Goal: Transaction & Acquisition: Purchase product/service

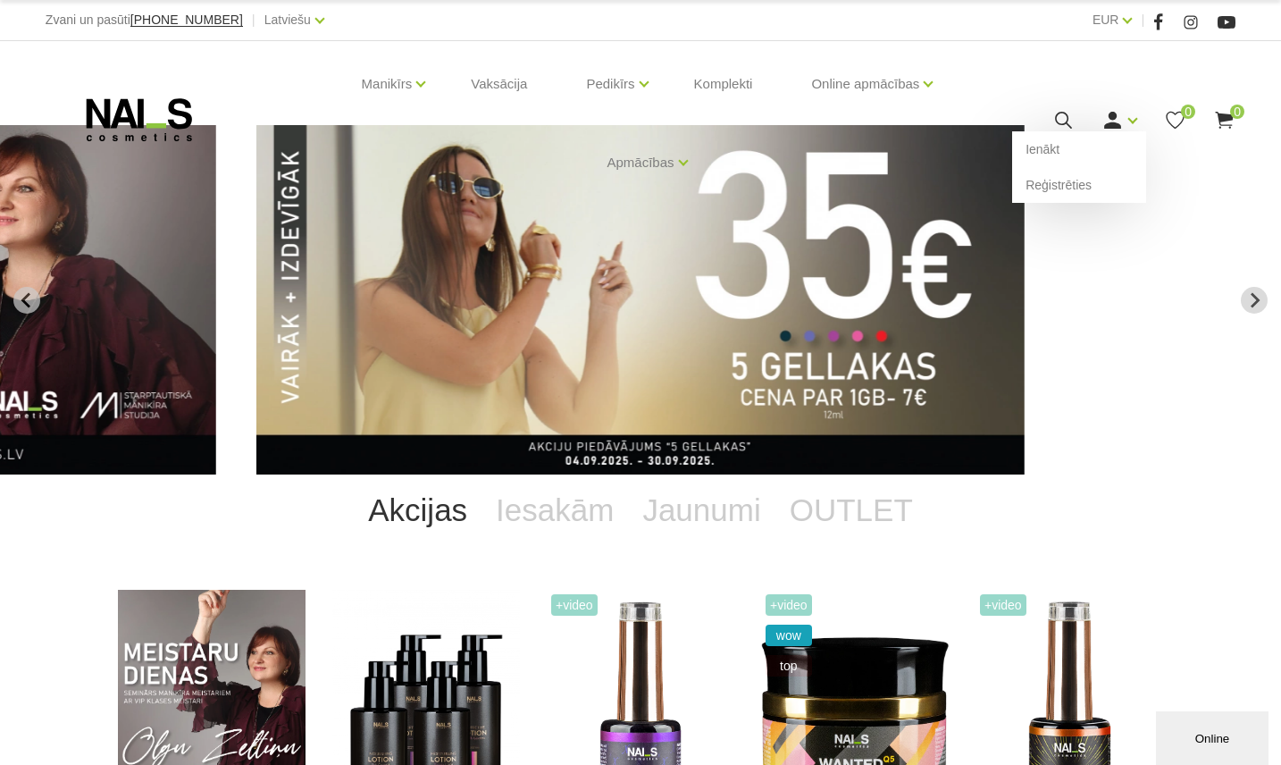
click at [1112, 130] on icon at bounding box center [1112, 120] width 22 height 22
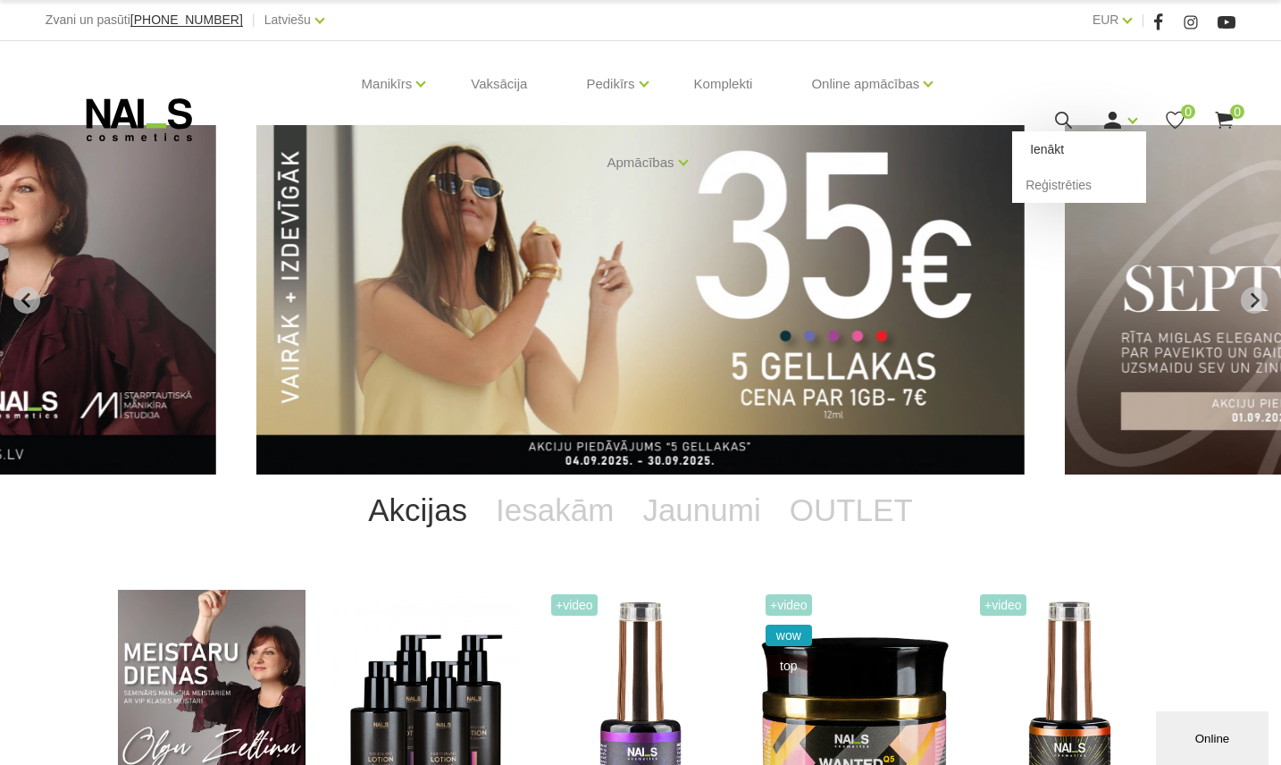
click at [1093, 156] on link "Ienākt" at bounding box center [1079, 149] width 134 height 36
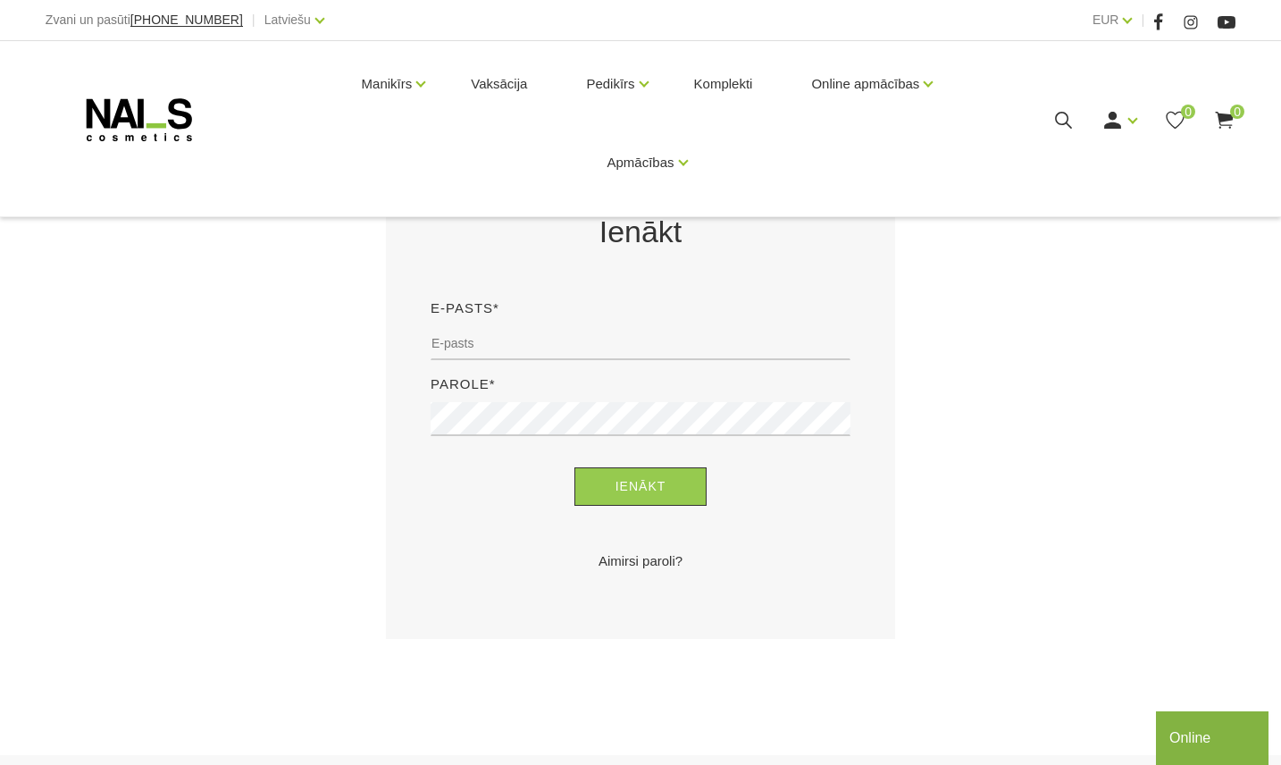
scroll to position [297, 0]
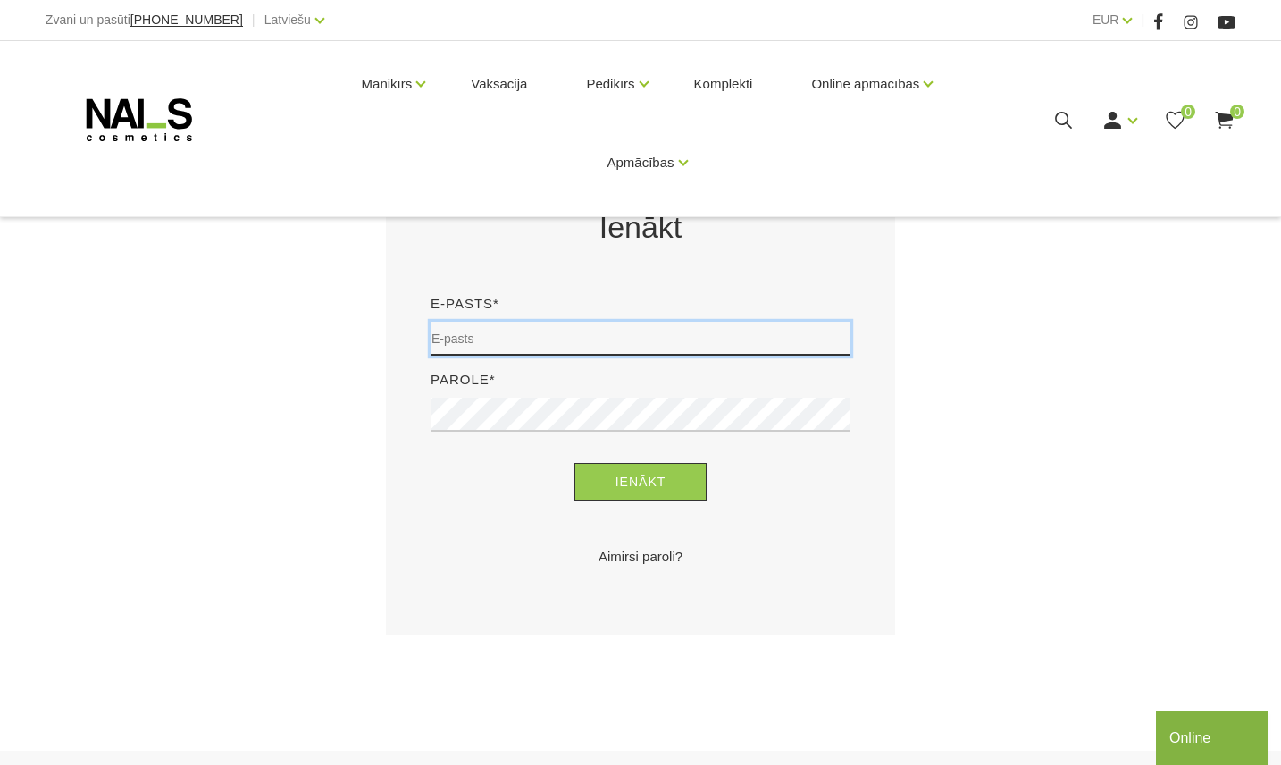
click at [473, 339] on input "email" at bounding box center [640, 339] width 420 height 34
type input "svarupadita@gmail.com"
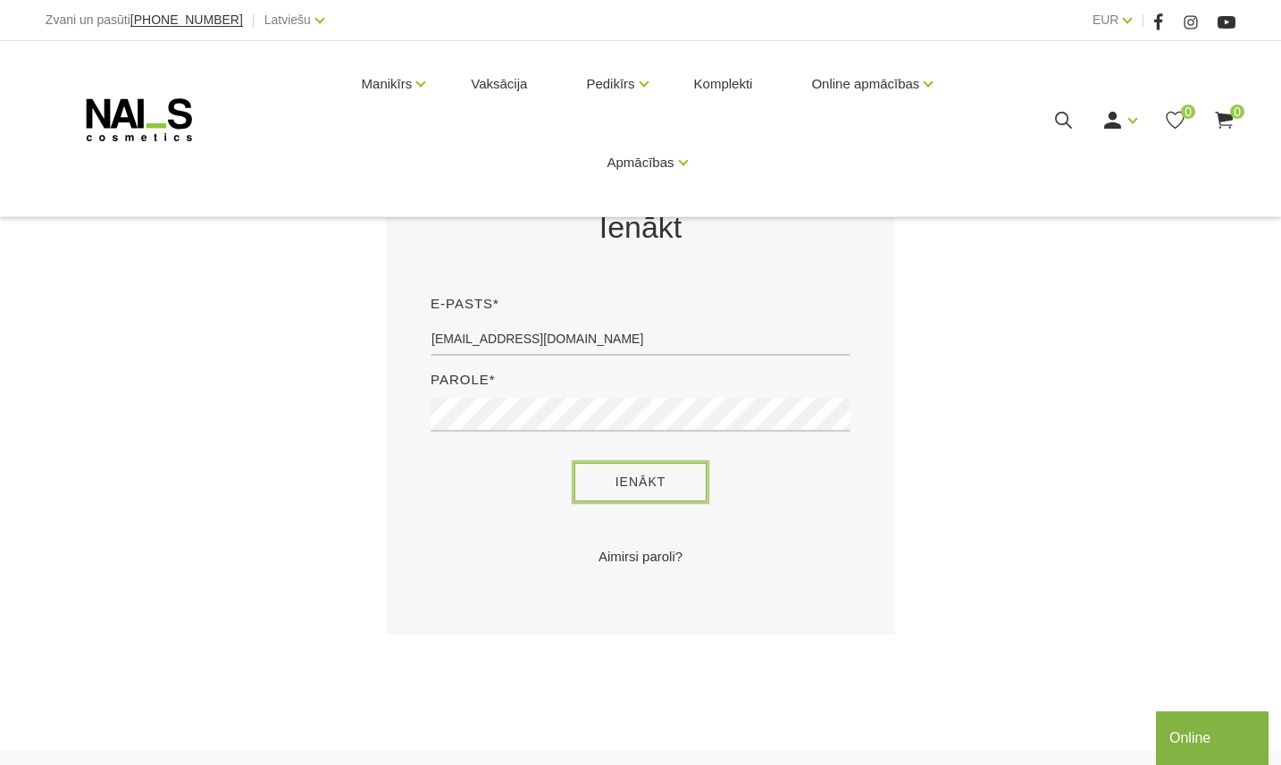
click at [614, 477] on button "Ienākt" at bounding box center [640, 482] width 133 height 38
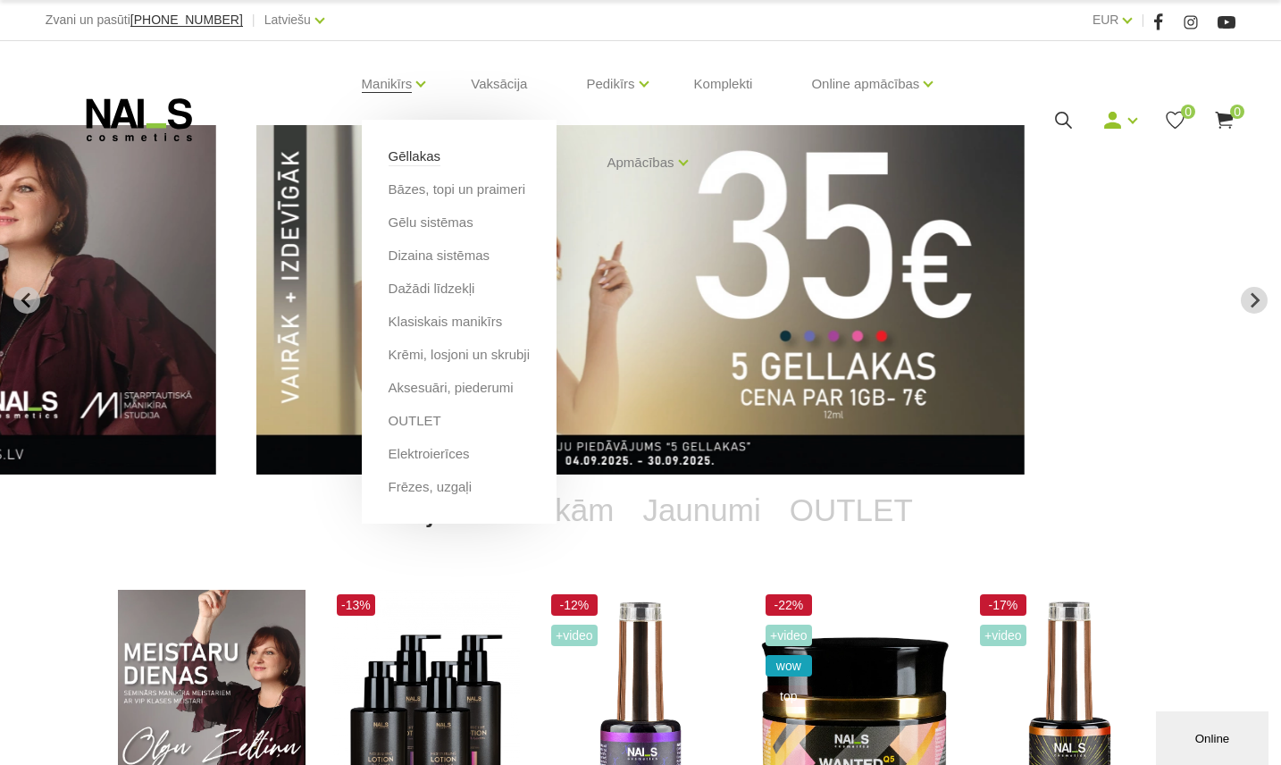
click at [409, 158] on link "Gēllakas" at bounding box center [415, 156] width 52 height 20
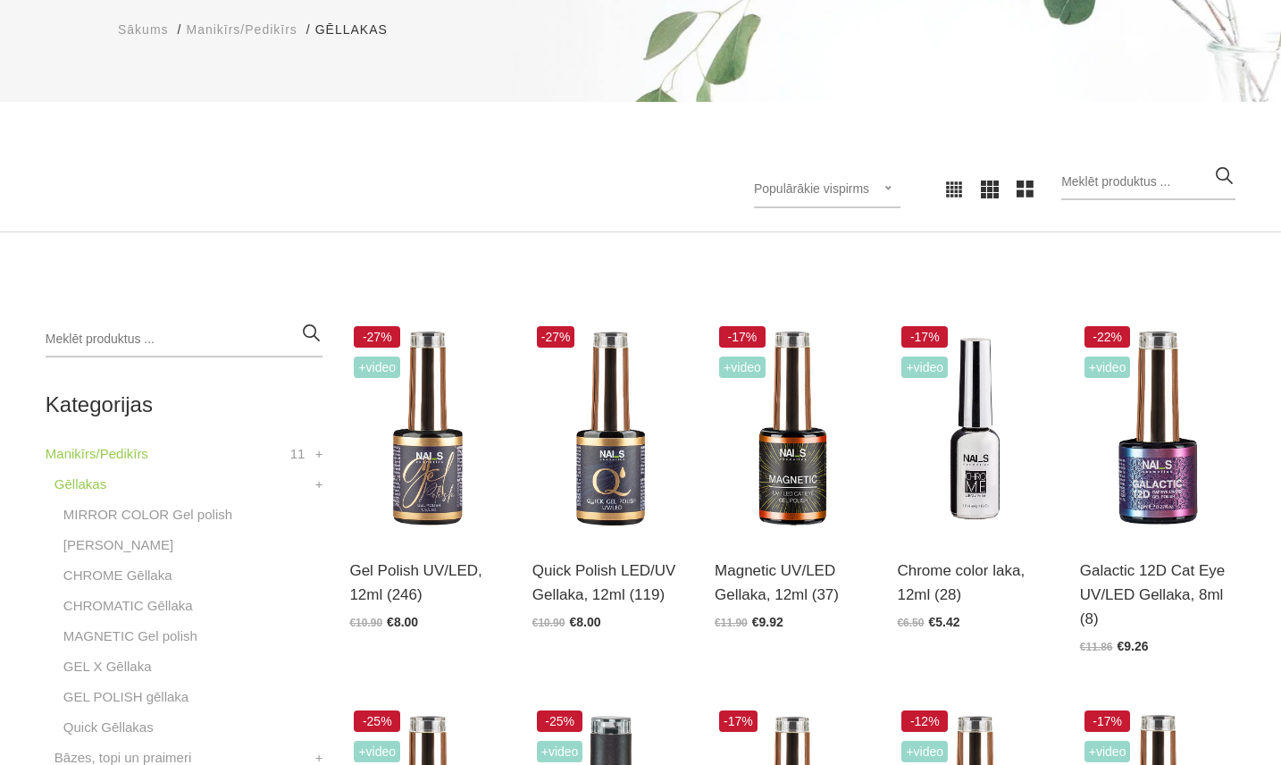
scroll to position [238, 0]
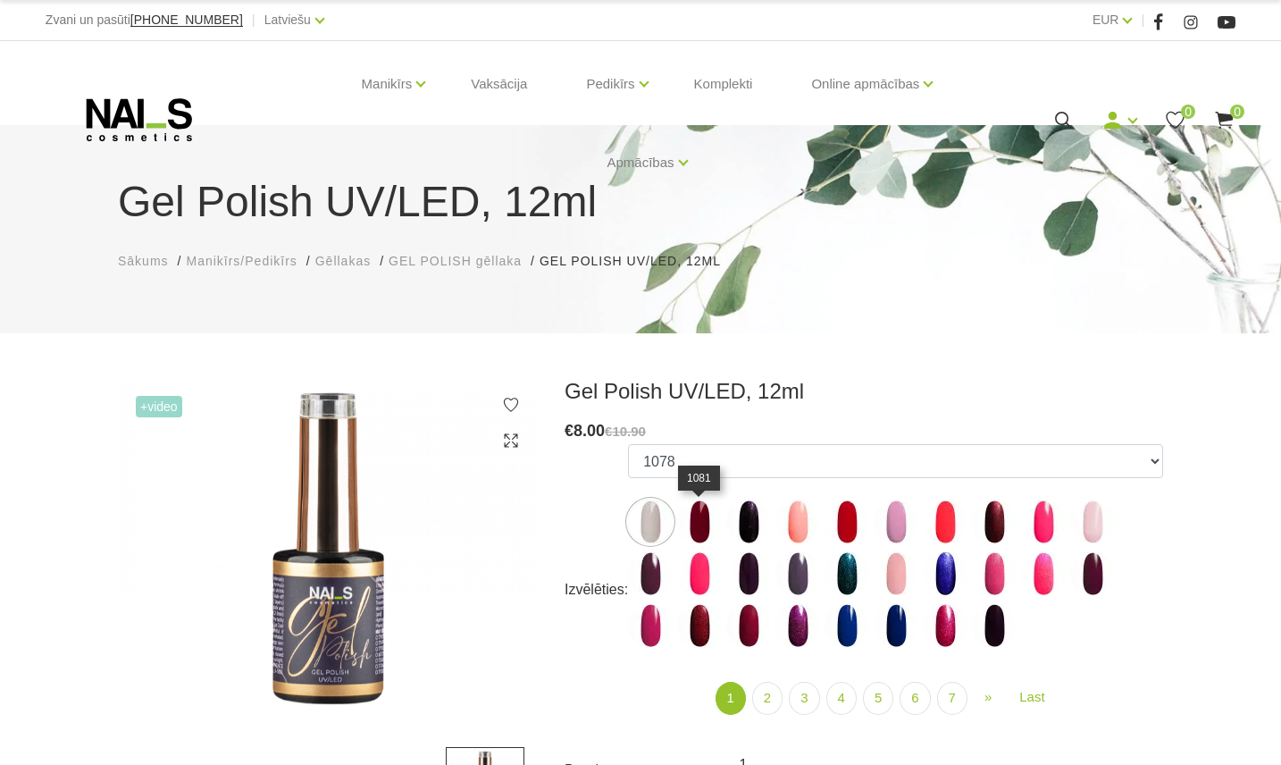
click at [681, 520] on img at bounding box center [699, 521] width 45 height 45
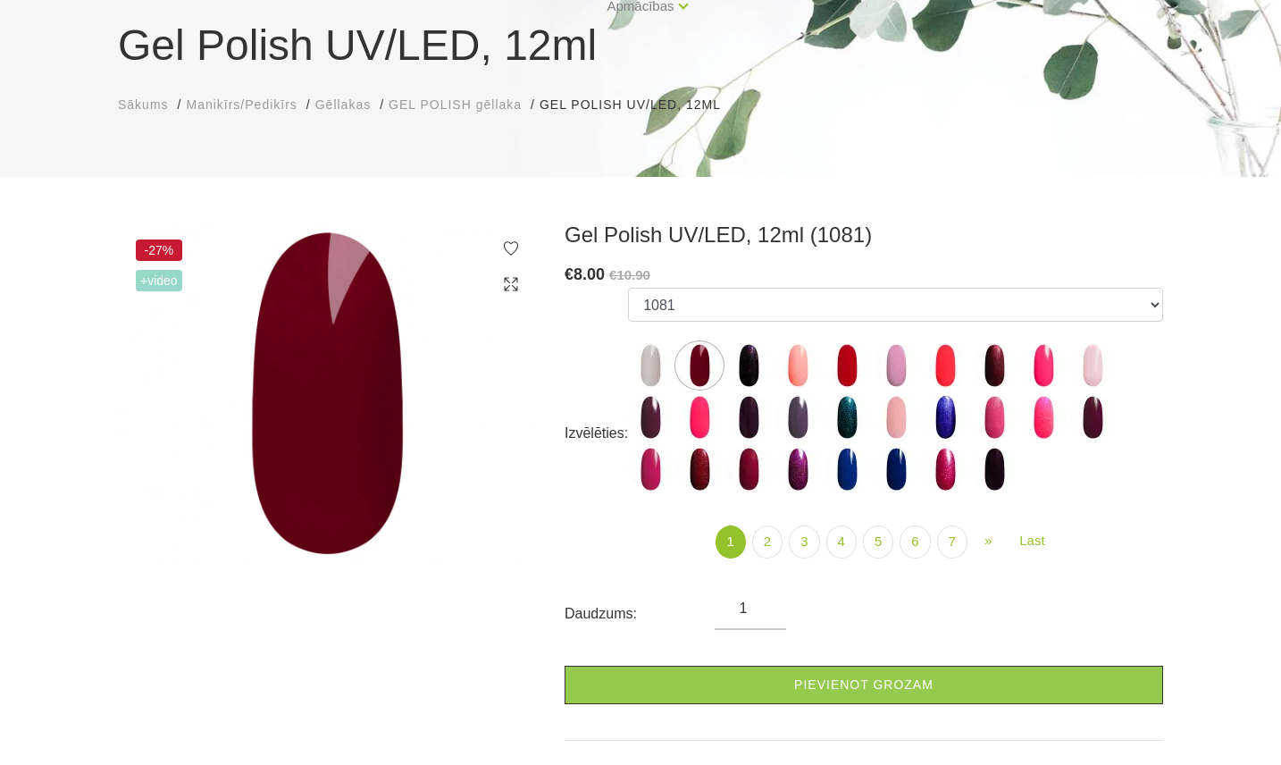
scroll to position [179, 0]
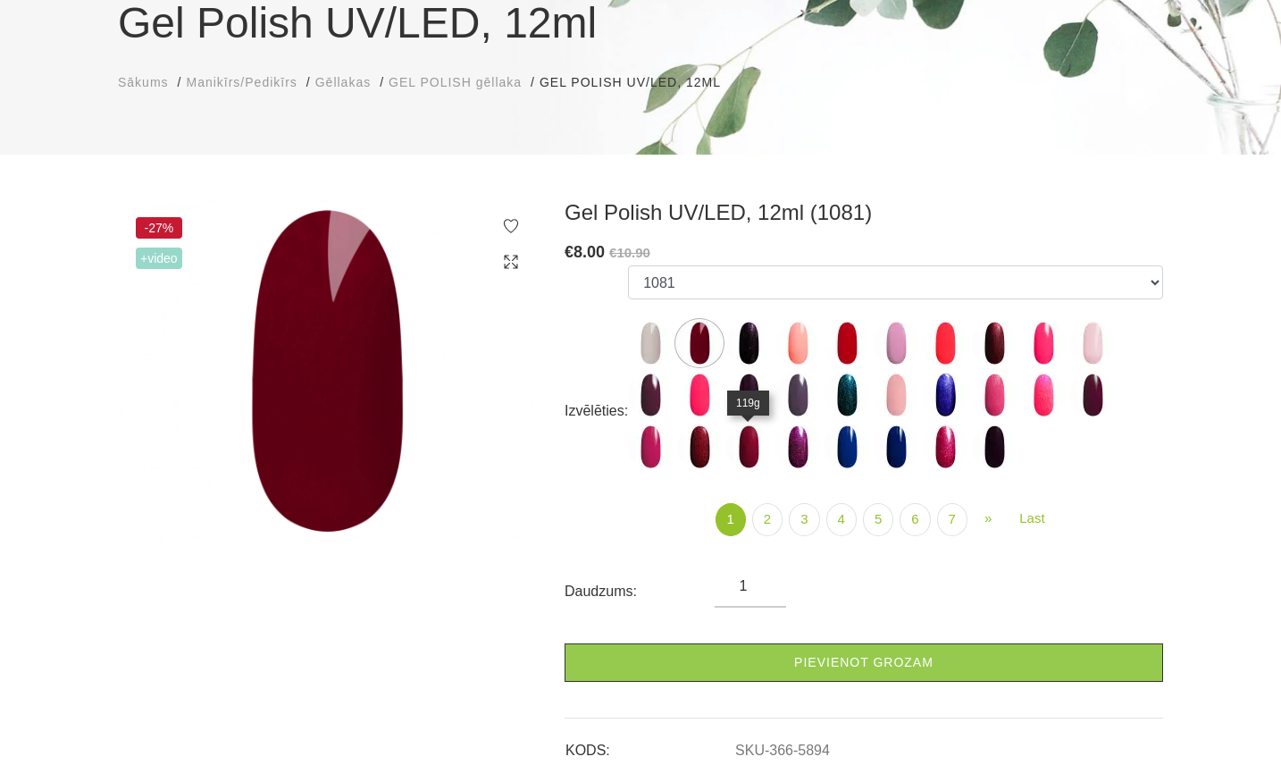
click at [749, 448] on img at bounding box center [748, 446] width 45 height 45
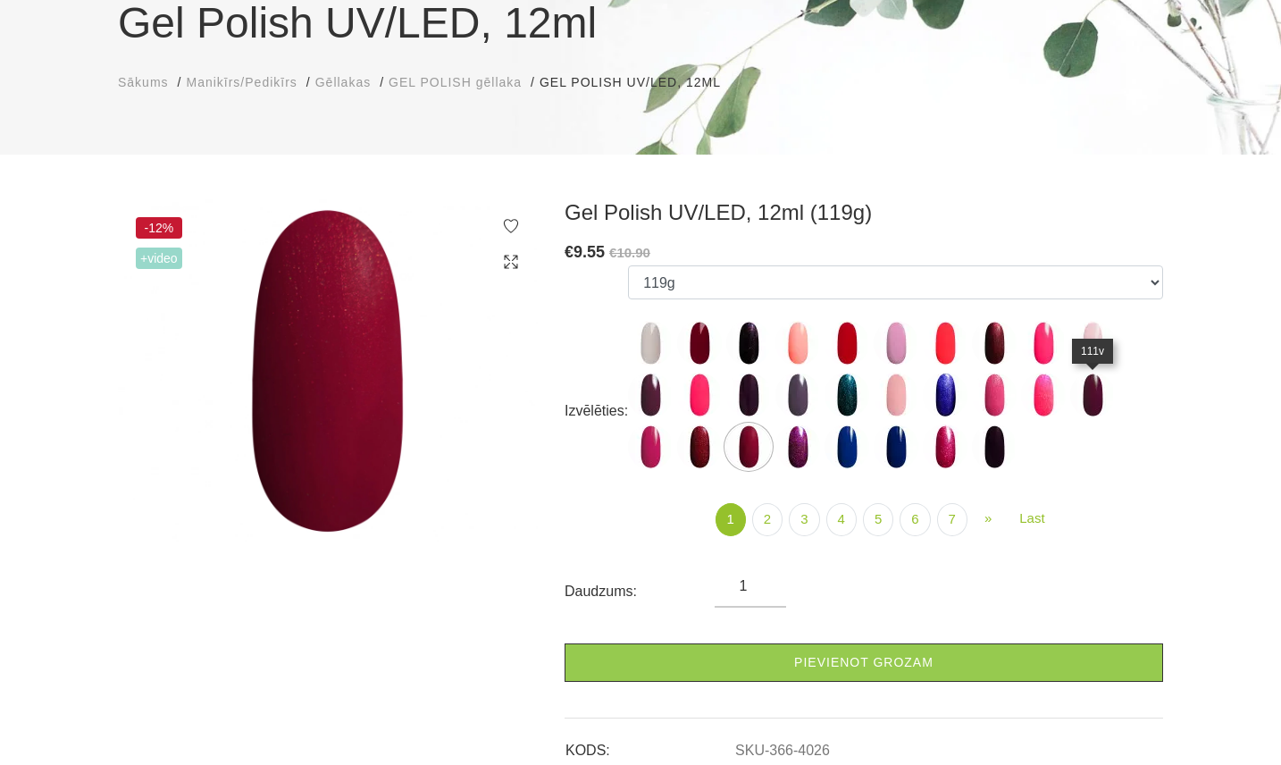
click at [1081, 400] on img at bounding box center [1092, 394] width 45 height 45
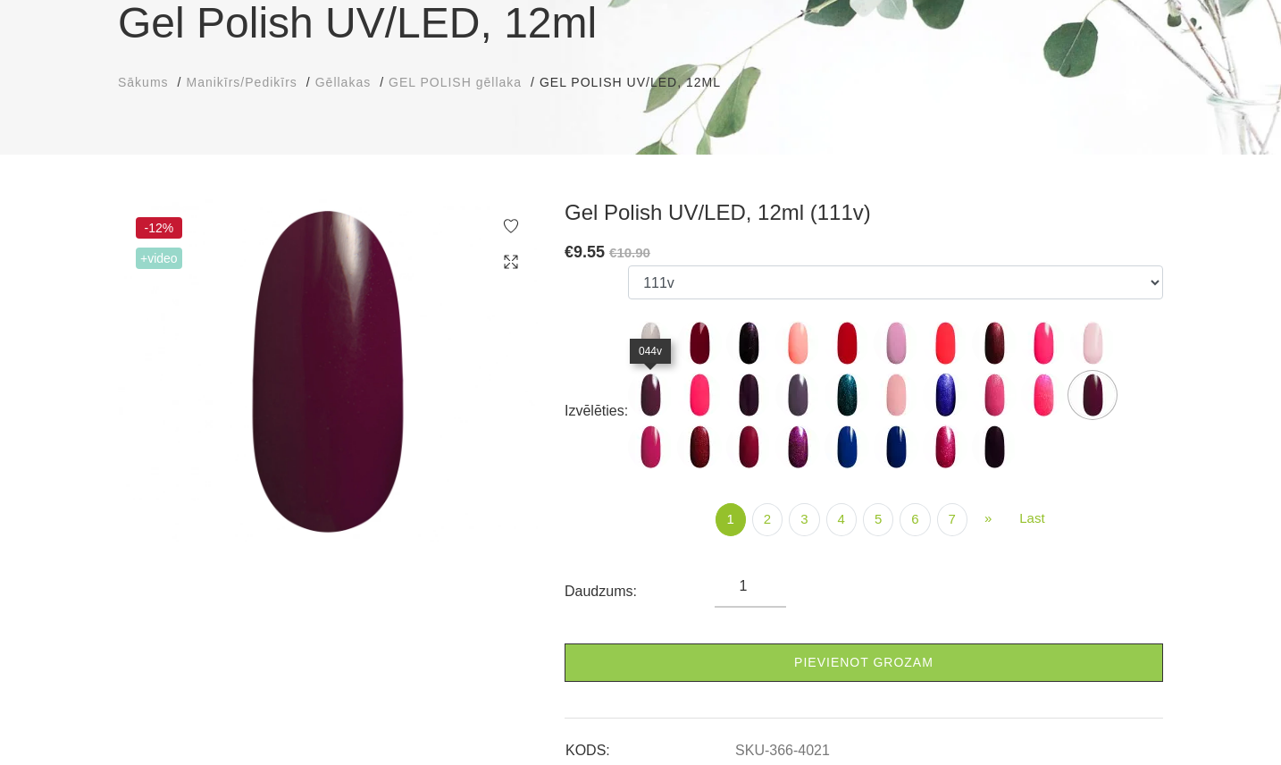
click at [656, 400] on img at bounding box center [650, 394] width 45 height 45
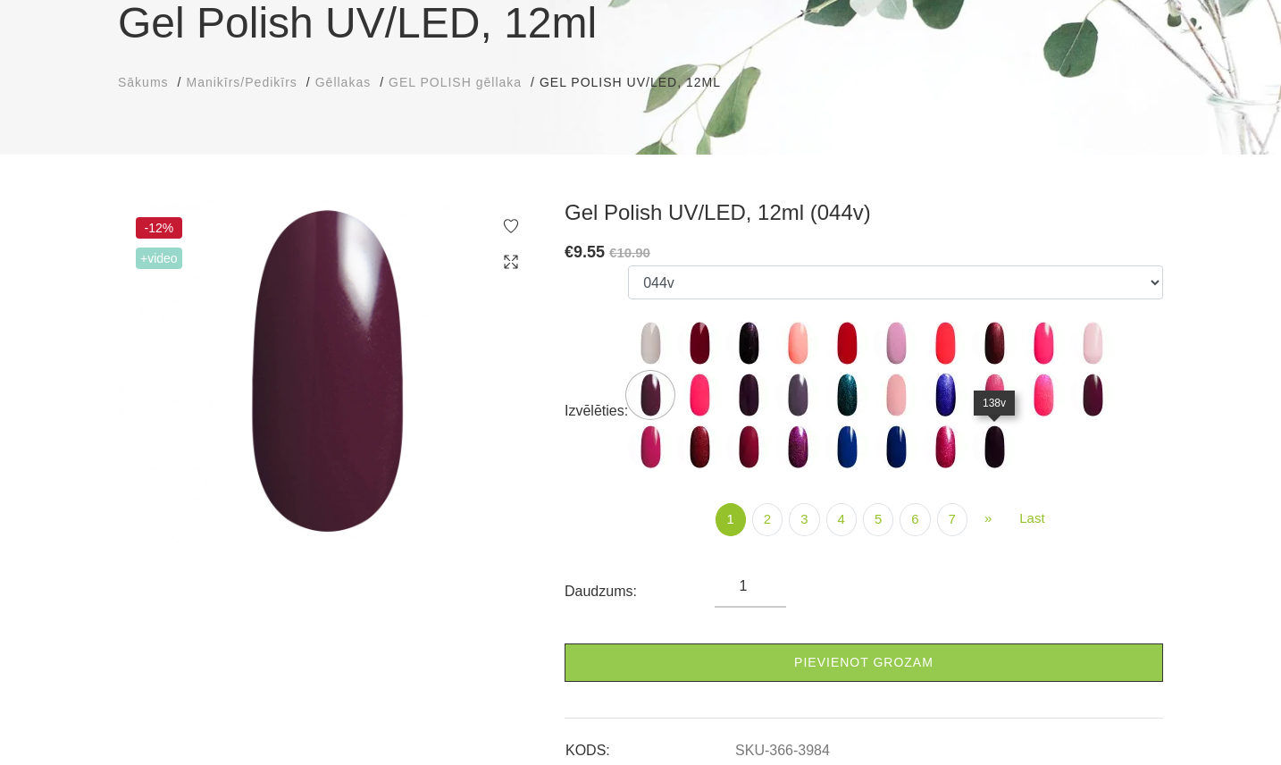
click at [1002, 452] on img at bounding box center [994, 446] width 45 height 45
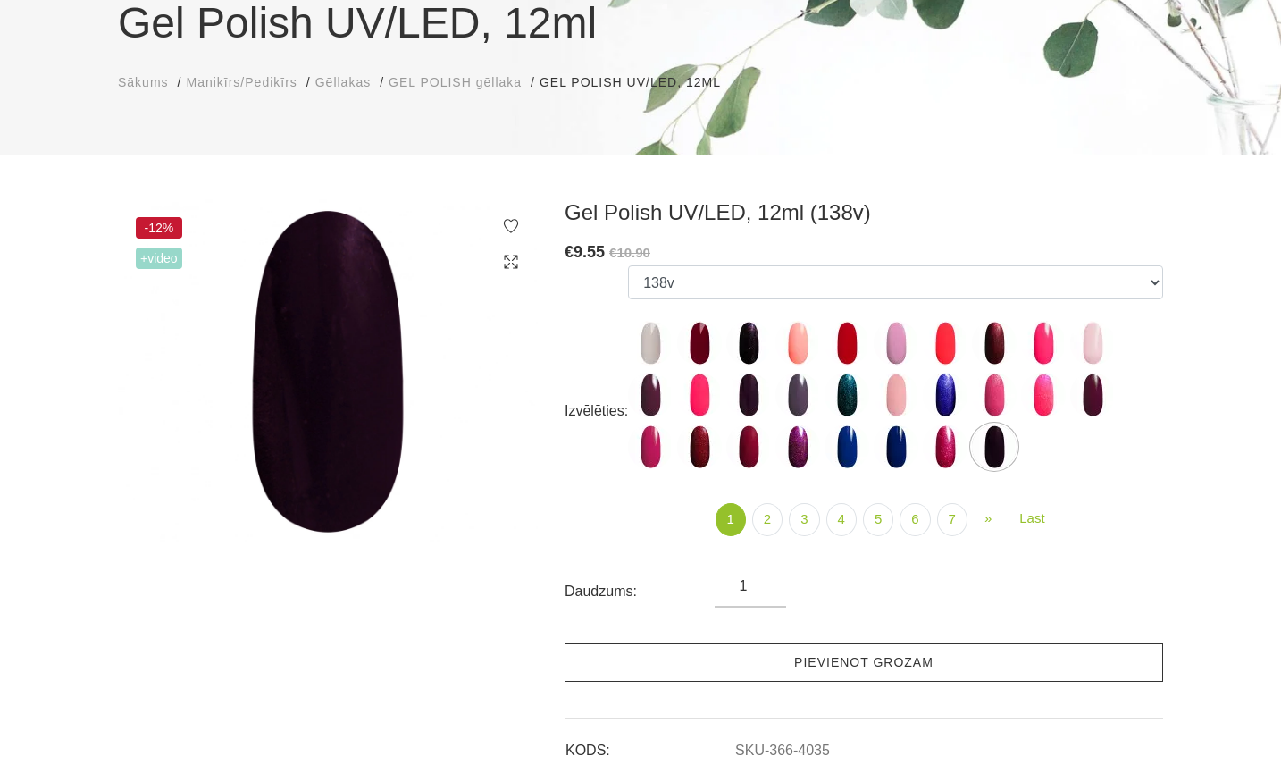
click at [858, 665] on link "Pievienot grozam" at bounding box center [863, 662] width 598 height 38
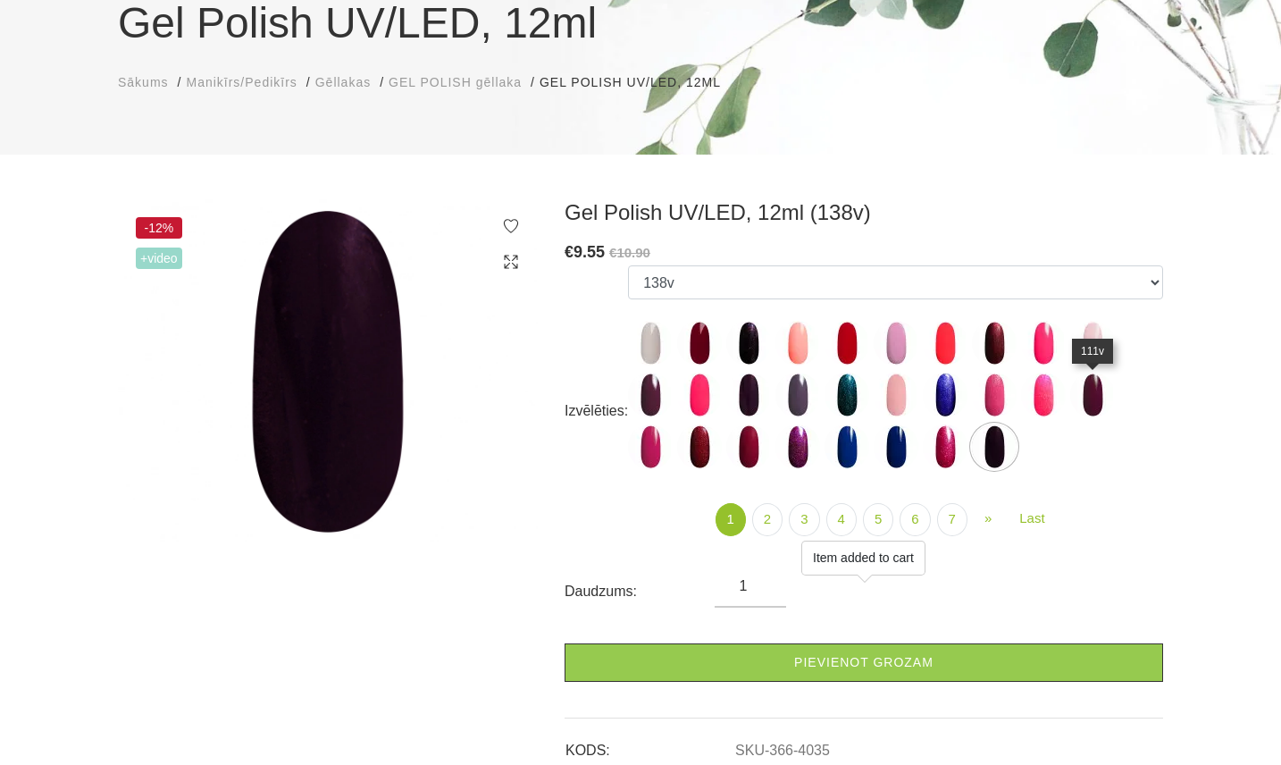
click at [1092, 395] on img at bounding box center [1092, 394] width 45 height 45
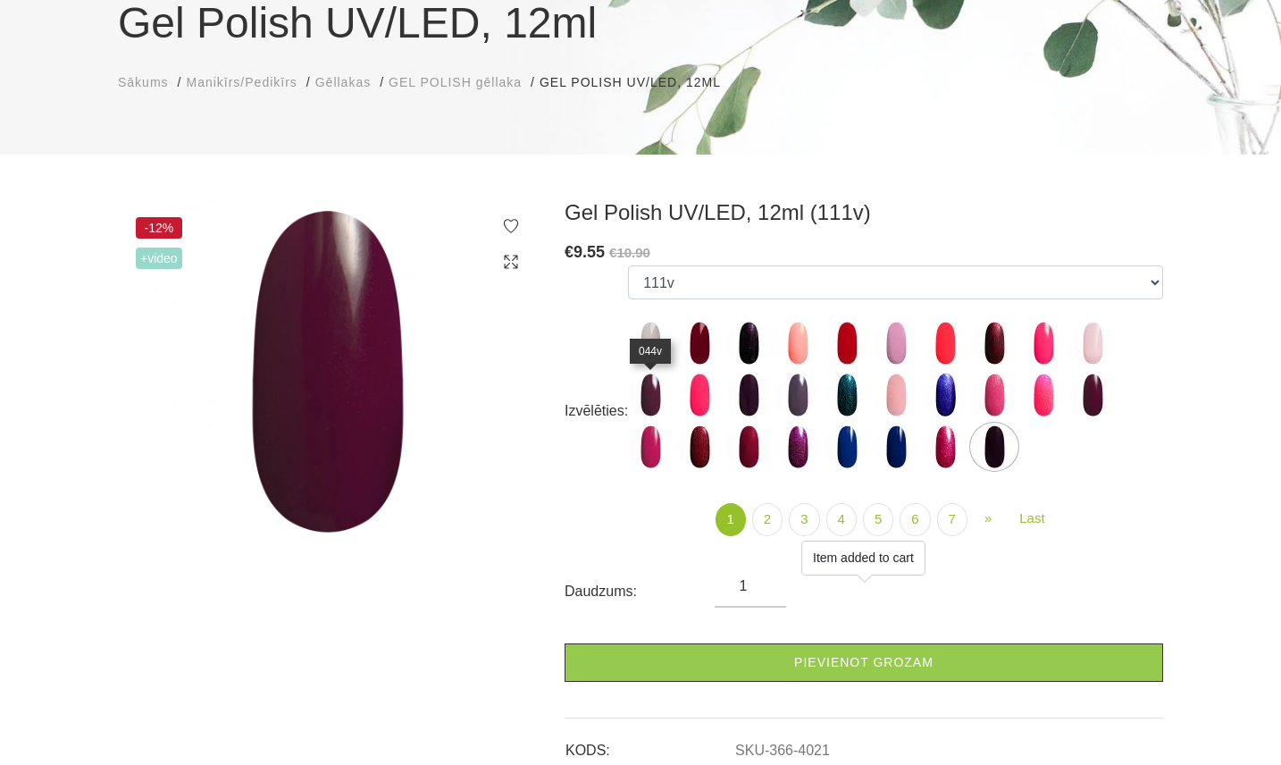
click at [643, 394] on img at bounding box center [650, 394] width 45 height 45
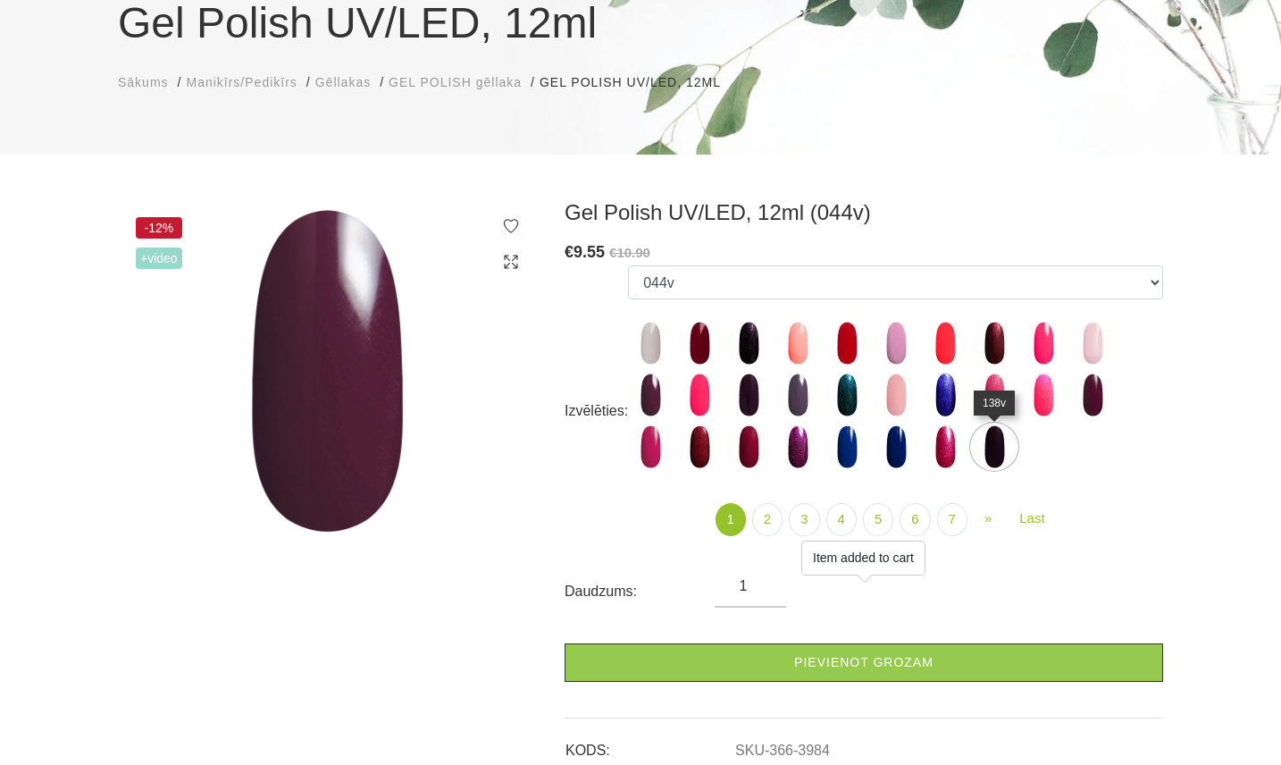
click at [1006, 453] on img at bounding box center [994, 446] width 45 height 45
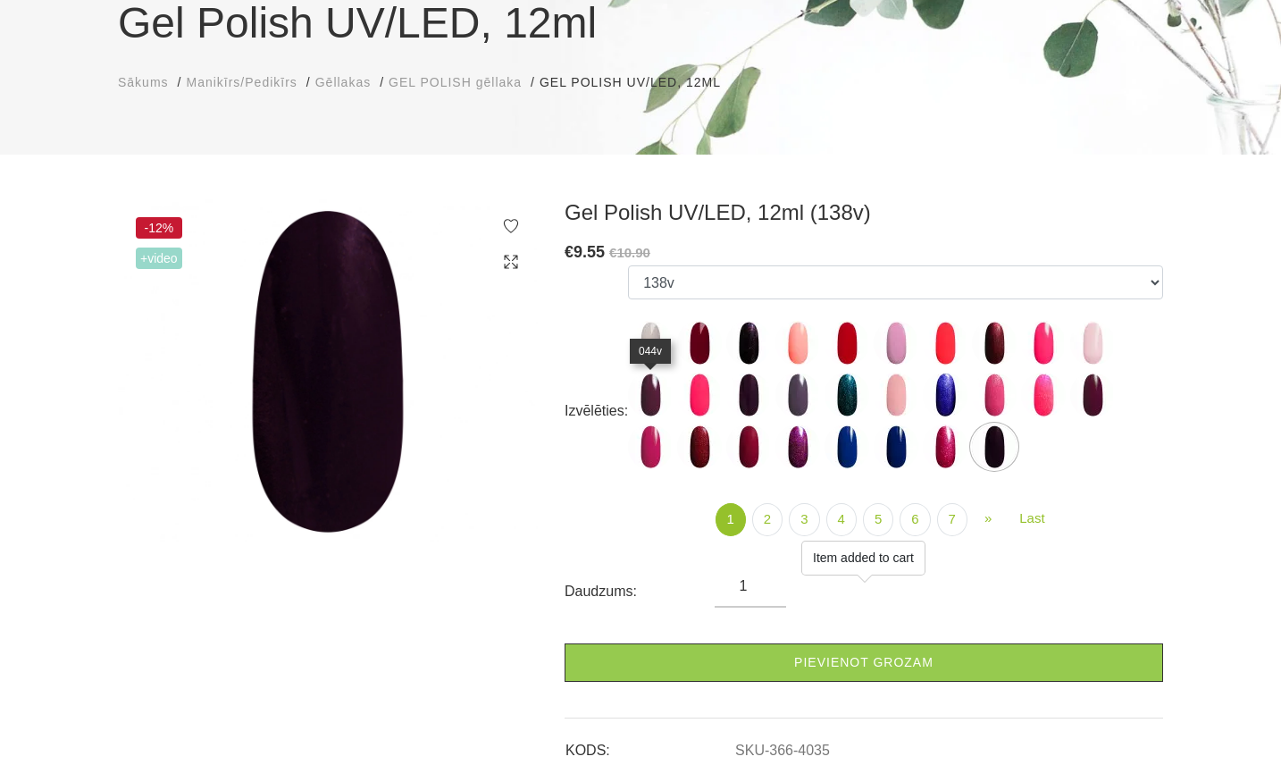
click at [651, 397] on img at bounding box center [650, 394] width 45 height 45
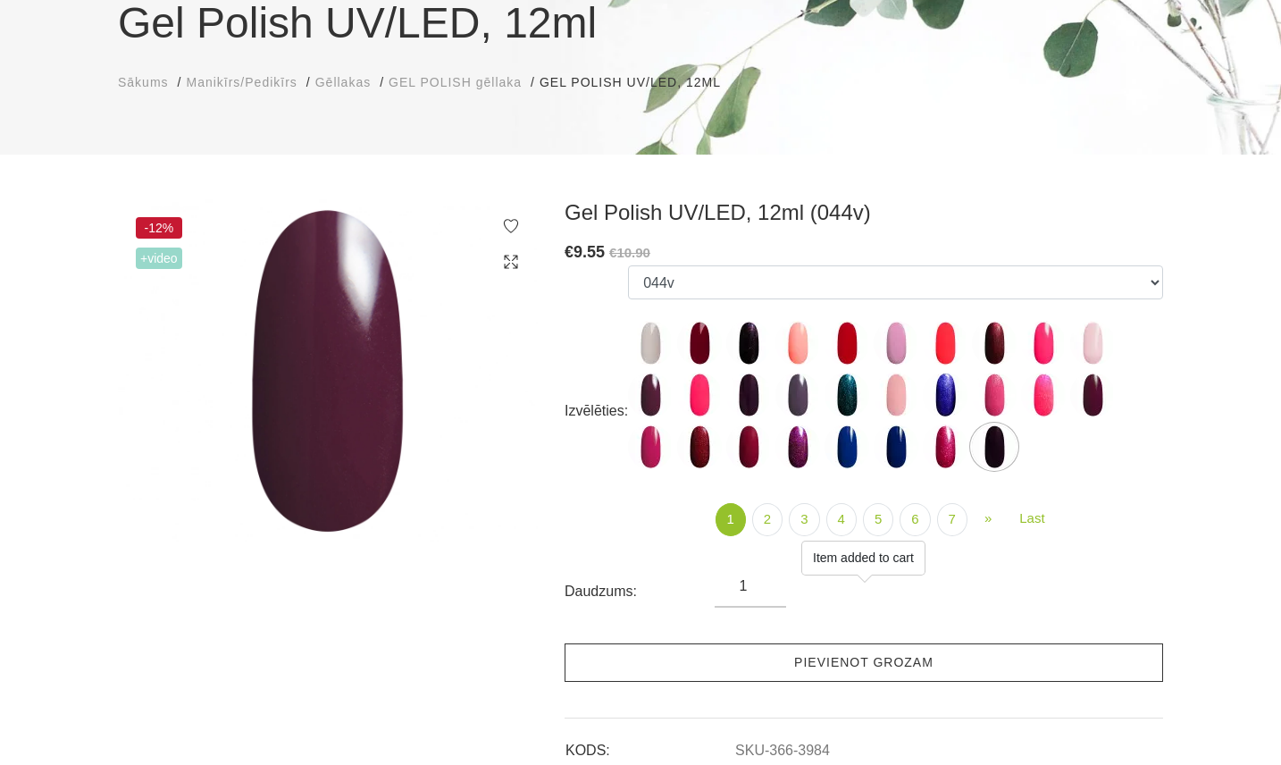
click at [748, 663] on link "Pievienot grozam" at bounding box center [863, 662] width 598 height 38
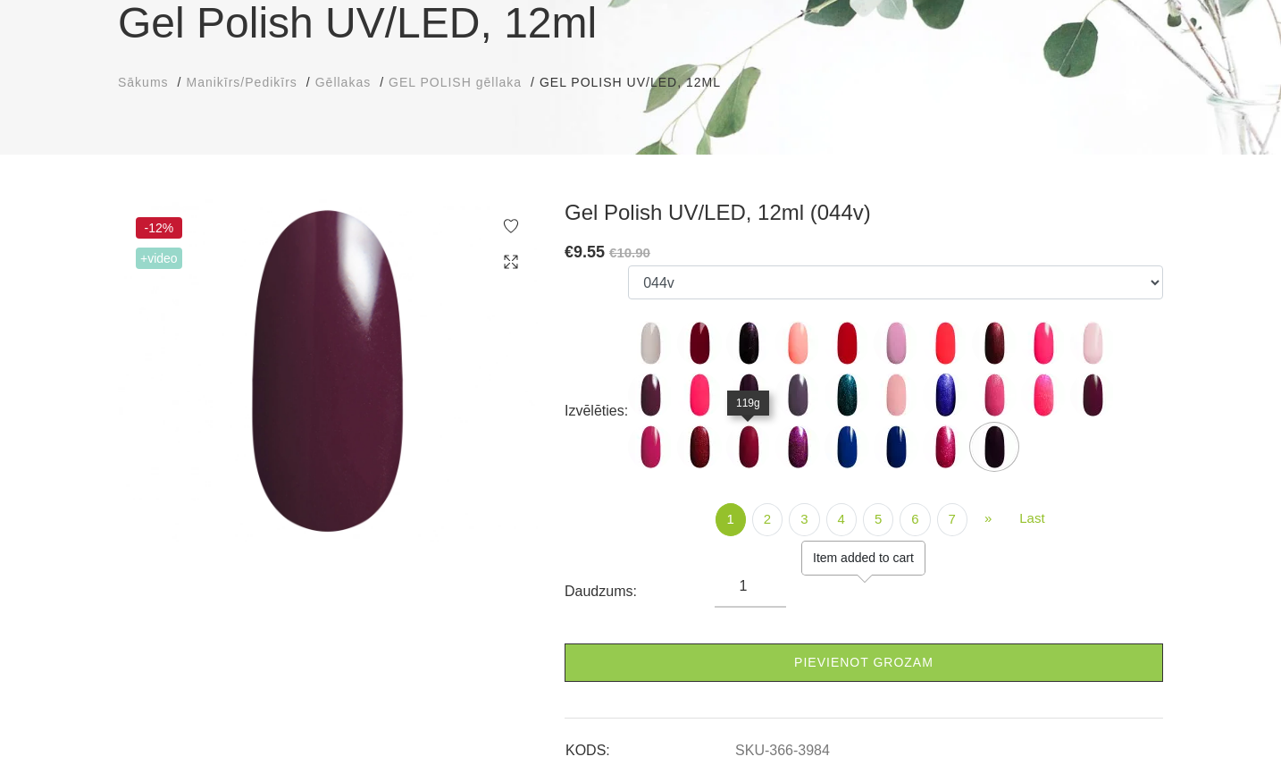
click at [743, 441] on img at bounding box center [748, 446] width 45 height 45
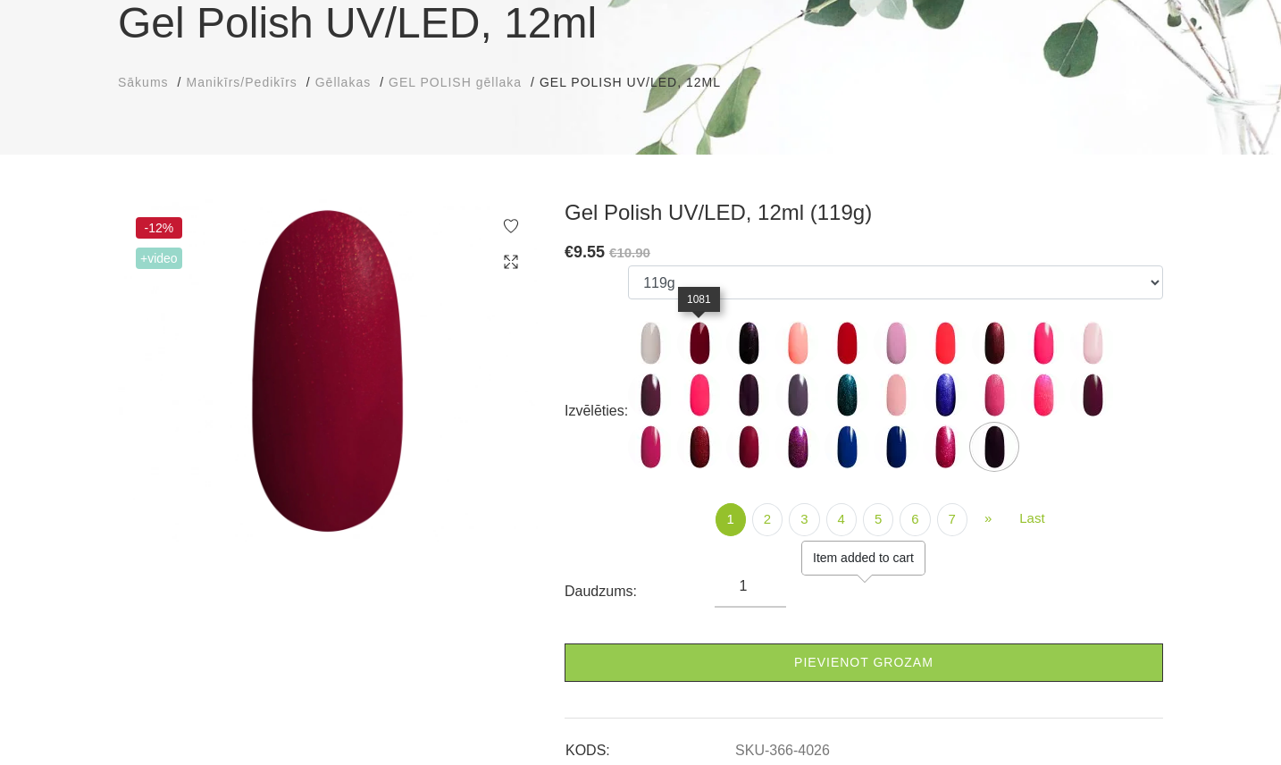
click at [697, 335] on img at bounding box center [699, 343] width 45 height 45
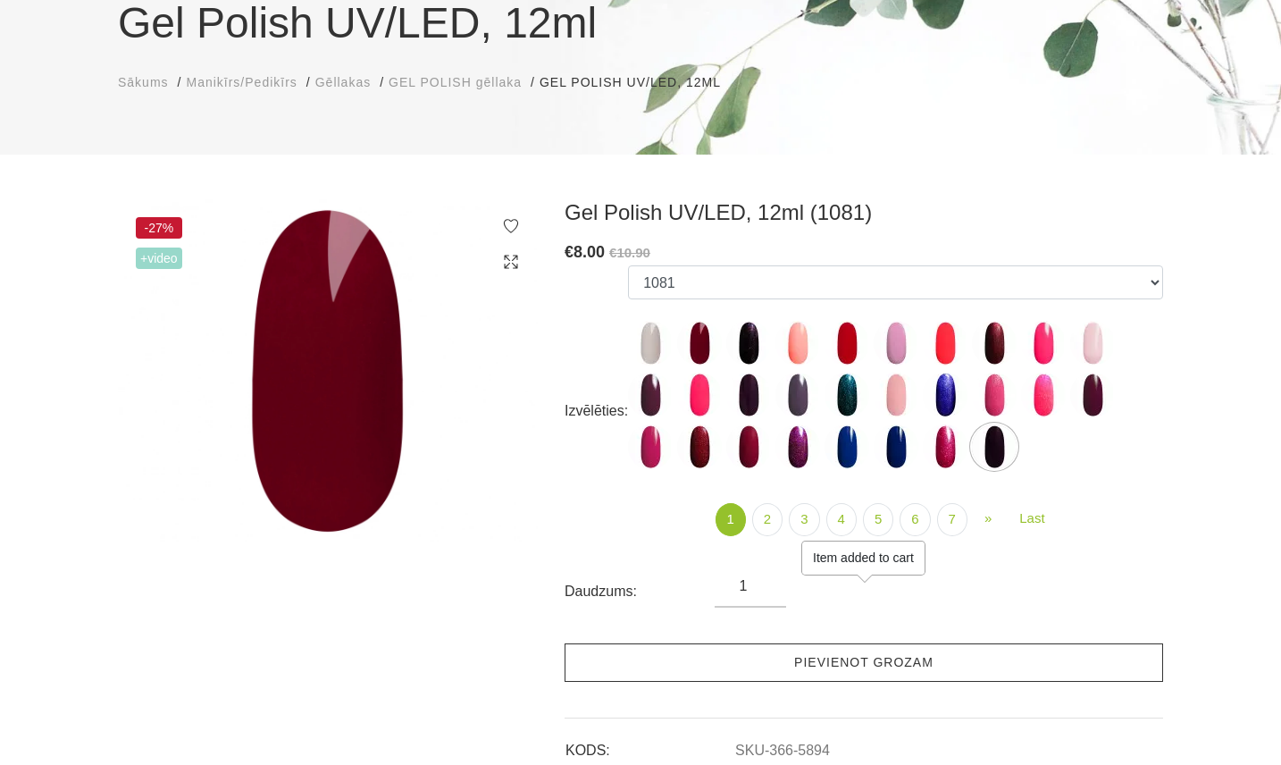
click at [791, 663] on link "Pievienot grozam" at bounding box center [863, 662] width 598 height 38
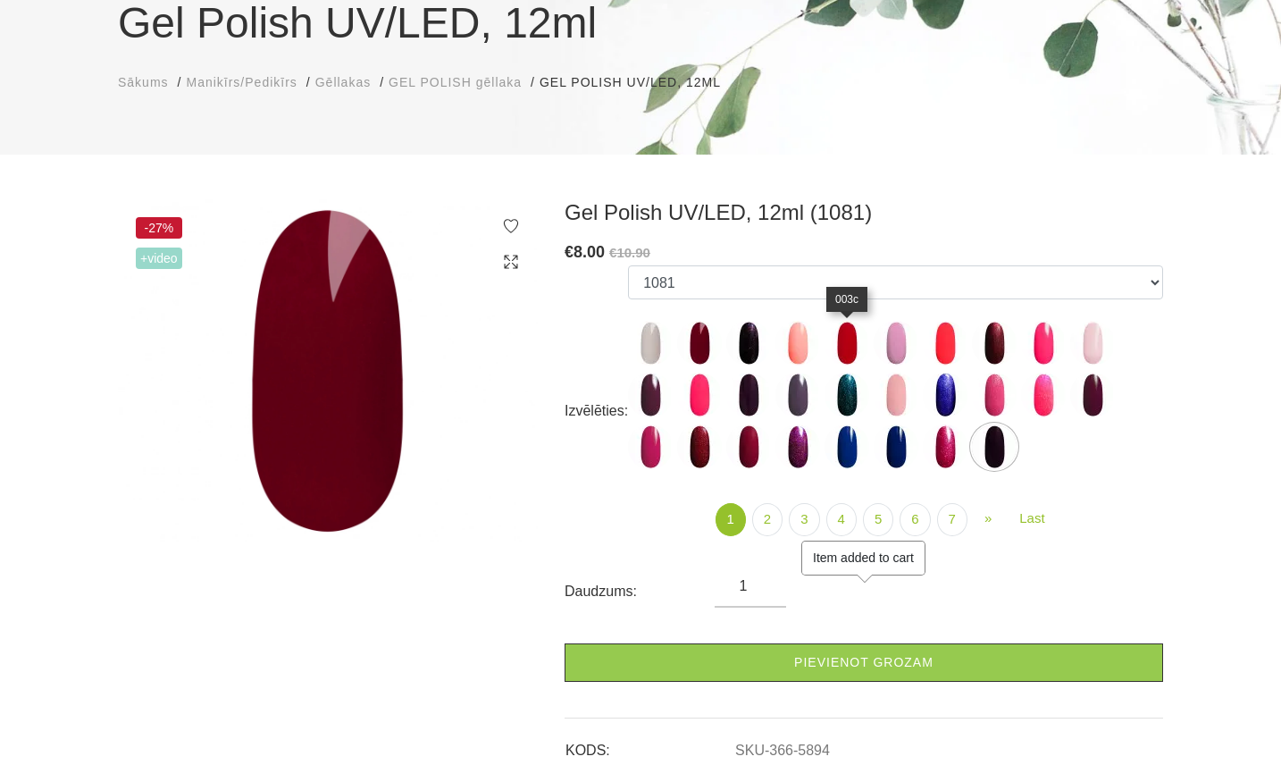
click at [850, 344] on img at bounding box center [846, 343] width 45 height 45
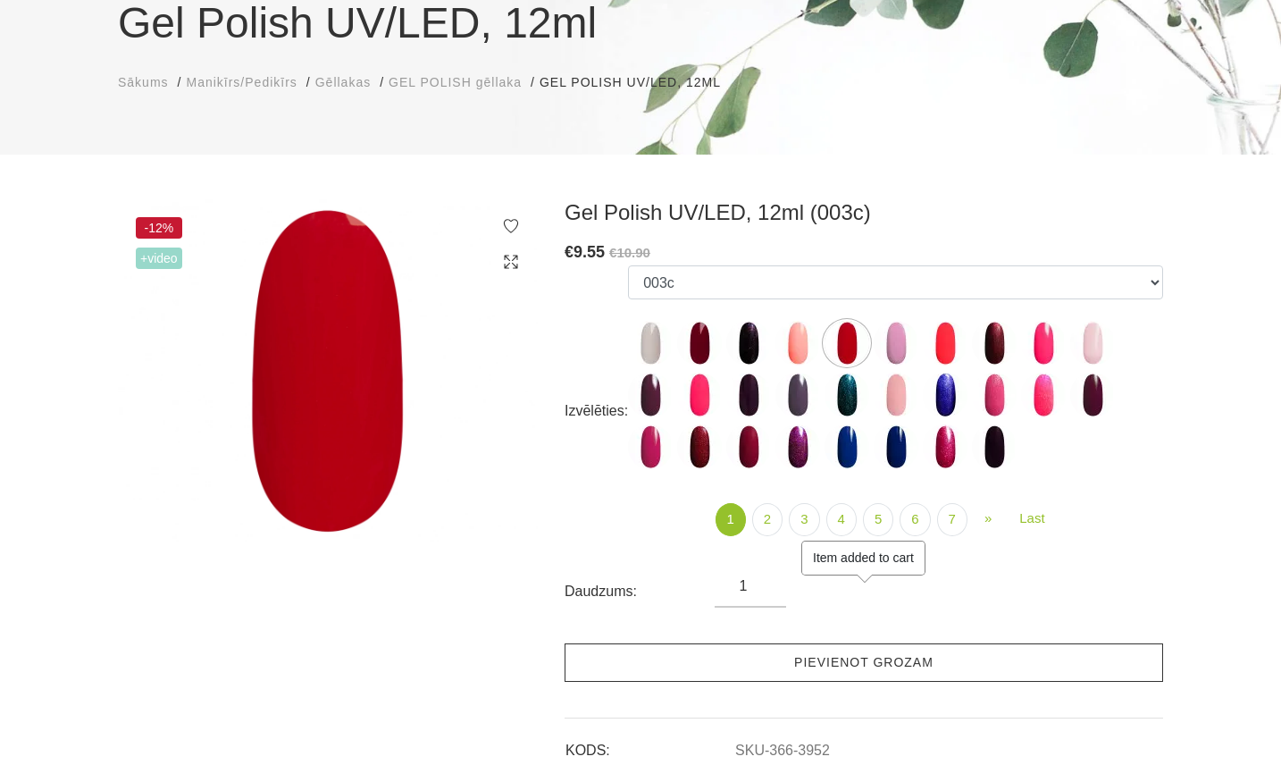
click at [765, 659] on link "Pievienot grozam" at bounding box center [863, 662] width 598 height 38
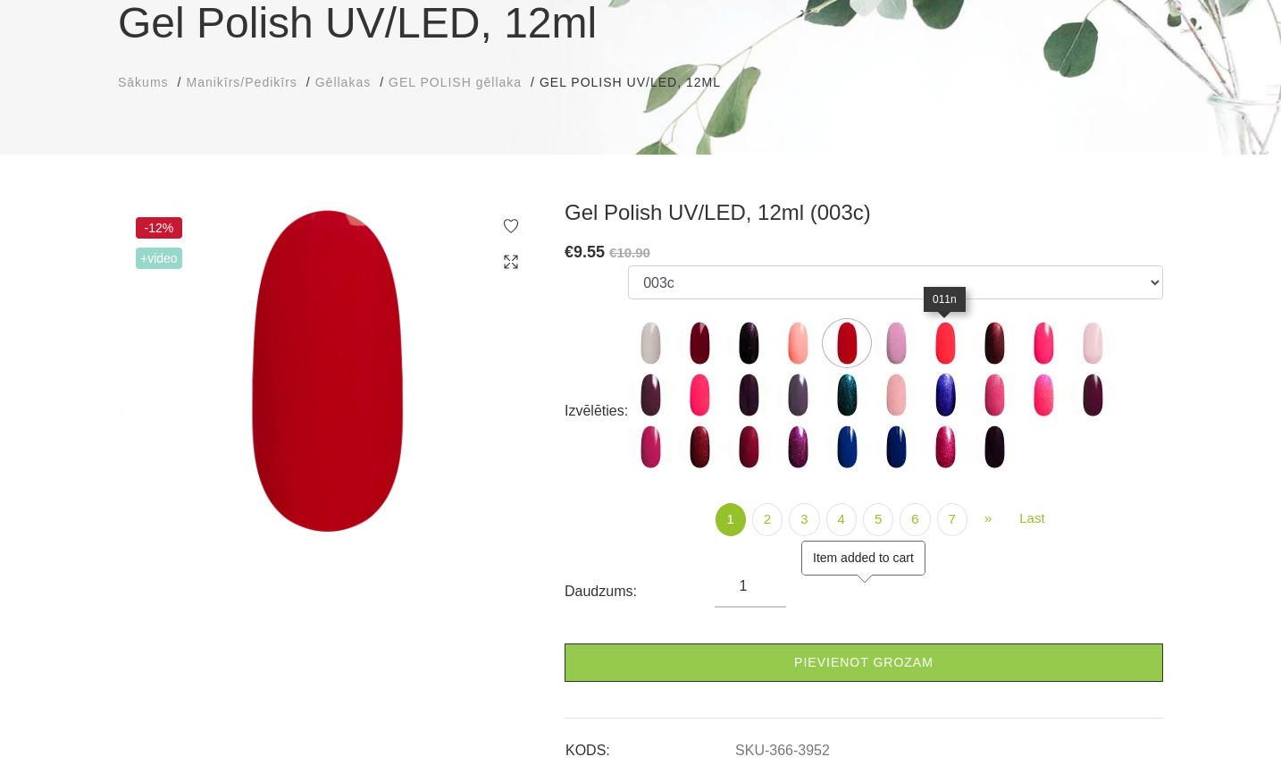
click at [952, 348] on img at bounding box center [945, 343] width 45 height 45
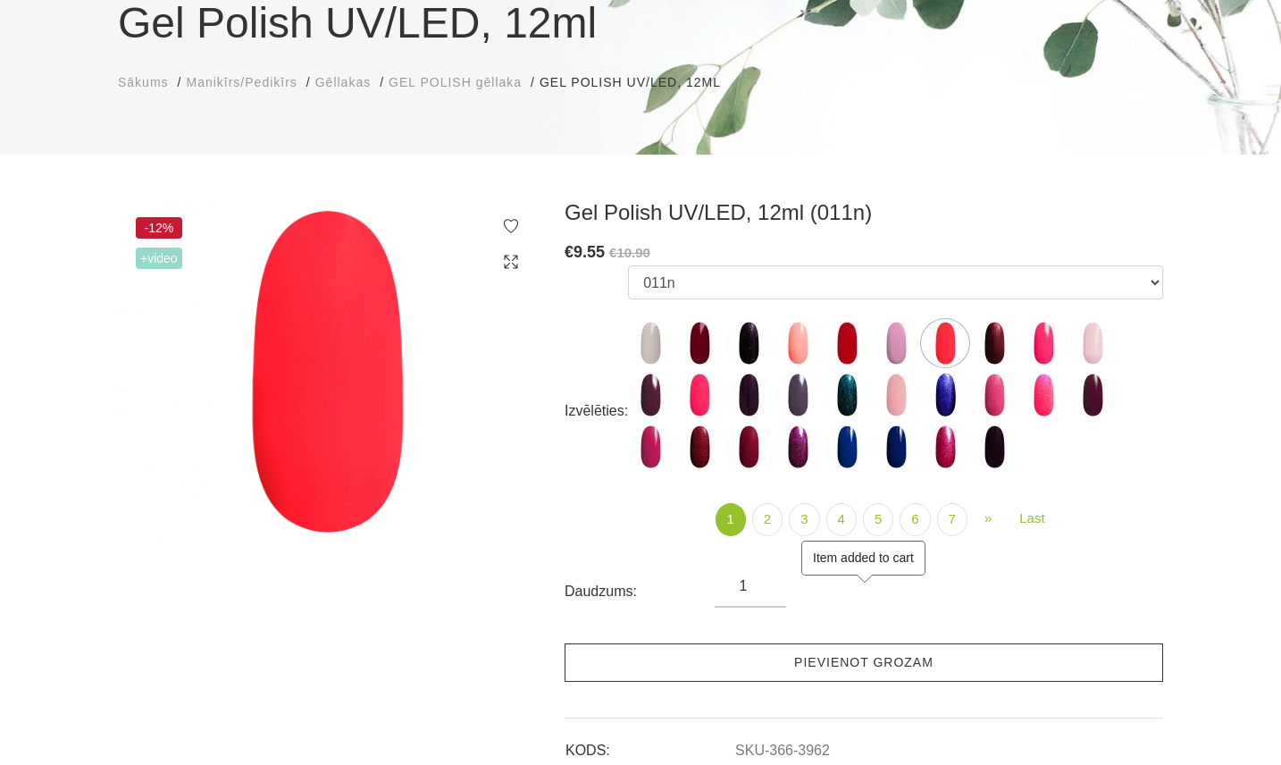
click at [807, 666] on link "Pievienot grozam" at bounding box center [863, 662] width 598 height 38
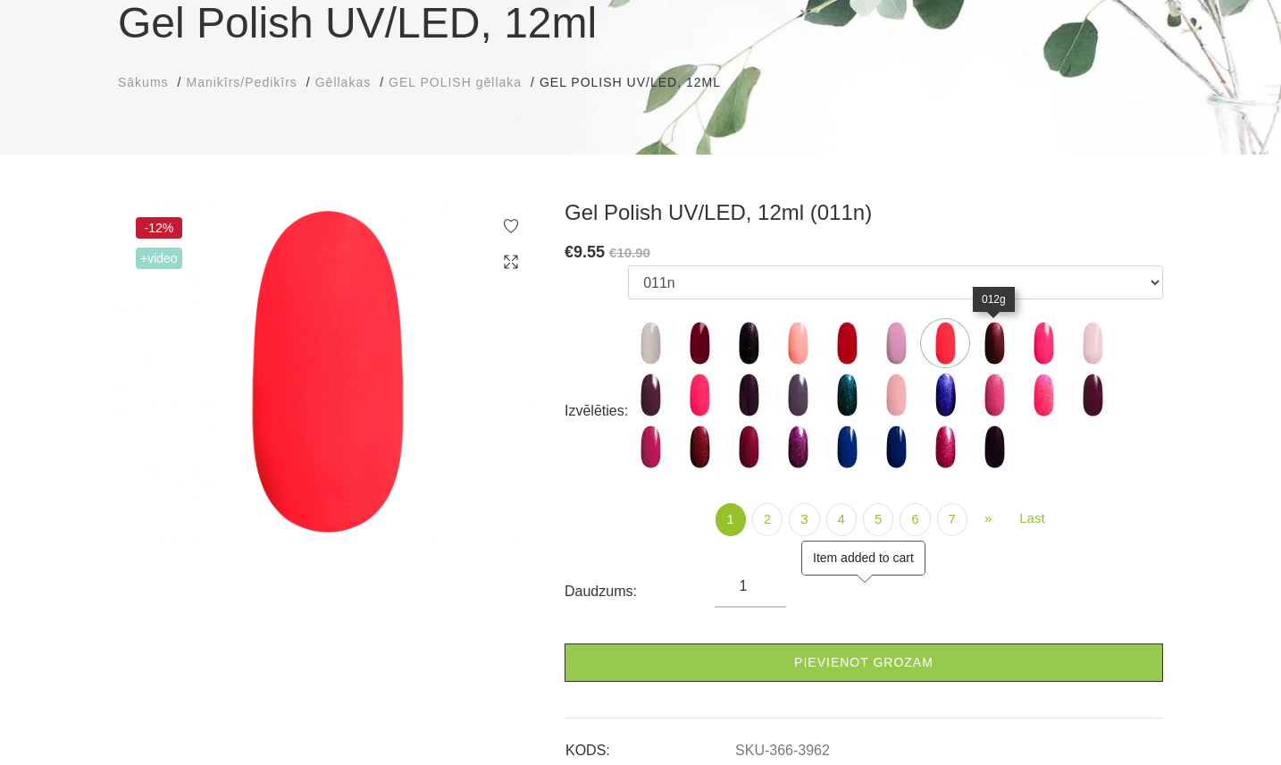
click at [999, 350] on img at bounding box center [994, 343] width 45 height 45
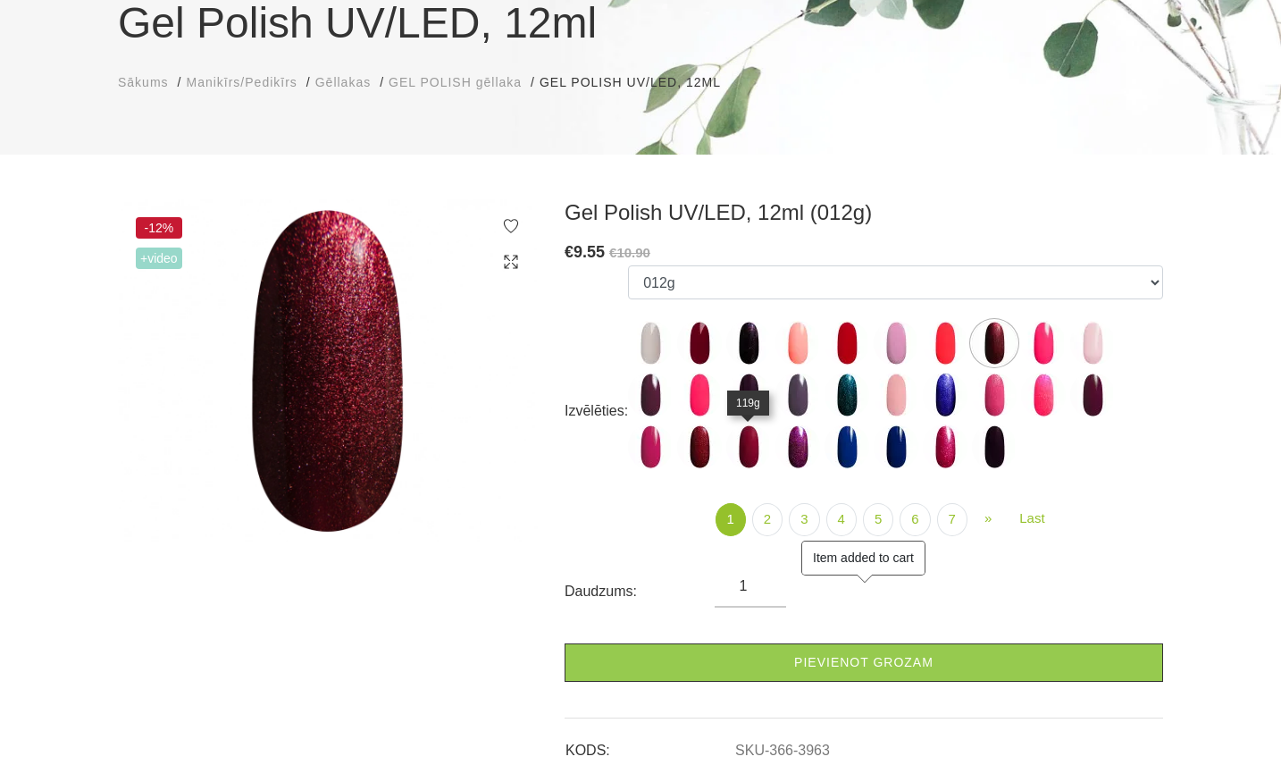
click at [755, 452] on img at bounding box center [748, 446] width 45 height 45
click at [787, 447] on img at bounding box center [797, 446] width 45 height 45
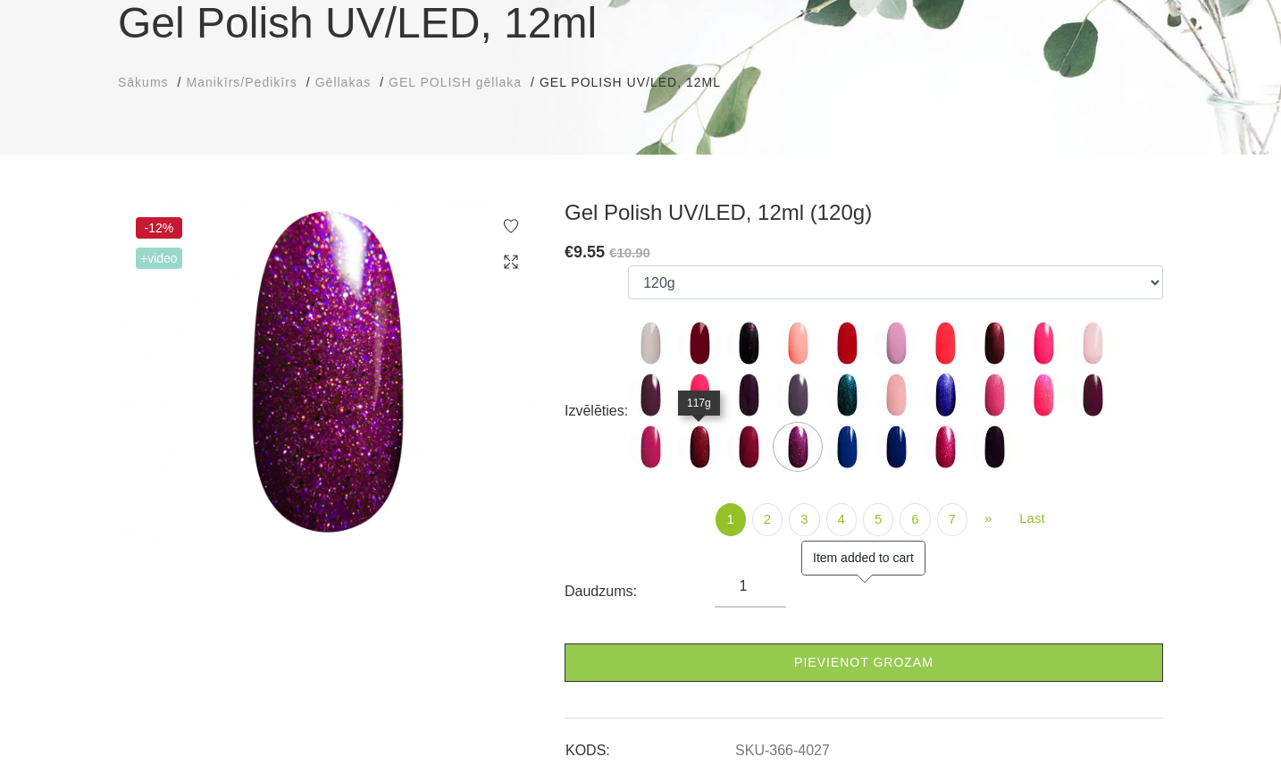
click at [695, 450] on img at bounding box center [699, 446] width 45 height 45
select select "4025"
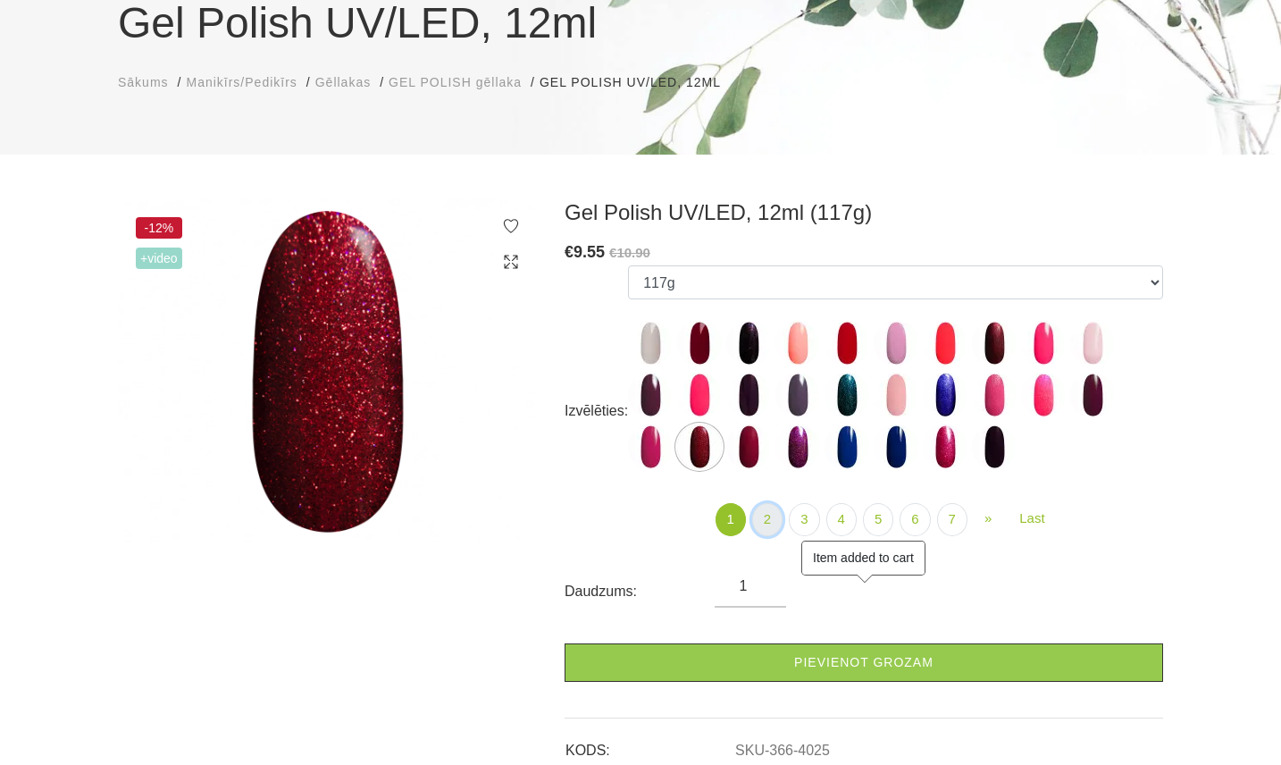
click at [772, 521] on link "2" at bounding box center [767, 519] width 30 height 33
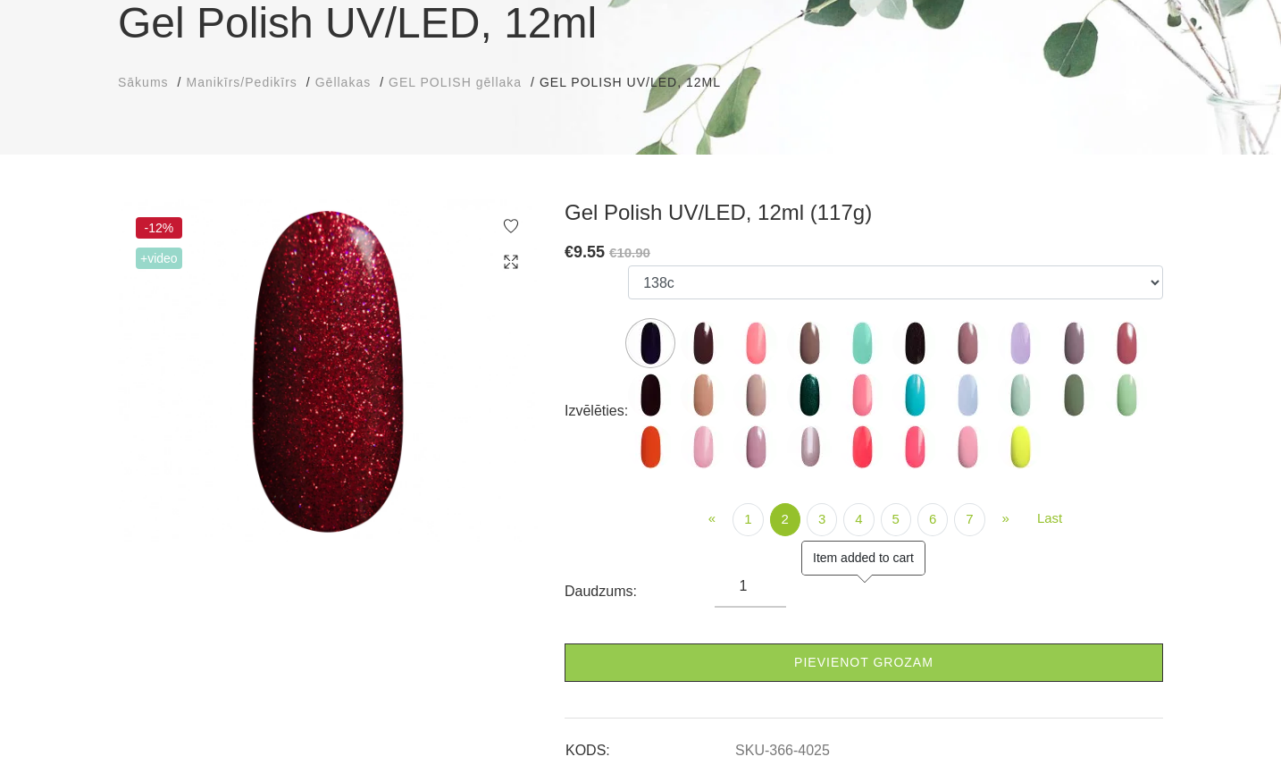
click at [691, 342] on img at bounding box center [703, 343] width 45 height 45
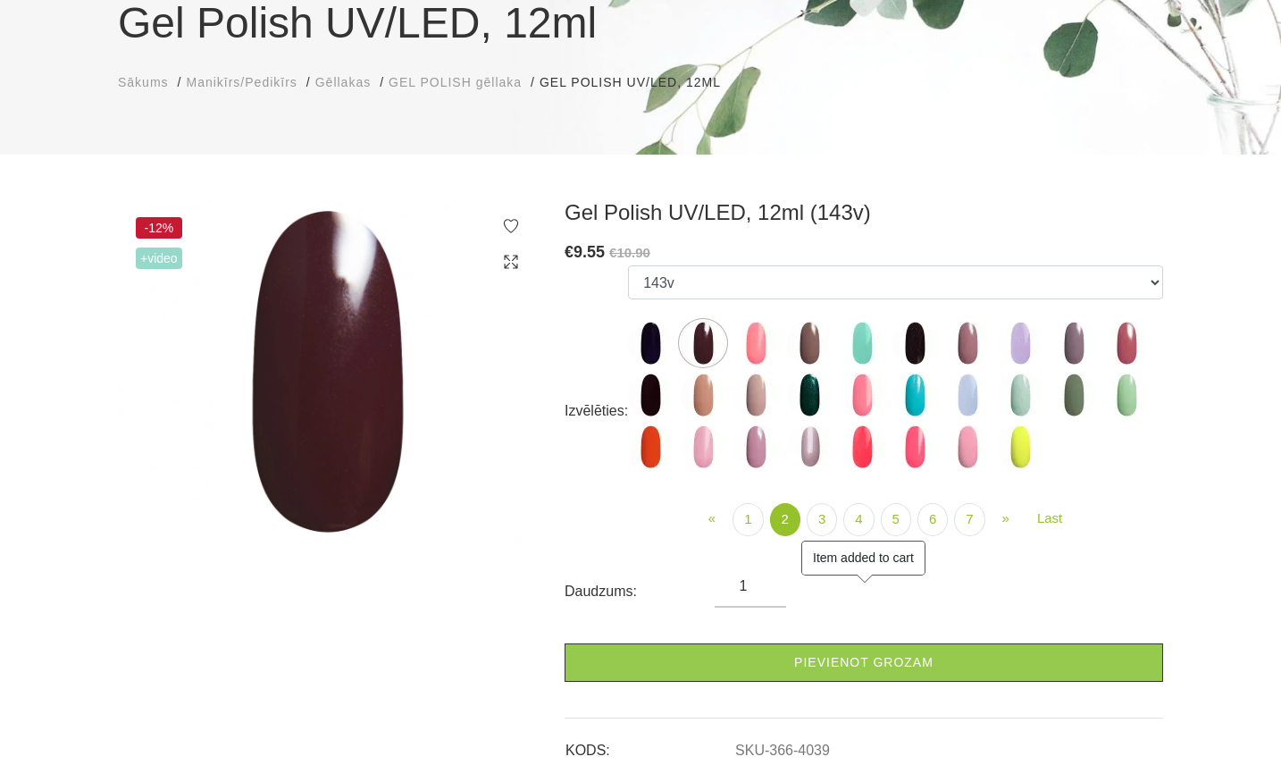
click at [973, 346] on img at bounding box center [967, 343] width 45 height 45
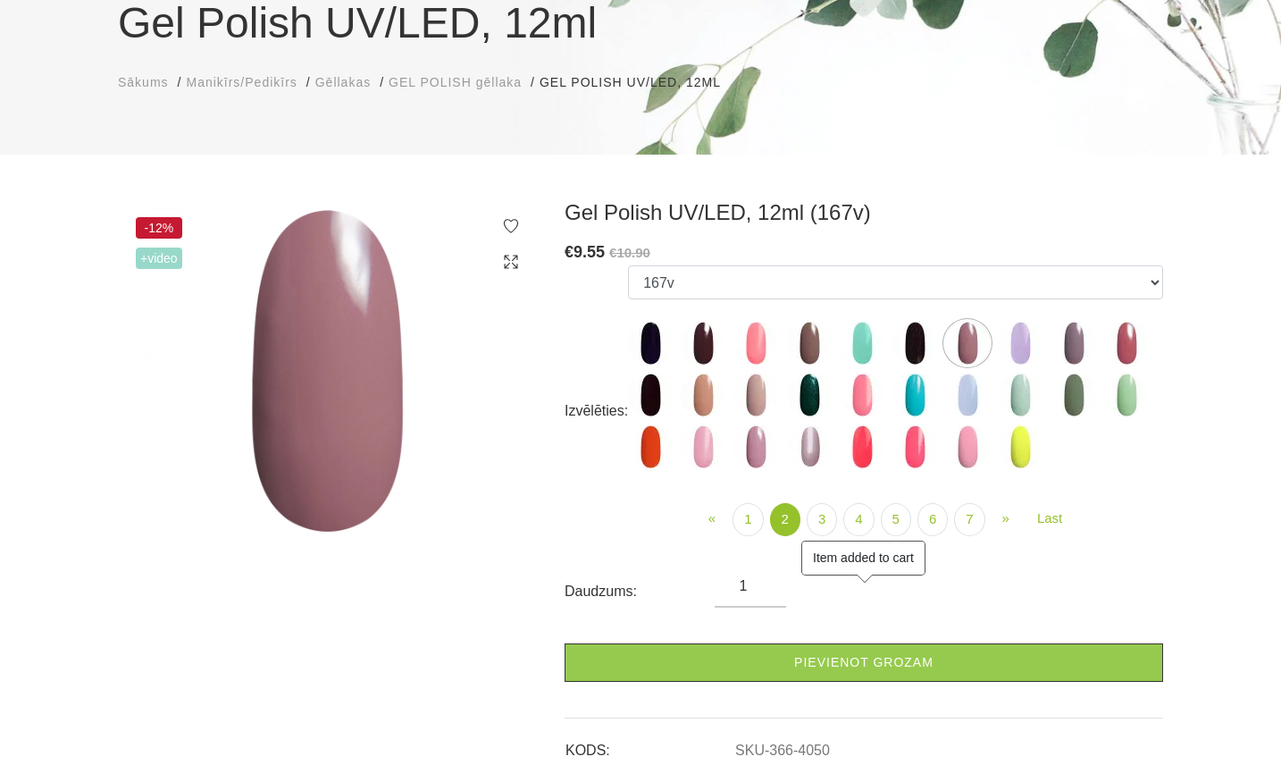
click at [911, 338] on img at bounding box center [914, 343] width 45 height 45
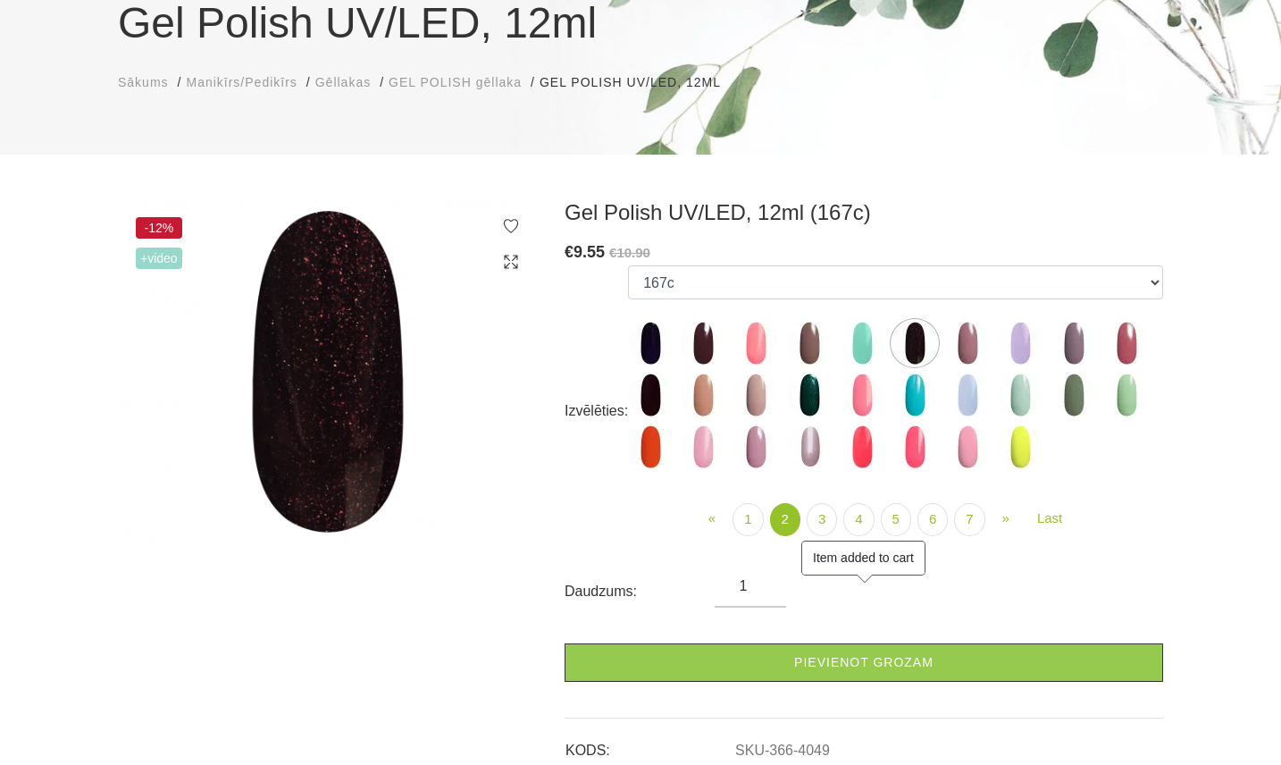
click at [914, 397] on img at bounding box center [914, 394] width 45 height 45
select select "4077"
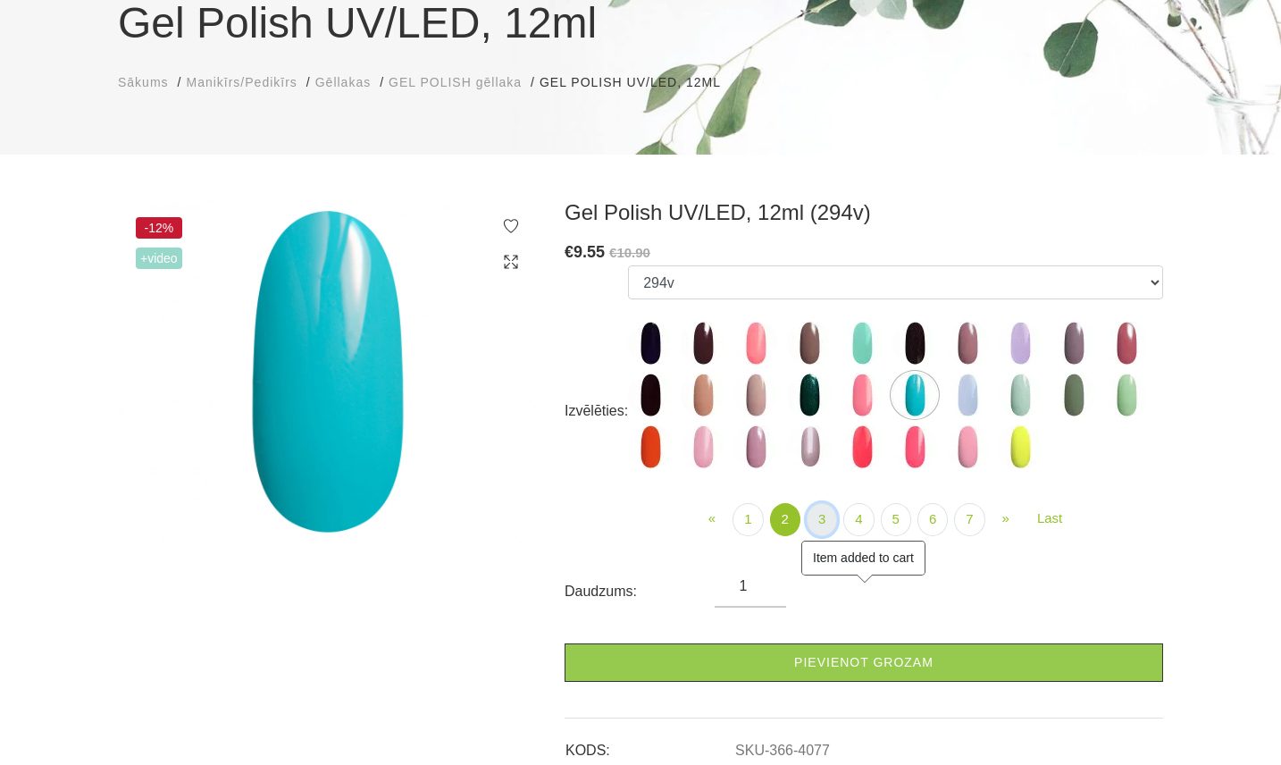
click at [825, 518] on link "3" at bounding box center [822, 519] width 30 height 33
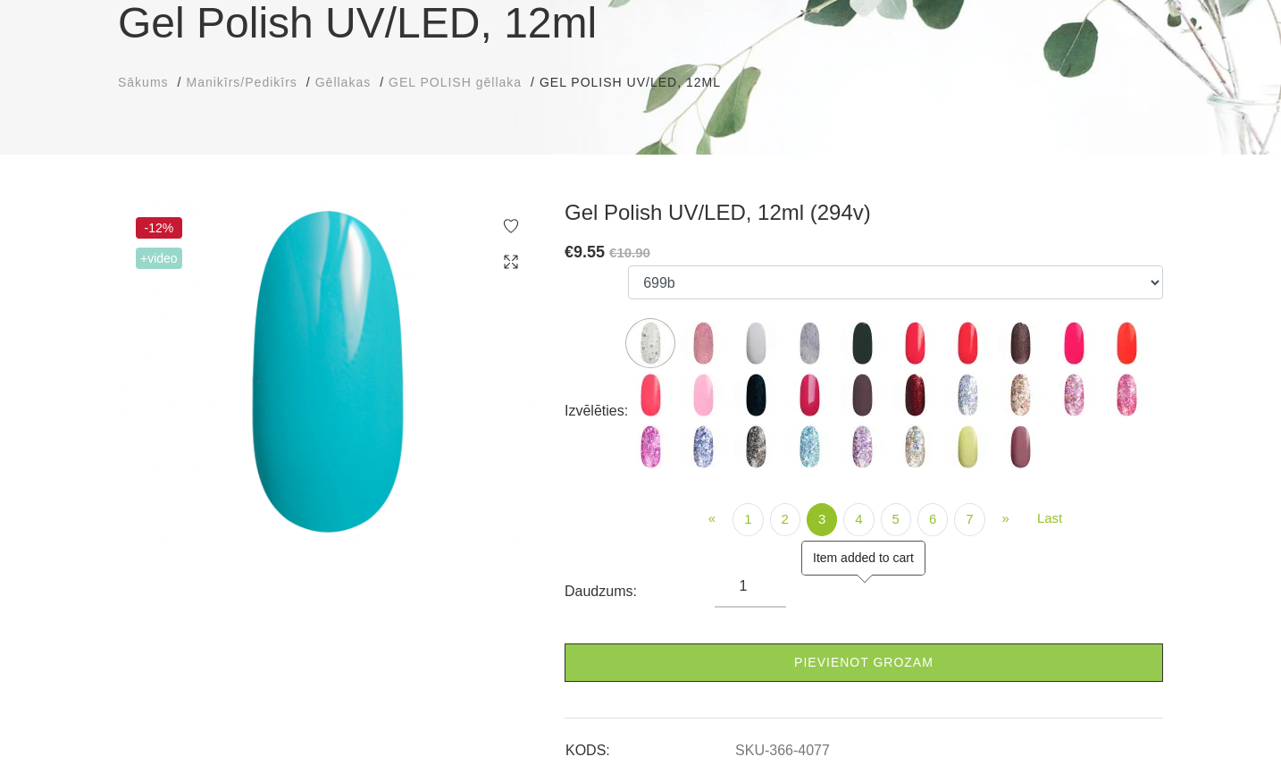
click at [867, 397] on img at bounding box center [862, 394] width 45 height 45
click at [912, 397] on img at bounding box center [914, 394] width 45 height 45
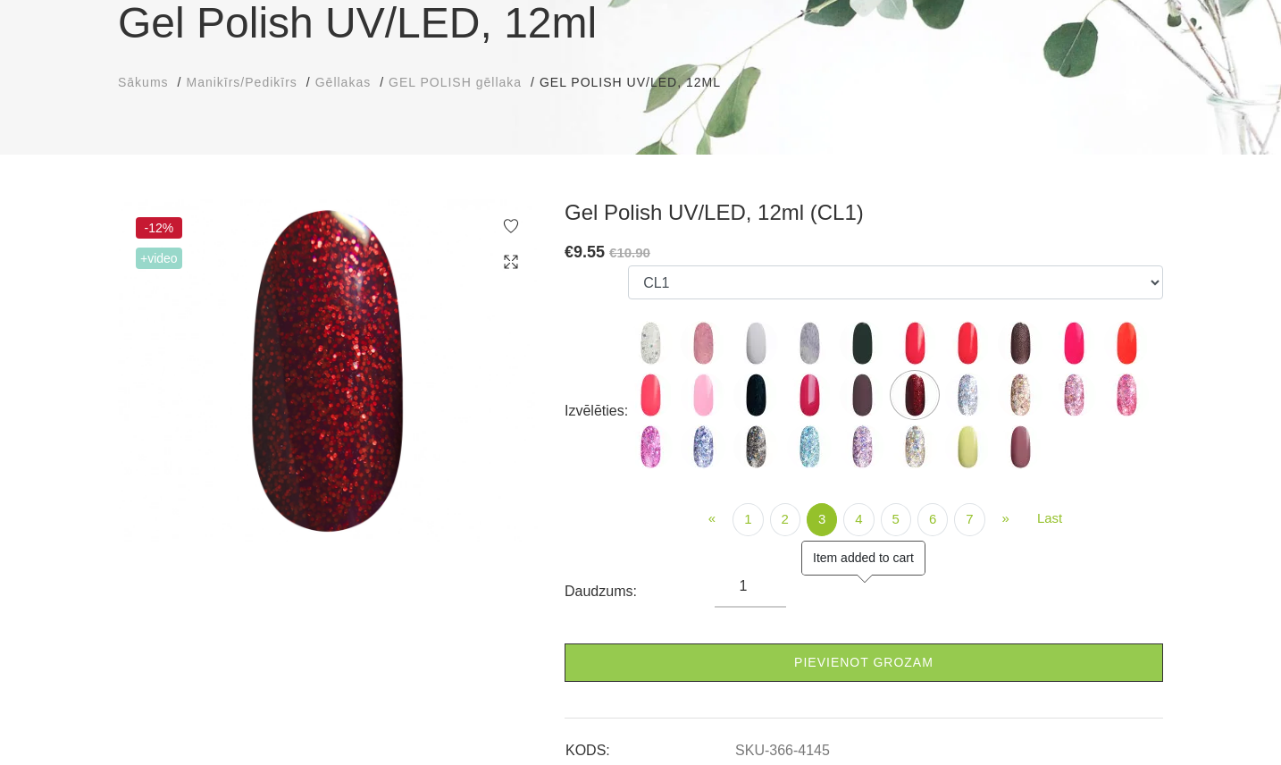
click at [1020, 456] on img at bounding box center [1020, 446] width 45 height 45
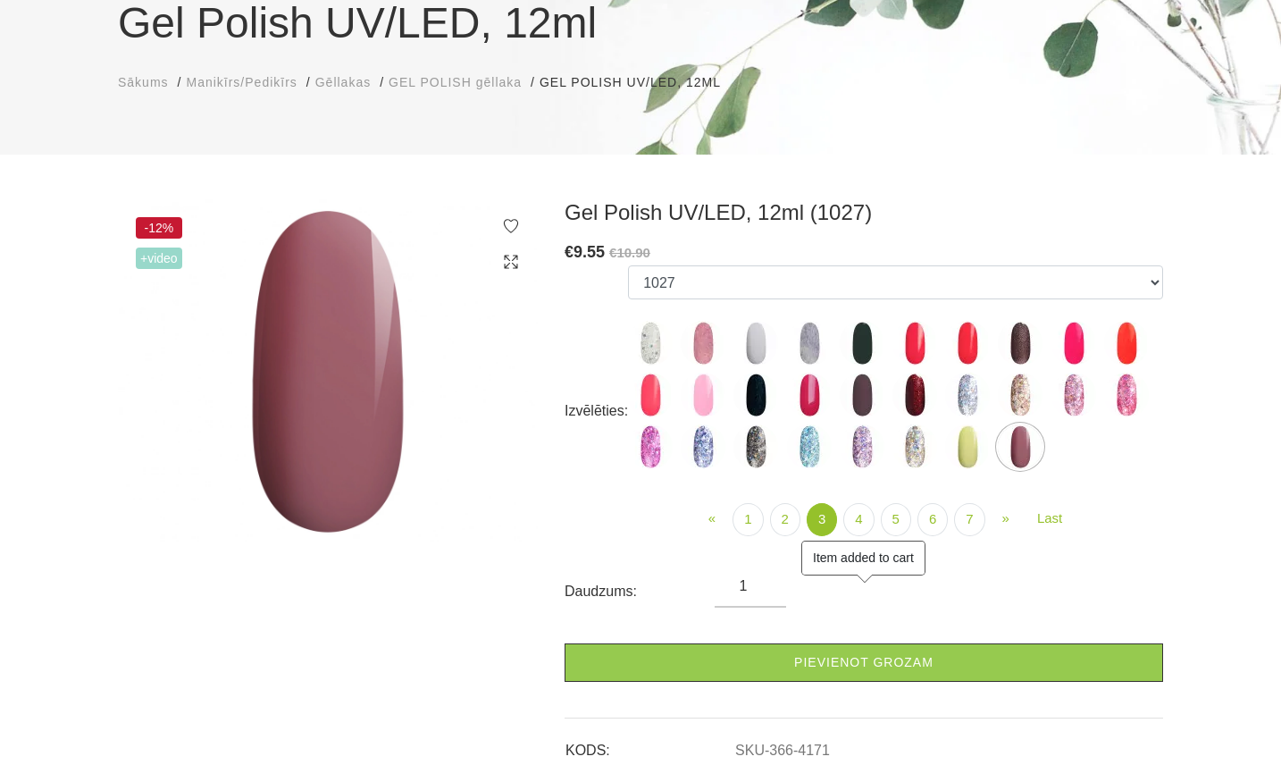
click at [912, 392] on img at bounding box center [914, 394] width 45 height 45
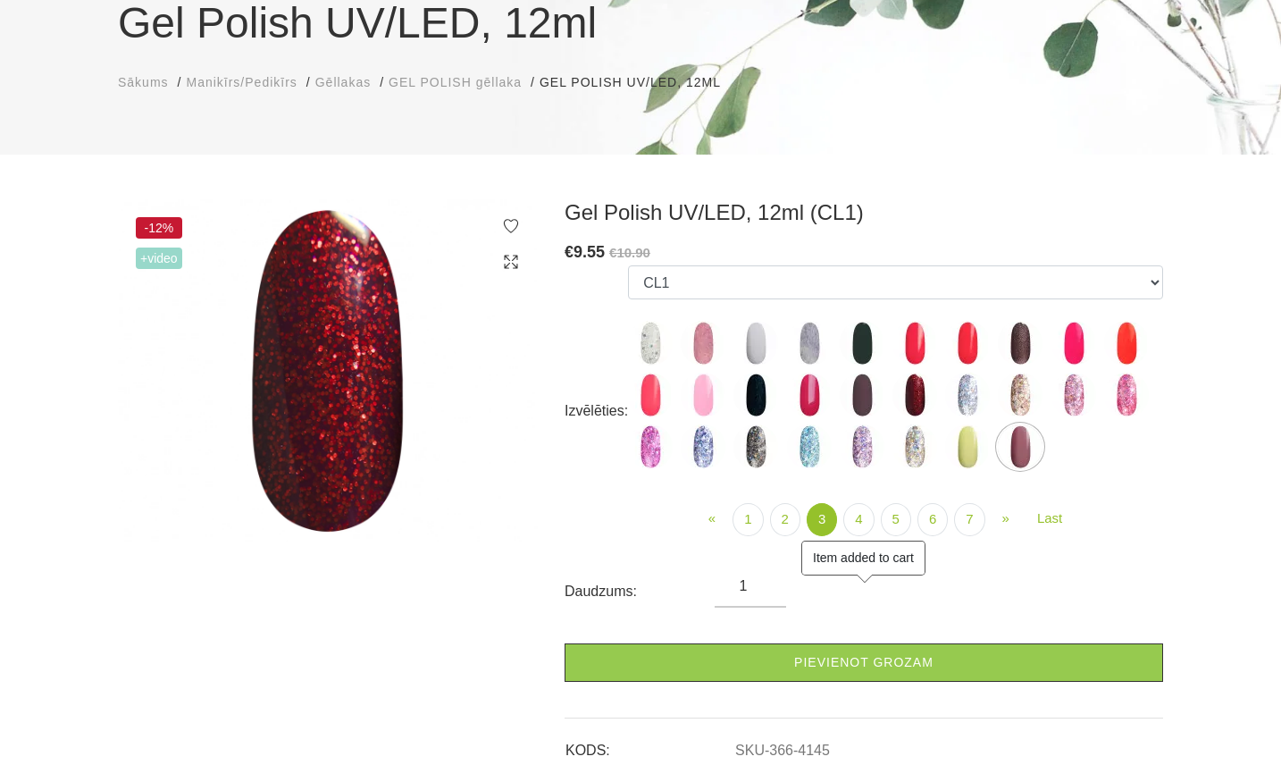
click at [761, 402] on img at bounding box center [755, 394] width 45 height 45
select select "4140"
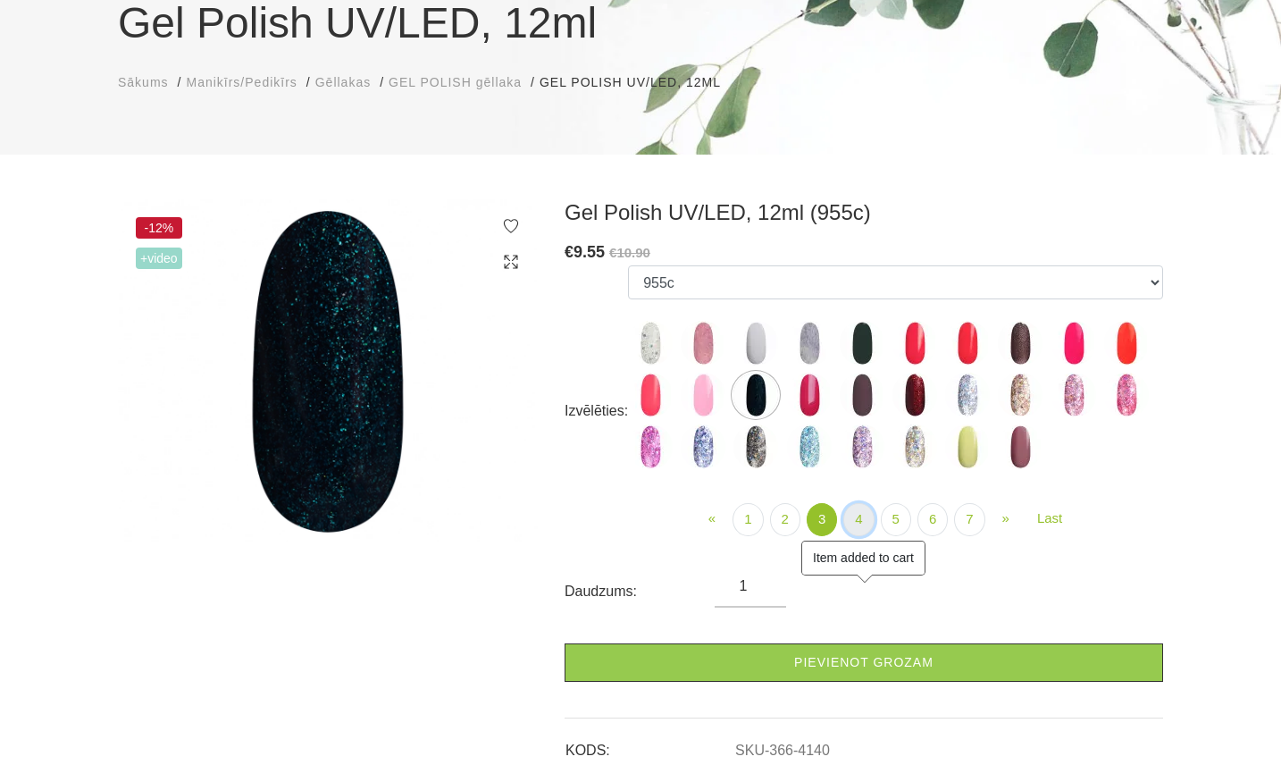
click at [855, 520] on link "4" at bounding box center [858, 519] width 30 height 33
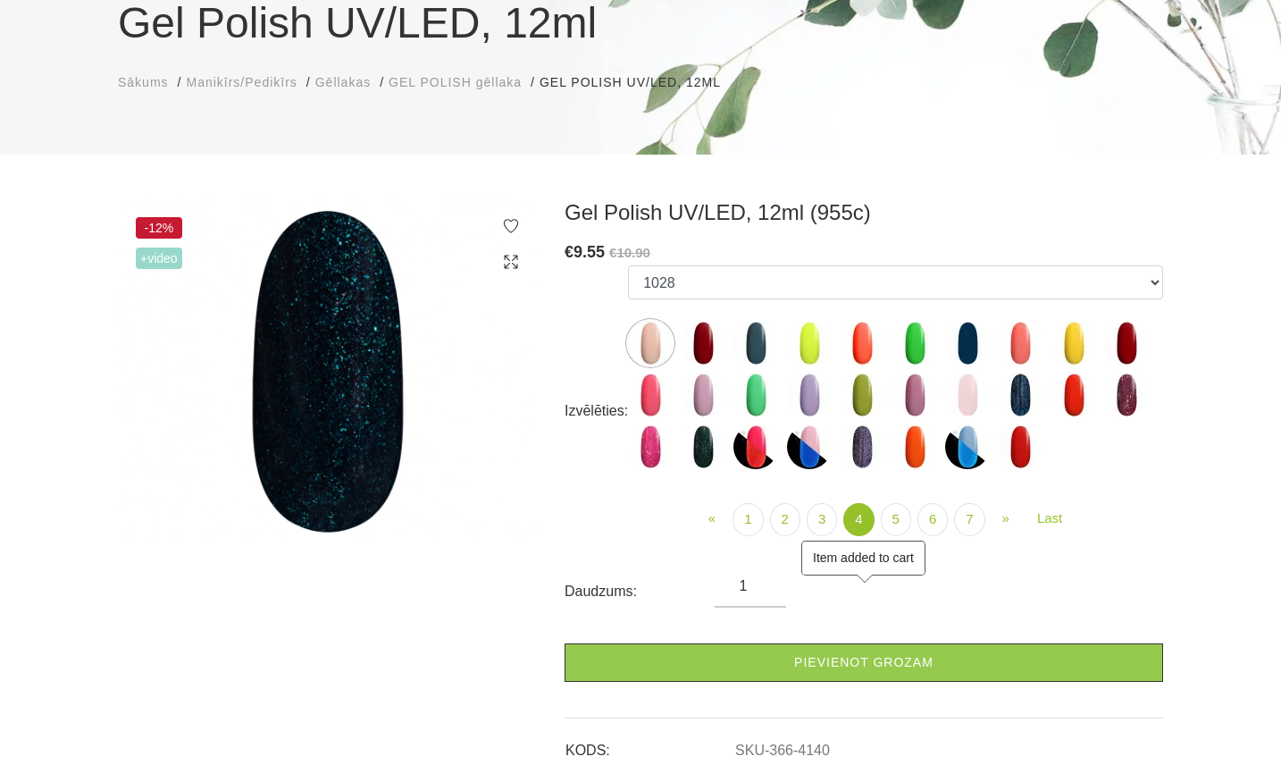
click at [713, 352] on img at bounding box center [703, 343] width 45 height 45
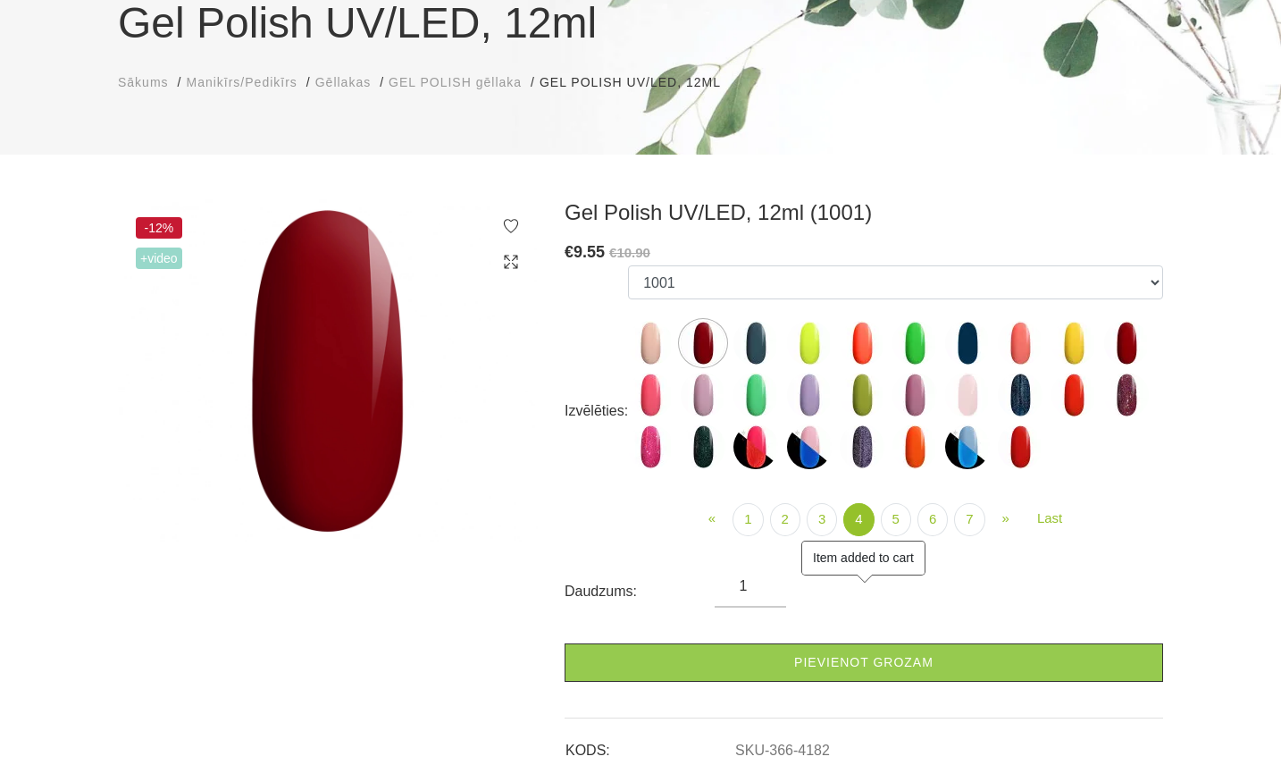
click at [1127, 335] on img at bounding box center [1126, 343] width 45 height 45
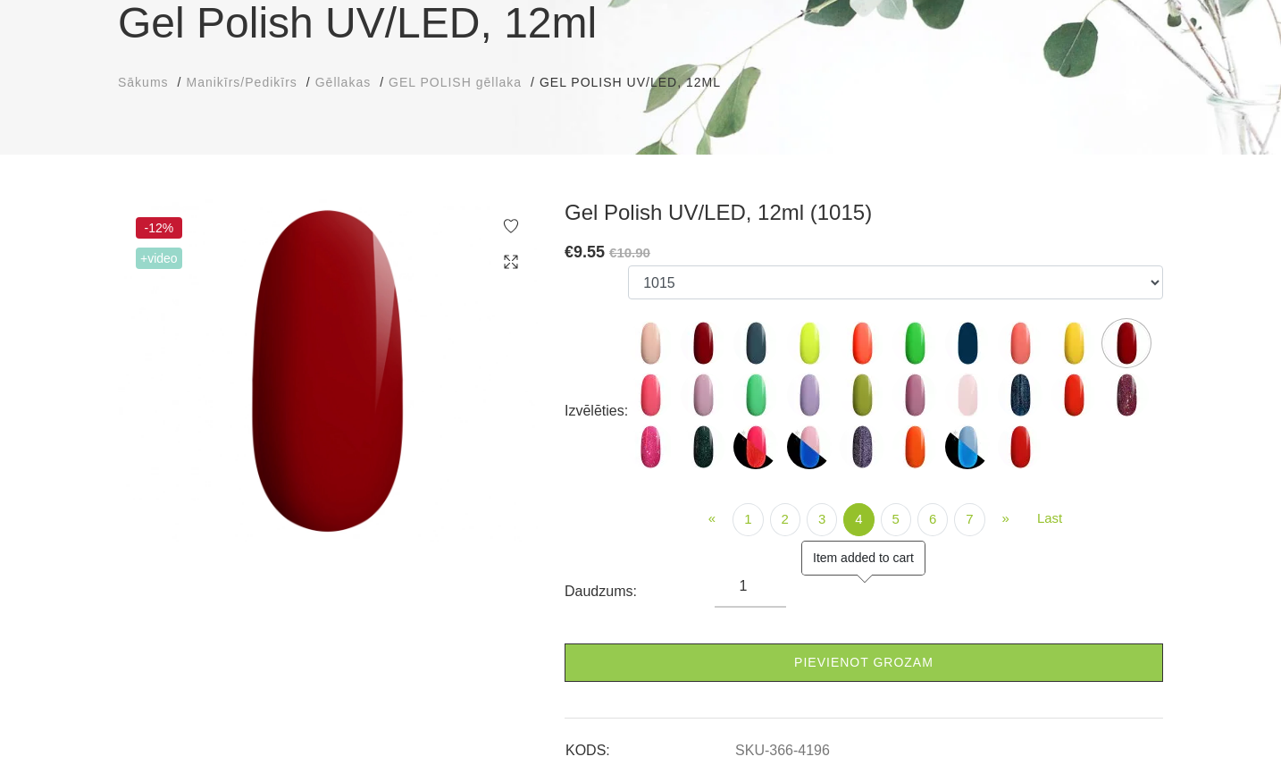
click at [700, 343] on img at bounding box center [703, 343] width 45 height 45
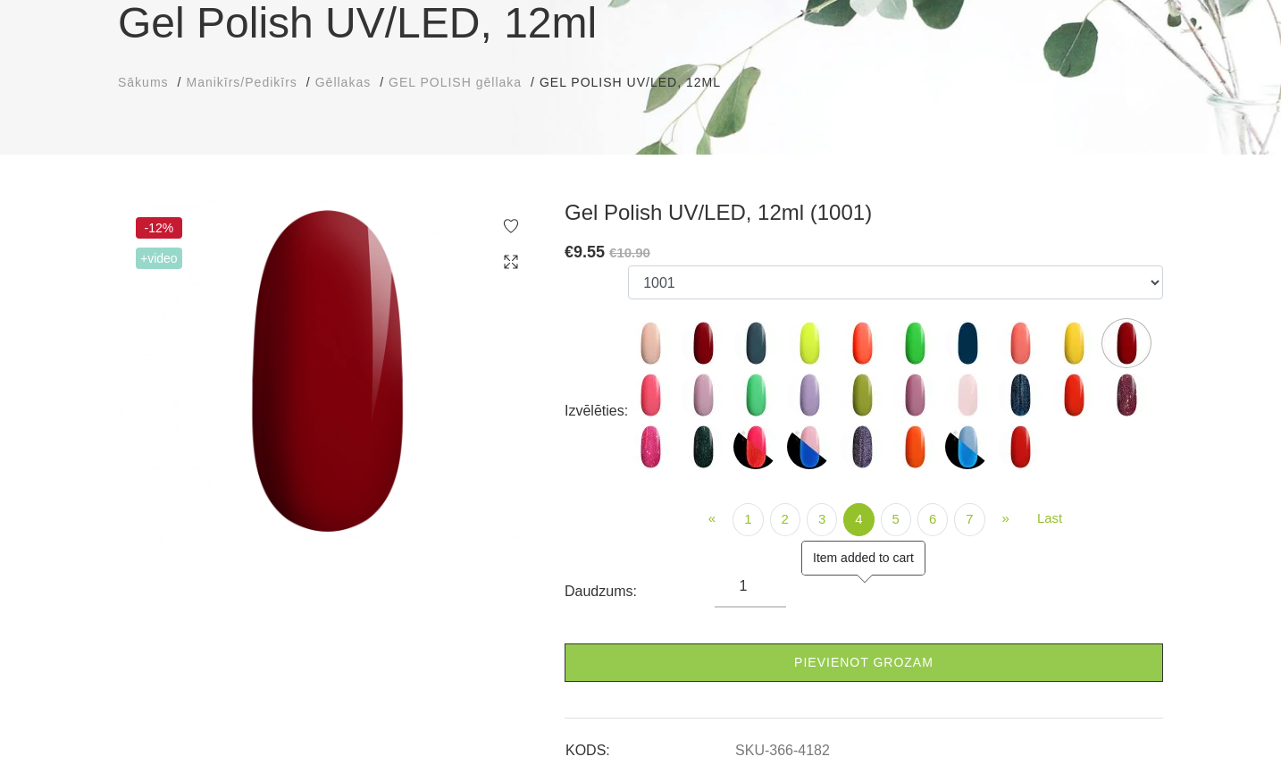
click at [1068, 388] on img at bounding box center [1073, 394] width 45 height 45
click at [1013, 452] on img at bounding box center [1020, 446] width 45 height 45
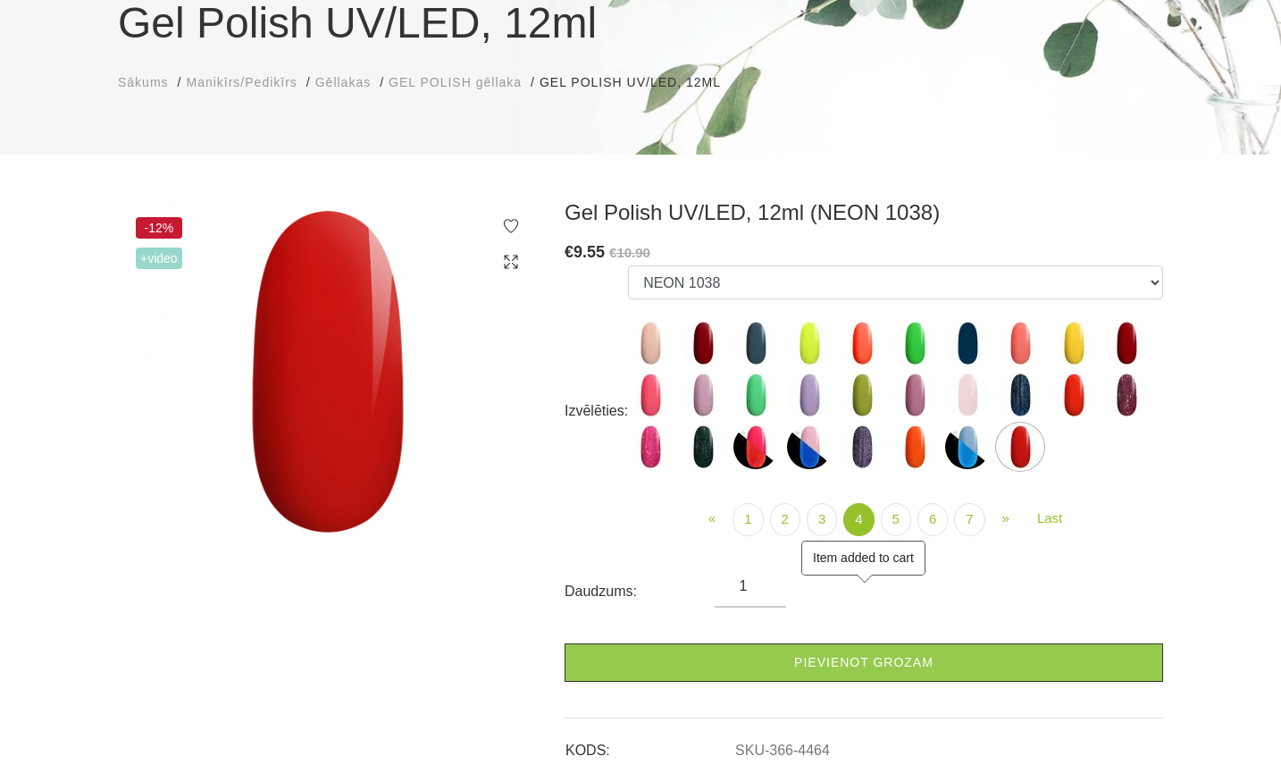
click at [1133, 348] on img at bounding box center [1126, 343] width 45 height 45
select select "4196"
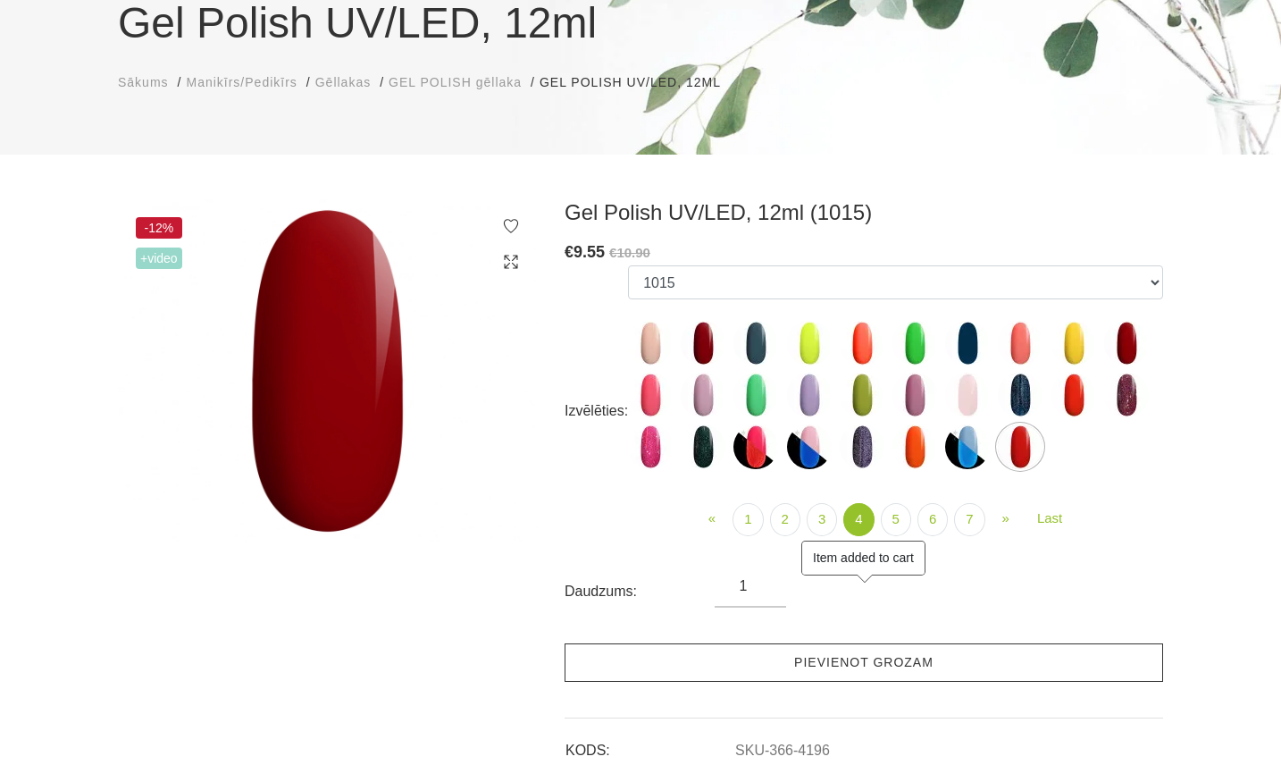
click at [827, 672] on link "Pievienot grozam" at bounding box center [863, 662] width 598 height 38
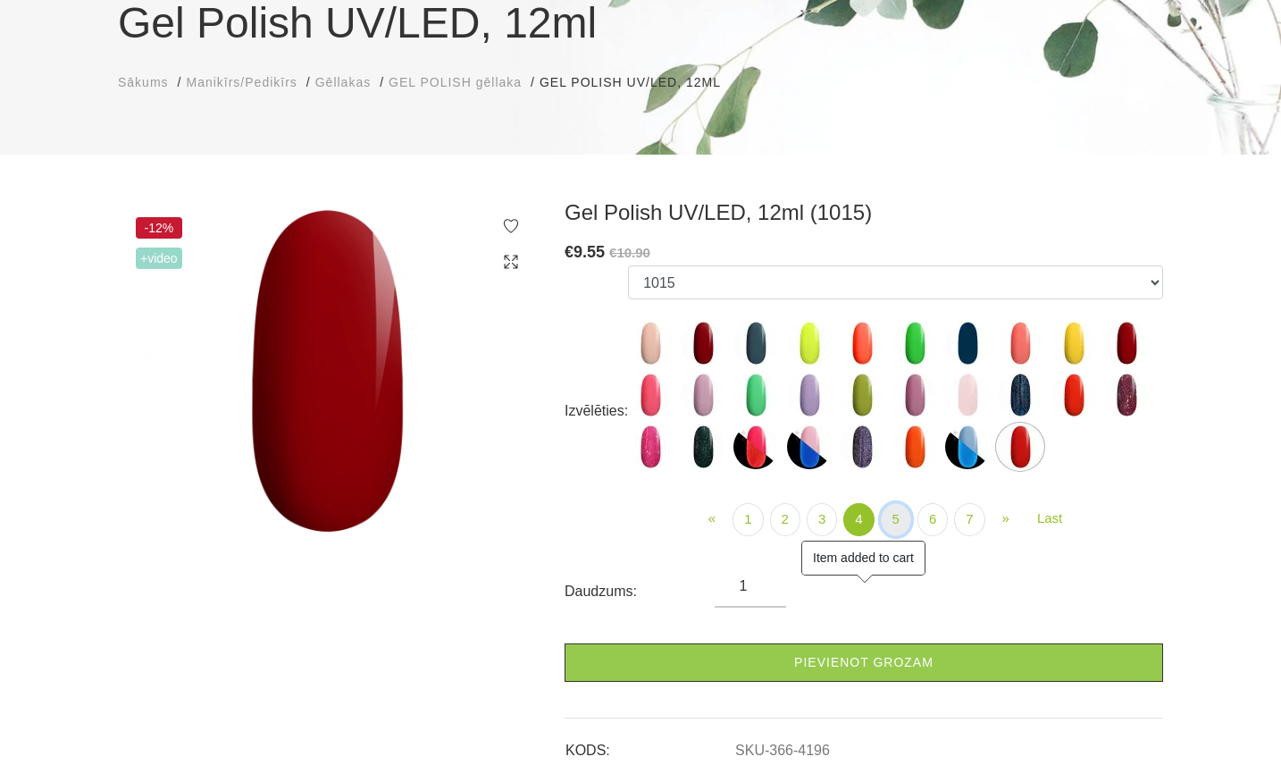
click at [899, 524] on link "5" at bounding box center [896, 519] width 30 height 33
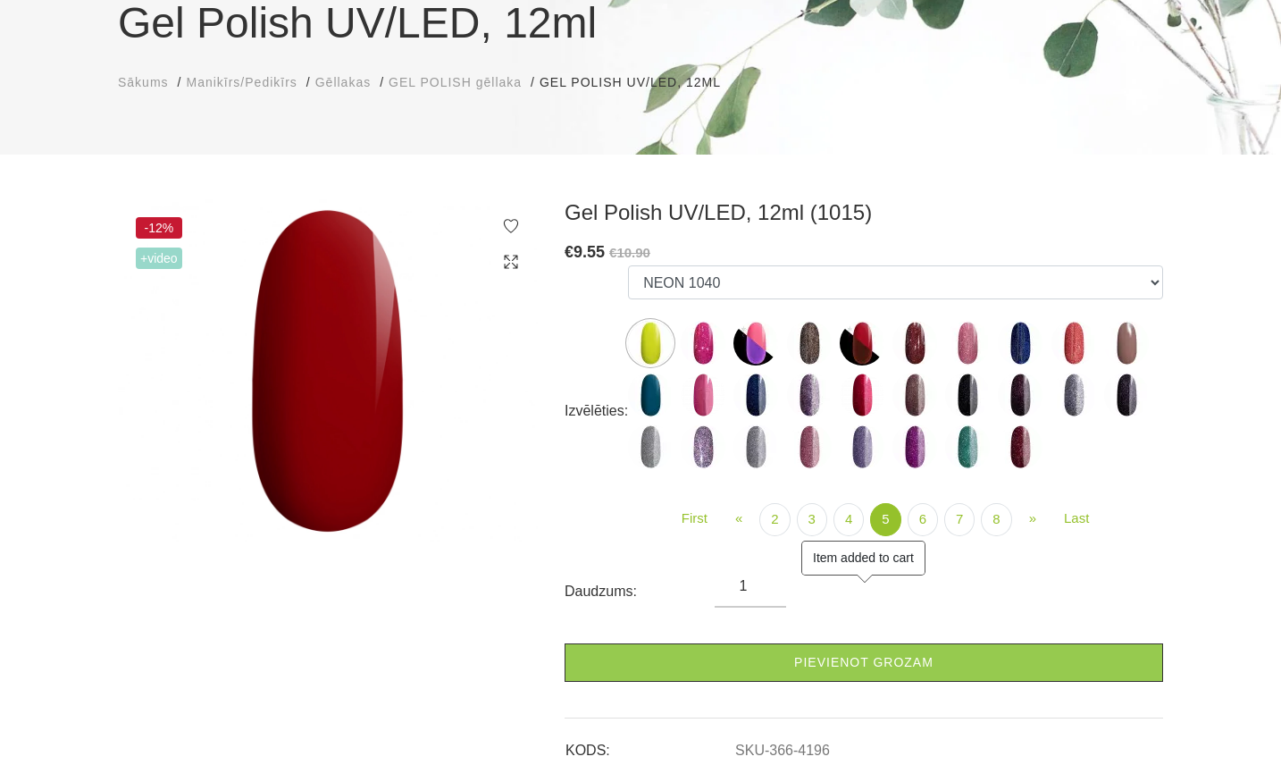
click at [857, 402] on img at bounding box center [862, 394] width 45 height 45
select select "4953"
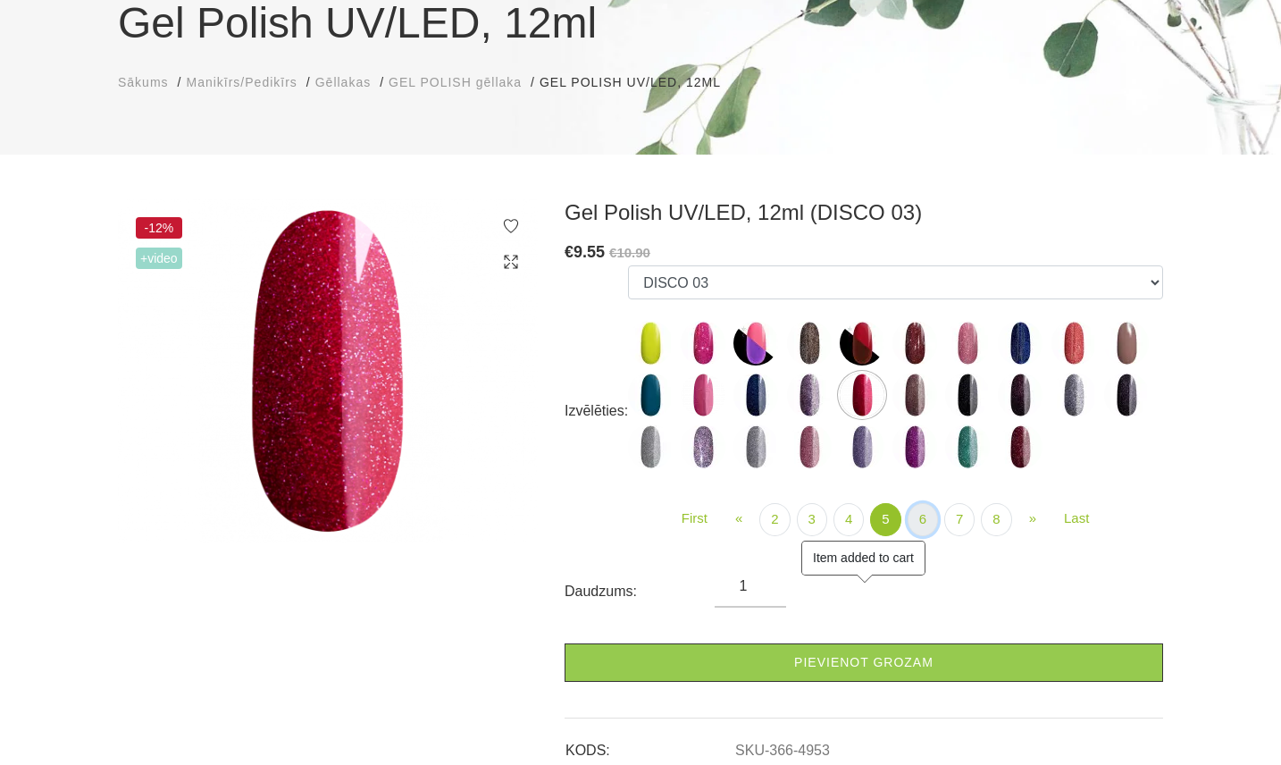
click at [924, 525] on link "6" at bounding box center [922, 519] width 30 height 33
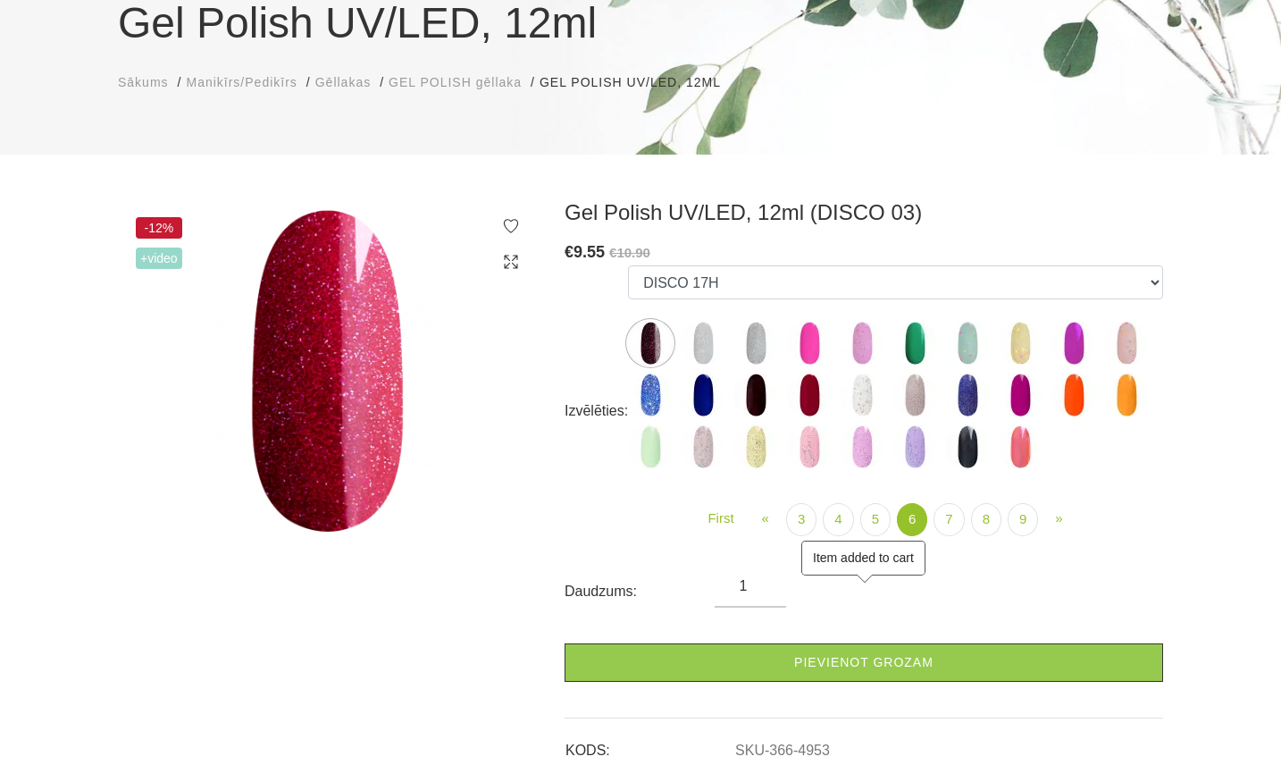
click at [813, 398] on img at bounding box center [809, 394] width 45 height 45
select select "5284"
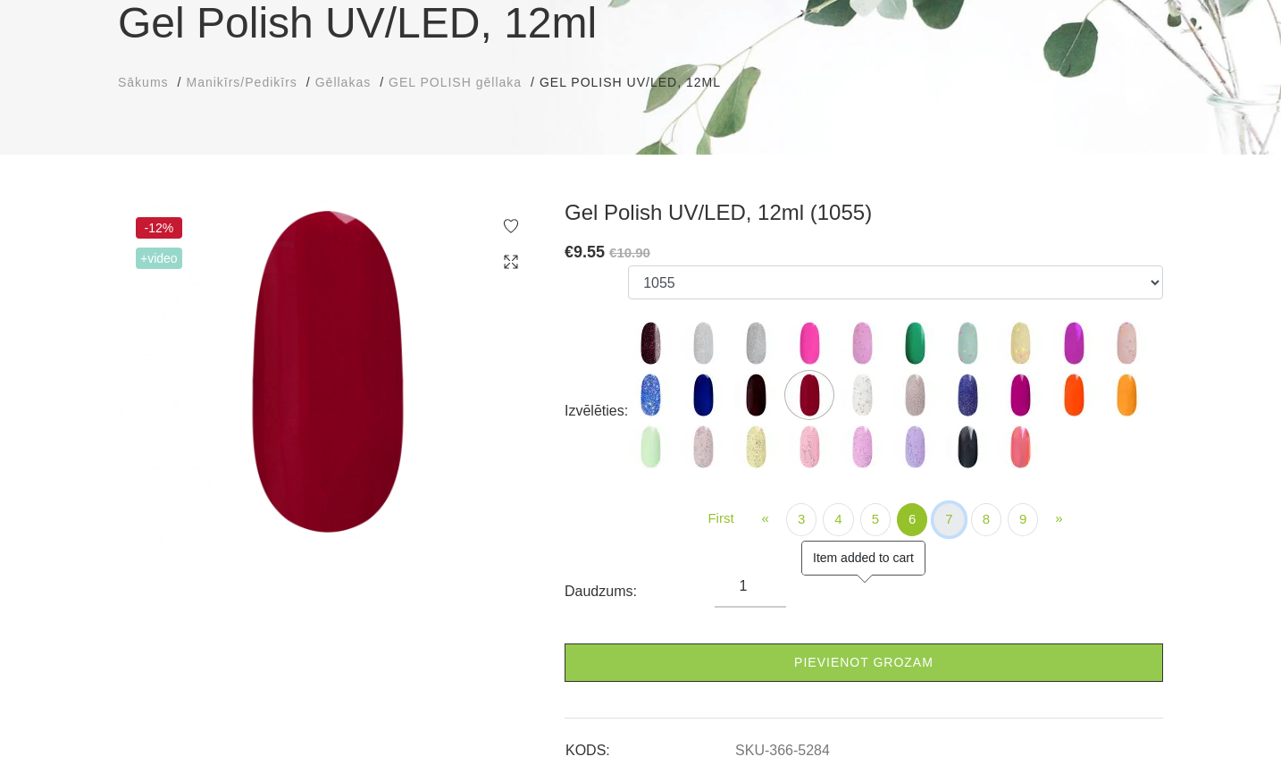
click at [940, 521] on link "7" at bounding box center [948, 519] width 30 height 33
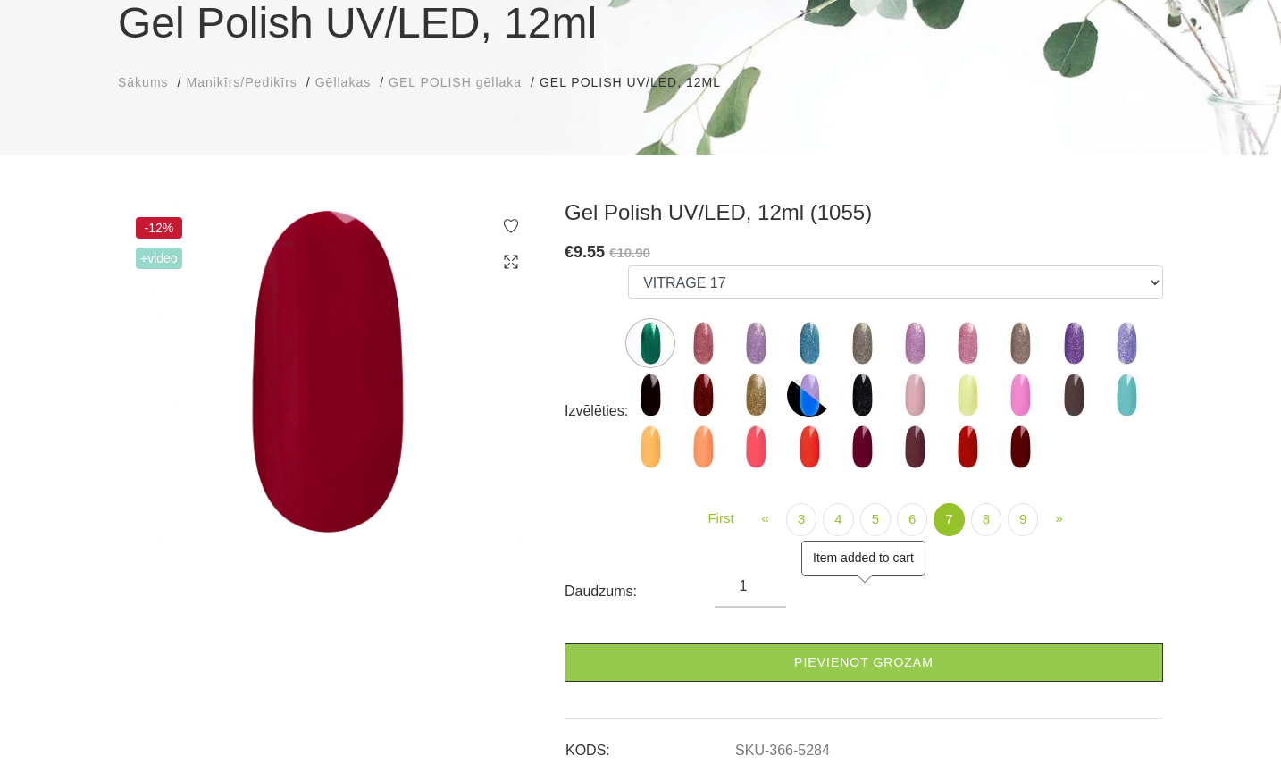
click at [965, 446] on img at bounding box center [967, 446] width 45 height 45
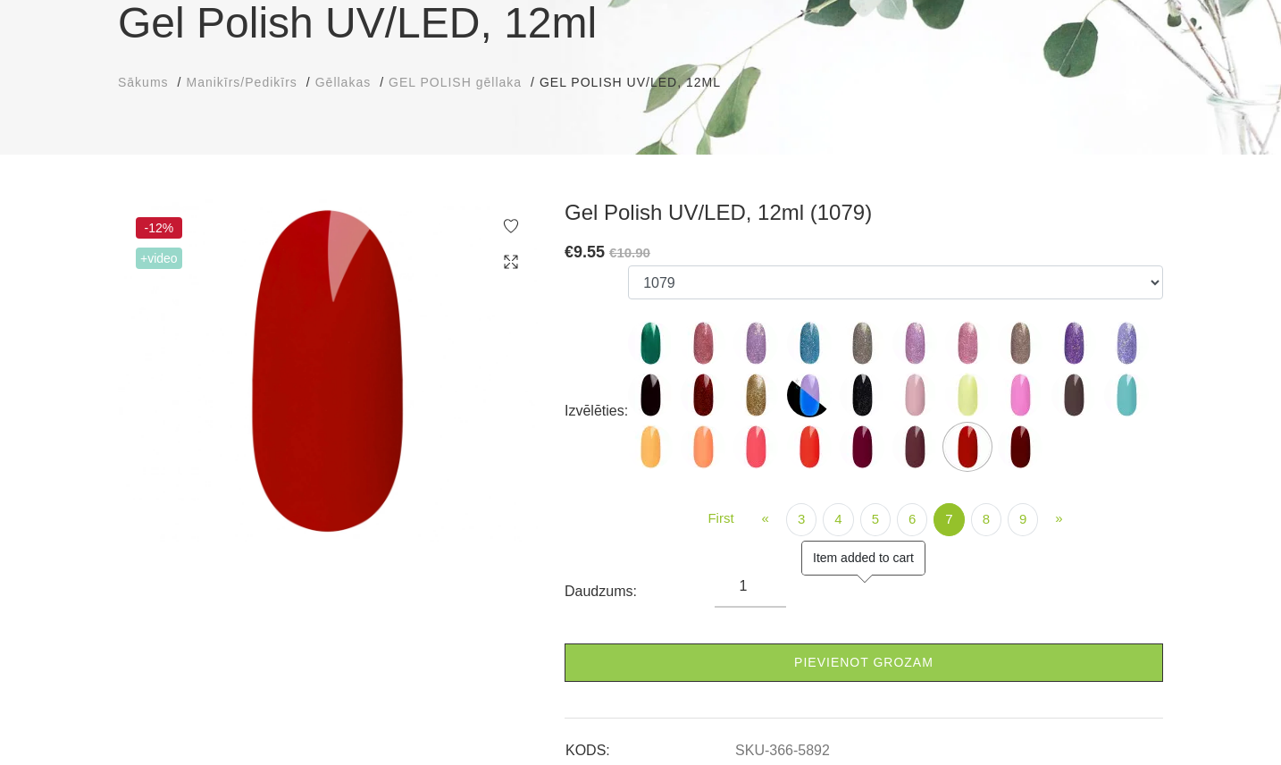
click at [1022, 455] on img at bounding box center [1020, 446] width 45 height 45
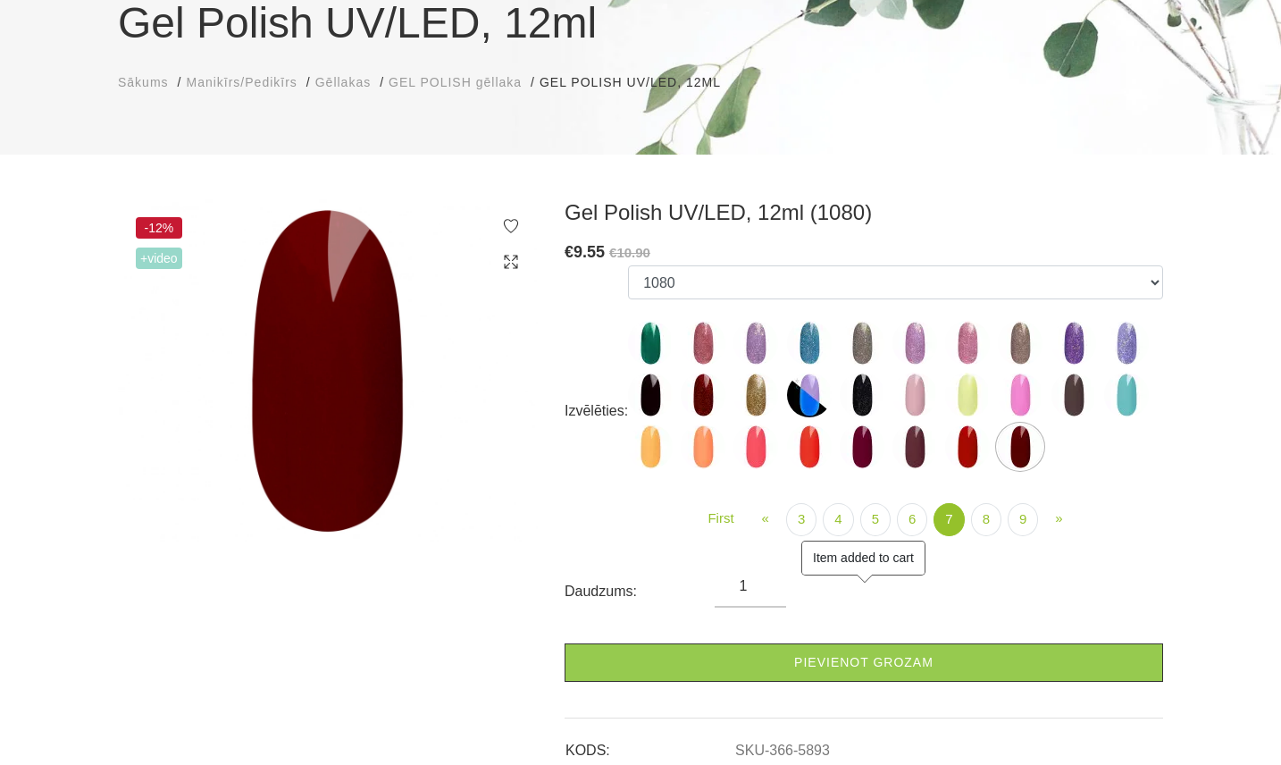
click at [711, 391] on img at bounding box center [703, 394] width 45 height 45
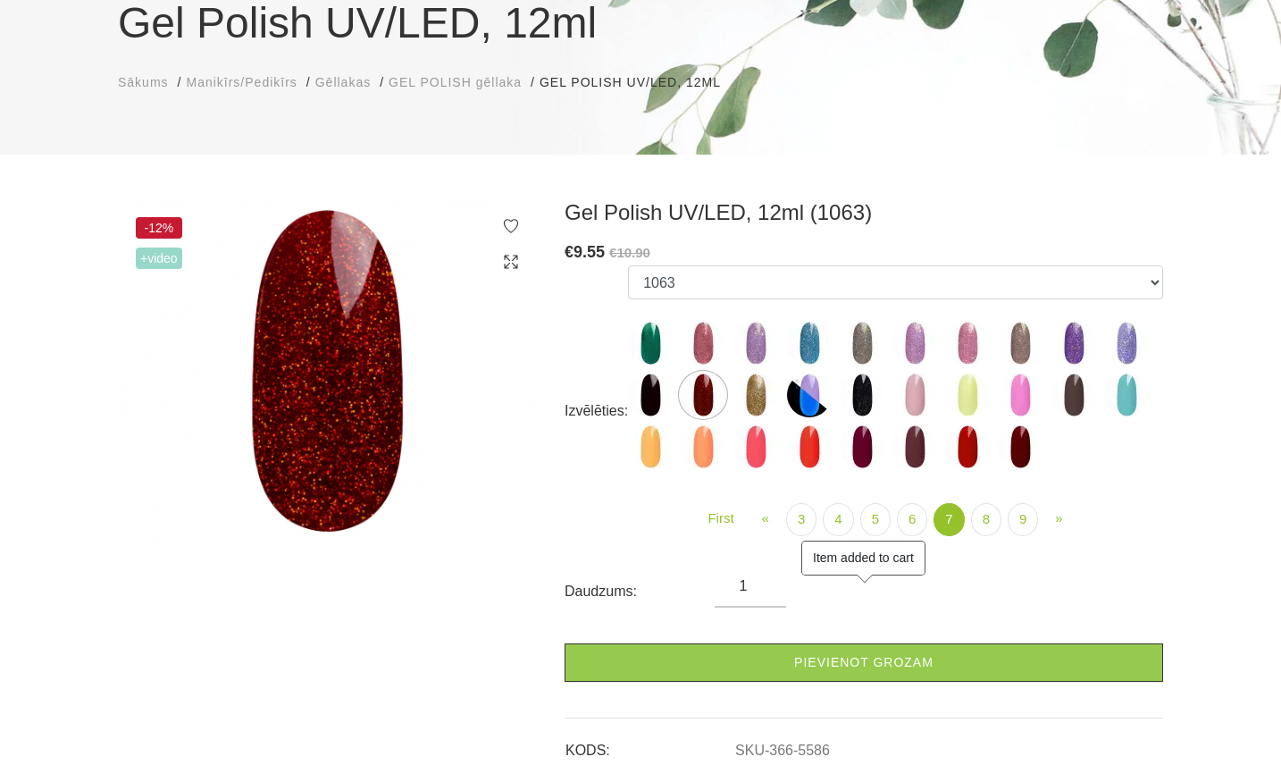
click at [942, 453] on ul "1078 1081 001g 001n 003c 008b 011n 012g 016n 020b 044v 065v 068p 069v 083g 085p…" at bounding box center [895, 370] width 535 height 211
click at [968, 447] on img at bounding box center [967, 446] width 45 height 45
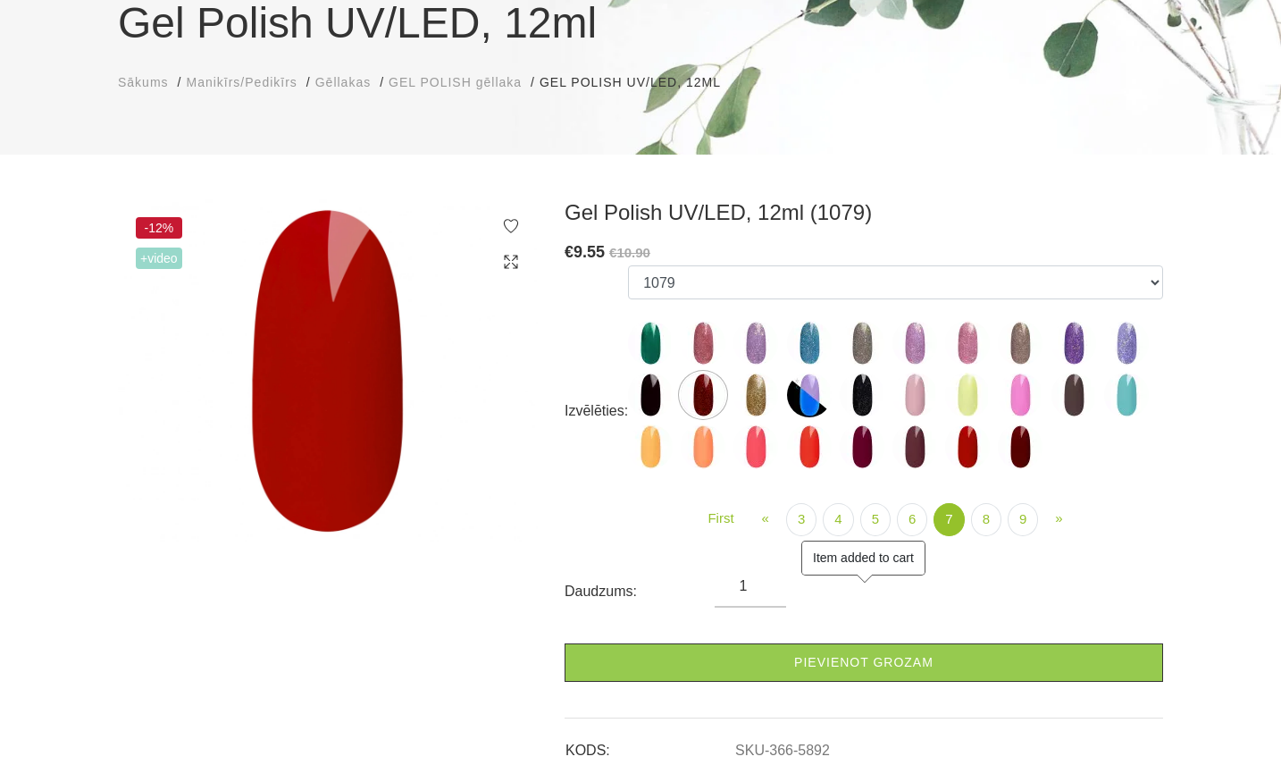
click at [1016, 452] on img at bounding box center [1020, 446] width 45 height 45
select select "5893"
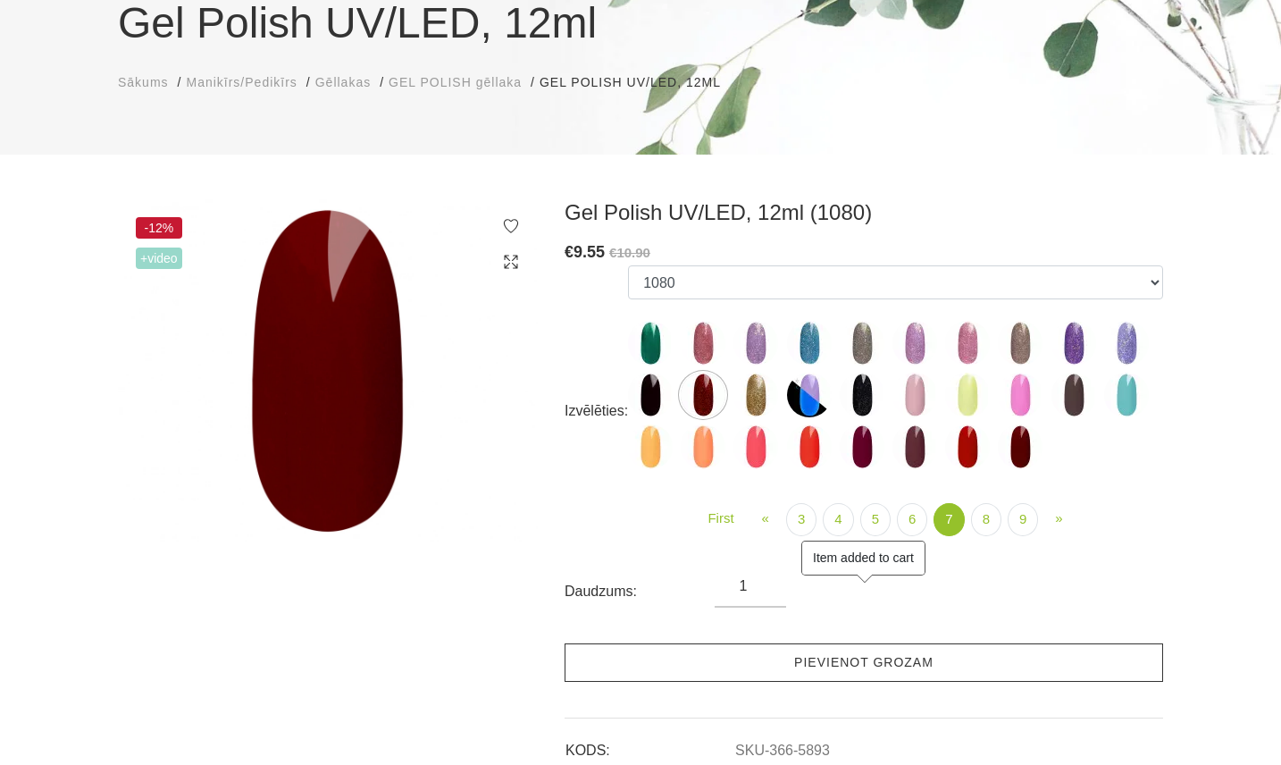
click at [854, 661] on link "Pievienot grozam" at bounding box center [863, 662] width 598 height 38
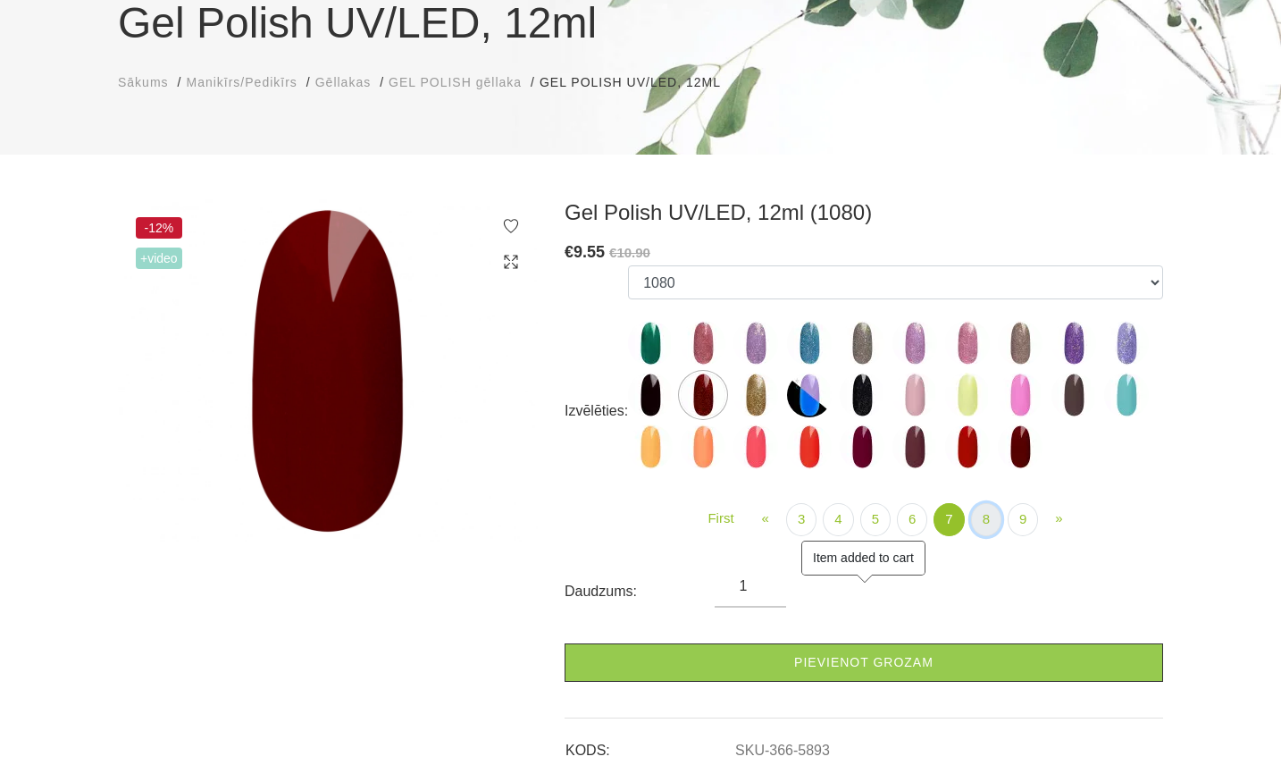
click at [979, 514] on link "8" at bounding box center [986, 519] width 30 height 33
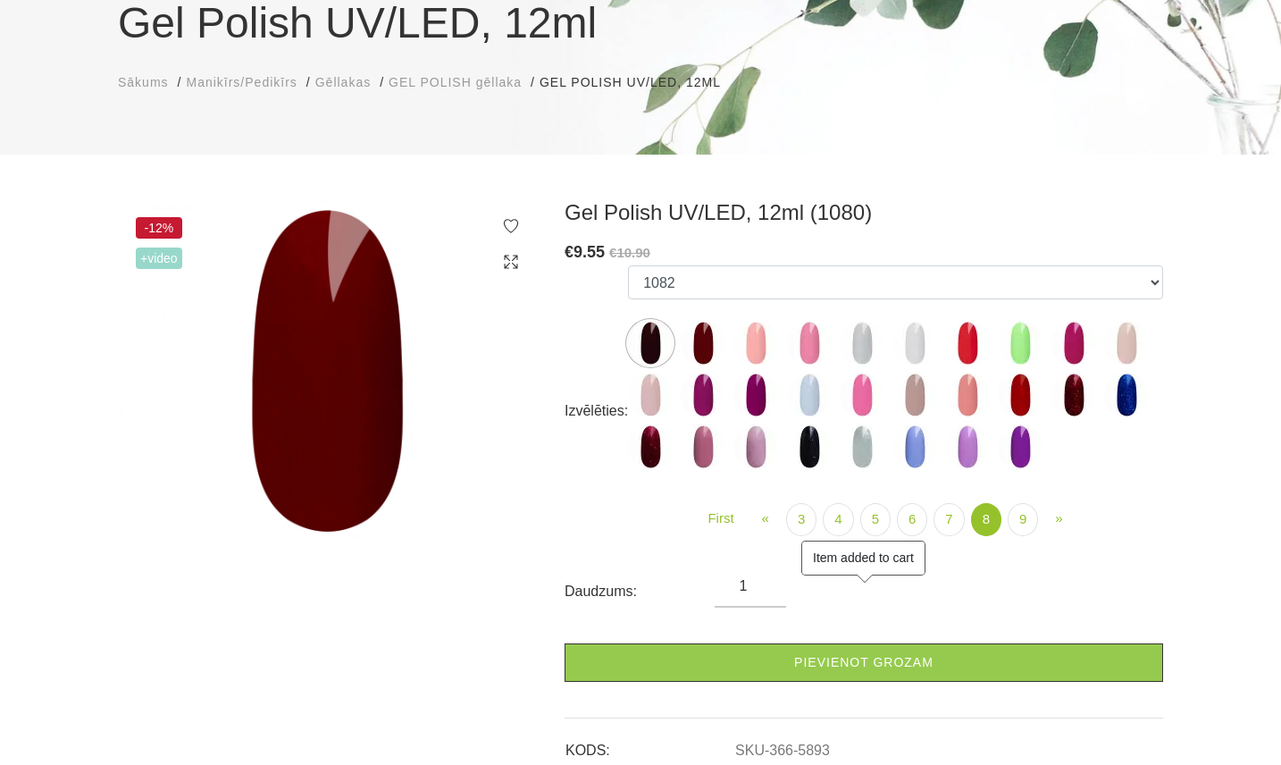
click at [1017, 407] on img at bounding box center [1020, 394] width 45 height 45
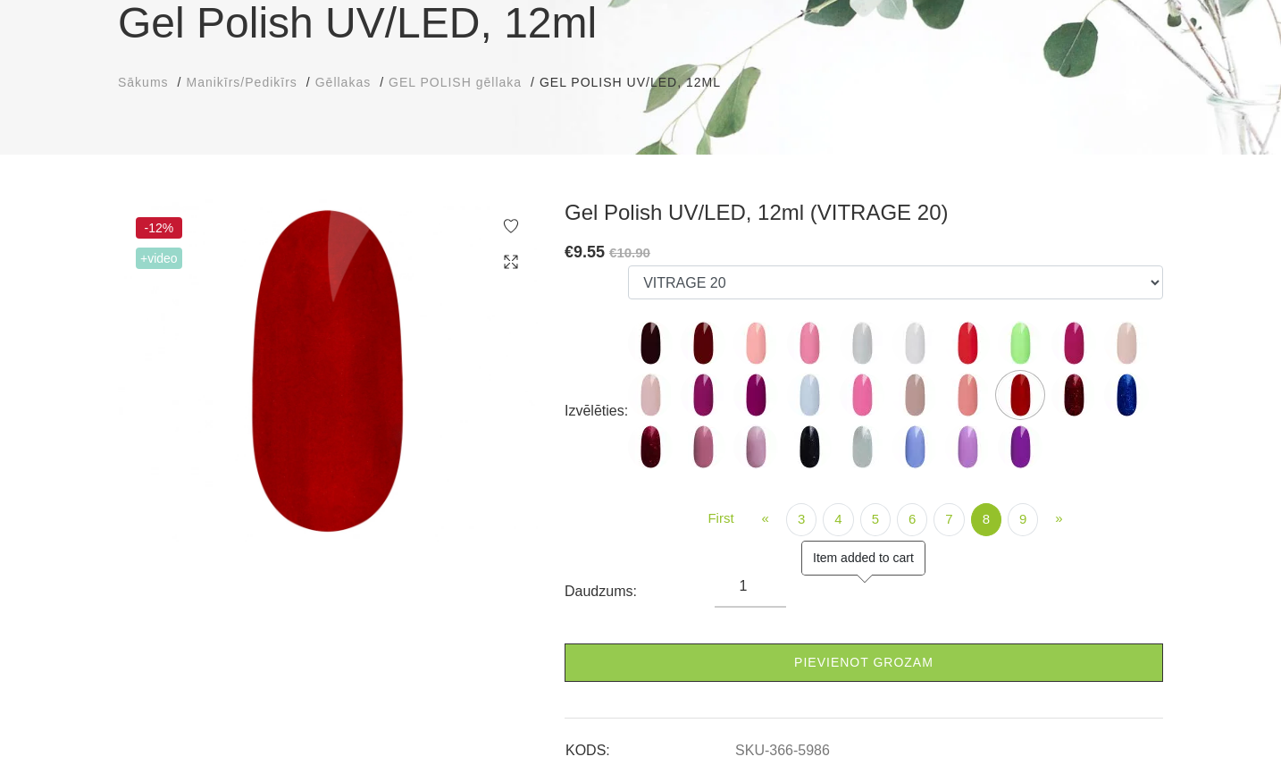
click at [1079, 402] on img at bounding box center [1073, 394] width 45 height 45
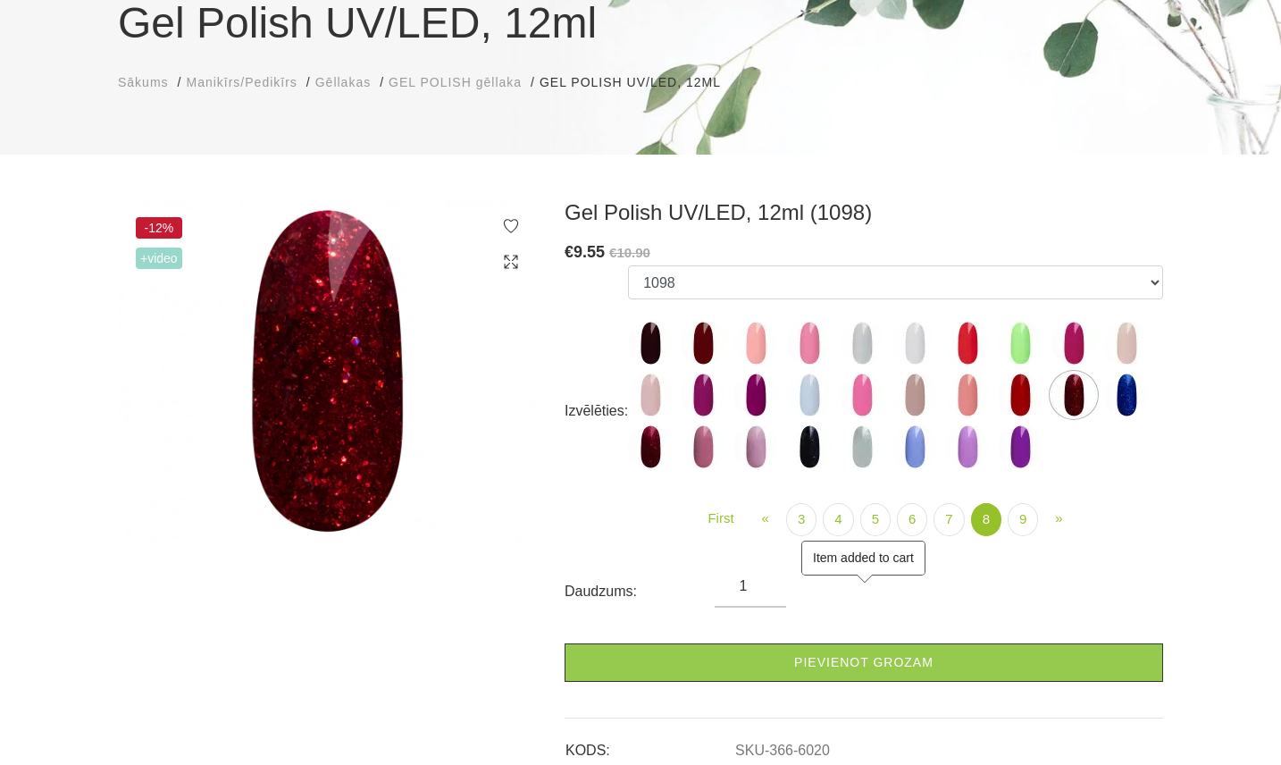
click at [659, 441] on img at bounding box center [650, 446] width 45 height 45
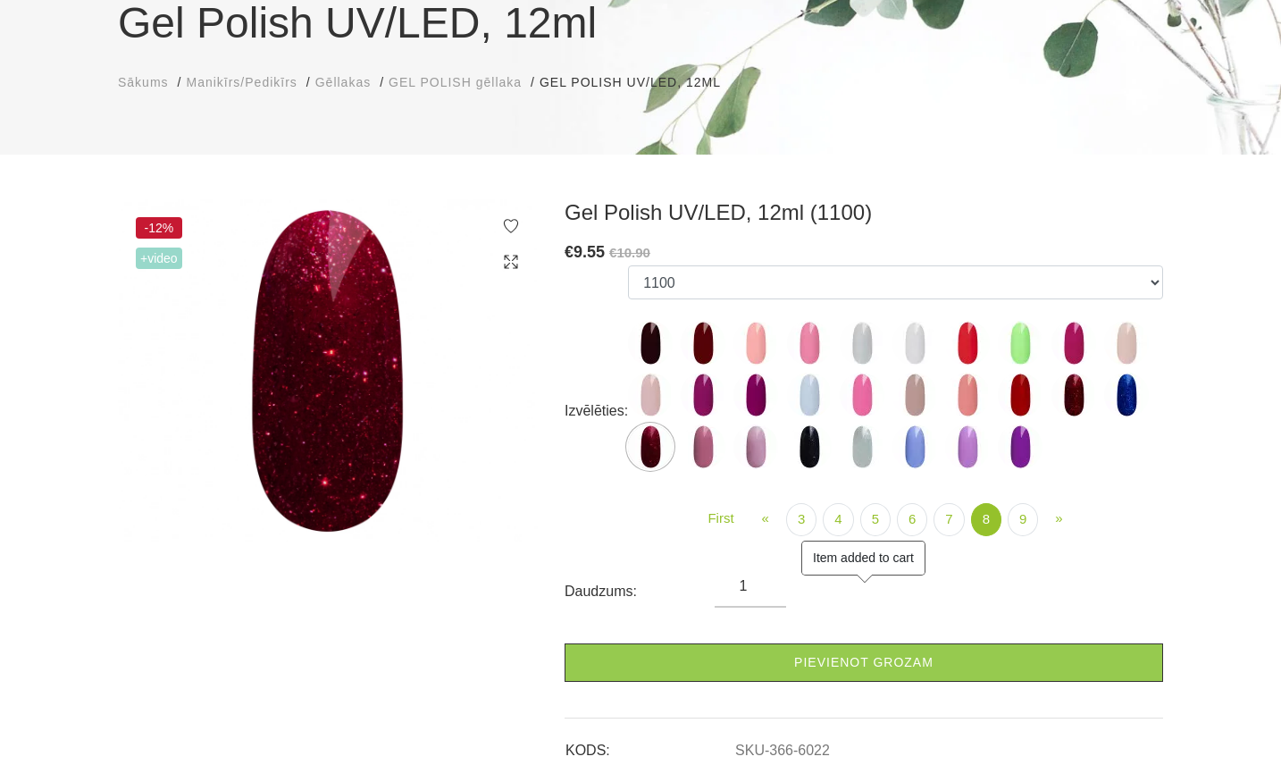
click at [751, 394] on img at bounding box center [755, 394] width 45 height 45
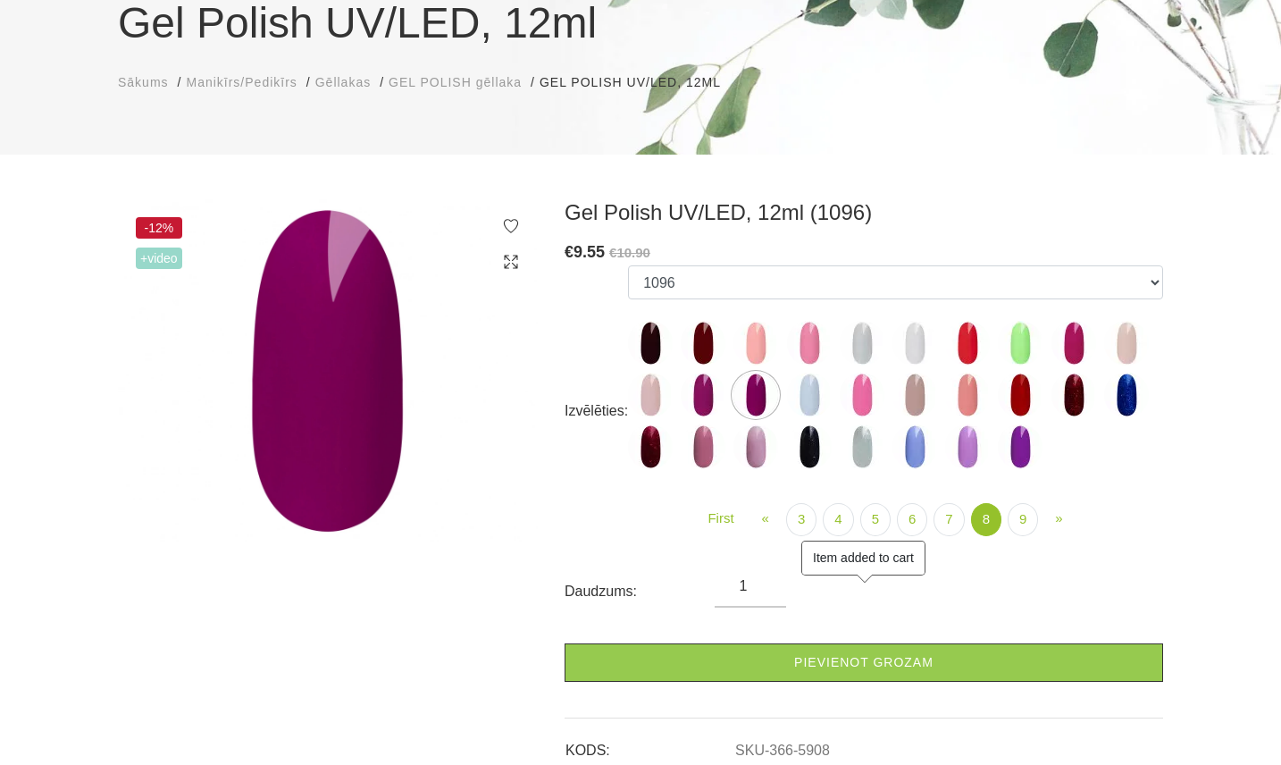
click at [698, 397] on img at bounding box center [703, 394] width 45 height 45
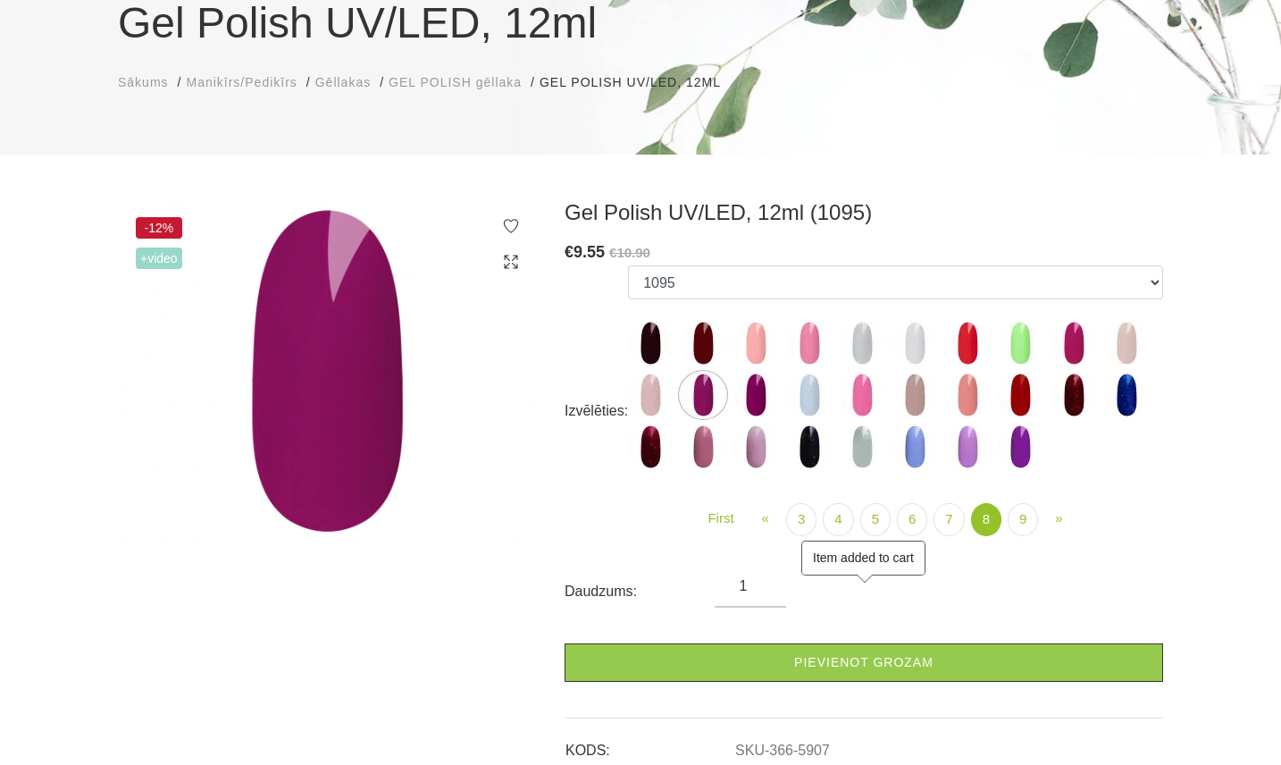
click at [648, 331] on img at bounding box center [650, 343] width 45 height 45
select select "5895"
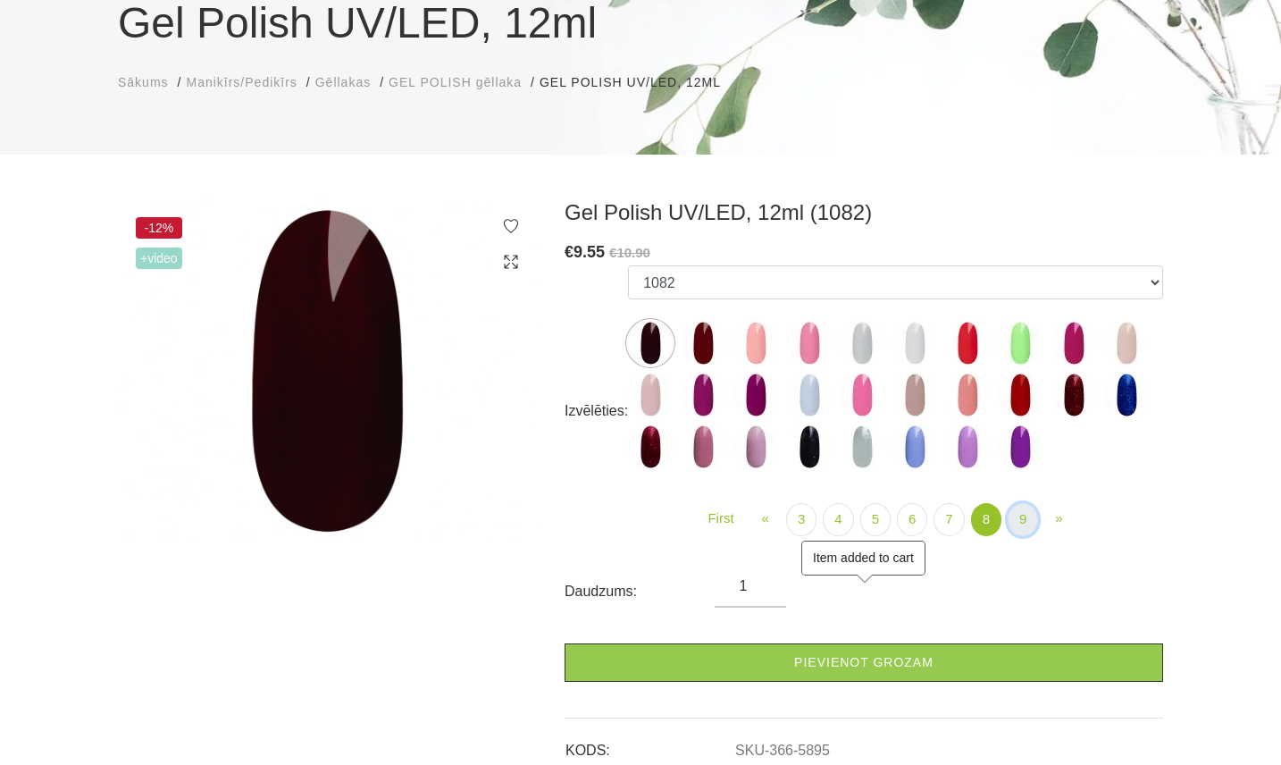
click at [1016, 524] on link "9" at bounding box center [1022, 519] width 30 height 33
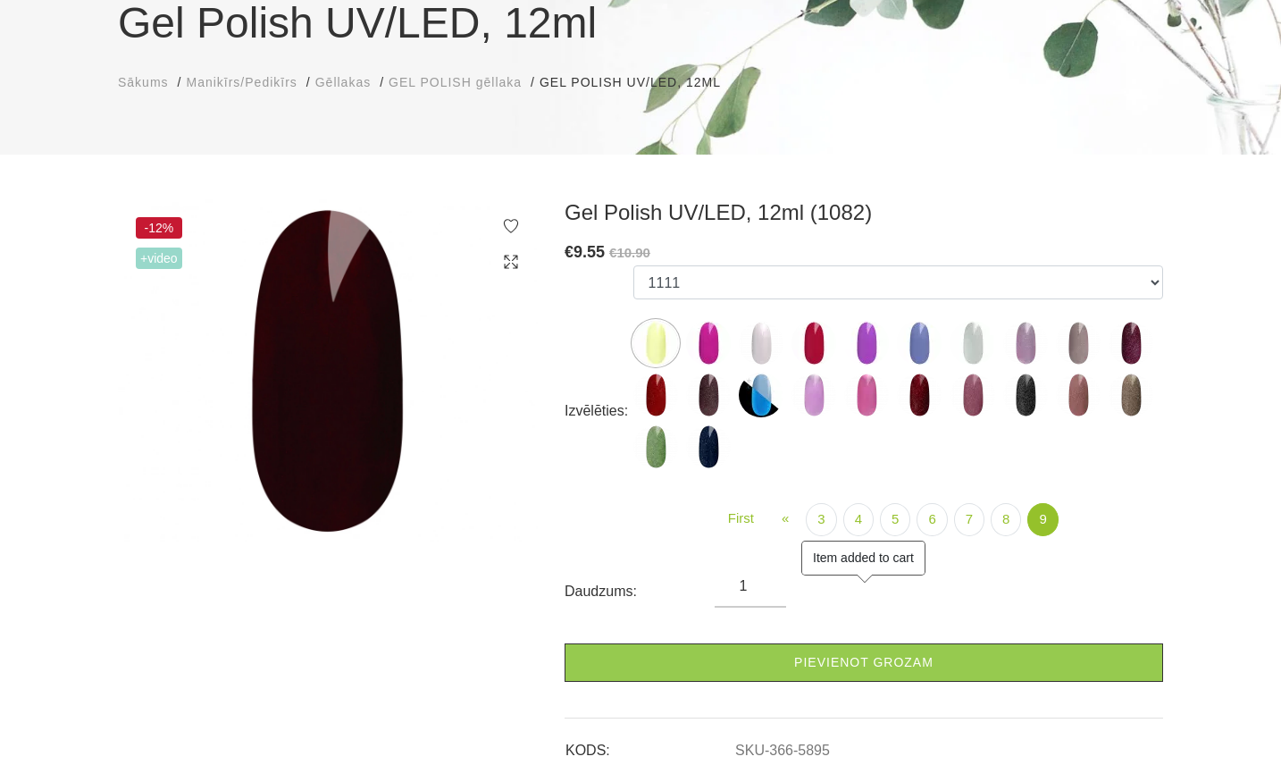
click at [657, 394] on img at bounding box center [655, 394] width 45 height 45
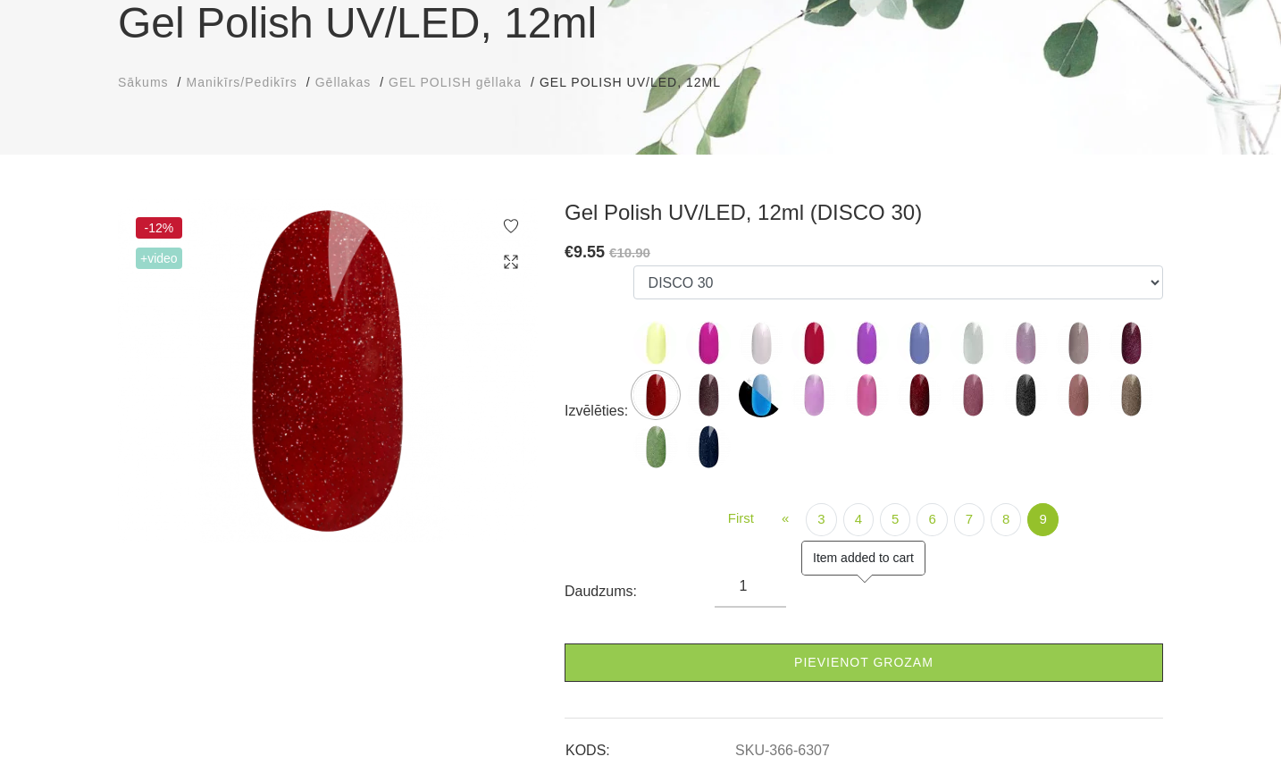
click at [927, 393] on img at bounding box center [919, 394] width 45 height 45
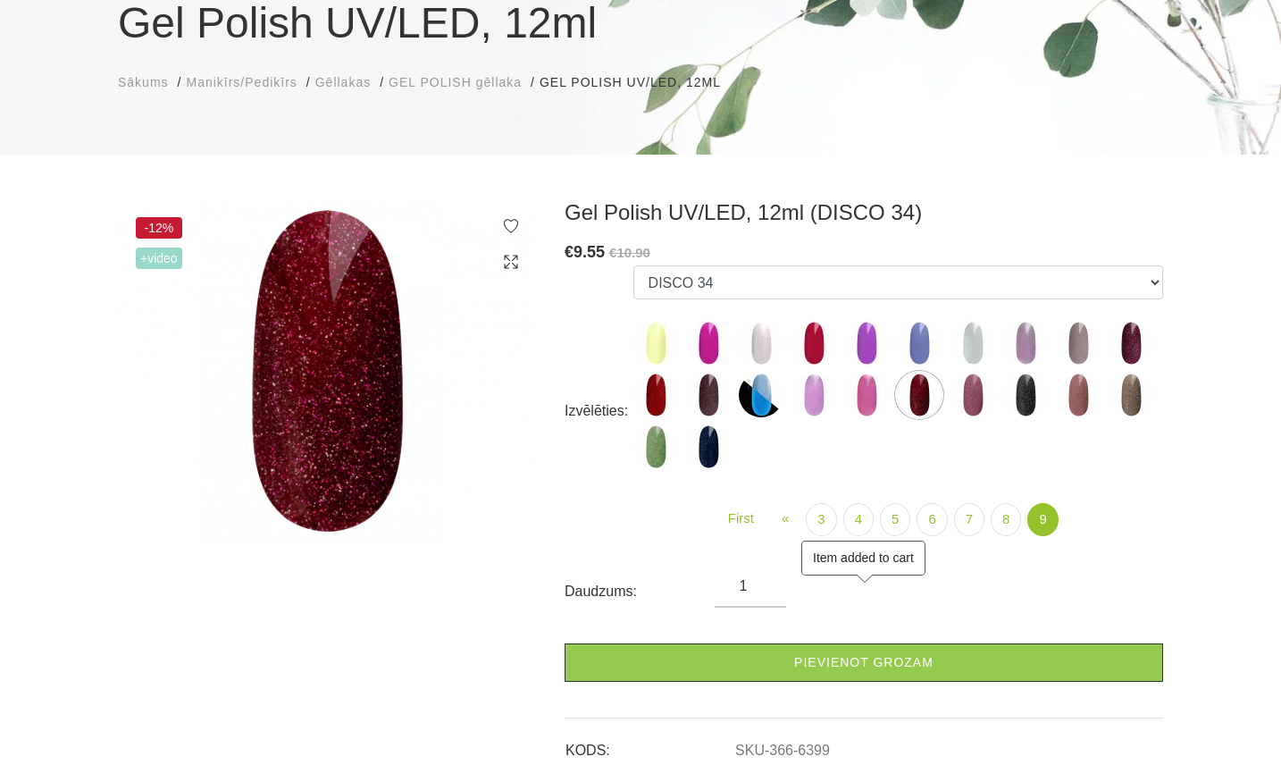
drag, startPoint x: 971, startPoint y: 394, endPoint x: 981, endPoint y: 389, distance: 10.8
click at [971, 395] on img at bounding box center [972, 394] width 45 height 45
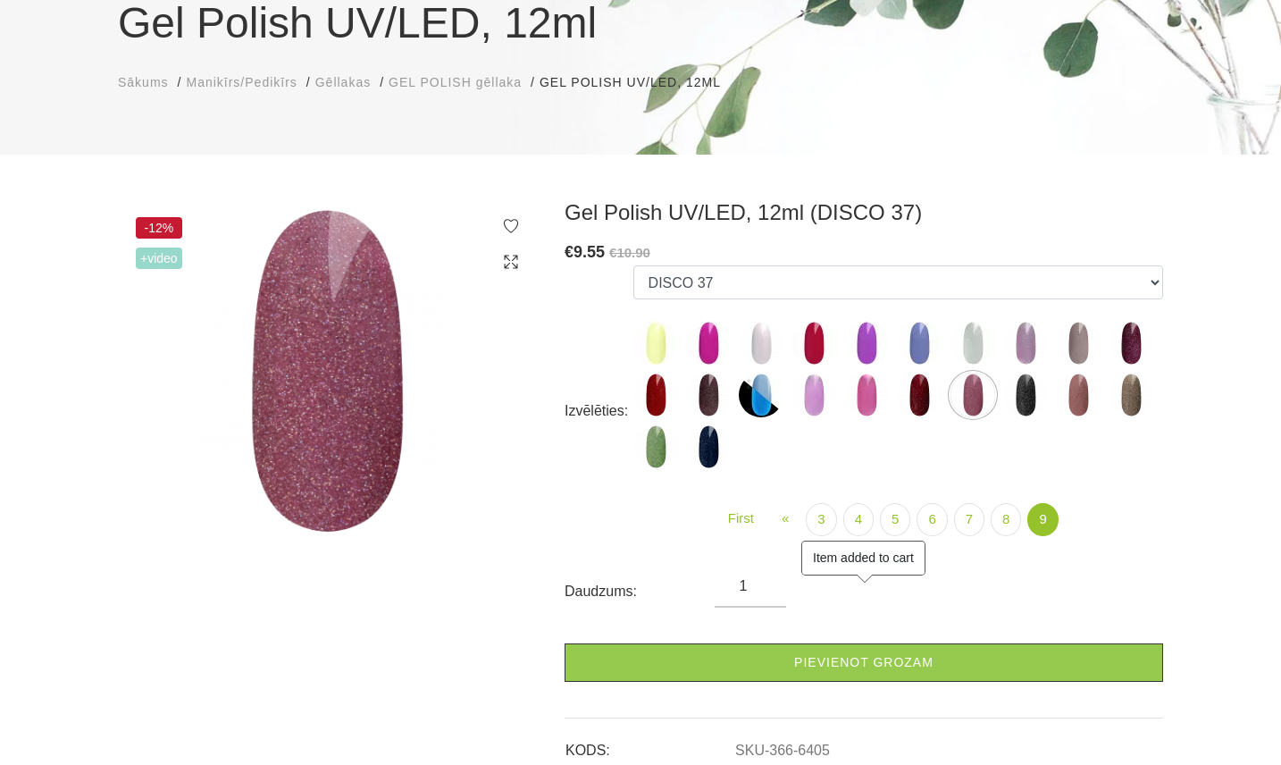
click at [1120, 342] on img at bounding box center [1130, 343] width 45 height 45
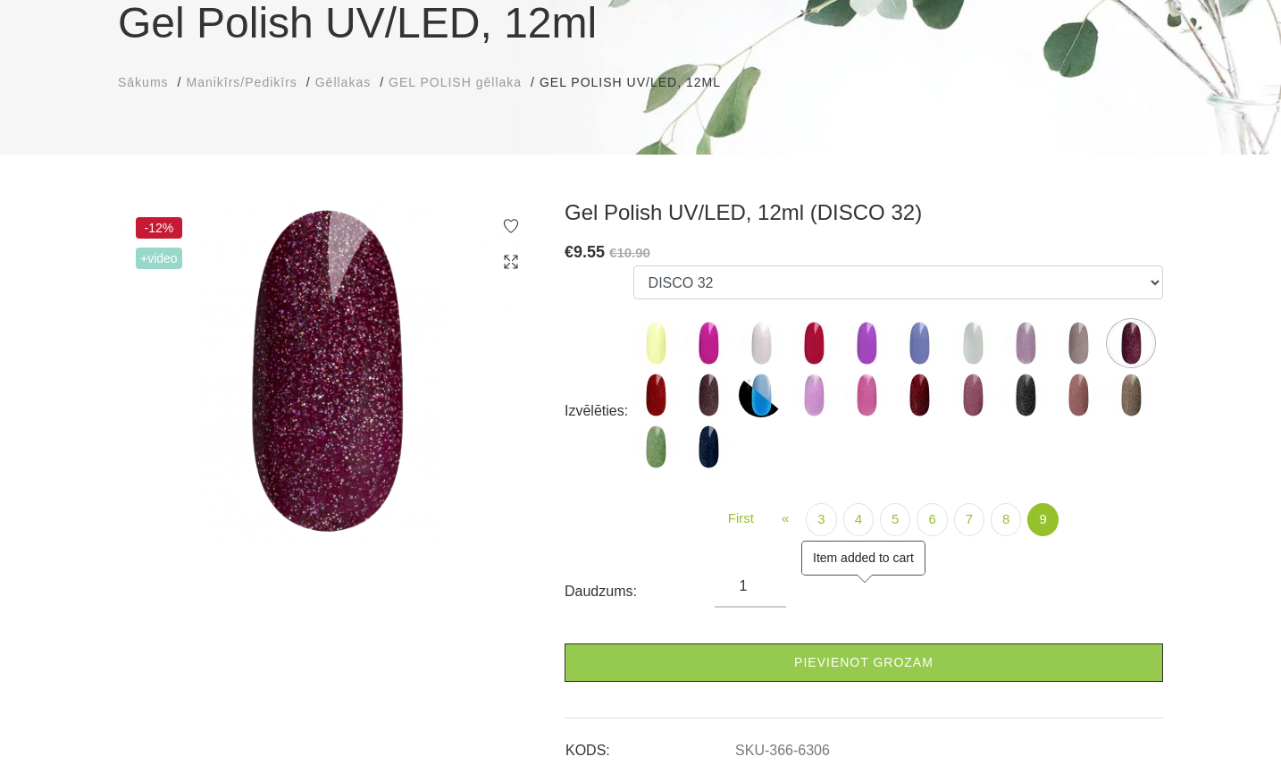
click at [966, 391] on img at bounding box center [972, 394] width 45 height 45
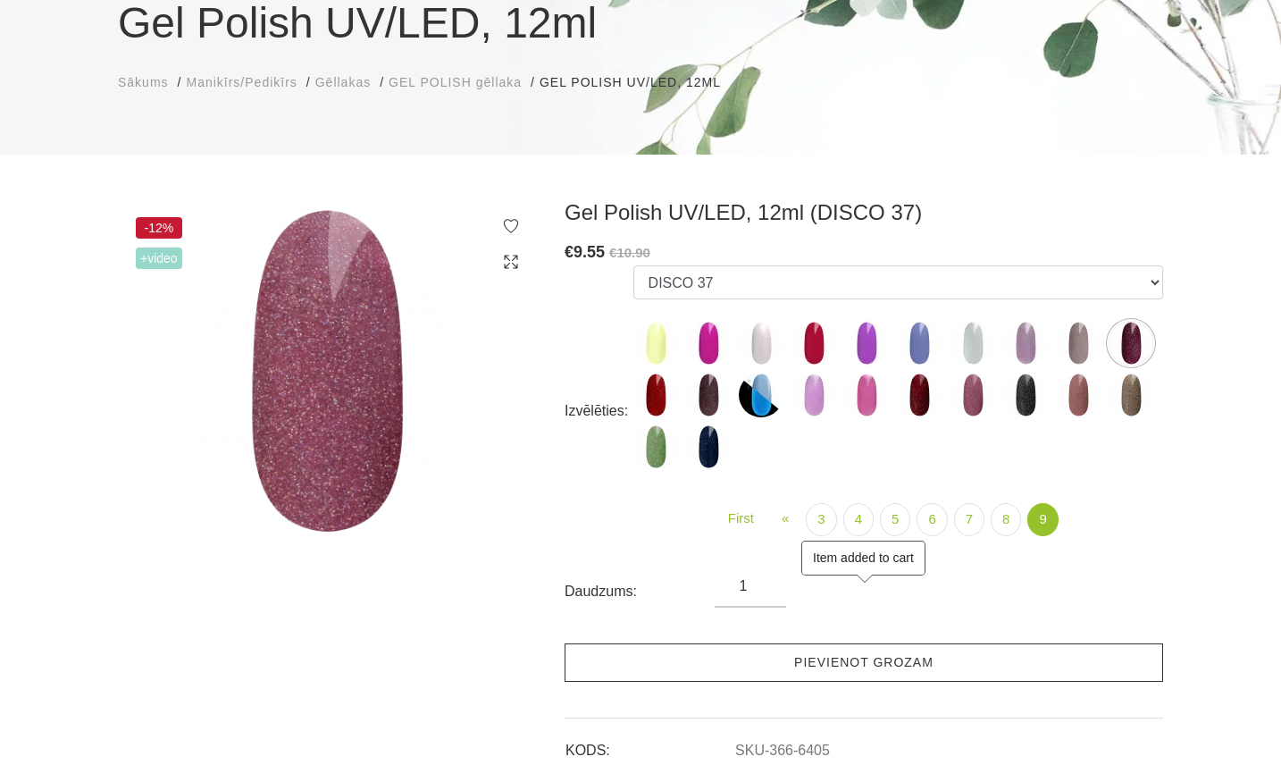
click at [868, 663] on link "Pievienot grozam" at bounding box center [863, 662] width 598 height 38
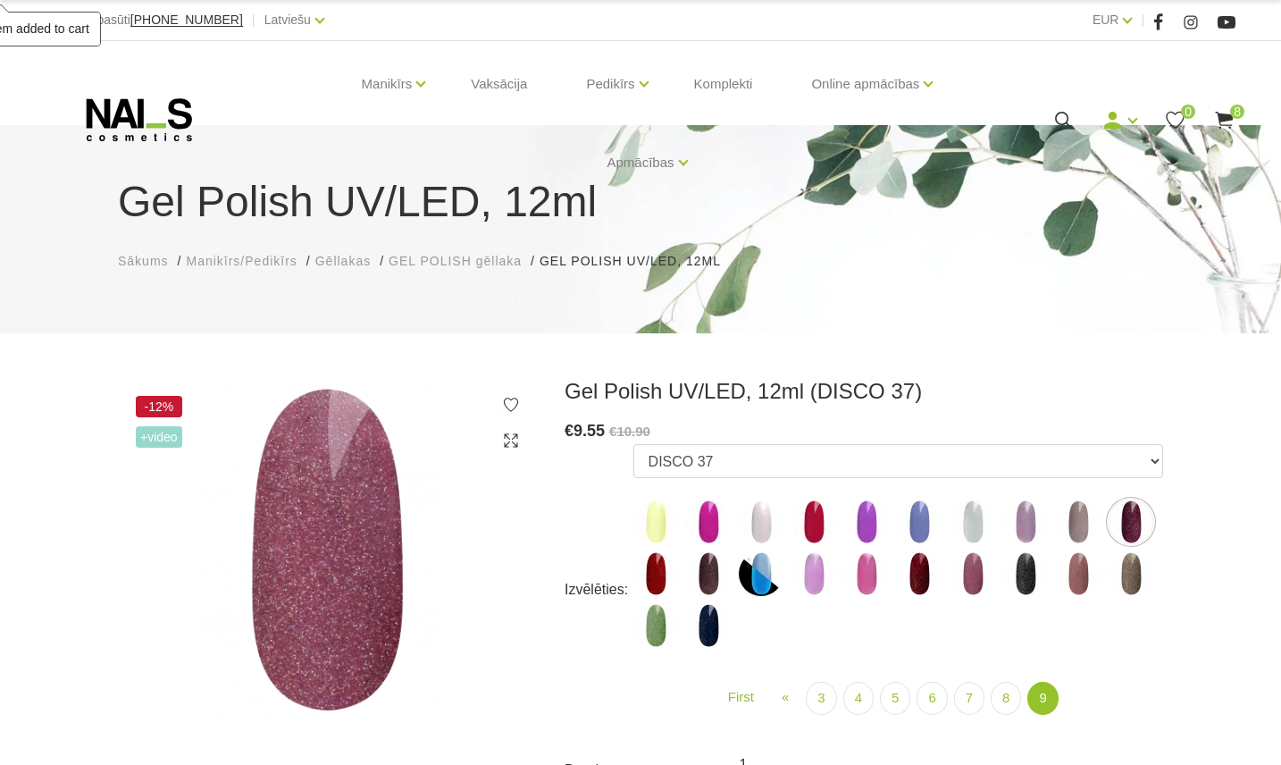
click at [1231, 114] on span "8" at bounding box center [1237, 111] width 14 height 14
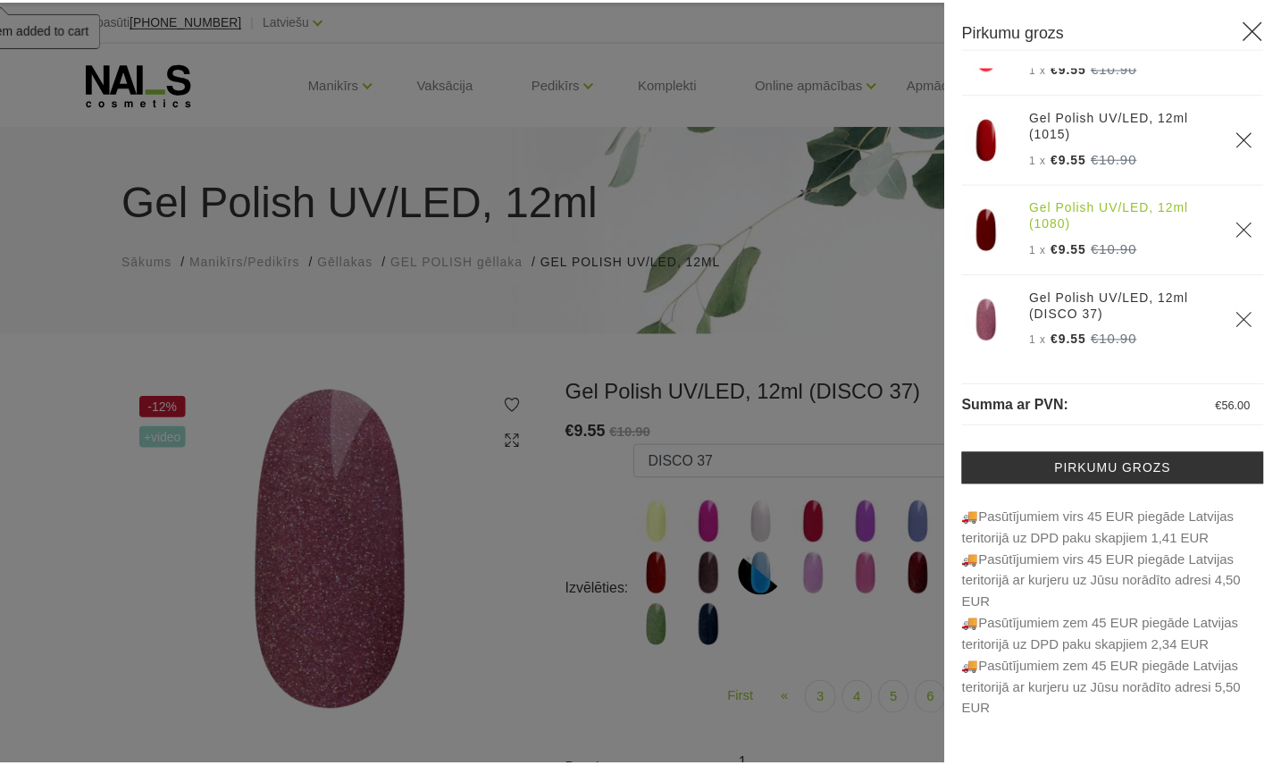
scroll to position [429, 0]
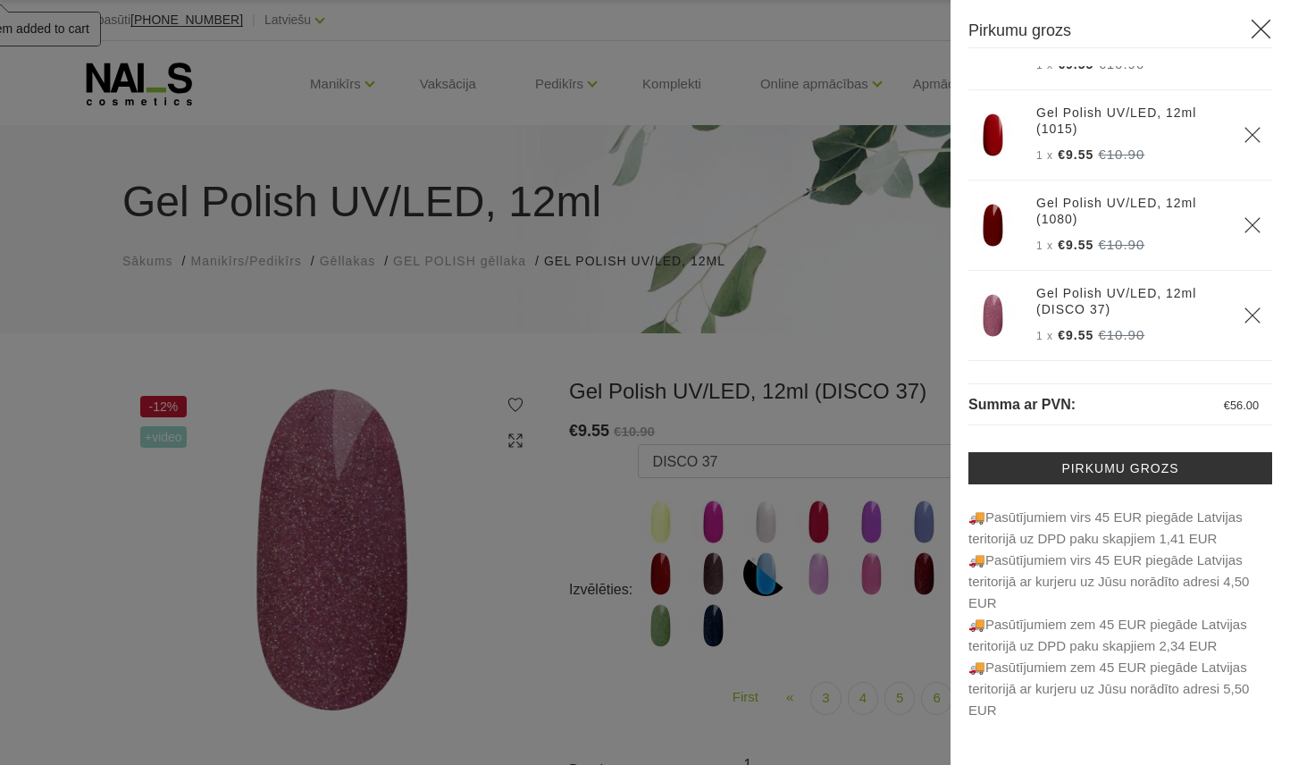
click at [891, 418] on div at bounding box center [645, 382] width 1290 height 765
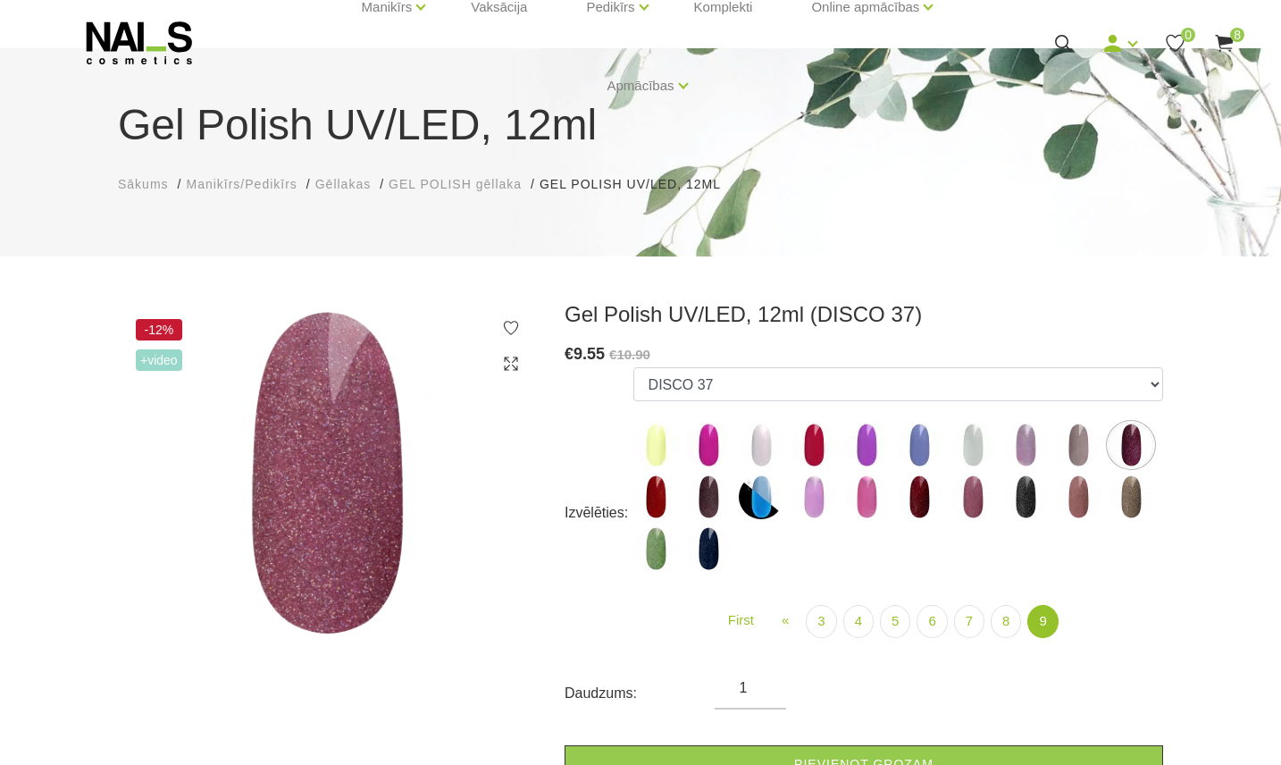
scroll to position [119, 0]
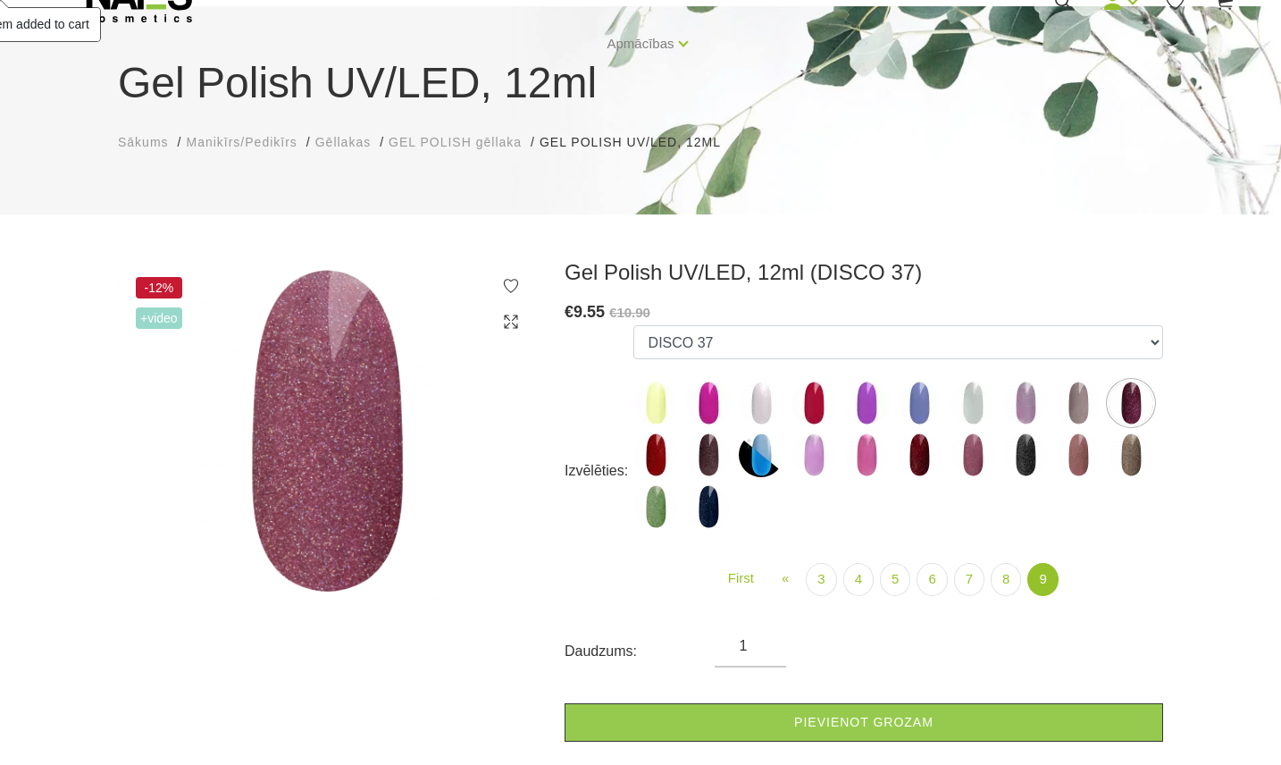
click at [776, 401] on img at bounding box center [761, 402] width 45 height 45
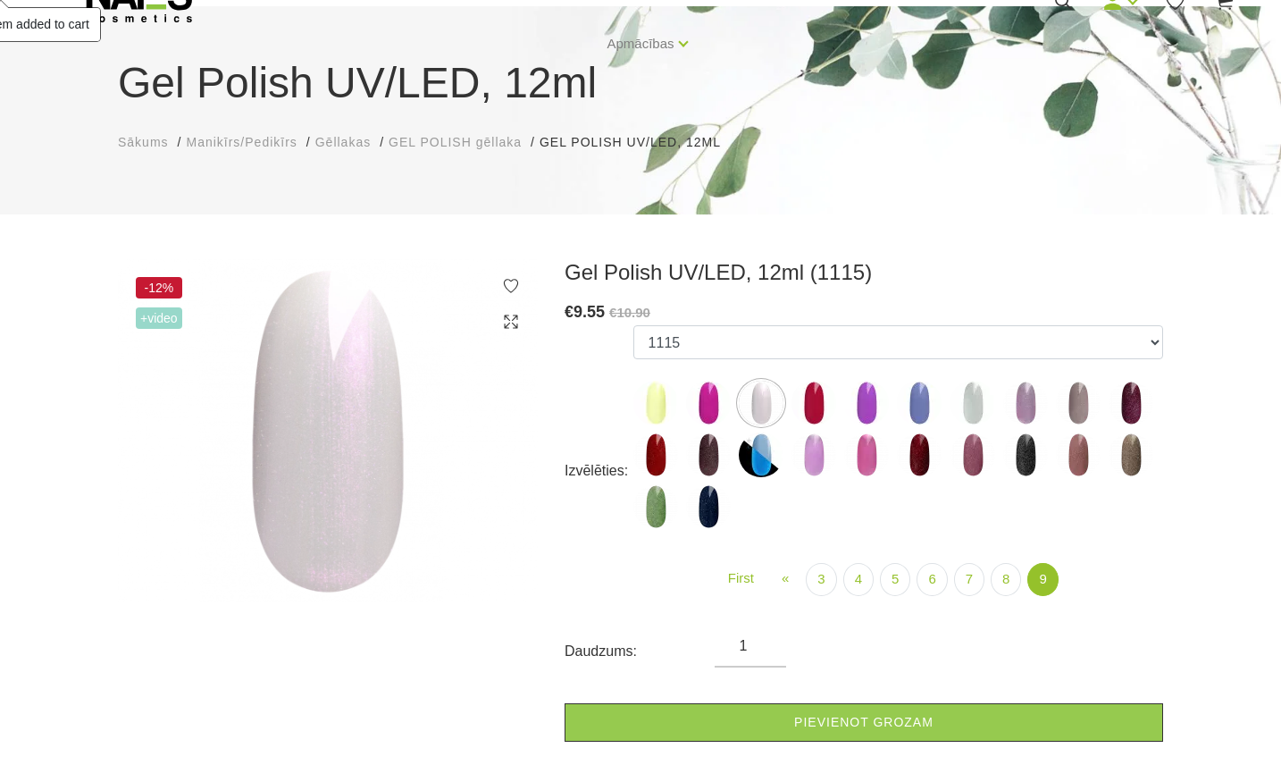
click at [961, 397] on img at bounding box center [972, 402] width 45 height 45
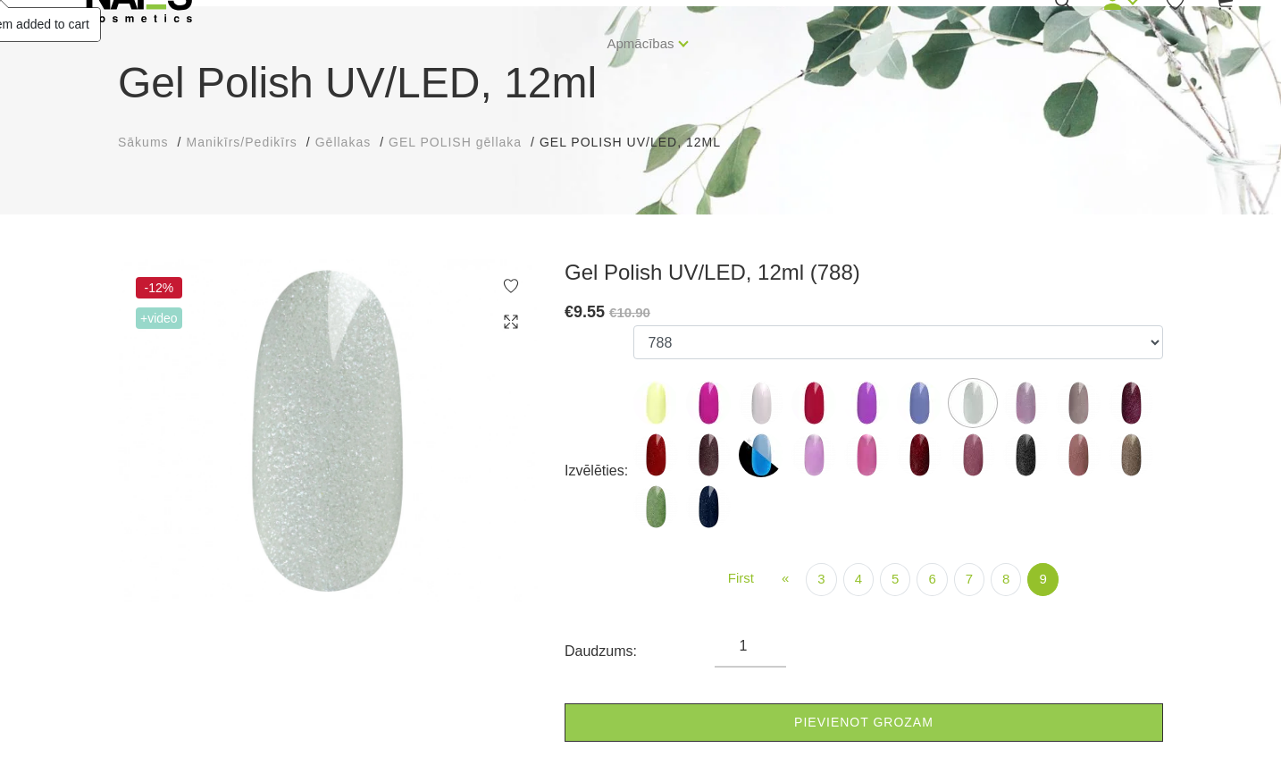
click at [647, 487] on img at bounding box center [655, 506] width 45 height 45
select select "6409"
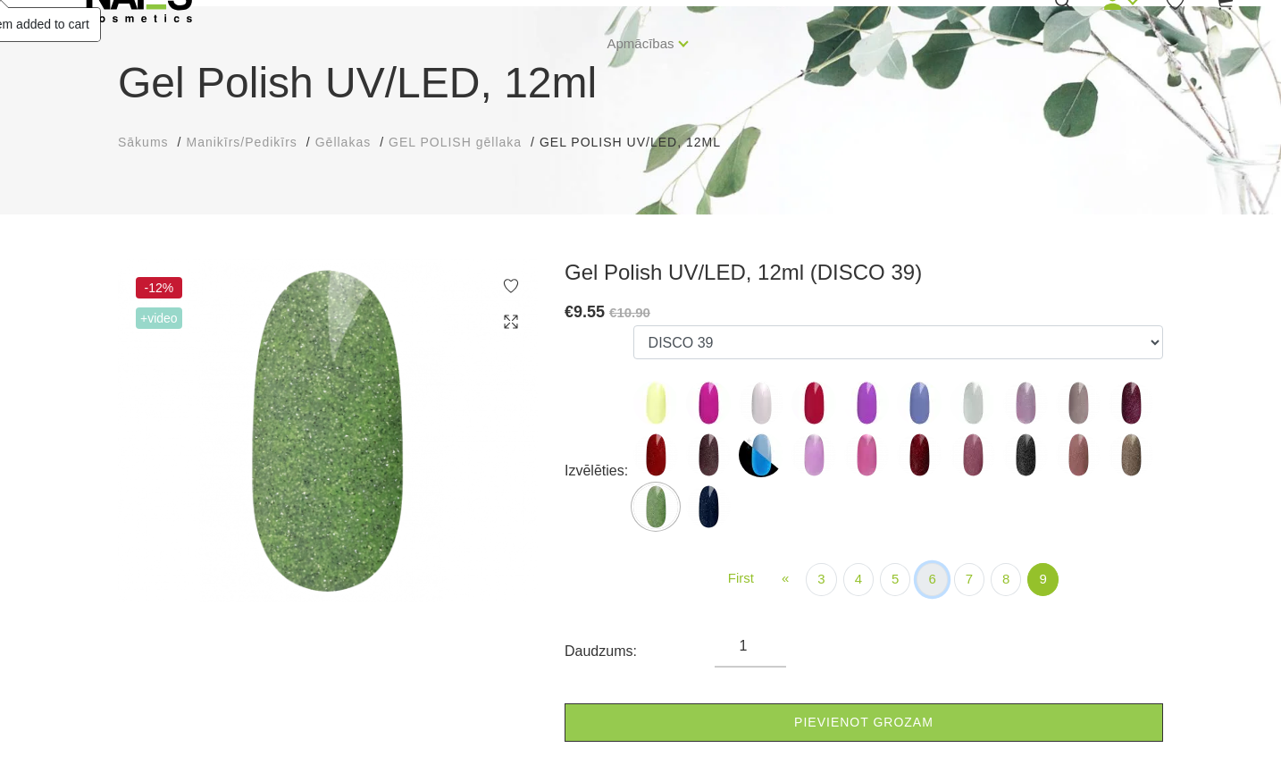
click at [933, 584] on link "6" at bounding box center [931, 579] width 30 height 33
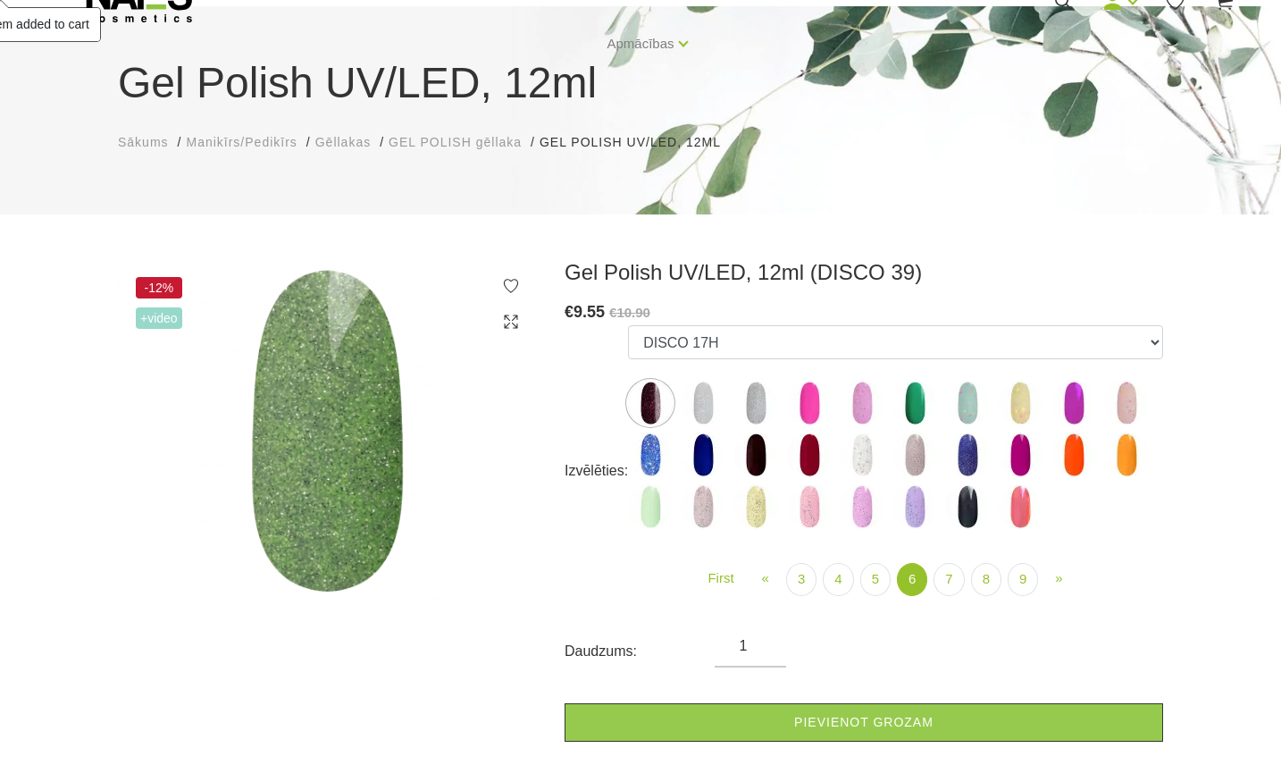
click at [1017, 397] on img at bounding box center [1020, 402] width 45 height 45
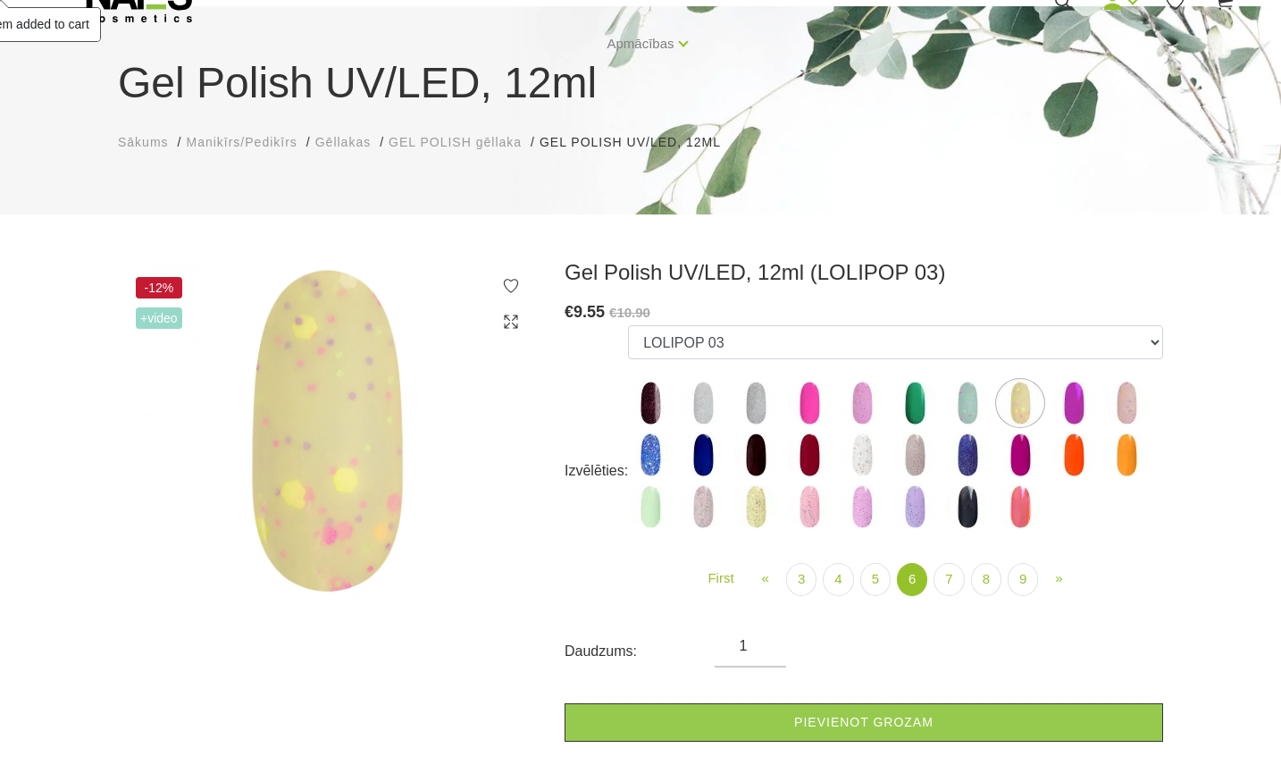
click at [1128, 402] on img at bounding box center [1126, 402] width 45 height 45
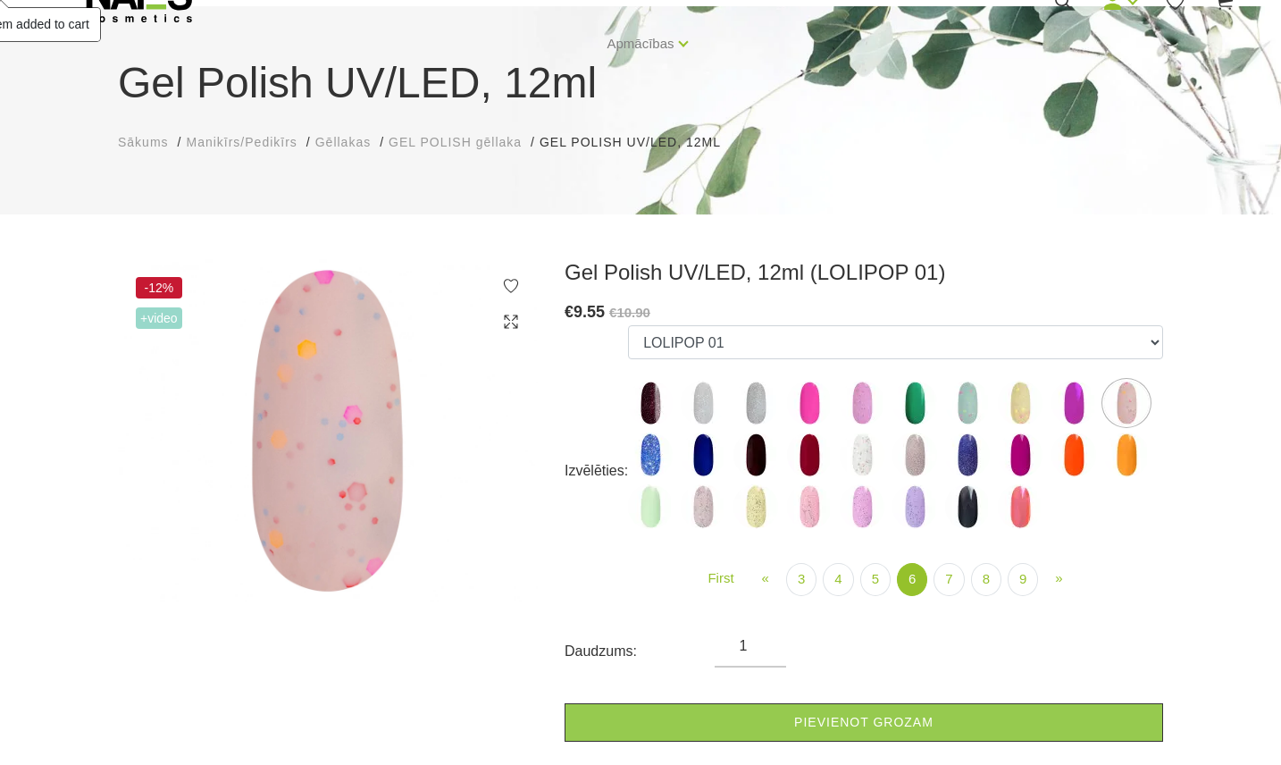
click at [859, 449] on img at bounding box center [862, 454] width 45 height 45
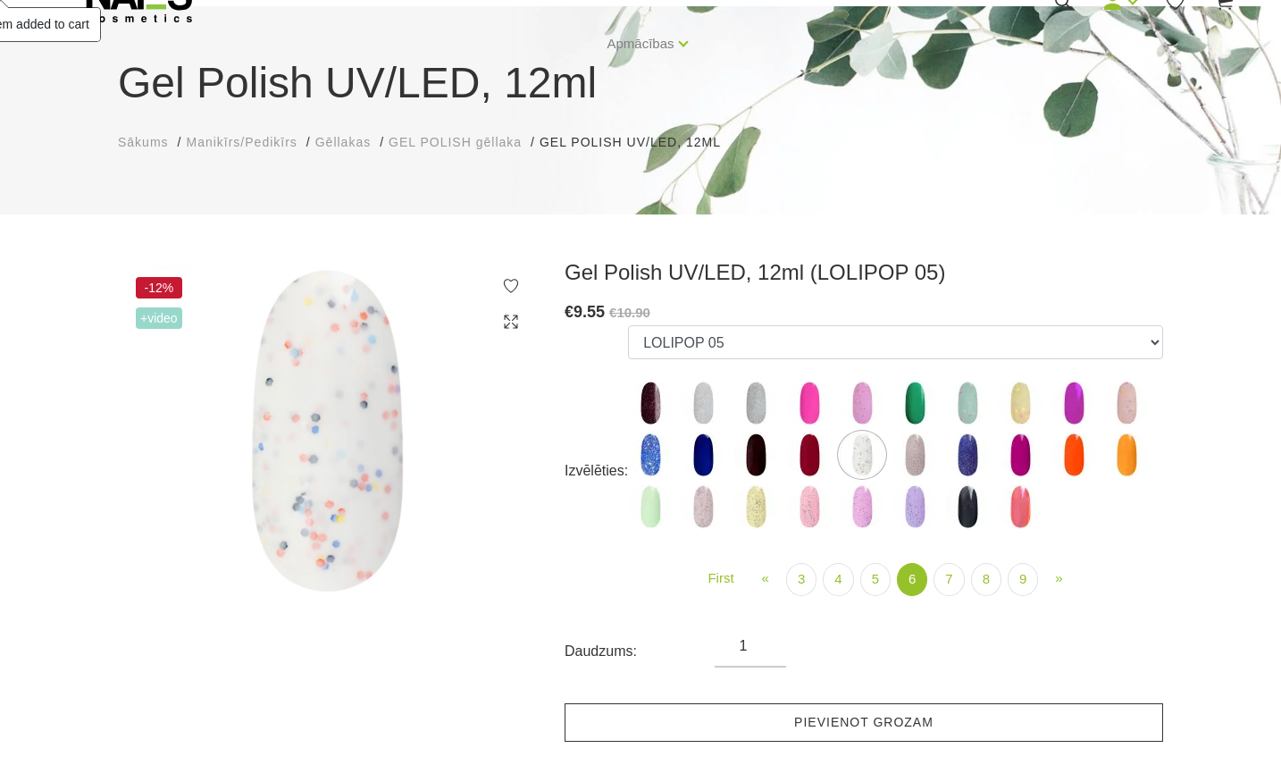
click at [846, 716] on link "Pievienot grozam" at bounding box center [863, 722] width 598 height 38
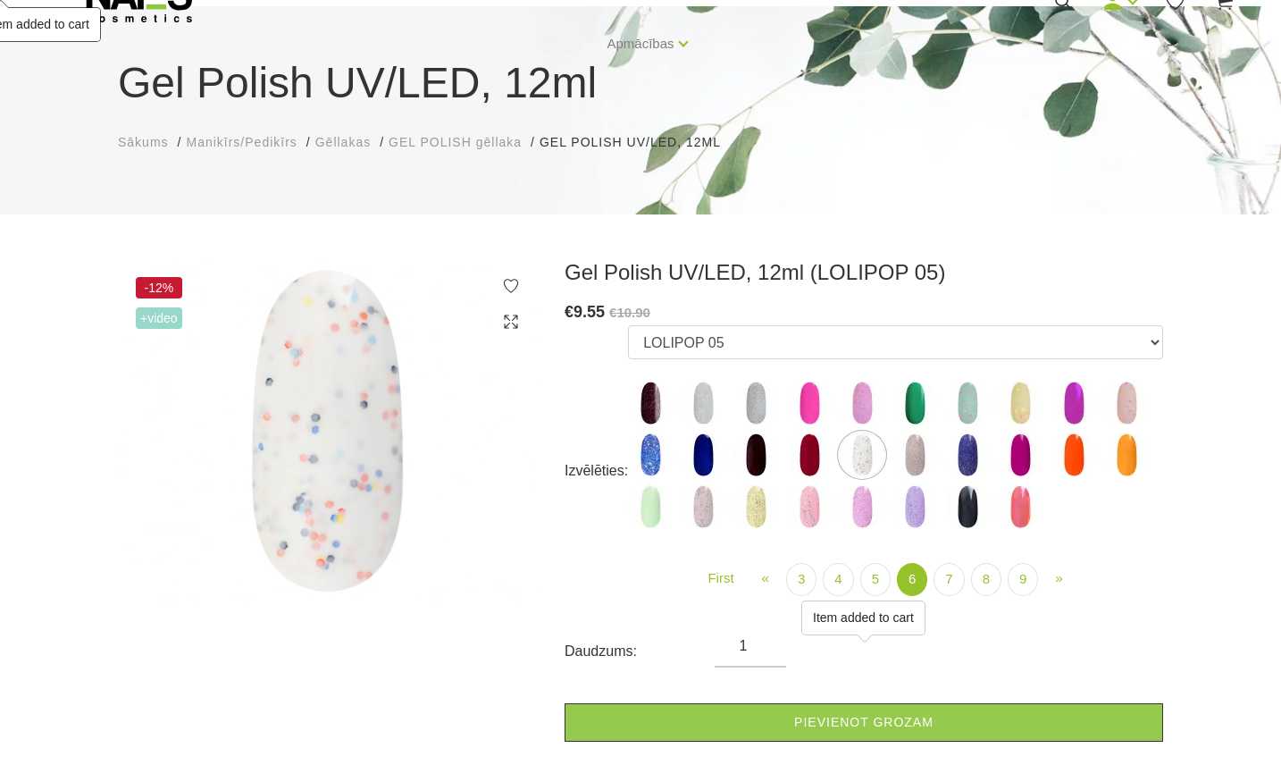
click at [700, 507] on img at bounding box center [703, 506] width 45 height 45
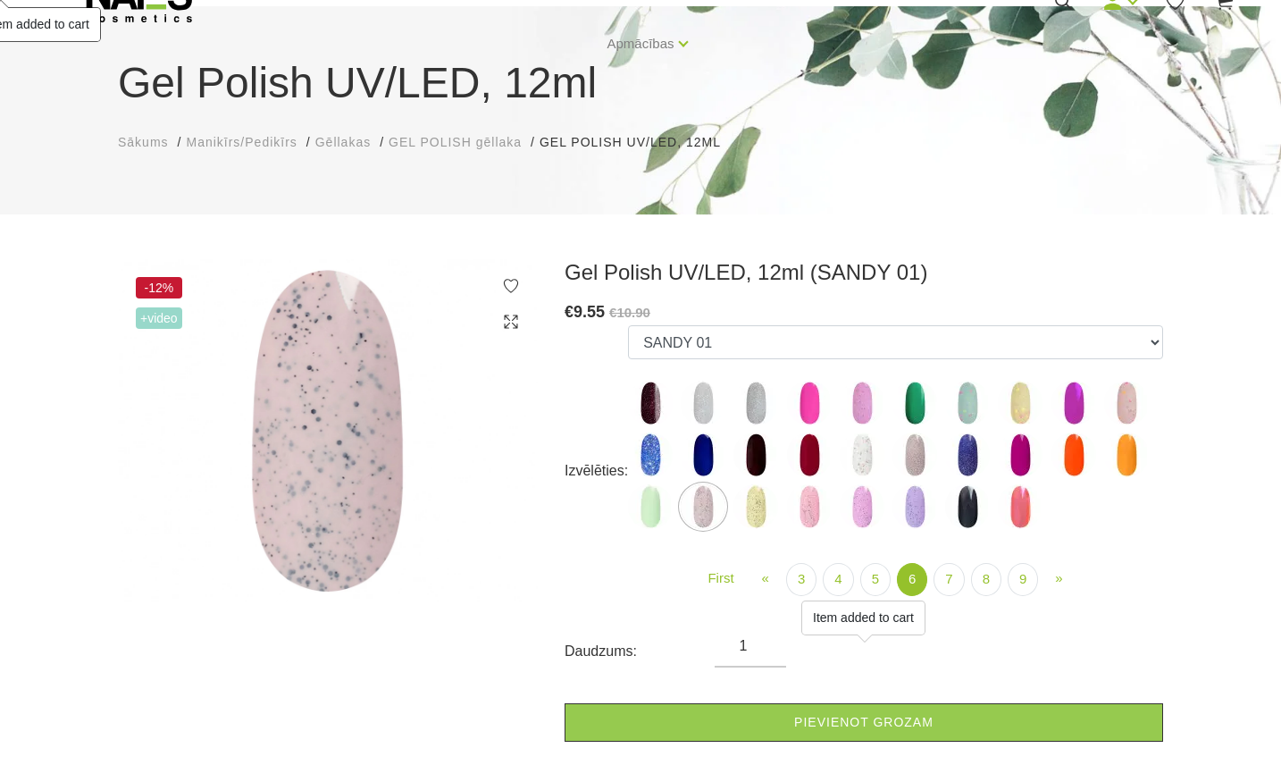
click at [761, 513] on img at bounding box center [755, 506] width 45 height 45
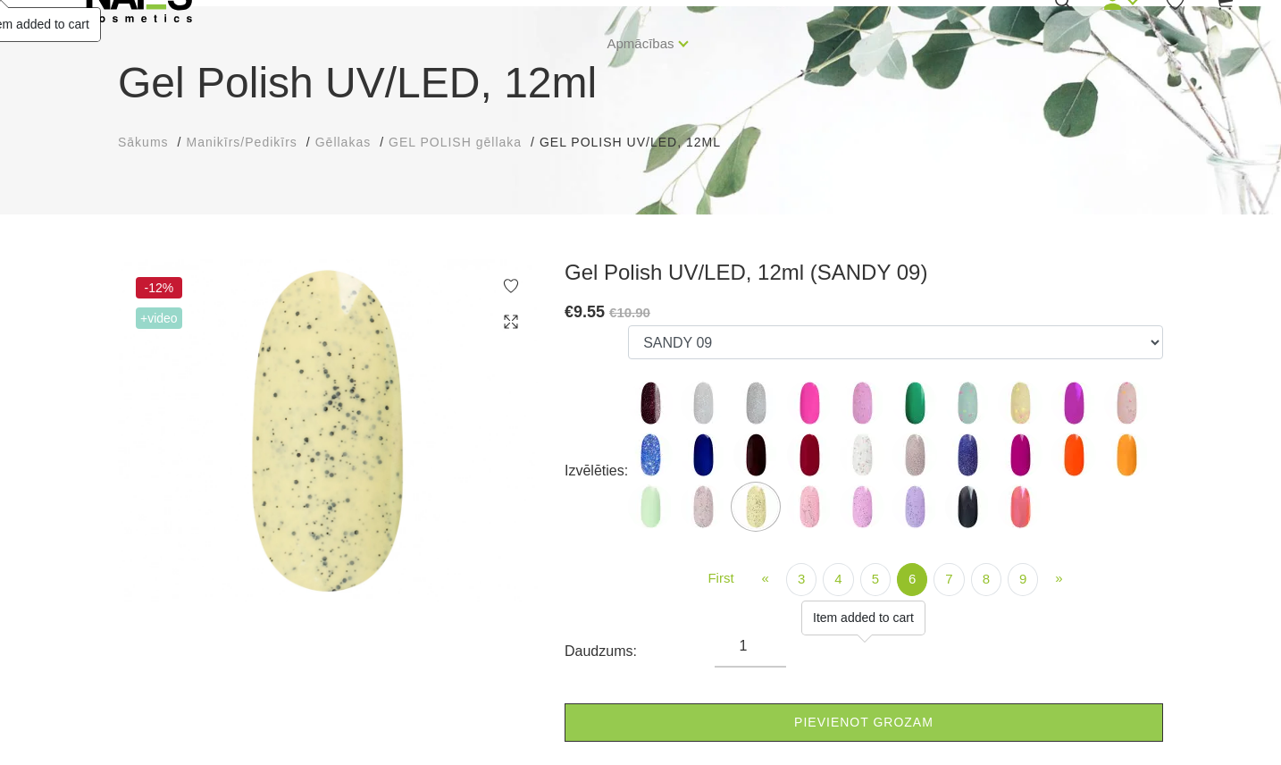
click at [819, 509] on img at bounding box center [809, 506] width 45 height 45
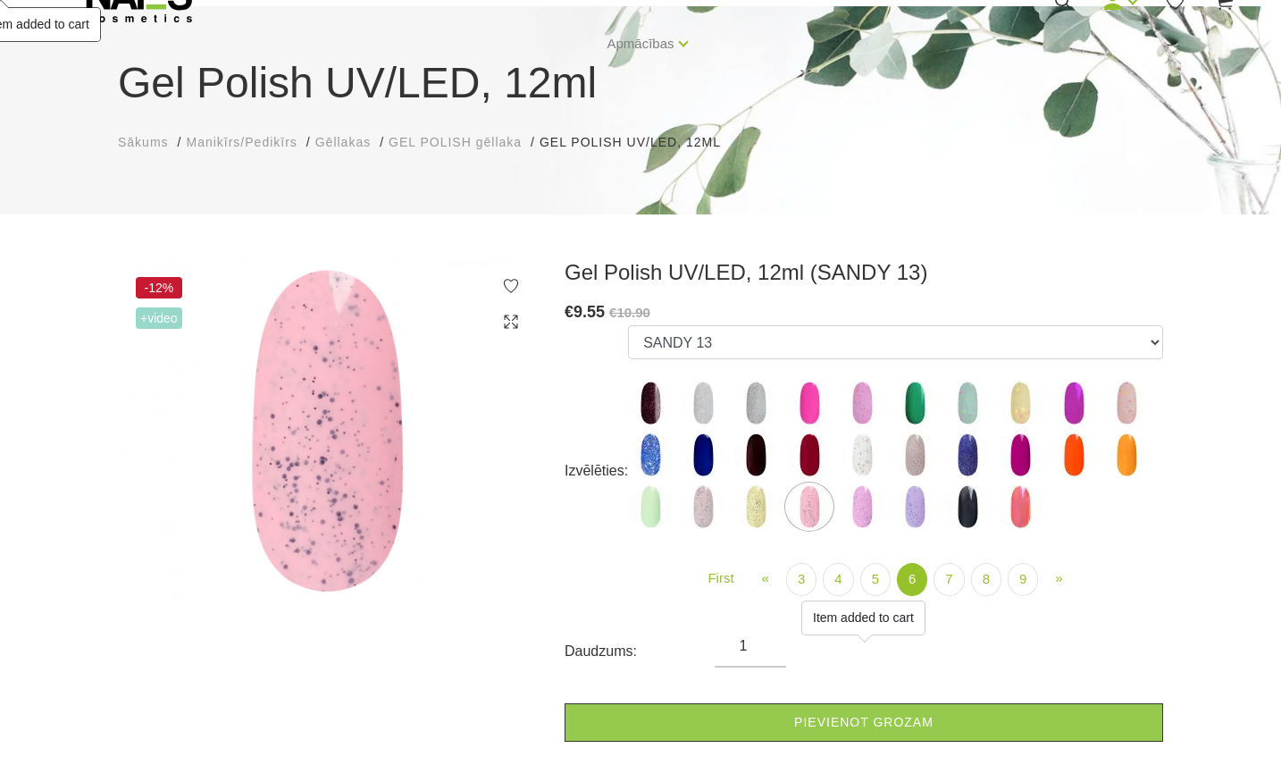
click at [857, 500] on img at bounding box center [862, 506] width 45 height 45
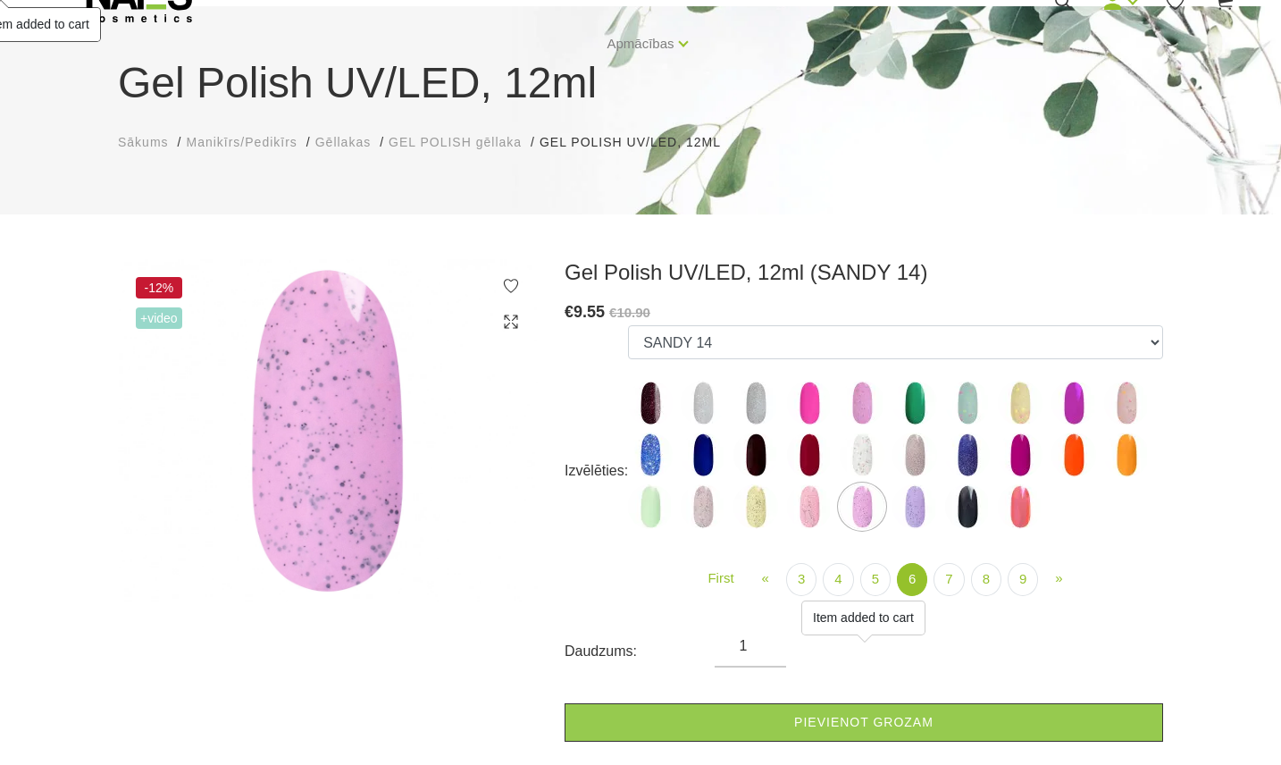
click at [913, 513] on img at bounding box center [914, 506] width 45 height 45
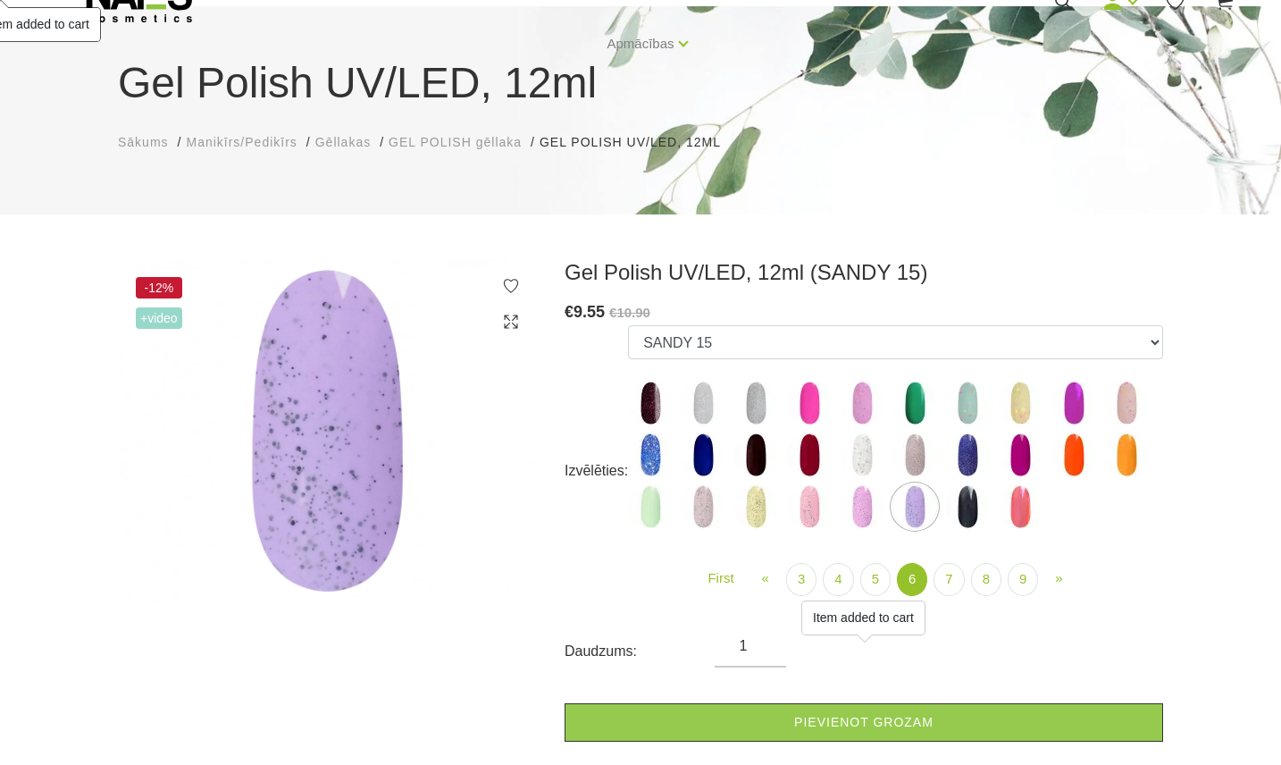
click at [1122, 414] on img at bounding box center [1126, 402] width 45 height 45
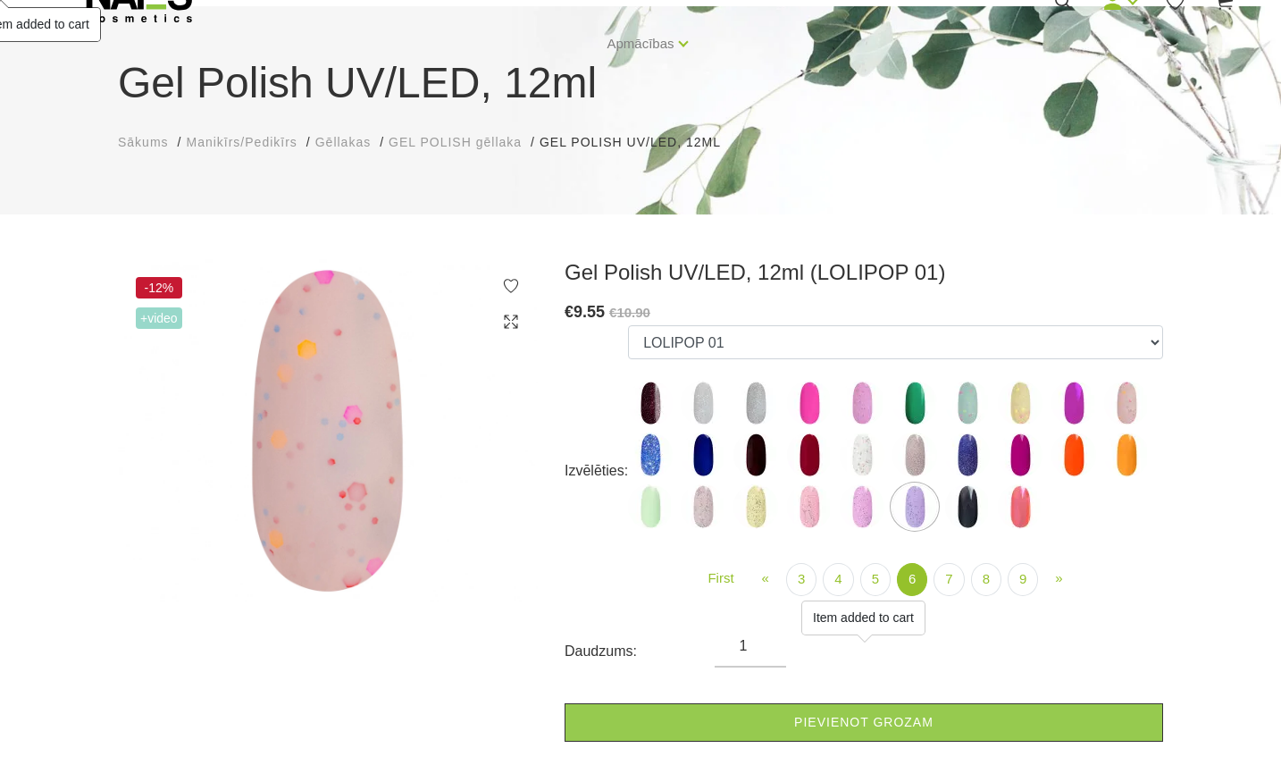
click at [960, 398] on img at bounding box center [967, 402] width 45 height 45
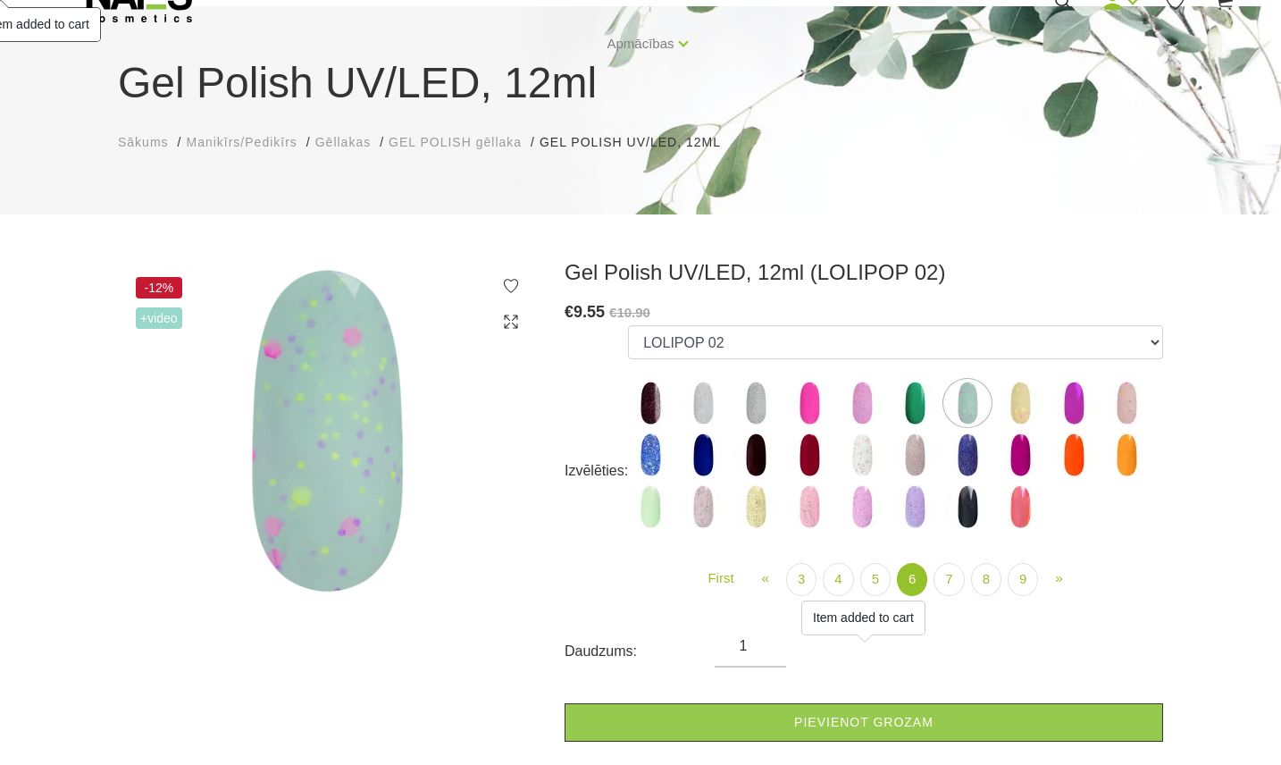
click at [1022, 400] on img at bounding box center [1020, 402] width 45 height 45
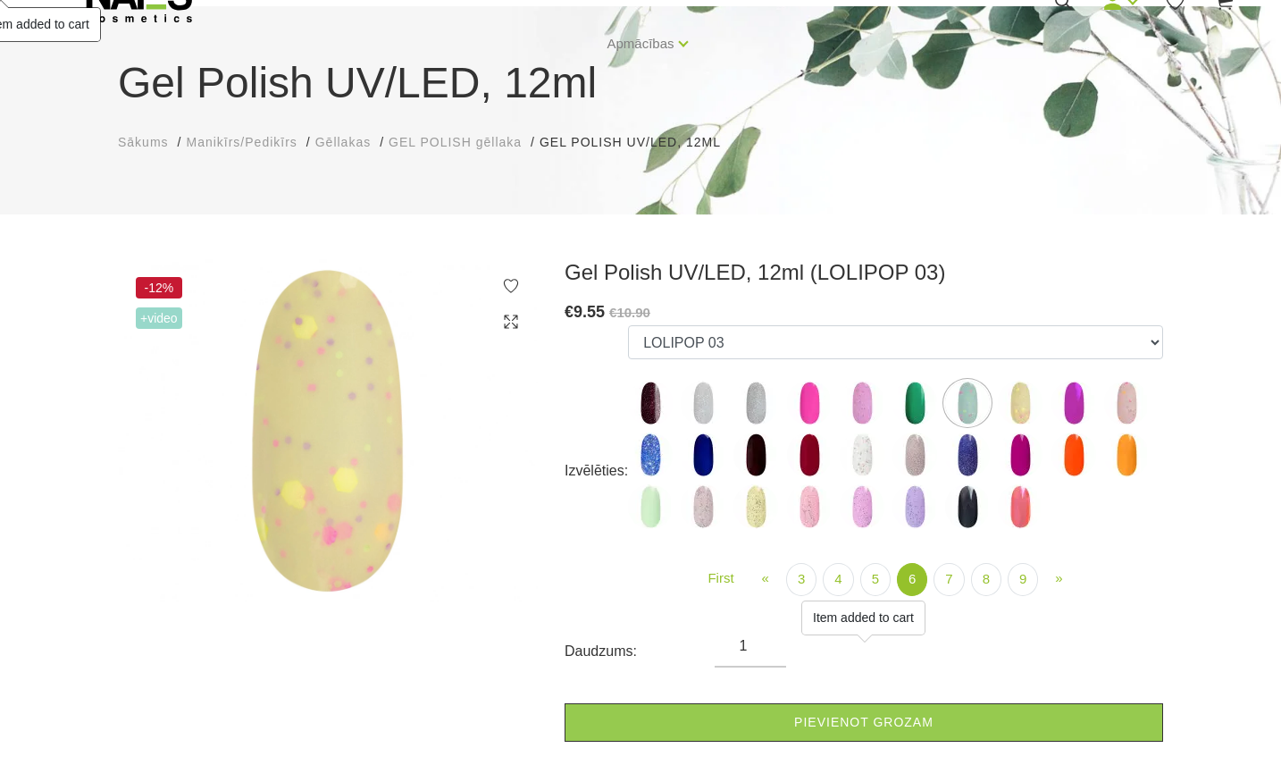
click at [863, 409] on img at bounding box center [862, 402] width 45 height 45
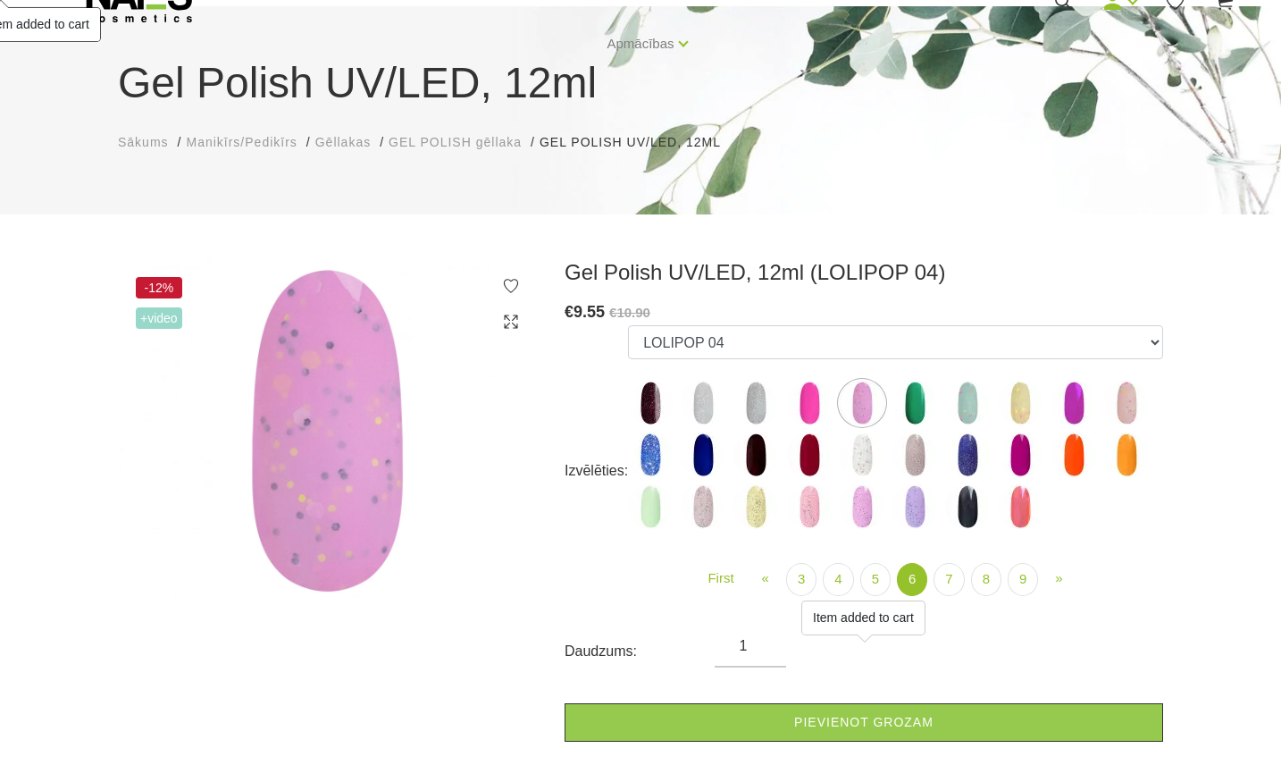
click at [697, 399] on img at bounding box center [703, 402] width 45 height 45
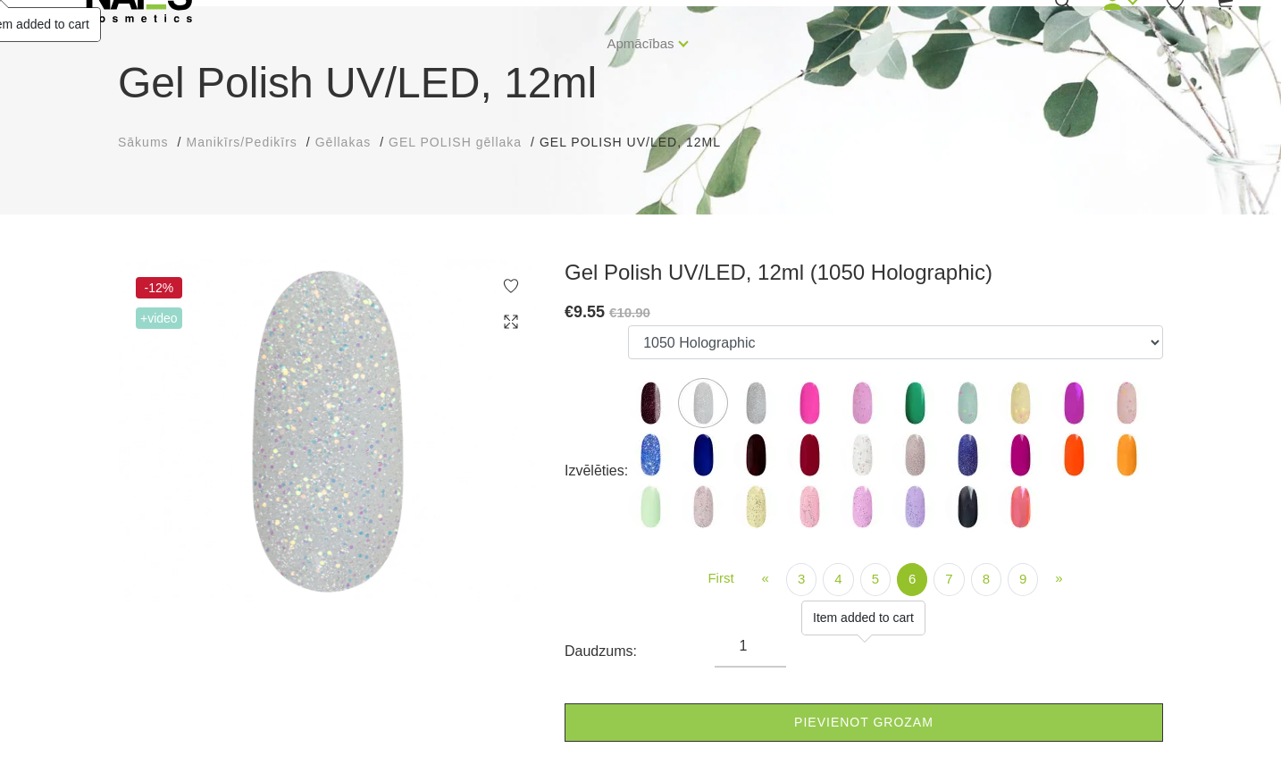
click at [650, 514] on img at bounding box center [650, 506] width 45 height 45
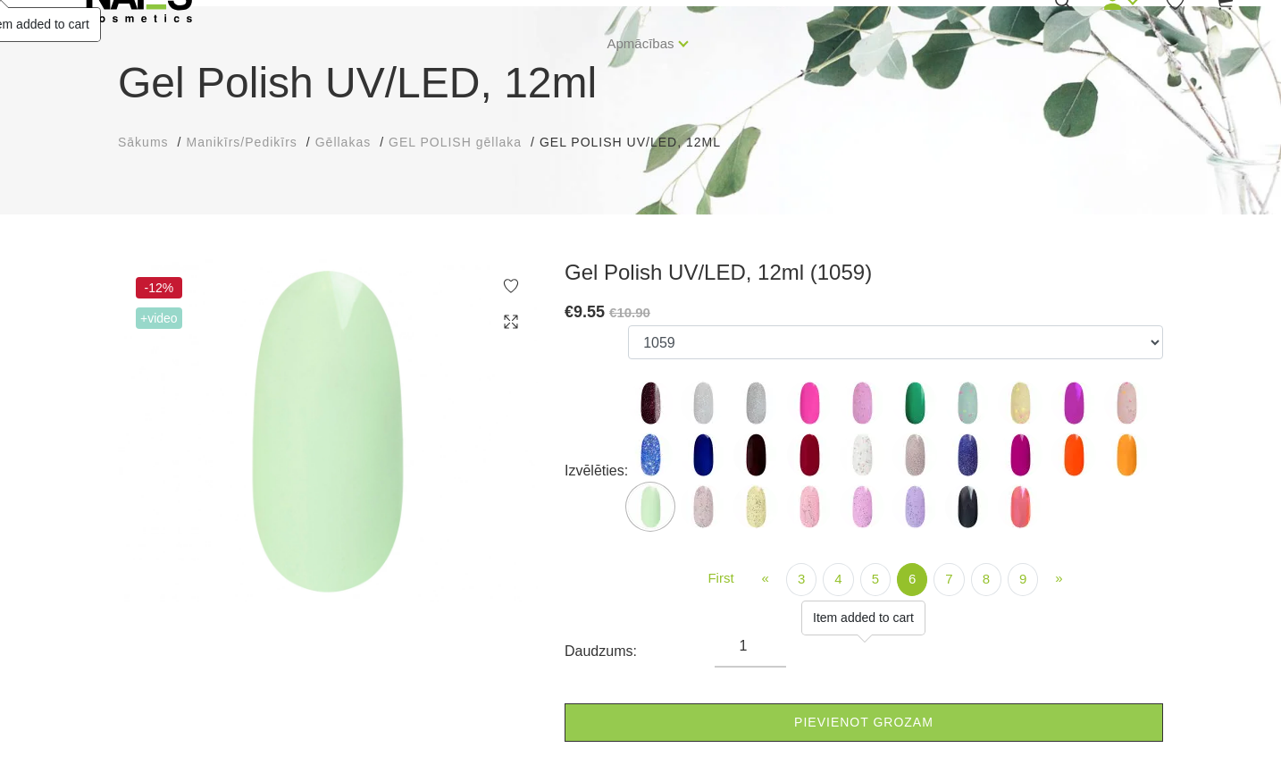
click at [971, 506] on img at bounding box center [967, 506] width 45 height 45
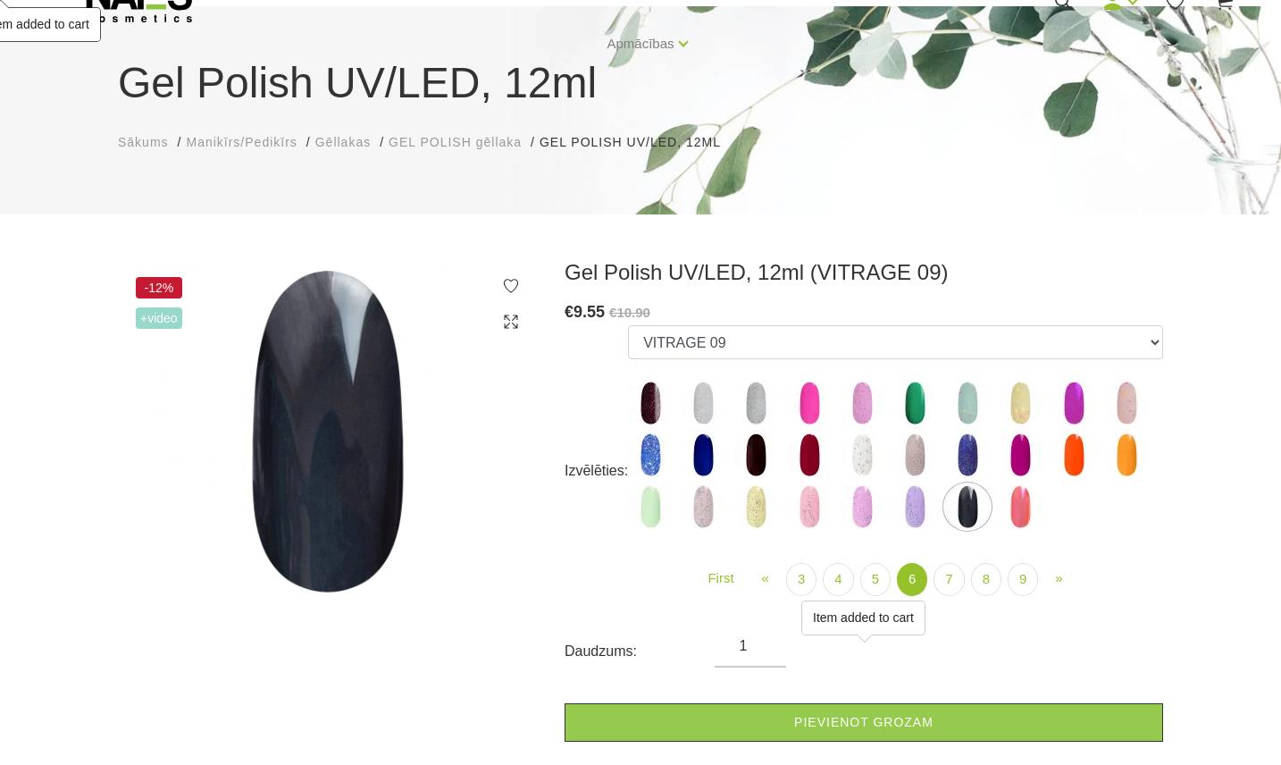
click at [654, 507] on img at bounding box center [650, 506] width 45 height 45
select select "5305"
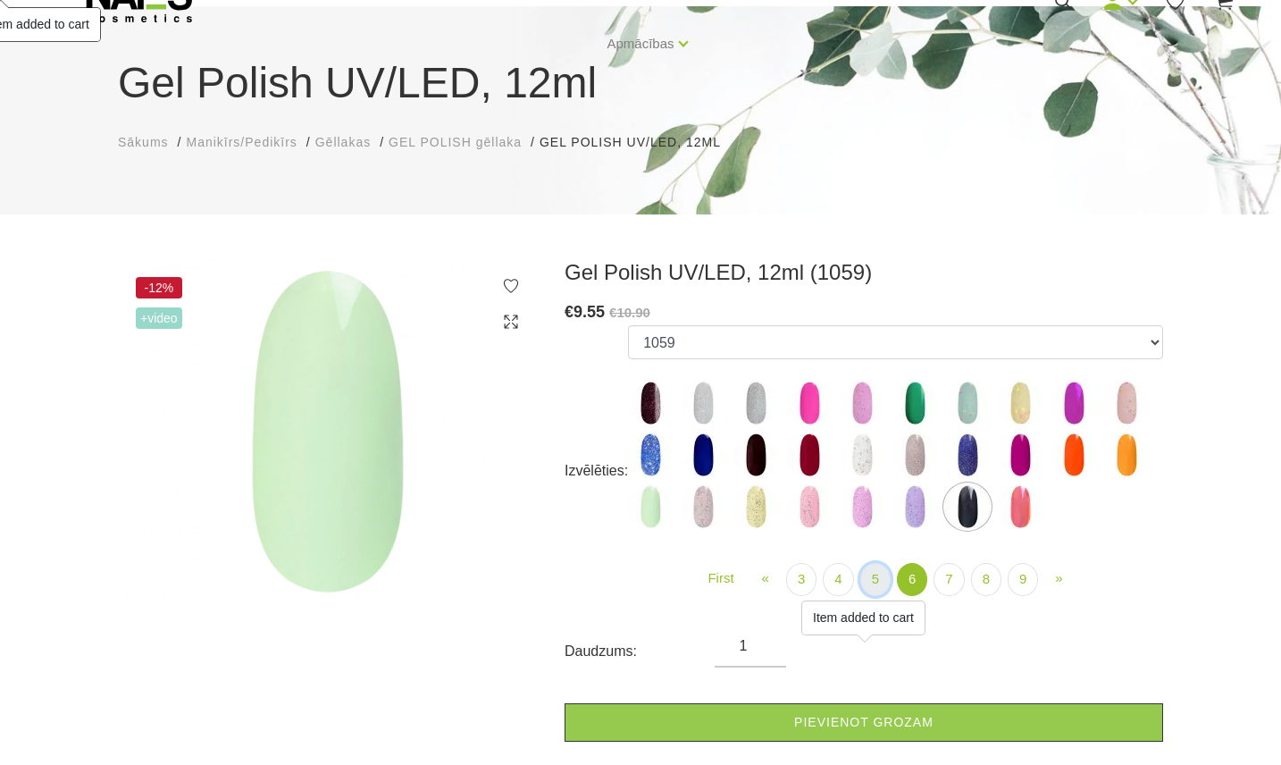
click at [861, 581] on link "5" at bounding box center [875, 579] width 30 height 33
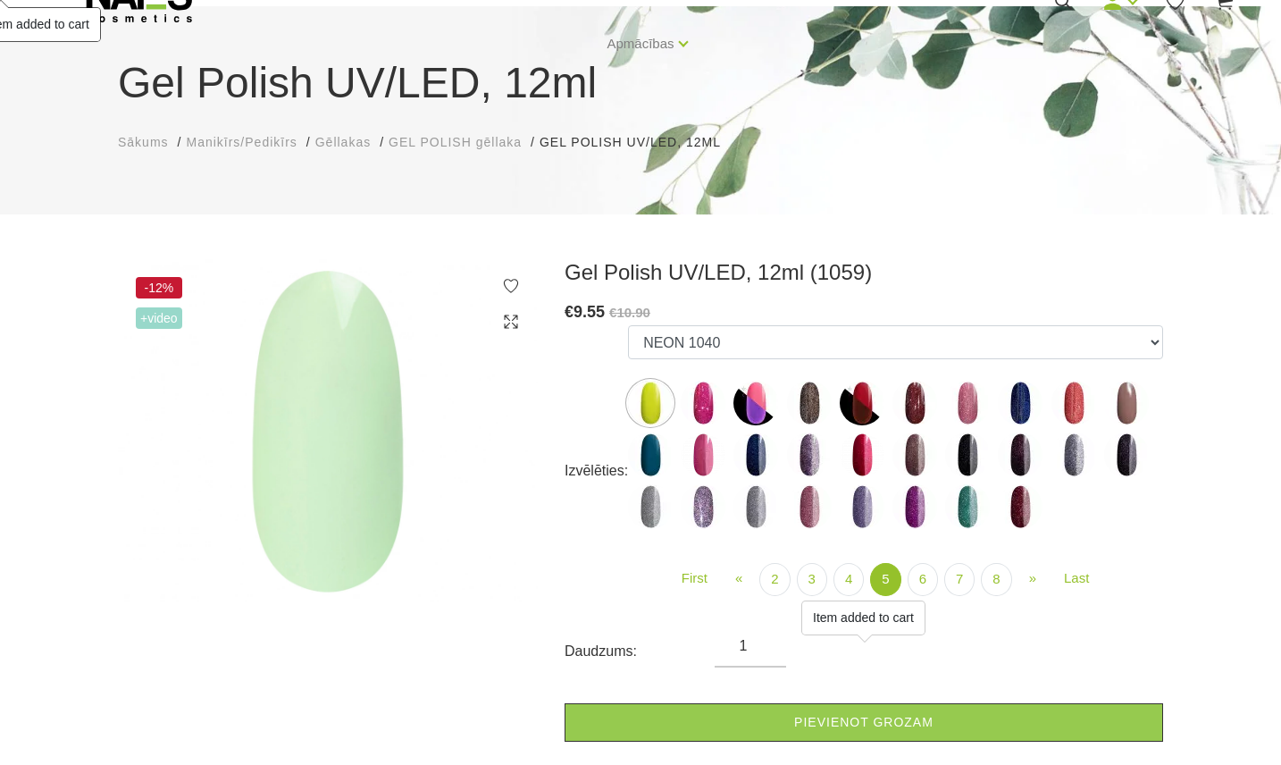
click at [643, 464] on img at bounding box center [650, 454] width 45 height 45
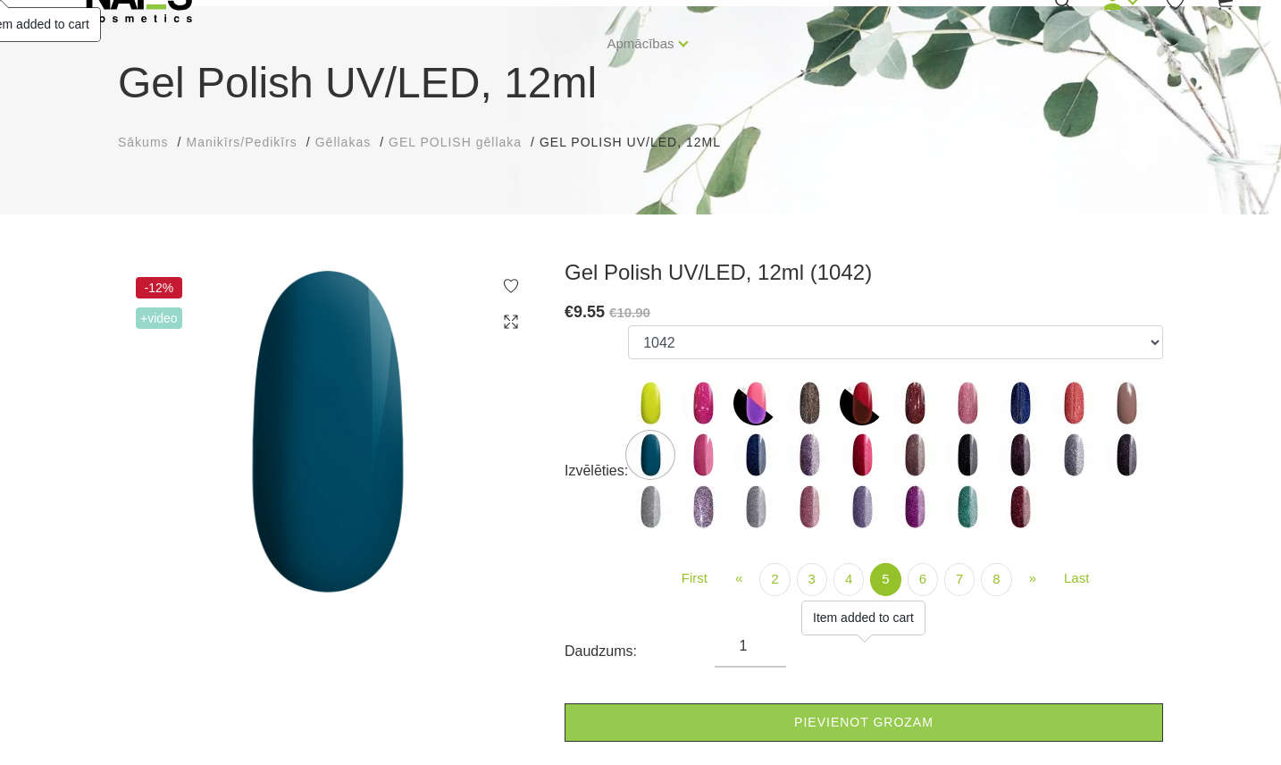
click at [1019, 416] on img at bounding box center [1020, 402] width 45 height 45
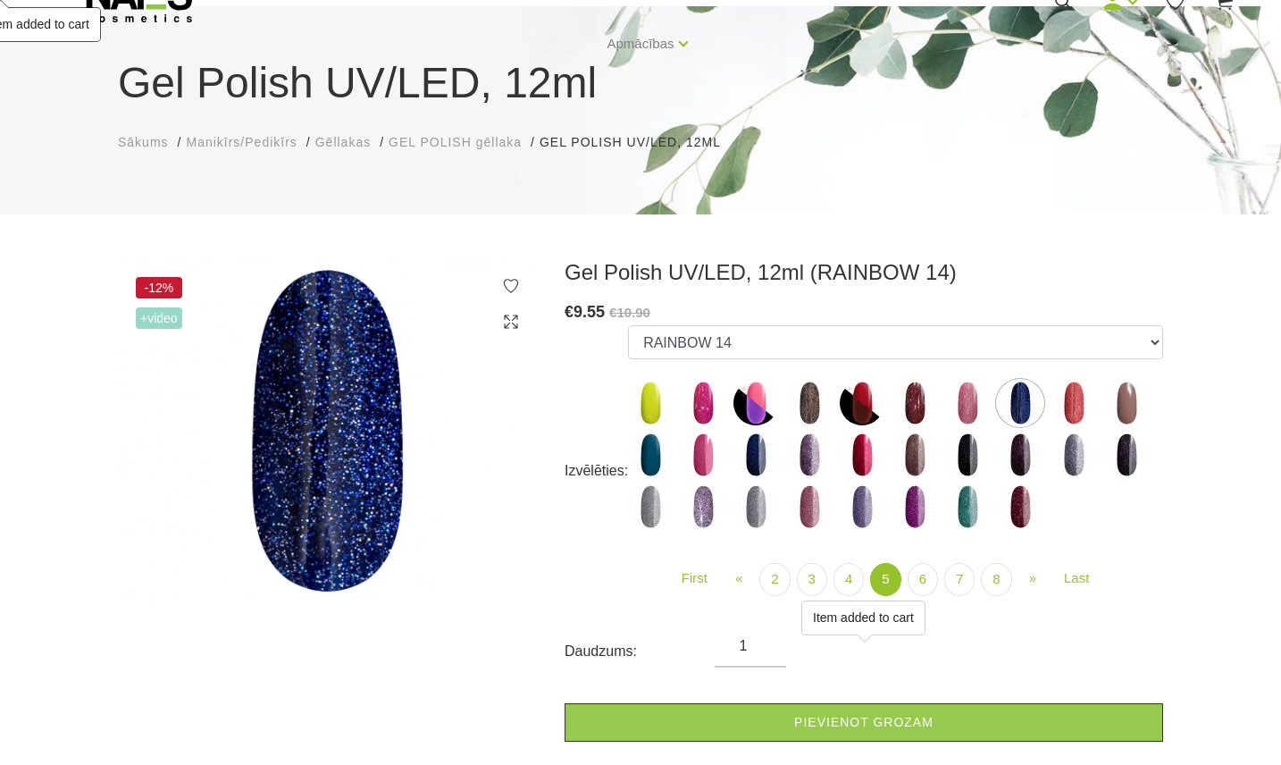
click at [1069, 400] on img at bounding box center [1073, 402] width 45 height 45
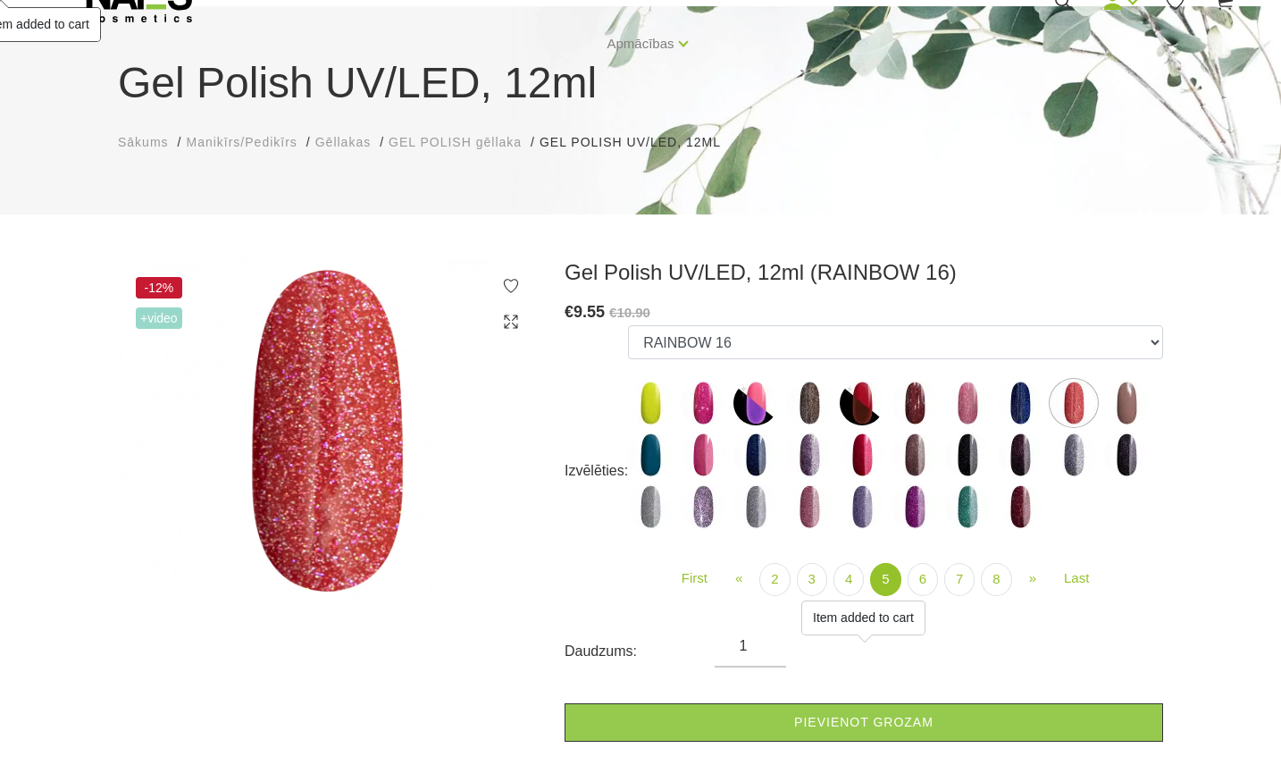
click at [963, 394] on img at bounding box center [967, 402] width 45 height 45
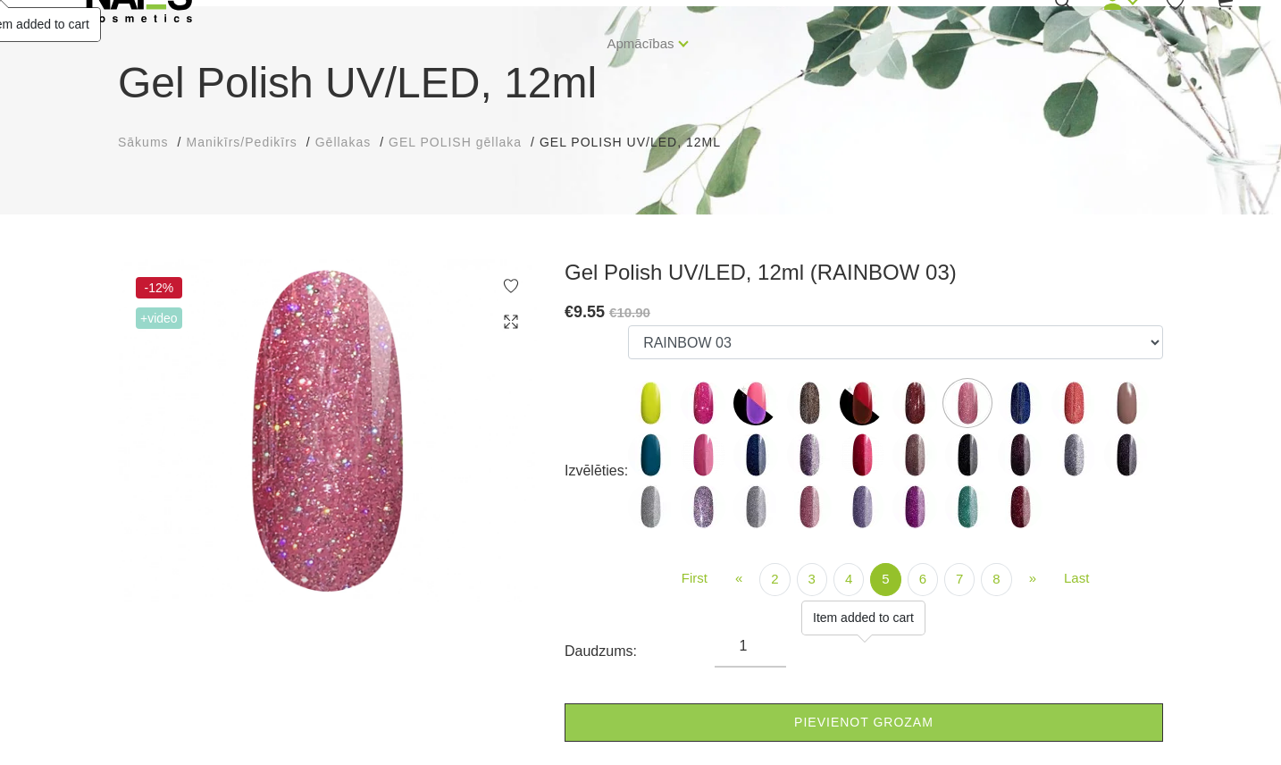
click at [907, 399] on img at bounding box center [914, 402] width 45 height 45
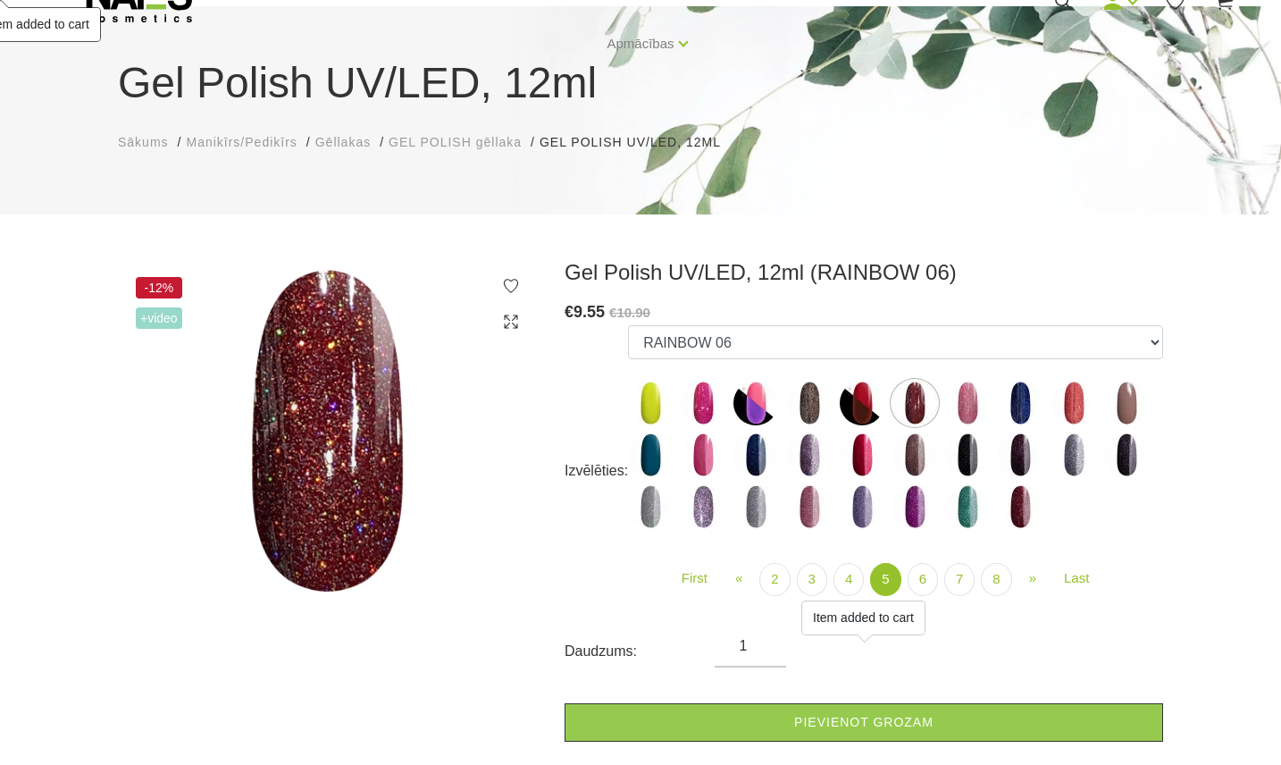
click at [859, 460] on img at bounding box center [862, 454] width 45 height 45
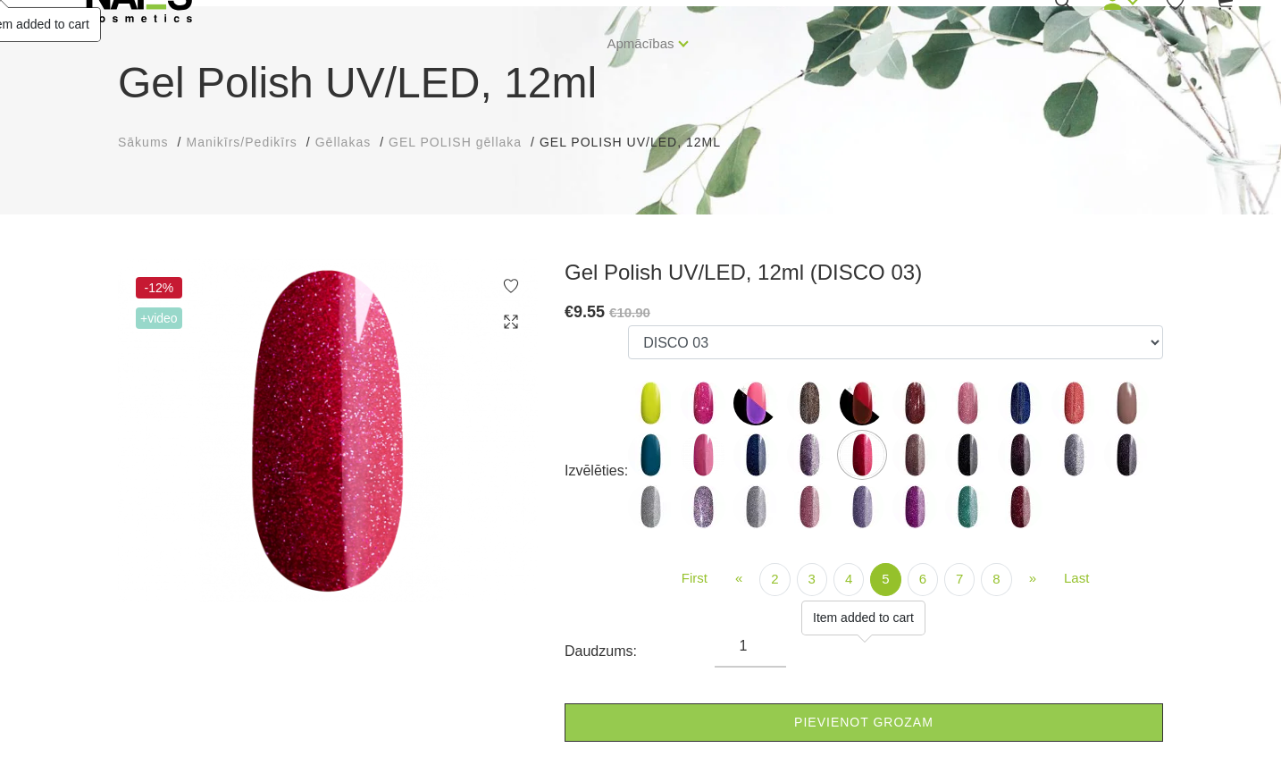
click at [1010, 500] on img at bounding box center [1020, 506] width 45 height 45
select select "5143"
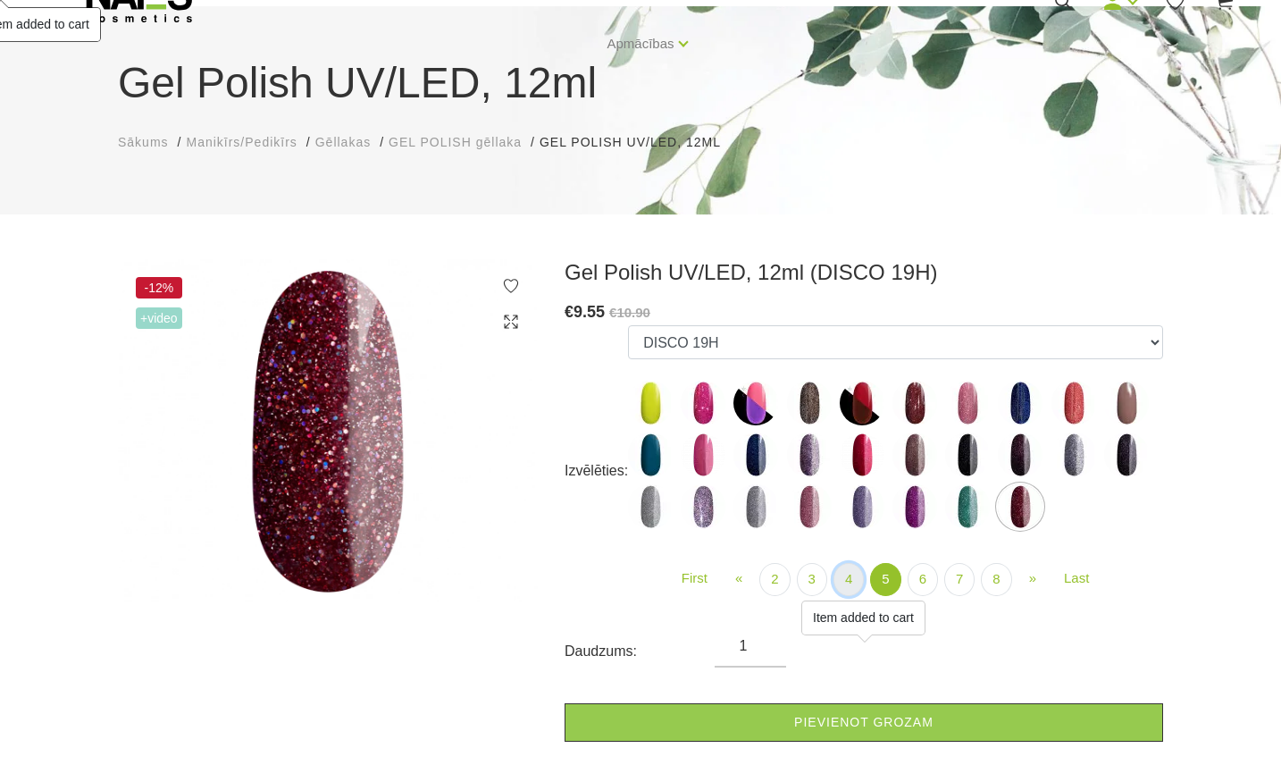
click at [843, 571] on link "4" at bounding box center [848, 579] width 30 height 33
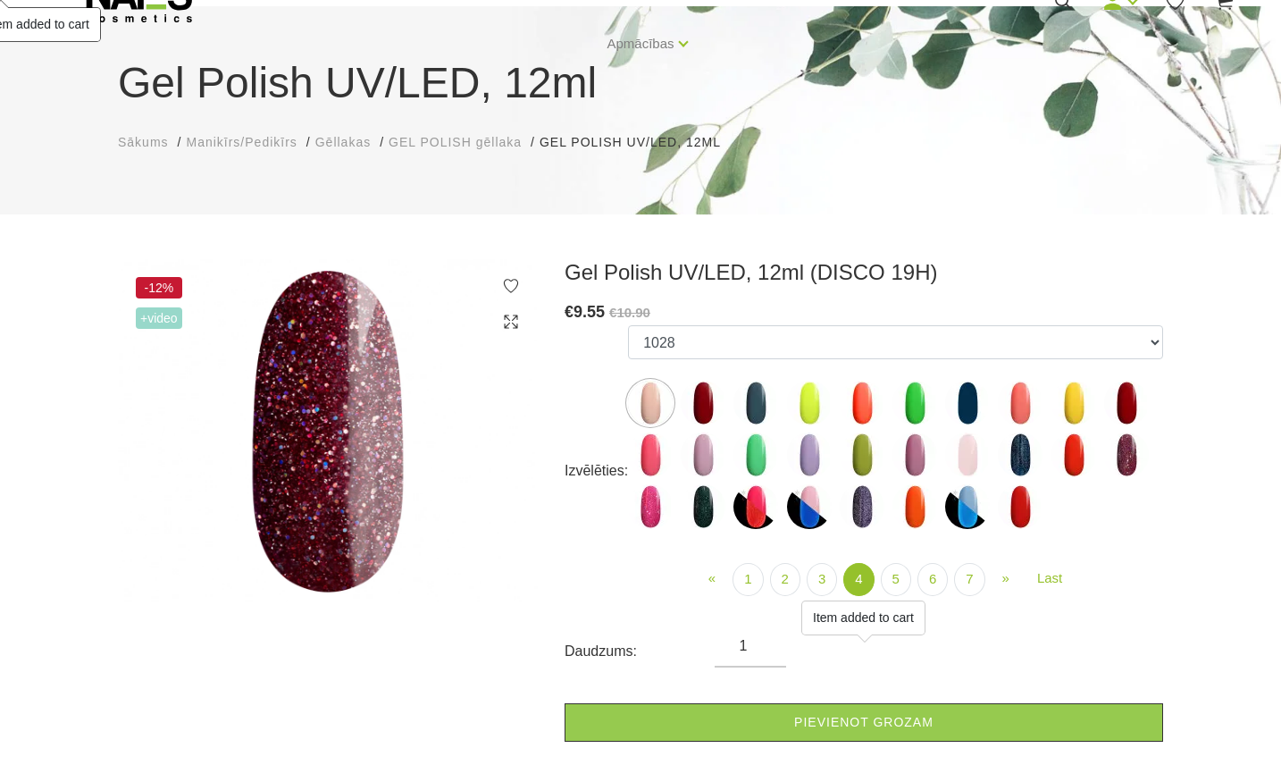
click at [712, 406] on img at bounding box center [703, 402] width 45 height 45
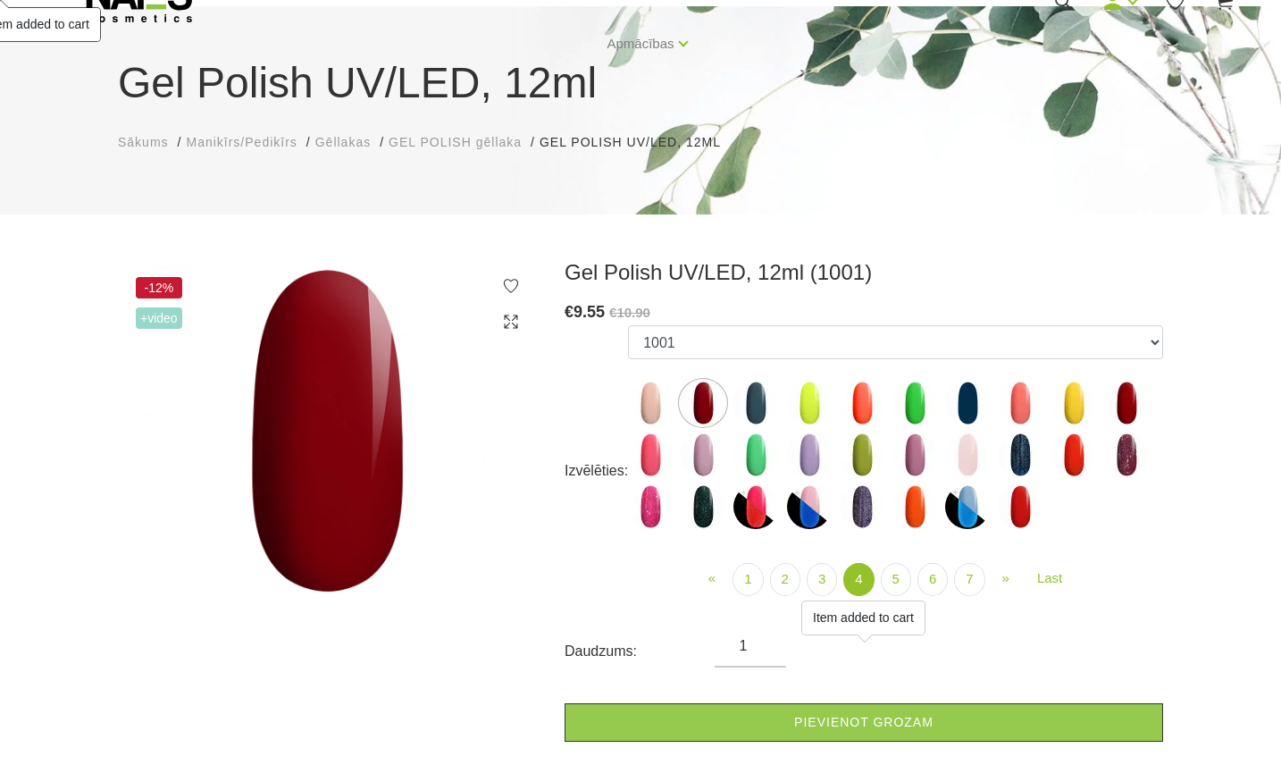
click at [870, 404] on img at bounding box center [862, 402] width 45 height 45
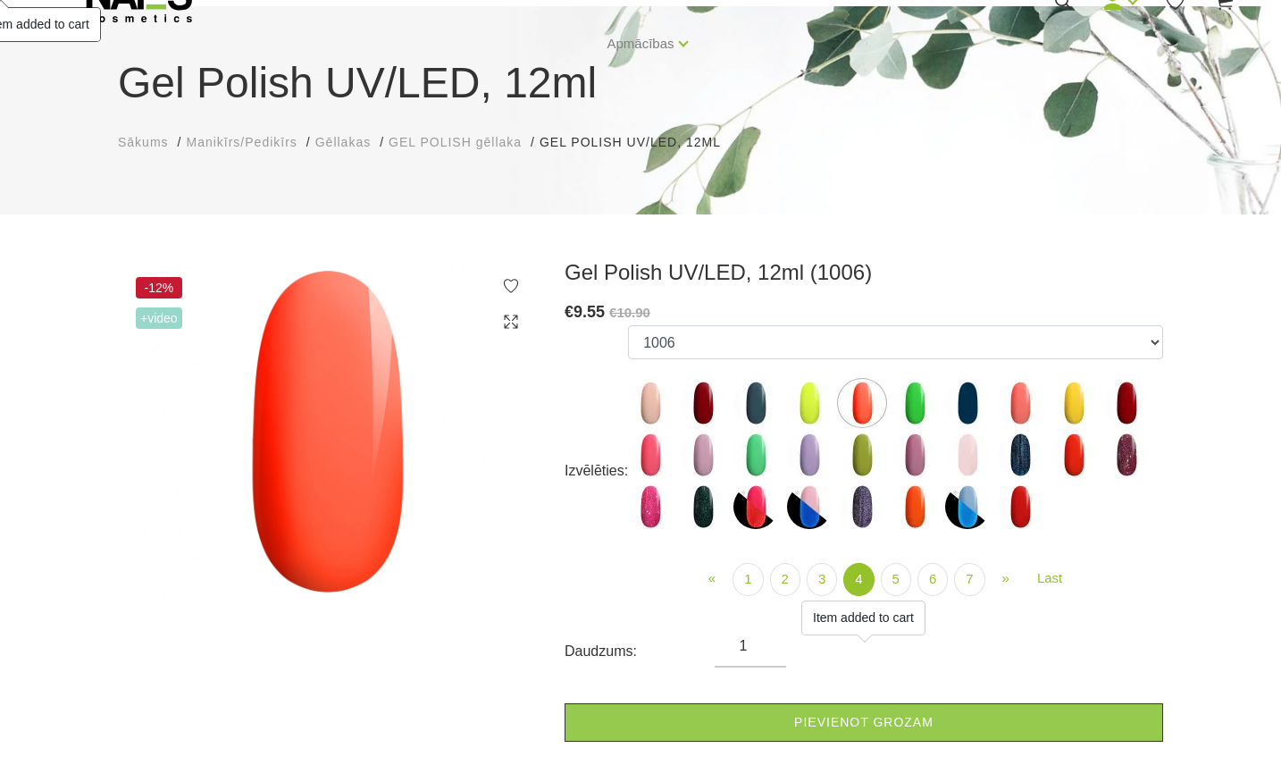
click at [1007, 410] on img at bounding box center [1020, 402] width 45 height 45
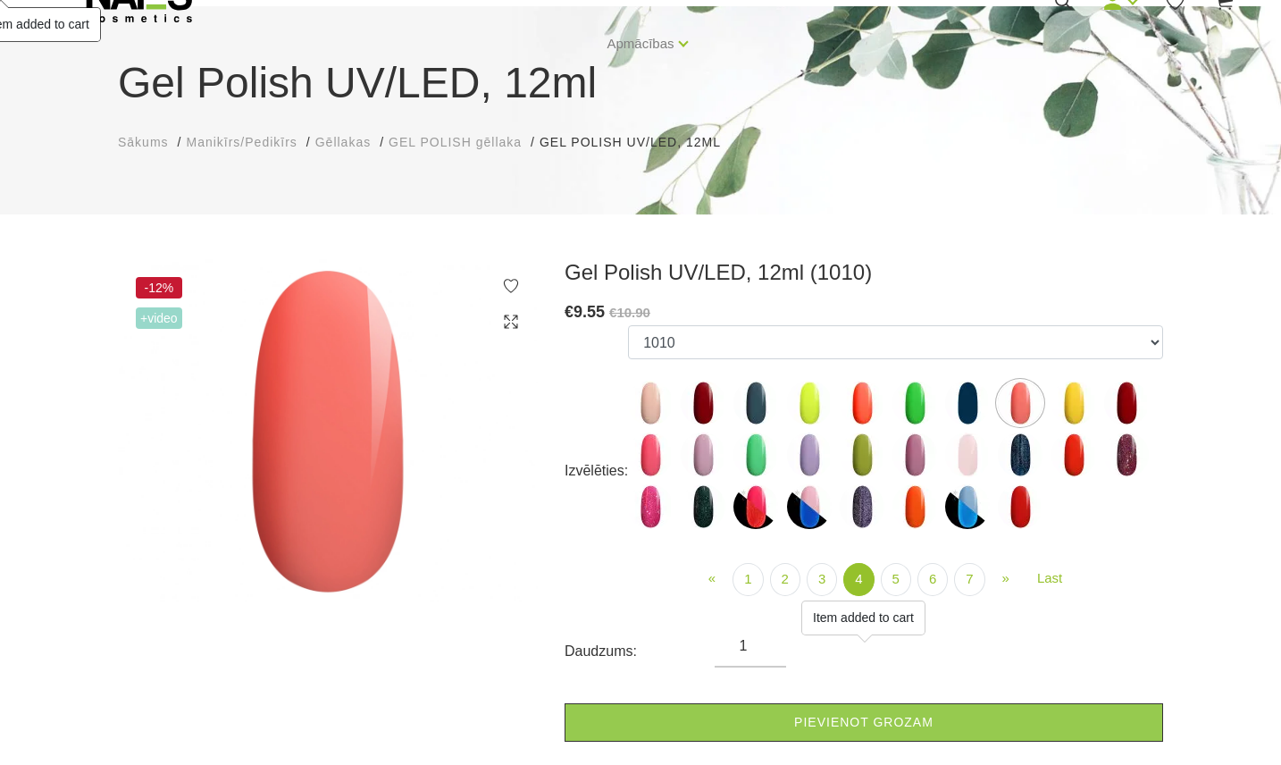
click at [1024, 512] on img at bounding box center [1020, 506] width 45 height 45
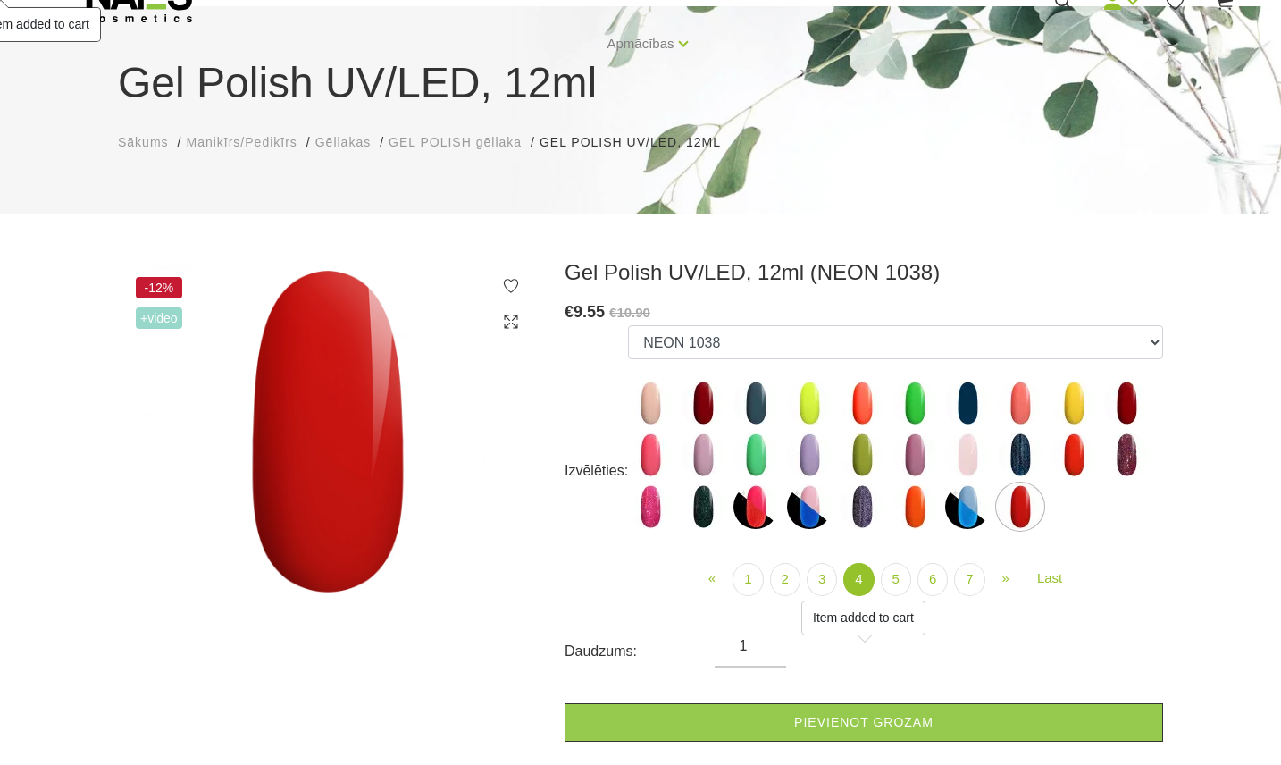
click at [1133, 460] on img at bounding box center [1126, 454] width 45 height 45
click at [1126, 418] on img at bounding box center [1126, 402] width 45 height 45
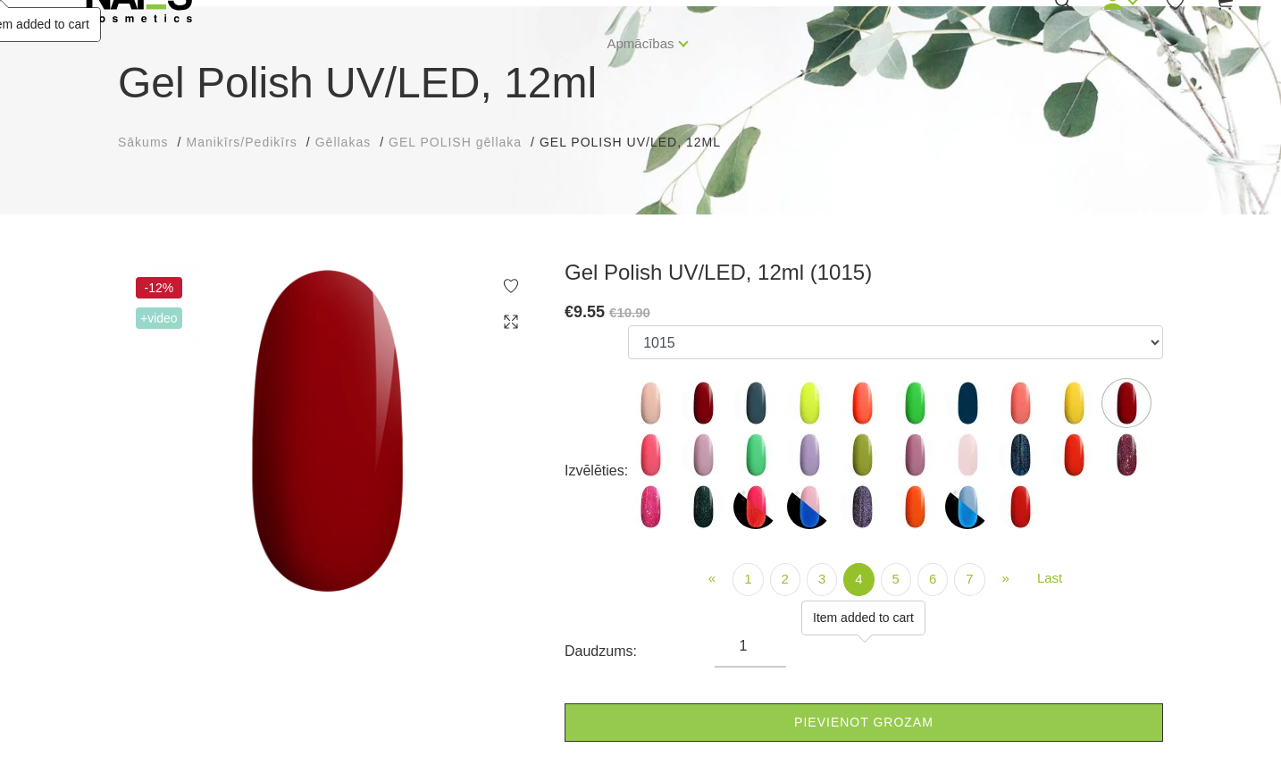
click at [1072, 464] on img at bounding box center [1073, 454] width 45 height 45
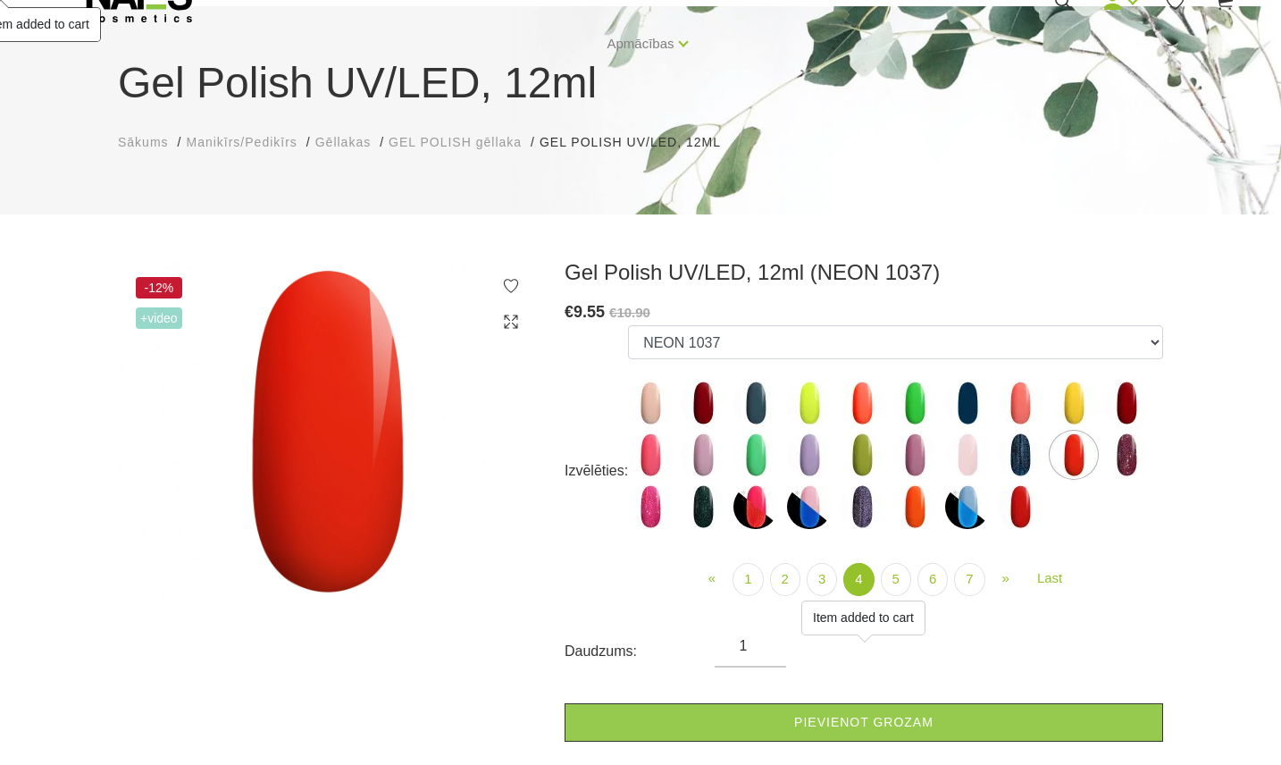
click at [1012, 498] on img at bounding box center [1020, 506] width 45 height 45
select select "4464"
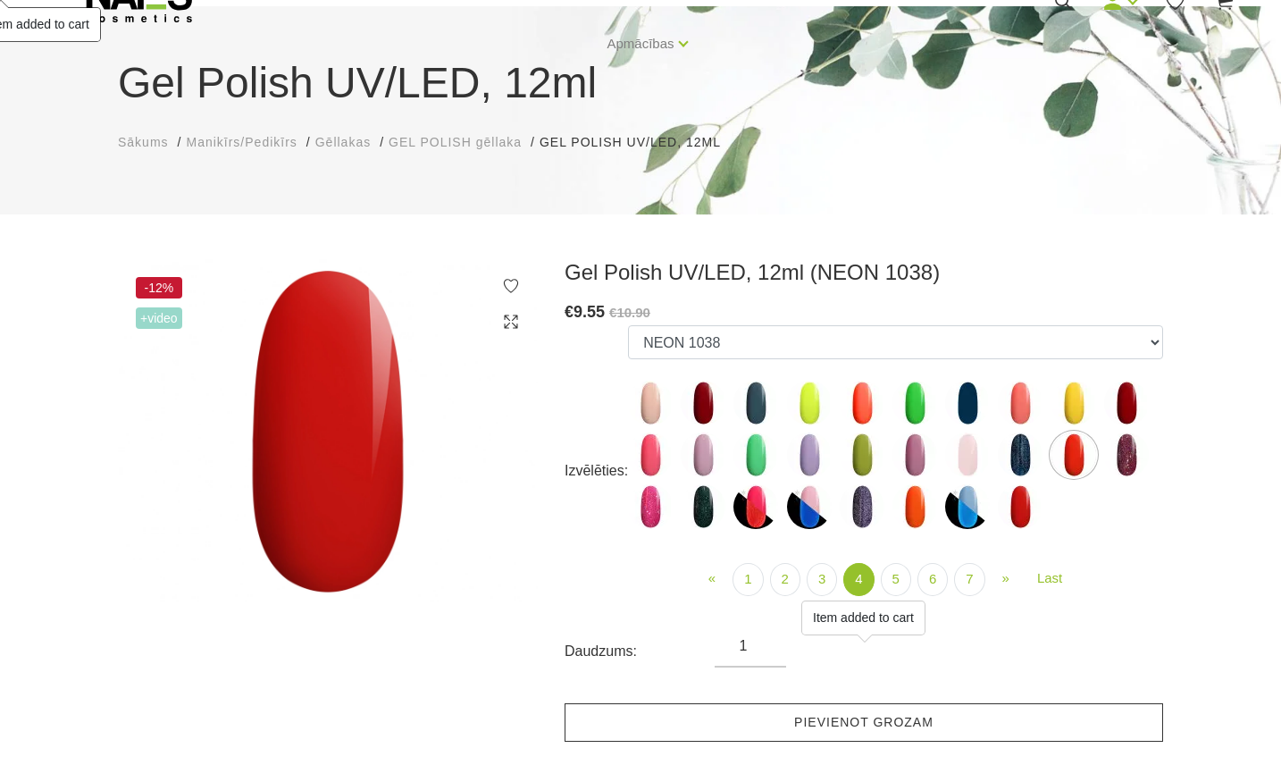
drag, startPoint x: 827, startPoint y: 726, endPoint x: 826, endPoint y: 717, distance: 9.0
click at [827, 726] on link "Pievienot grozam" at bounding box center [863, 722] width 598 height 38
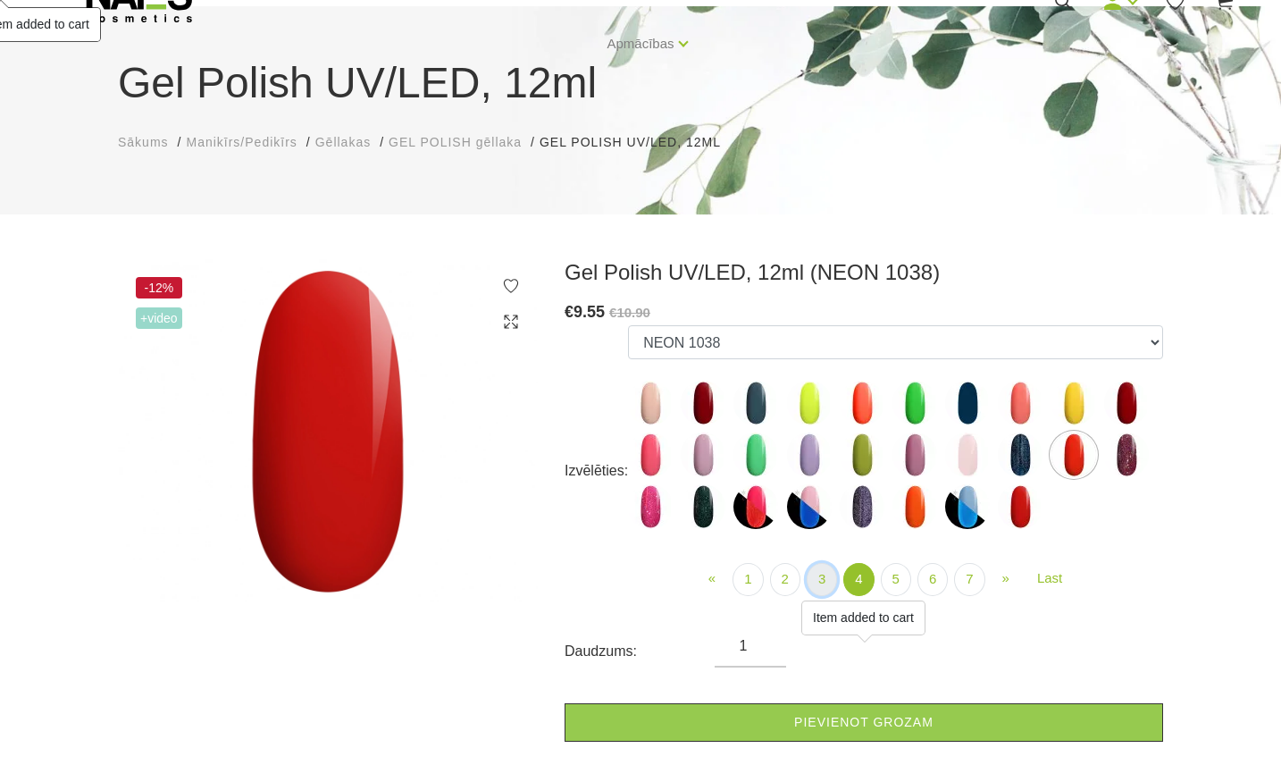
click at [820, 584] on link "3" at bounding box center [822, 579] width 30 height 33
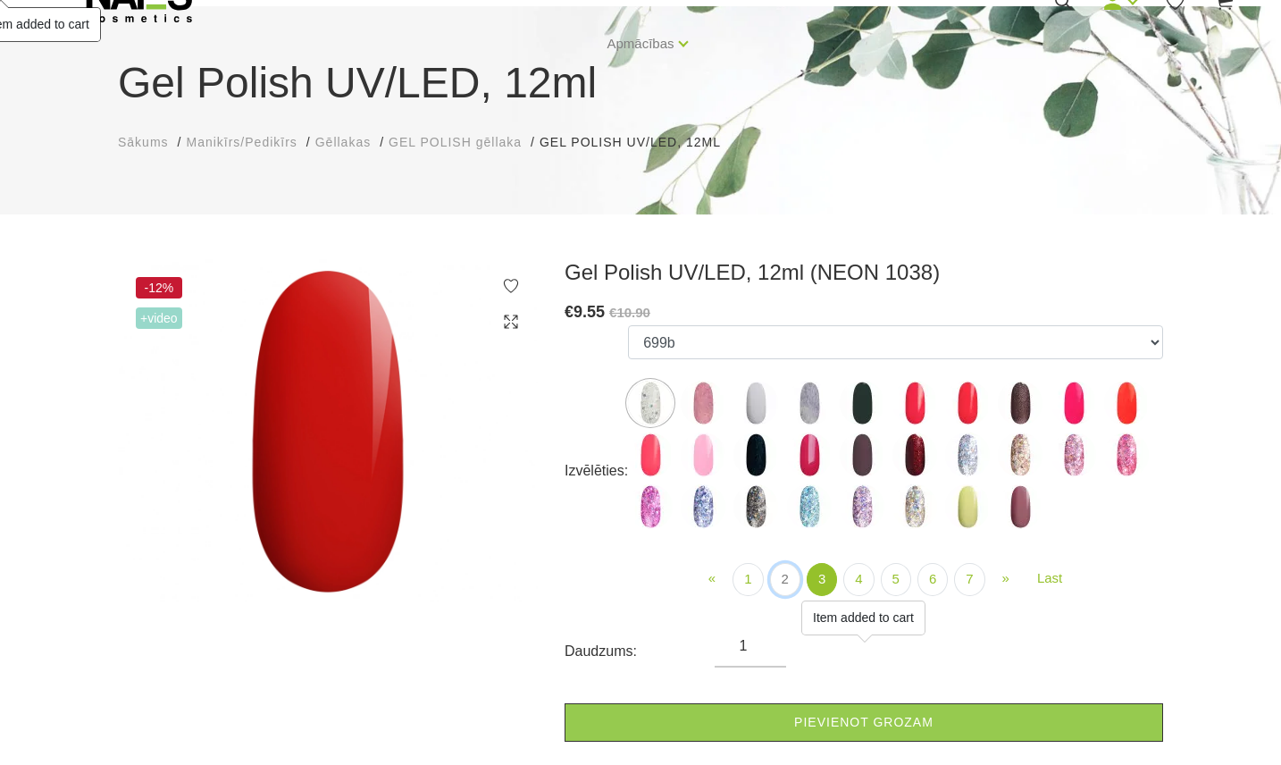
click at [788, 577] on link "2" at bounding box center [785, 579] width 30 height 33
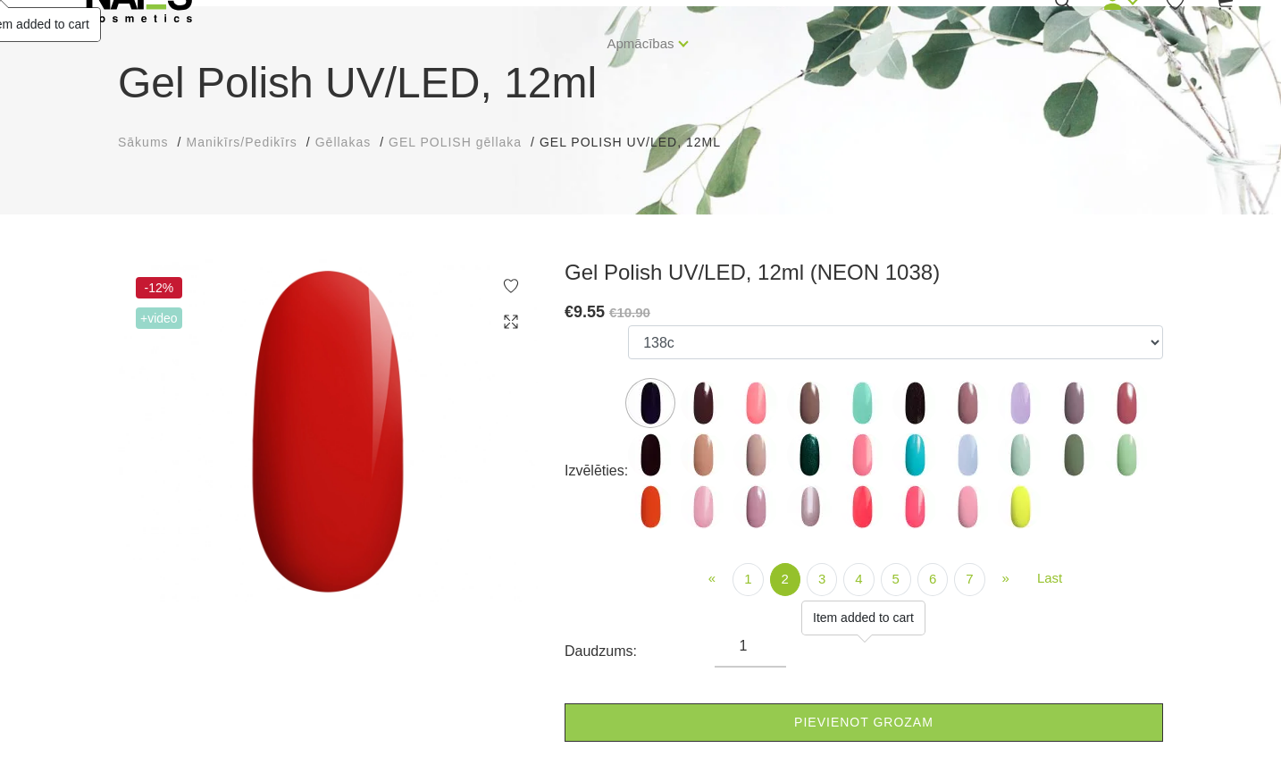
click at [650, 506] on img at bounding box center [650, 506] width 45 height 45
select select "4086"
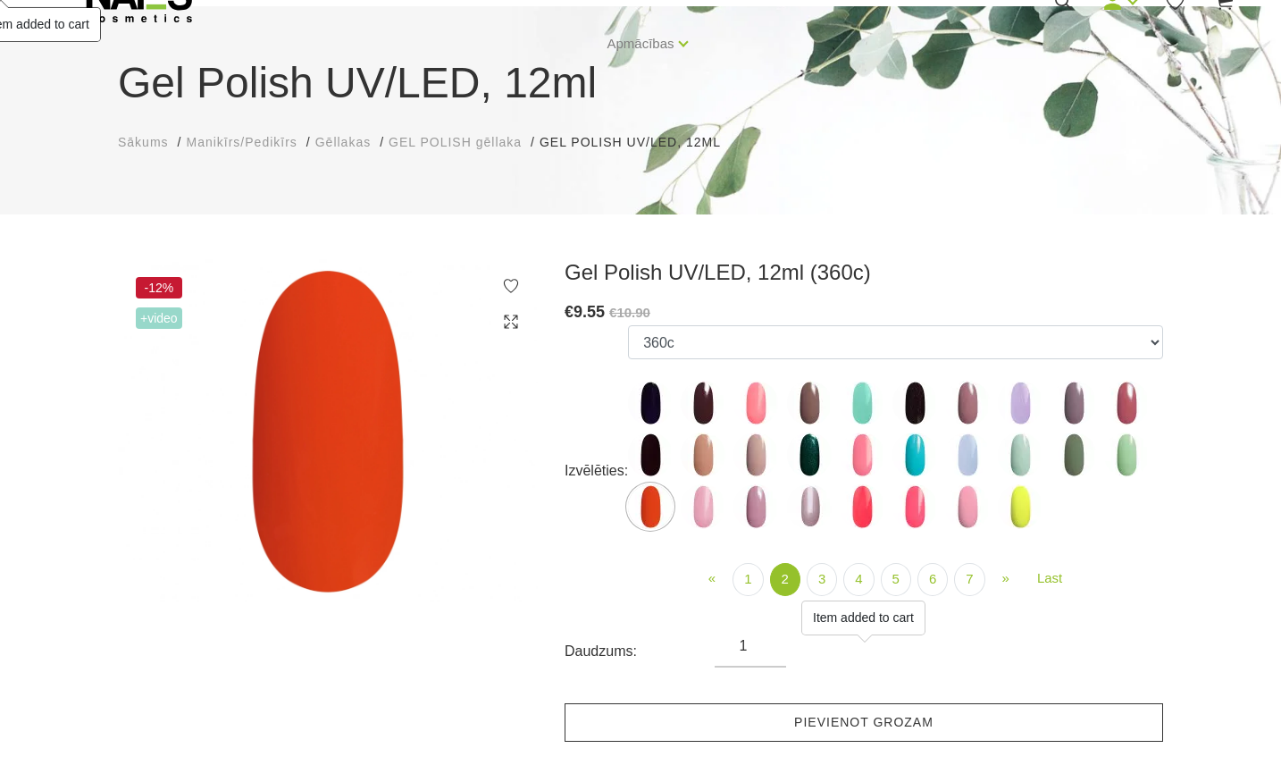
click at [857, 725] on link "Pievienot grozam" at bounding box center [863, 722] width 598 height 38
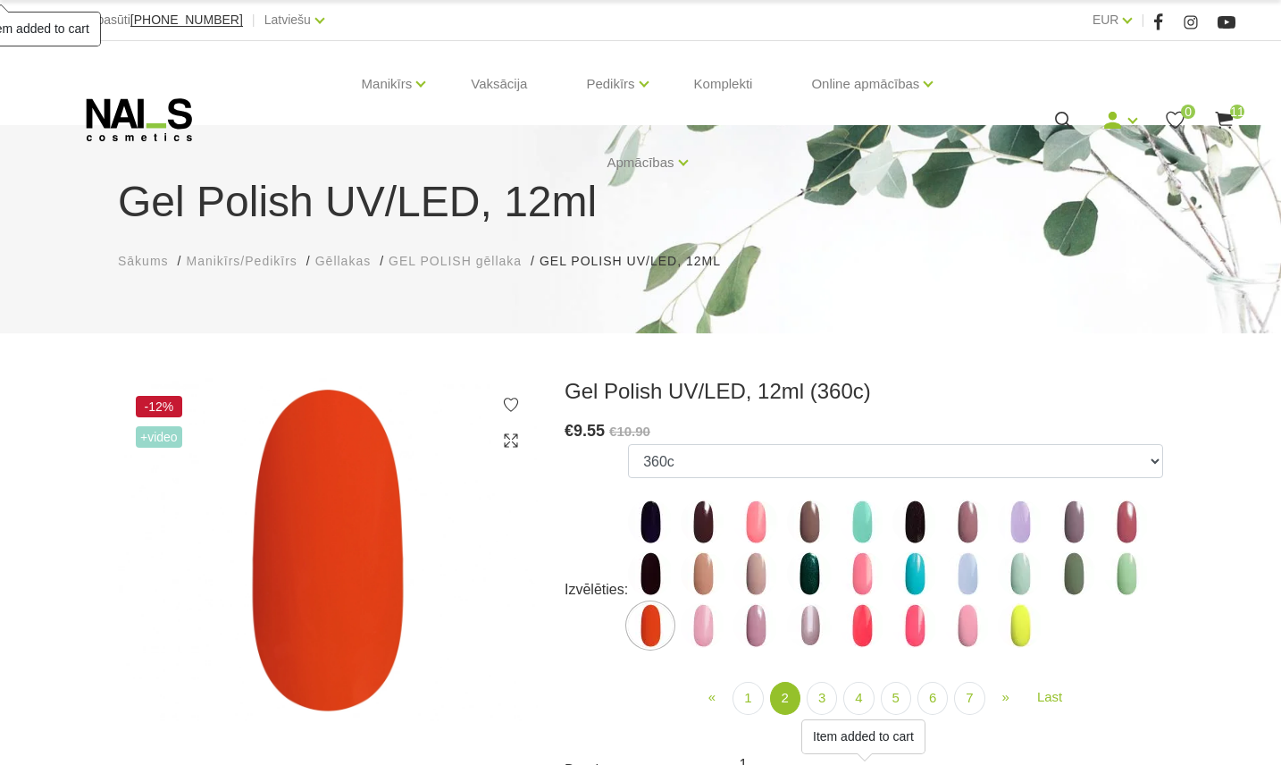
click at [1227, 106] on div "Manikīrs Gēllakas Bāzes, topi un praimeri Gēlu sistēmas Dizaina sistēmas Dažādi…" at bounding box center [641, 119] width 1190 height 157
click at [1220, 118] on use at bounding box center [1224, 120] width 18 height 17
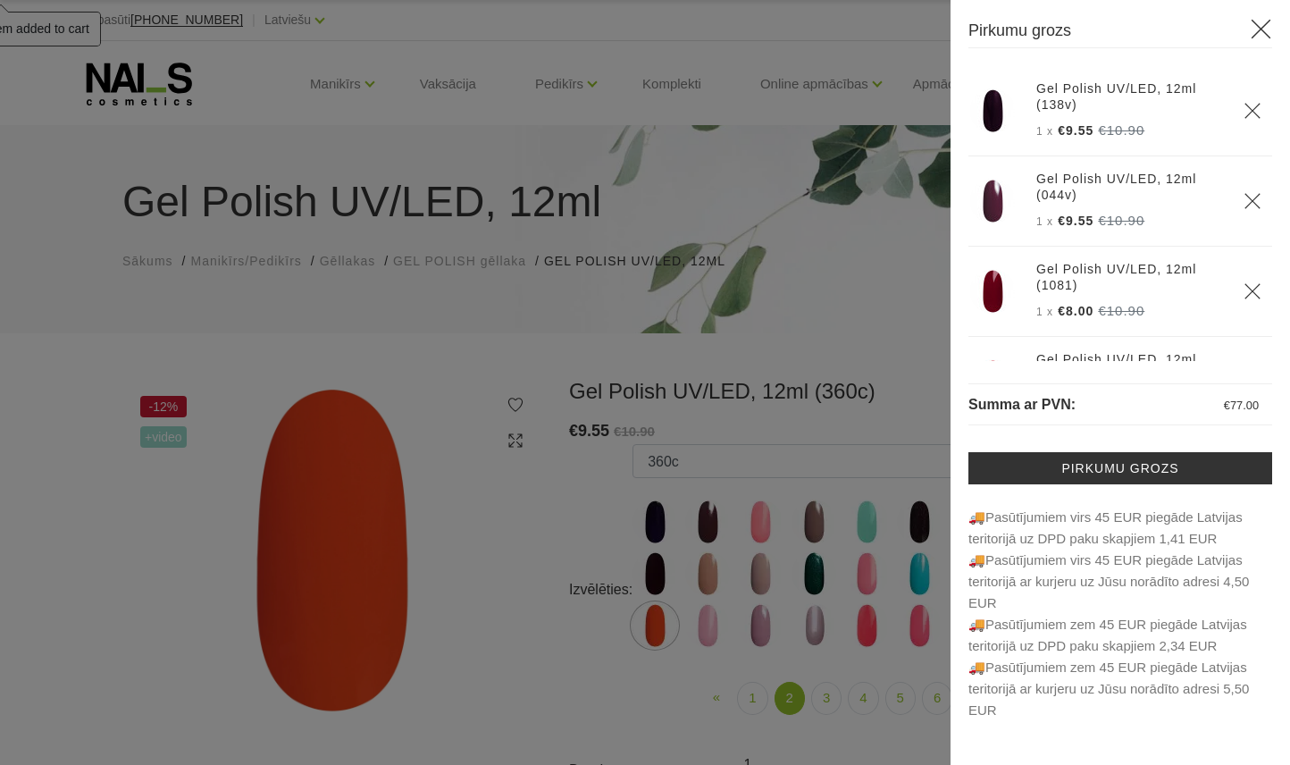
click at [1106, 93] on link "Gel Polish UV/LED, 12ml (138v)" at bounding box center [1129, 96] width 186 height 32
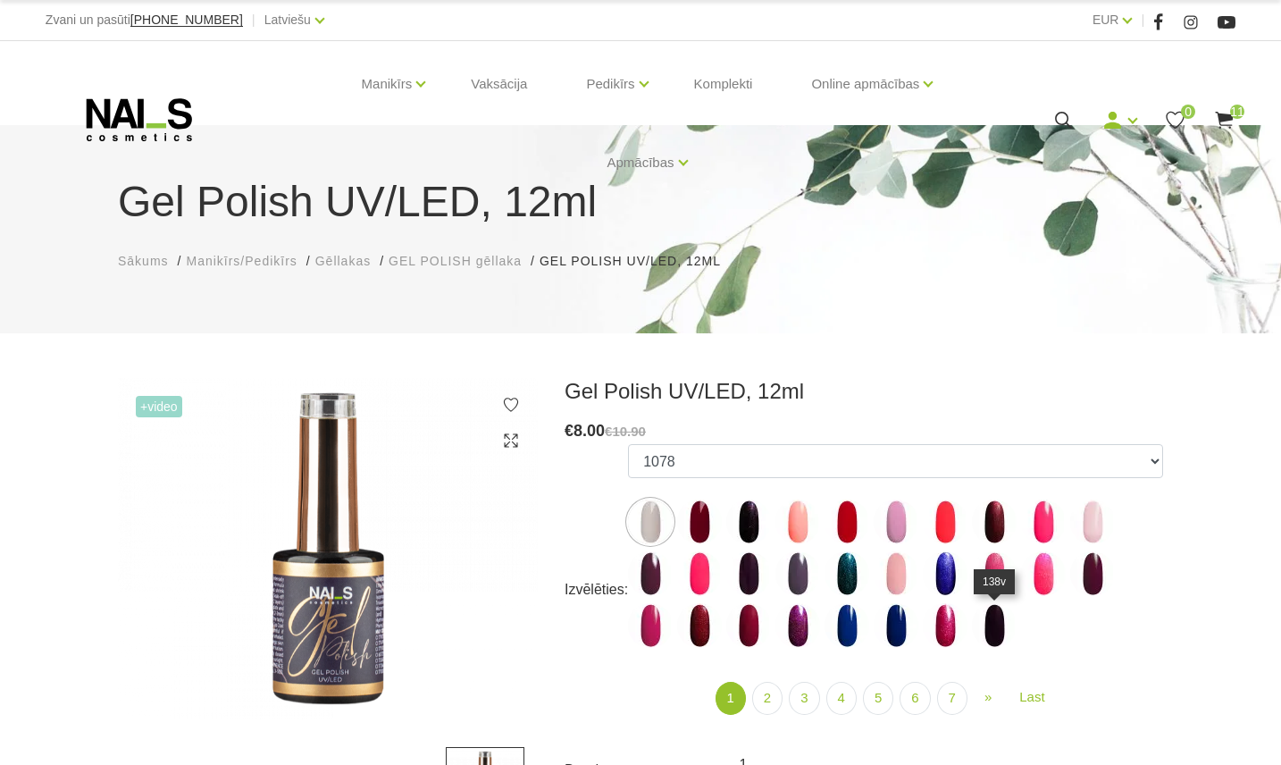
click at [1000, 623] on img at bounding box center [994, 625] width 45 height 45
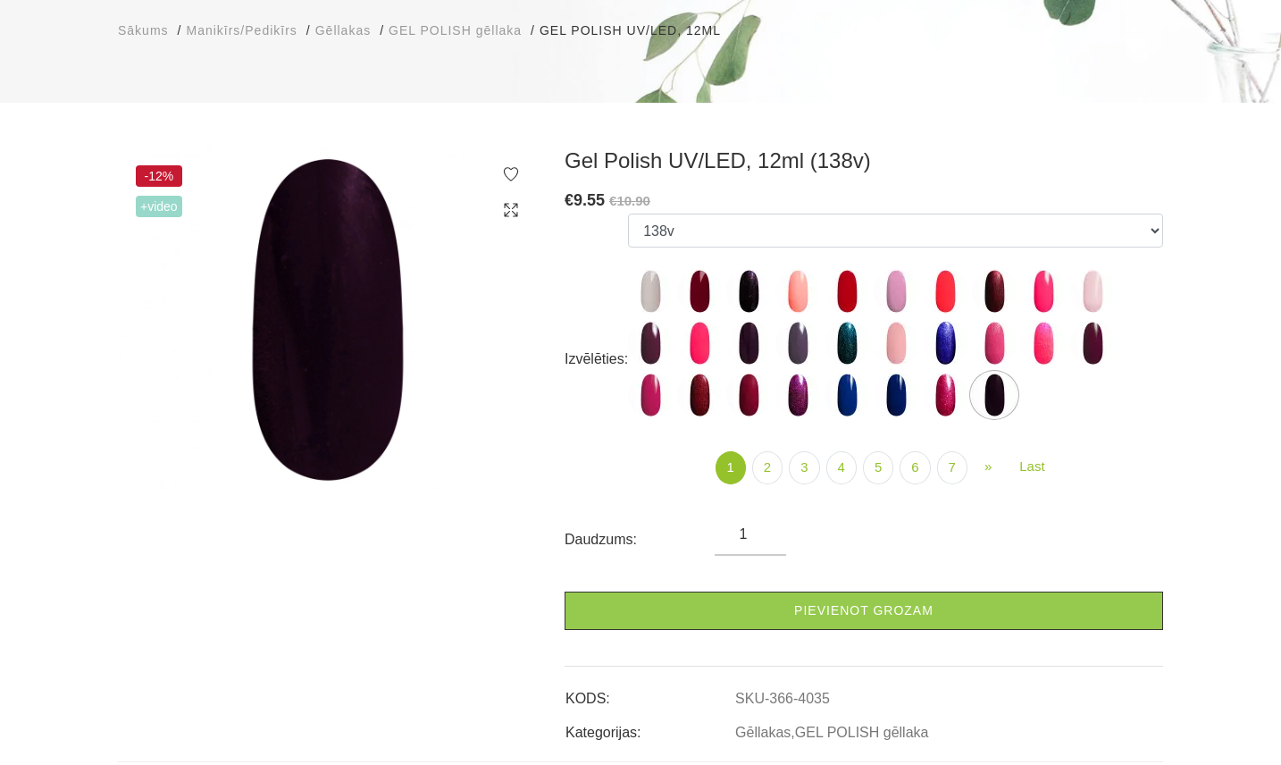
scroll to position [238, 0]
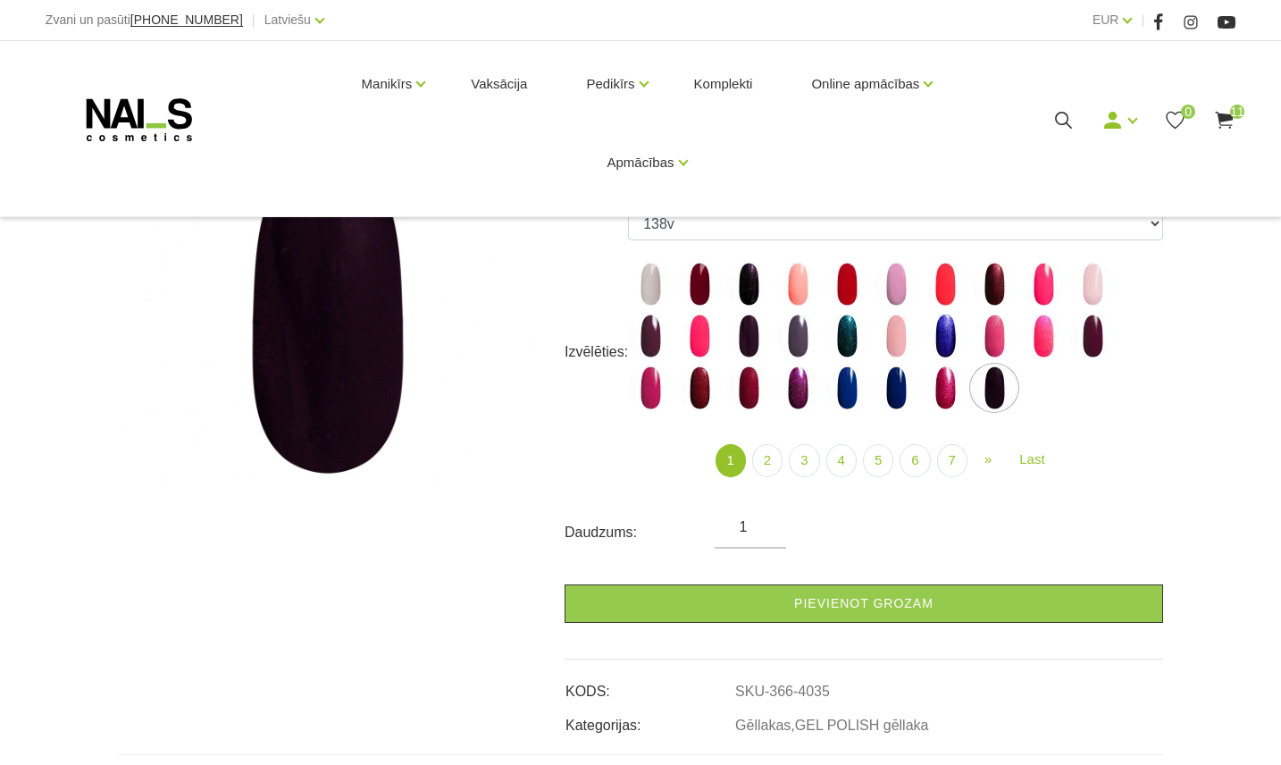
click at [351, 363] on img at bounding box center [328, 311] width 420 height 343
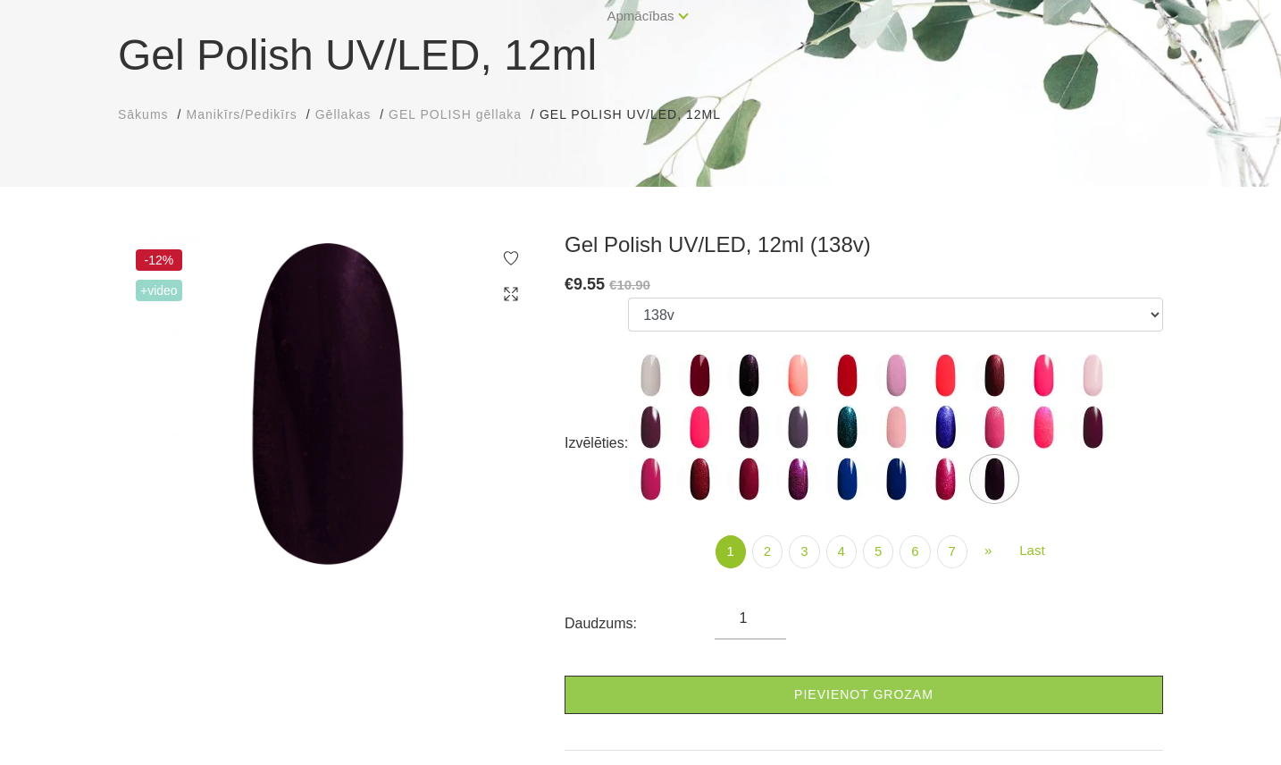
scroll to position [119, 0]
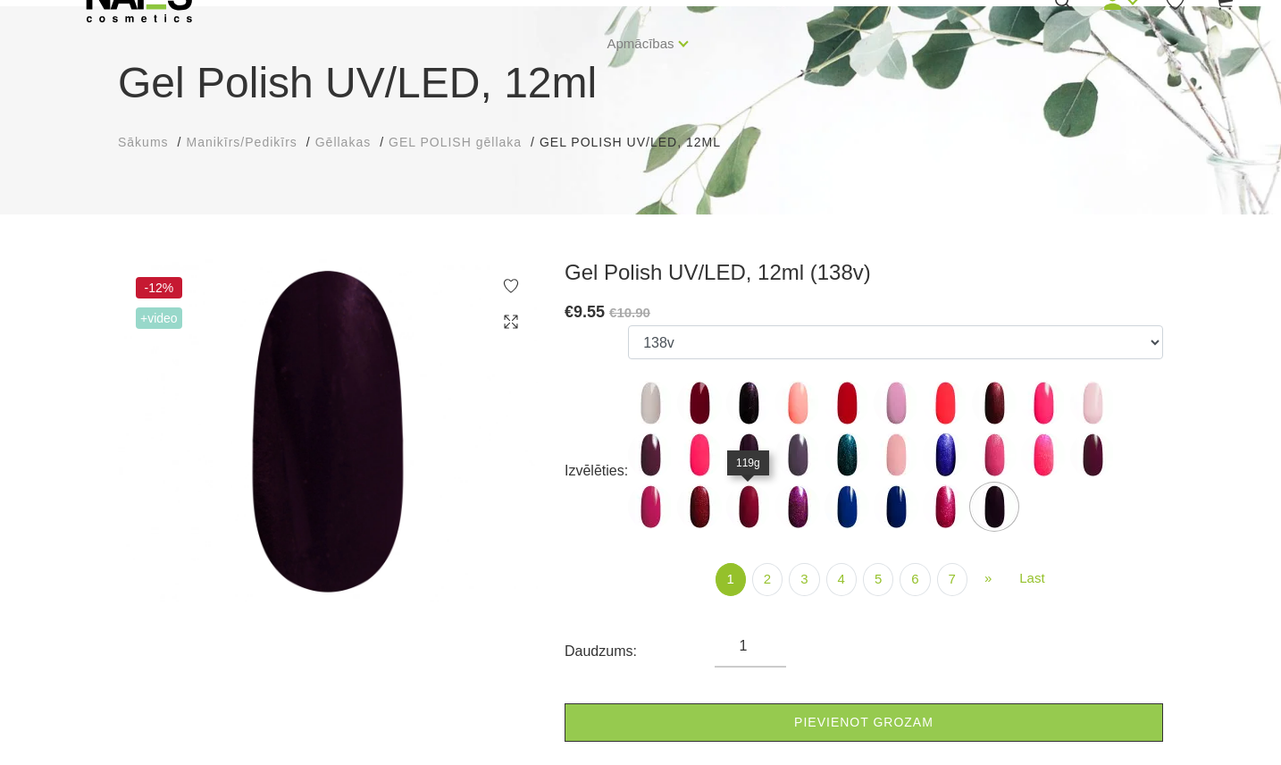
click at [736, 494] on img at bounding box center [748, 506] width 45 height 45
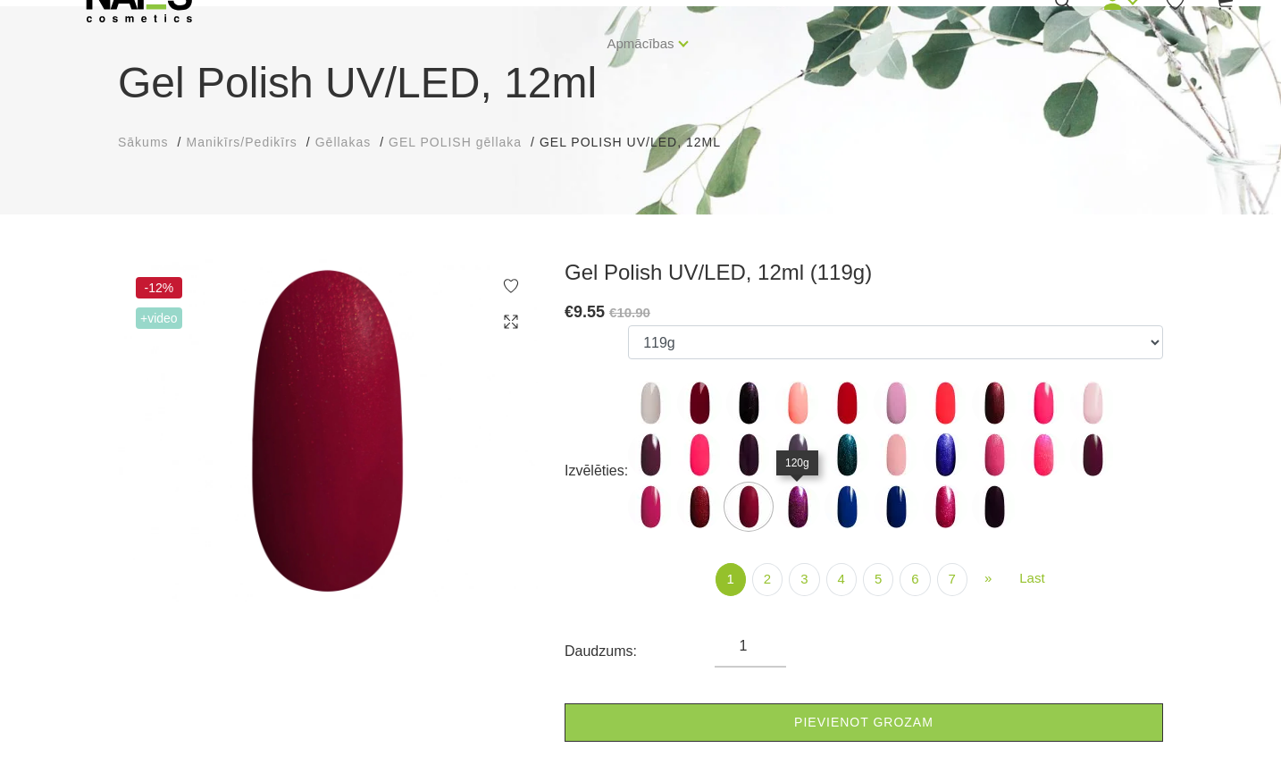
click at [790, 506] on img at bounding box center [797, 506] width 45 height 45
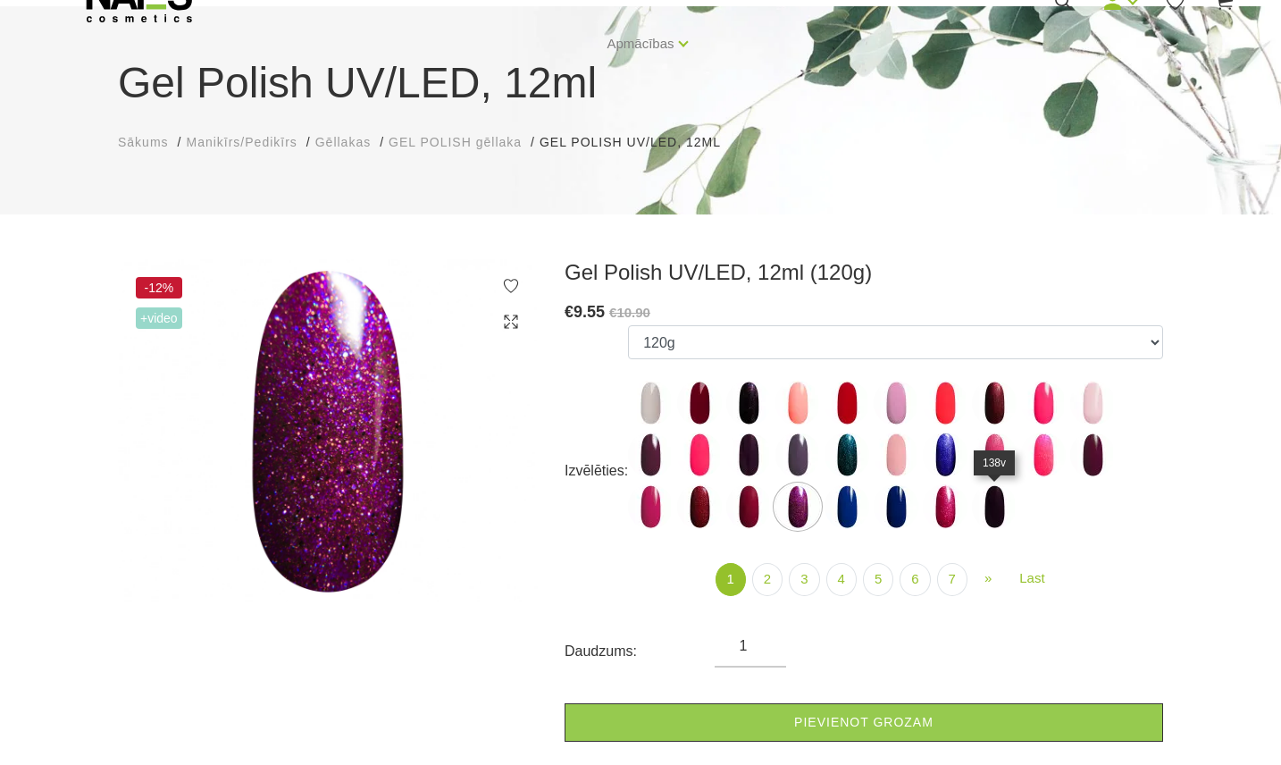
click at [993, 511] on img at bounding box center [994, 506] width 45 height 45
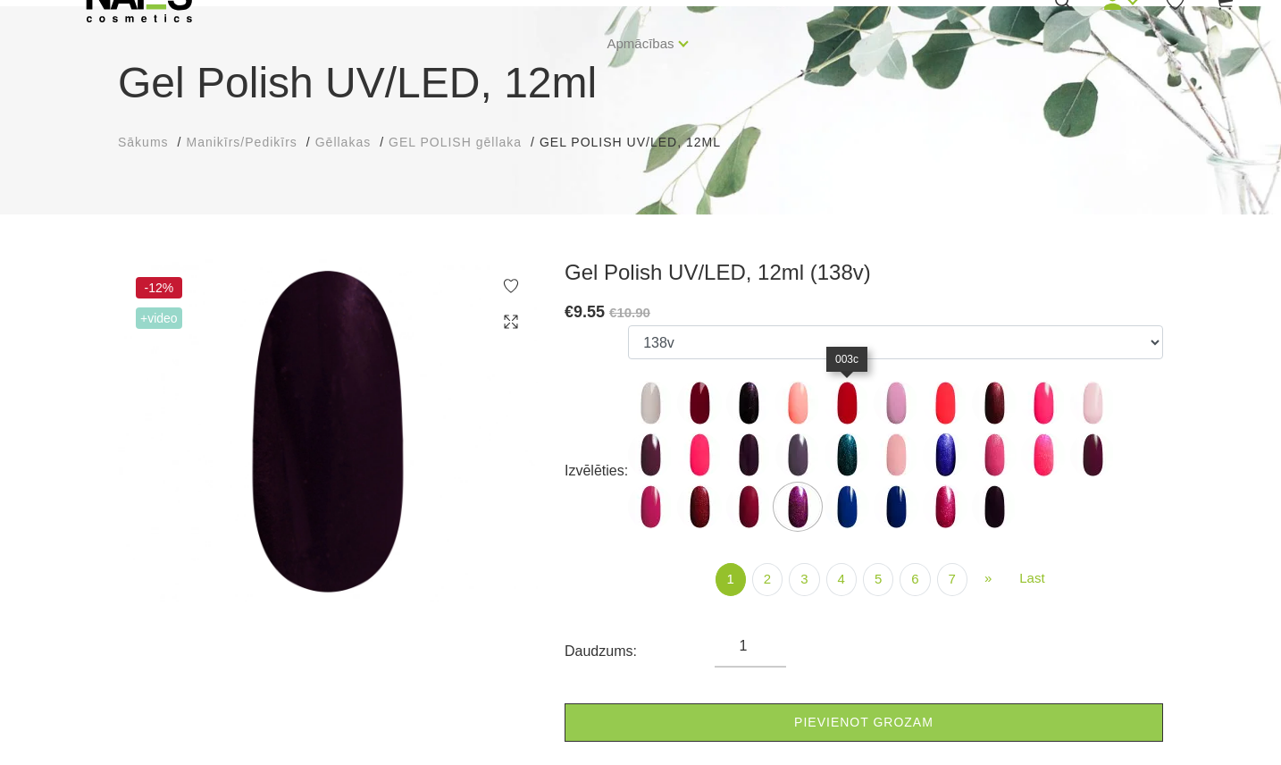
click at [847, 404] on img at bounding box center [846, 402] width 45 height 45
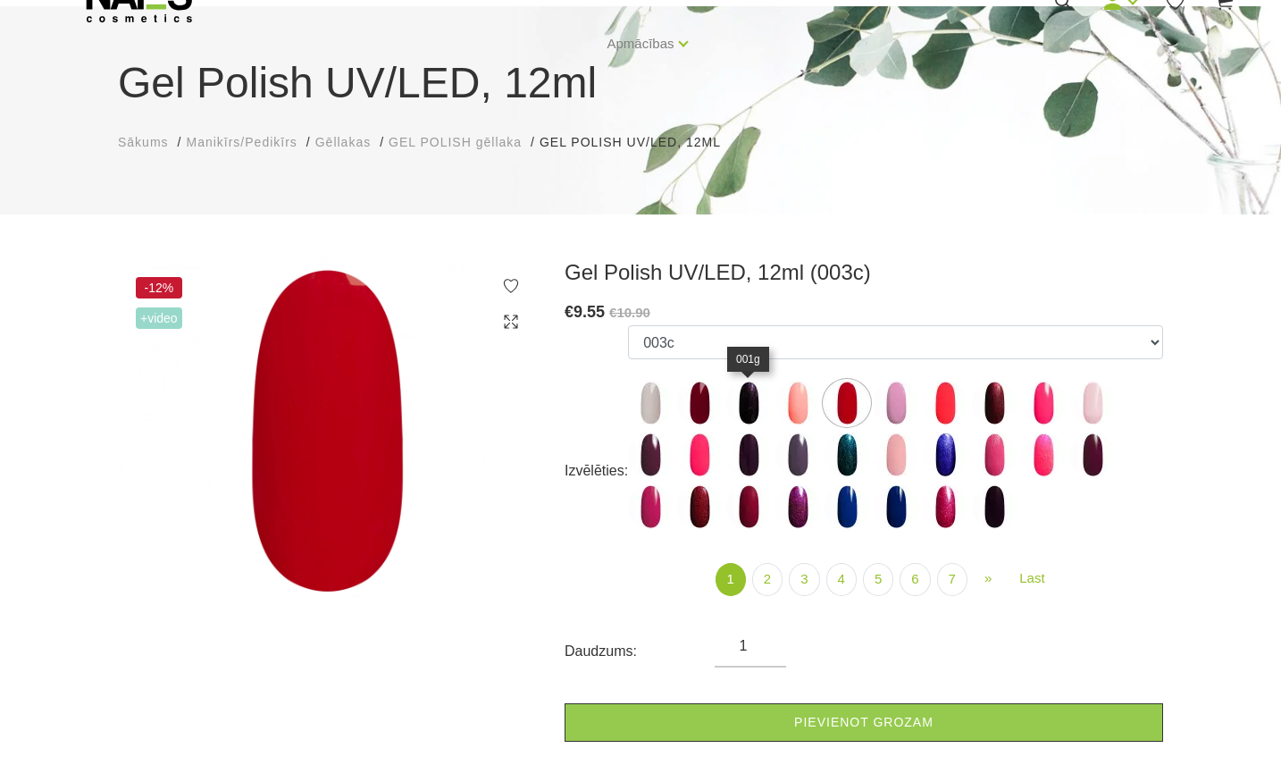
click at [744, 396] on img at bounding box center [748, 402] width 45 height 45
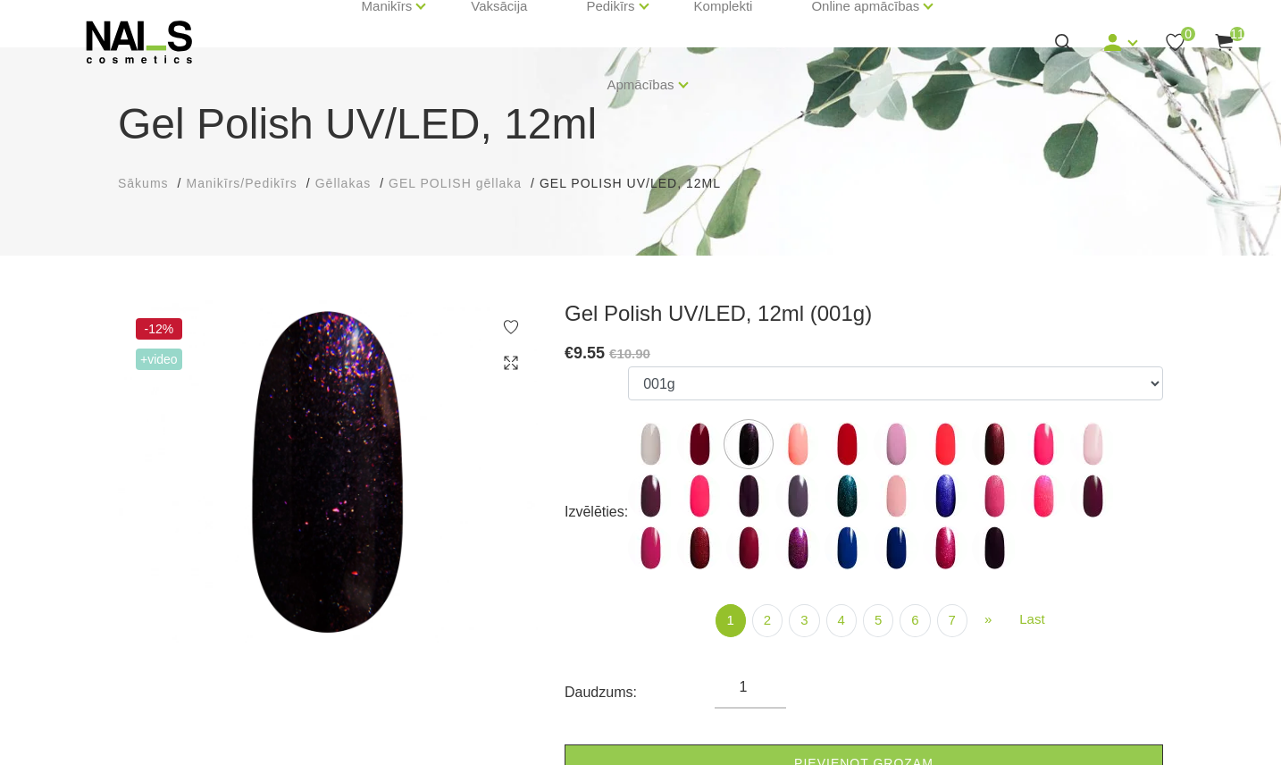
scroll to position [0, 0]
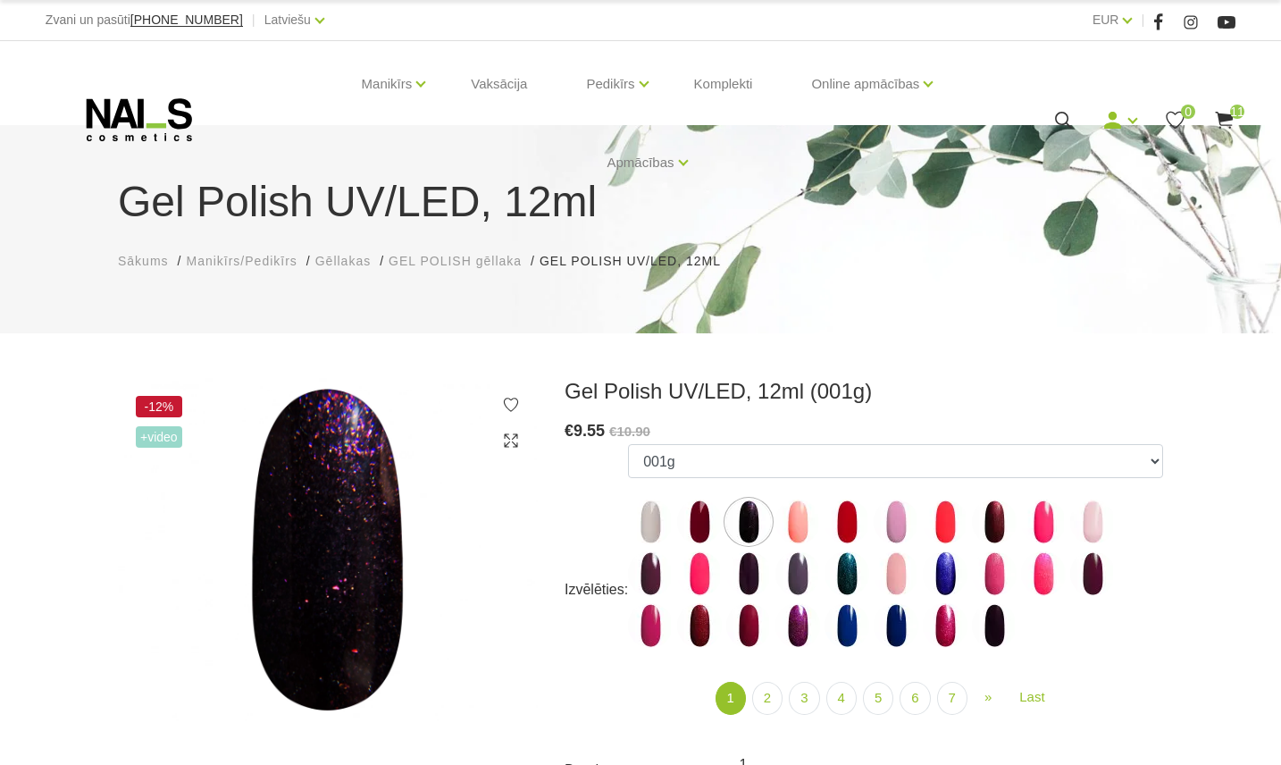
click at [1238, 113] on span "11" at bounding box center [1237, 111] width 14 height 14
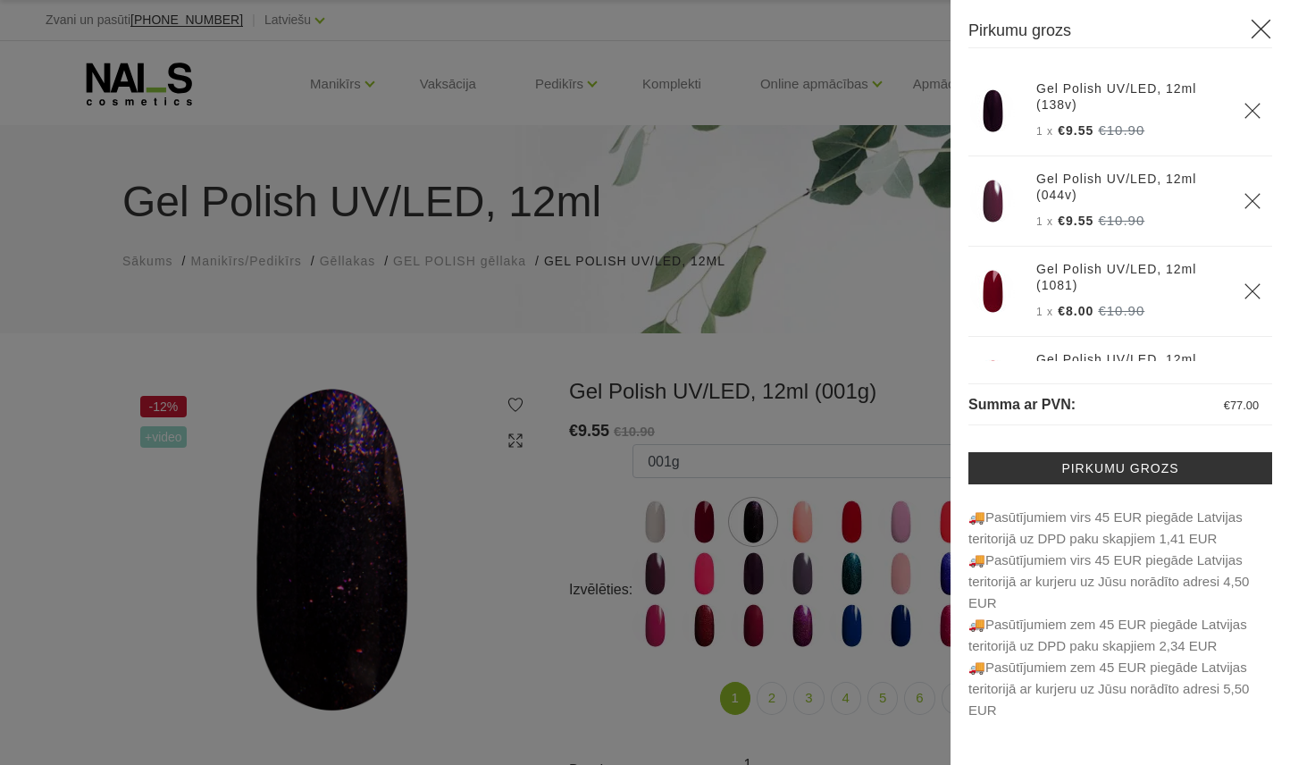
click at [881, 463] on div at bounding box center [645, 382] width 1290 height 765
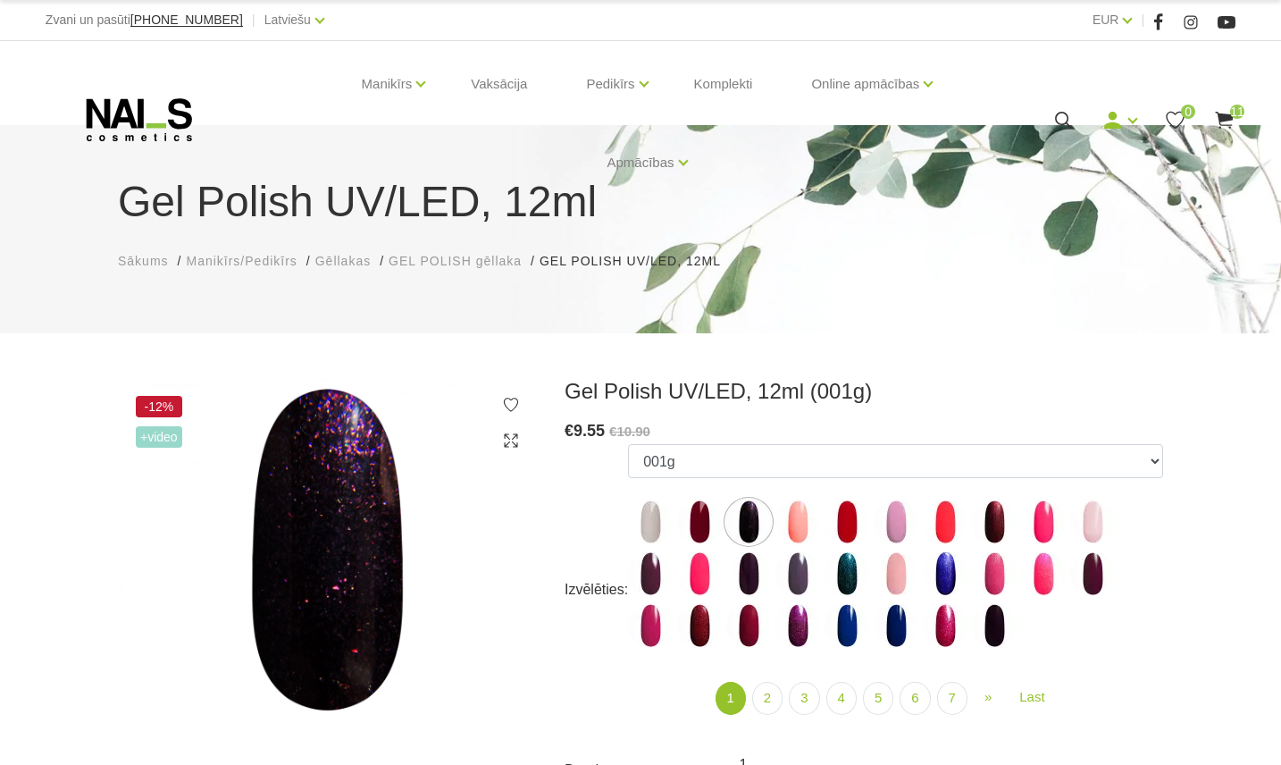
click at [888, 459] on body "Zvani un pasūti +37120446646 | Latviešu Latviešu Russian English EUR EUR | Mani…" at bounding box center [640, 382] width 1281 height 765
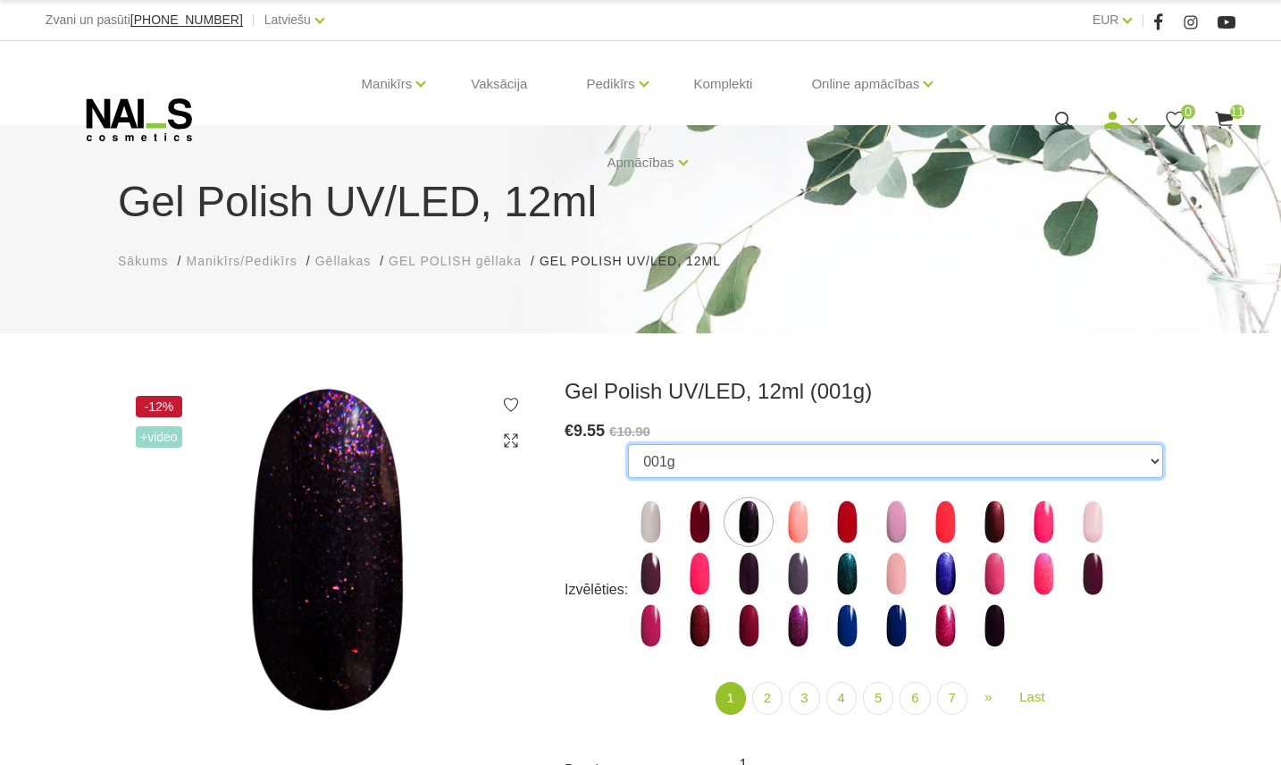
click at [1154, 463] on select "1078 1081 001g 001n 003c 008b 011n 012g 016n 020b 044v 065v 068p 069v 083g 085p…" at bounding box center [895, 461] width 535 height 34
click at [628, 444] on select "1078 1081 001g 001n 003c 008b 011n 012g 016n 020b 044v 065v 068p 069v 083g 085p…" at bounding box center [895, 461] width 535 height 34
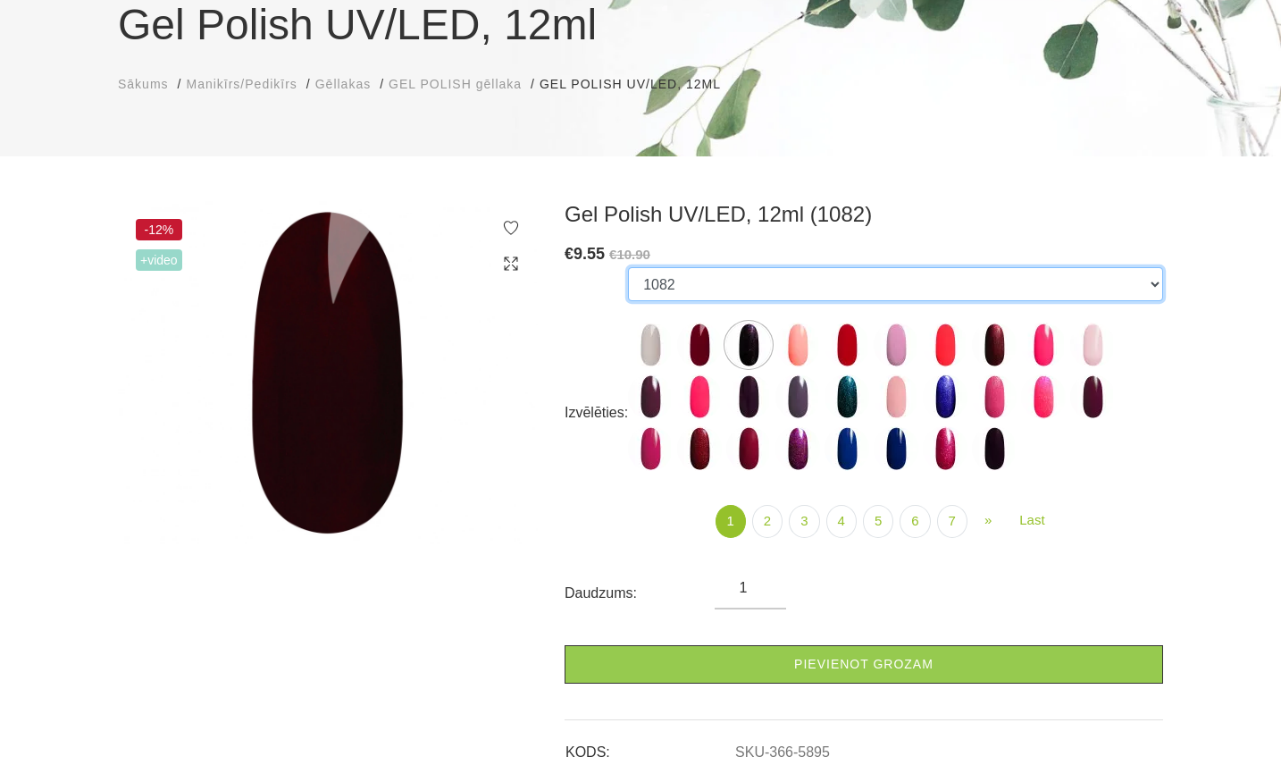
scroll to position [179, 0]
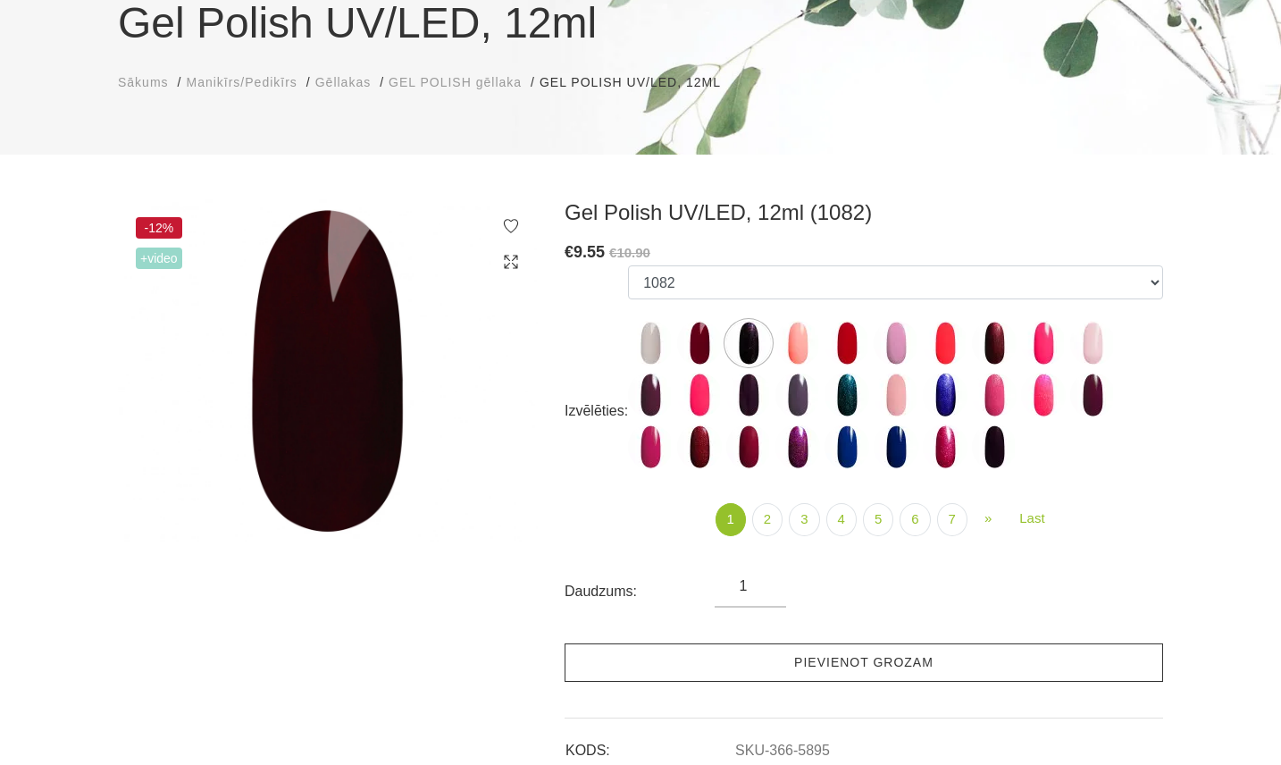
click at [838, 658] on link "Pievienot grozam" at bounding box center [863, 662] width 598 height 38
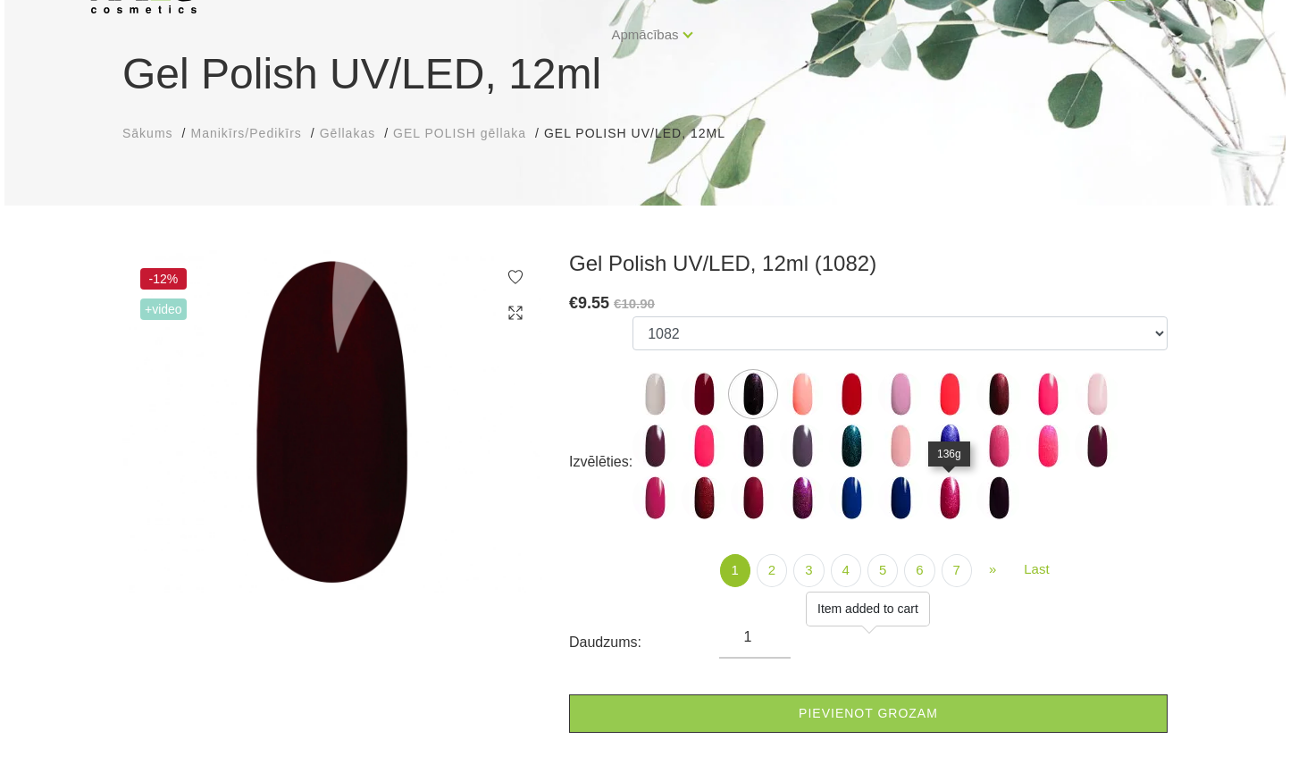
scroll to position [0, 0]
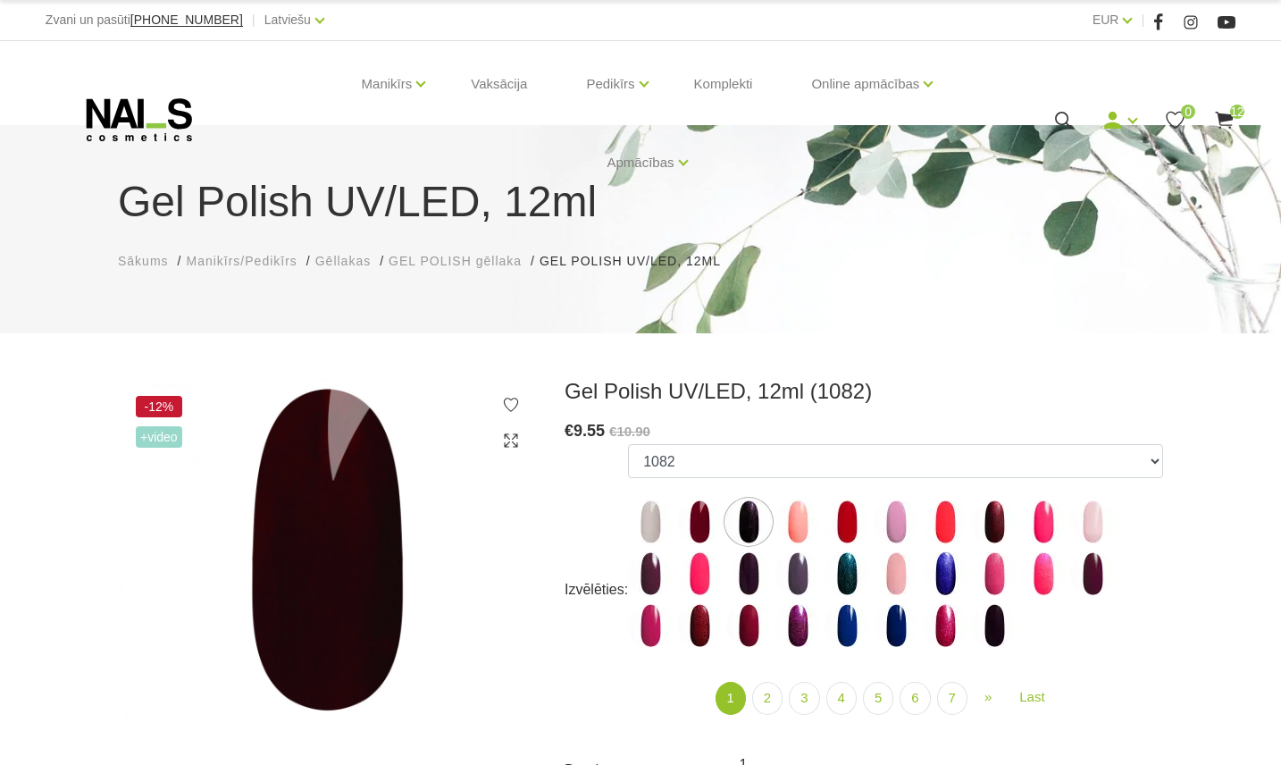
click at [1235, 114] on span "12" at bounding box center [1237, 111] width 14 height 14
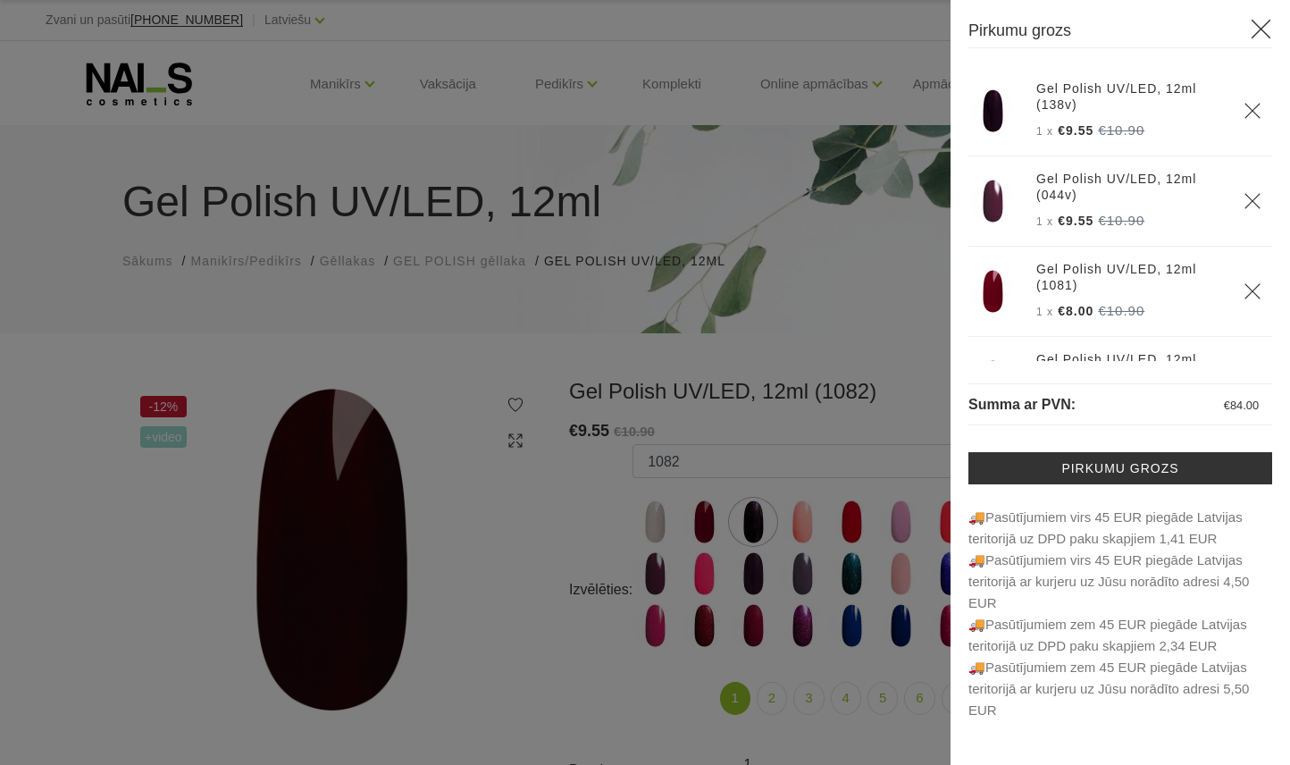
click at [1243, 203] on icon "Delete" at bounding box center [1252, 201] width 18 height 18
click at [1243, 288] on icon "Delete" at bounding box center [1252, 291] width 18 height 18
click at [783, 356] on div at bounding box center [645, 382] width 1290 height 765
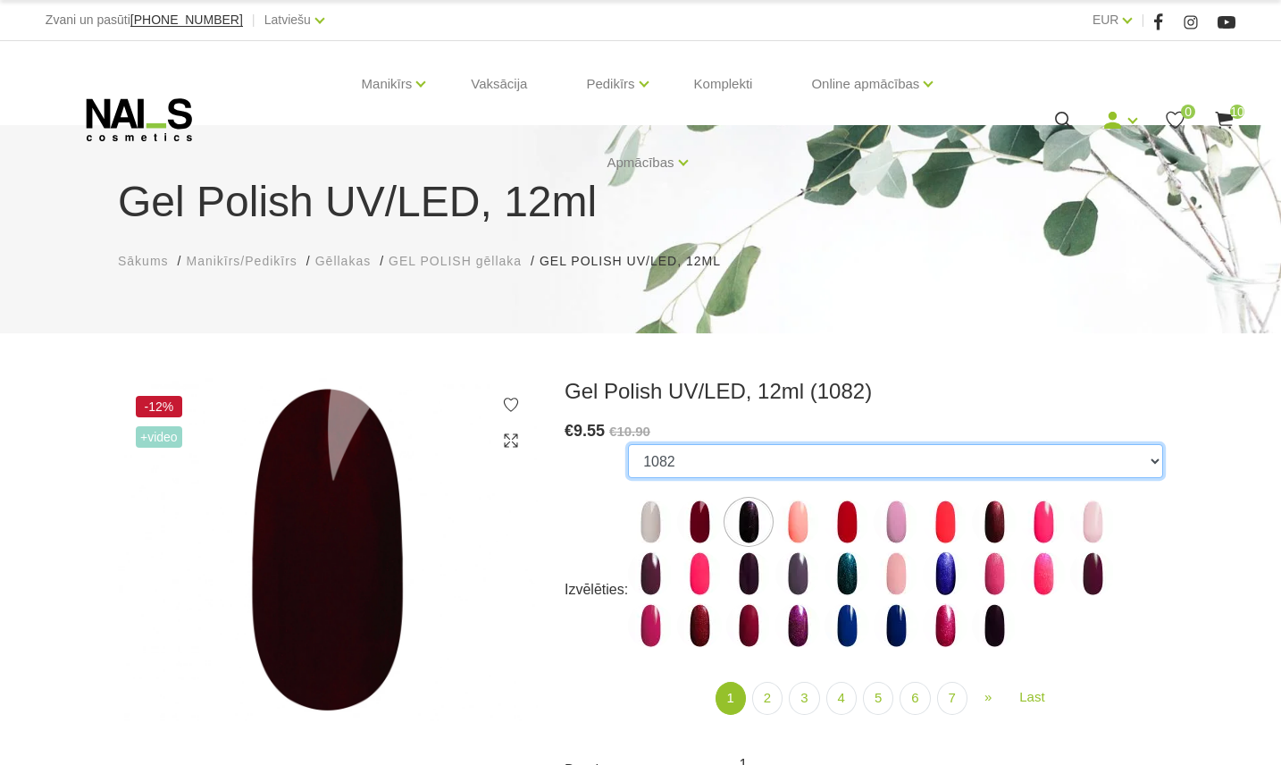
click at [703, 472] on select "1078 1081 001g 001n 003c 008b 011n 012g 016n 020b 044v 065v 068p 069v 083g 085p…" at bounding box center [895, 461] width 535 height 34
select select "4182"
click at [628, 444] on select "1078 1081 001g 001n 003c 008b 011n 012g 016n 020b 044v 065v 068p 069v 083g 085p…" at bounding box center [895, 461] width 535 height 34
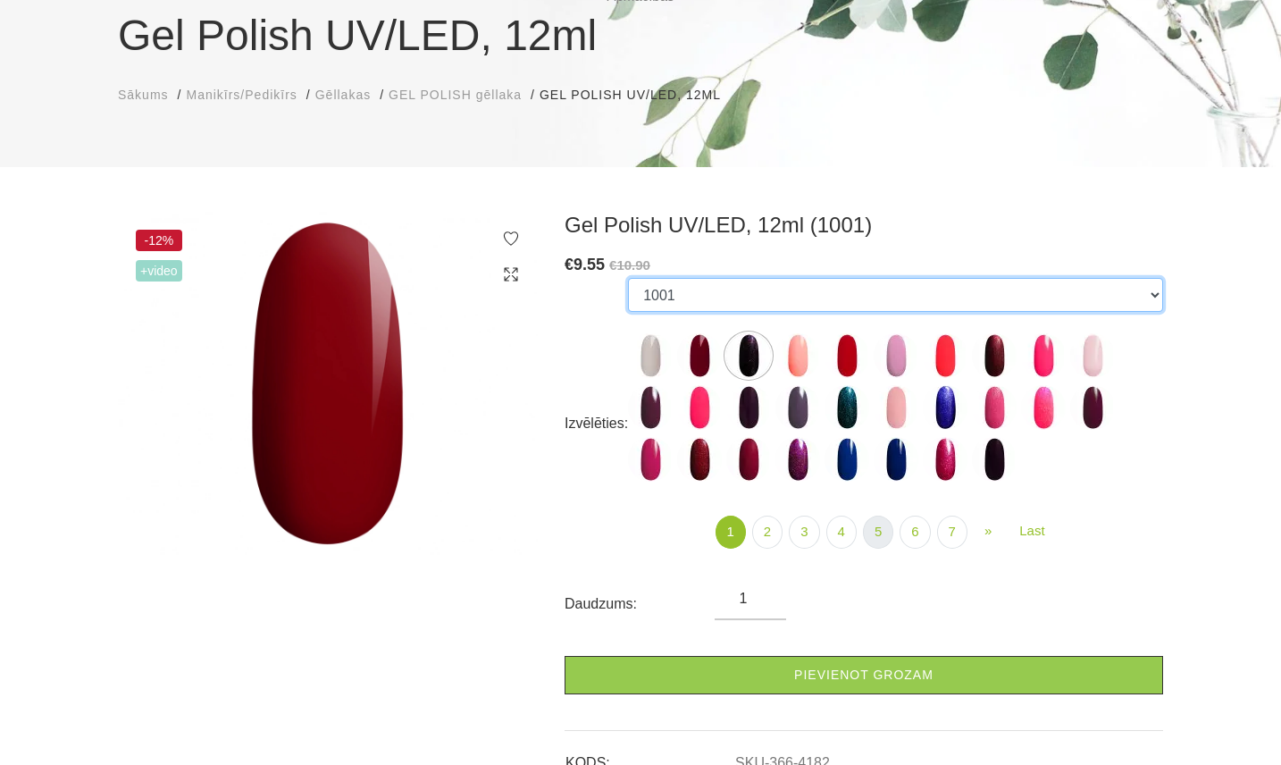
scroll to position [179, 0]
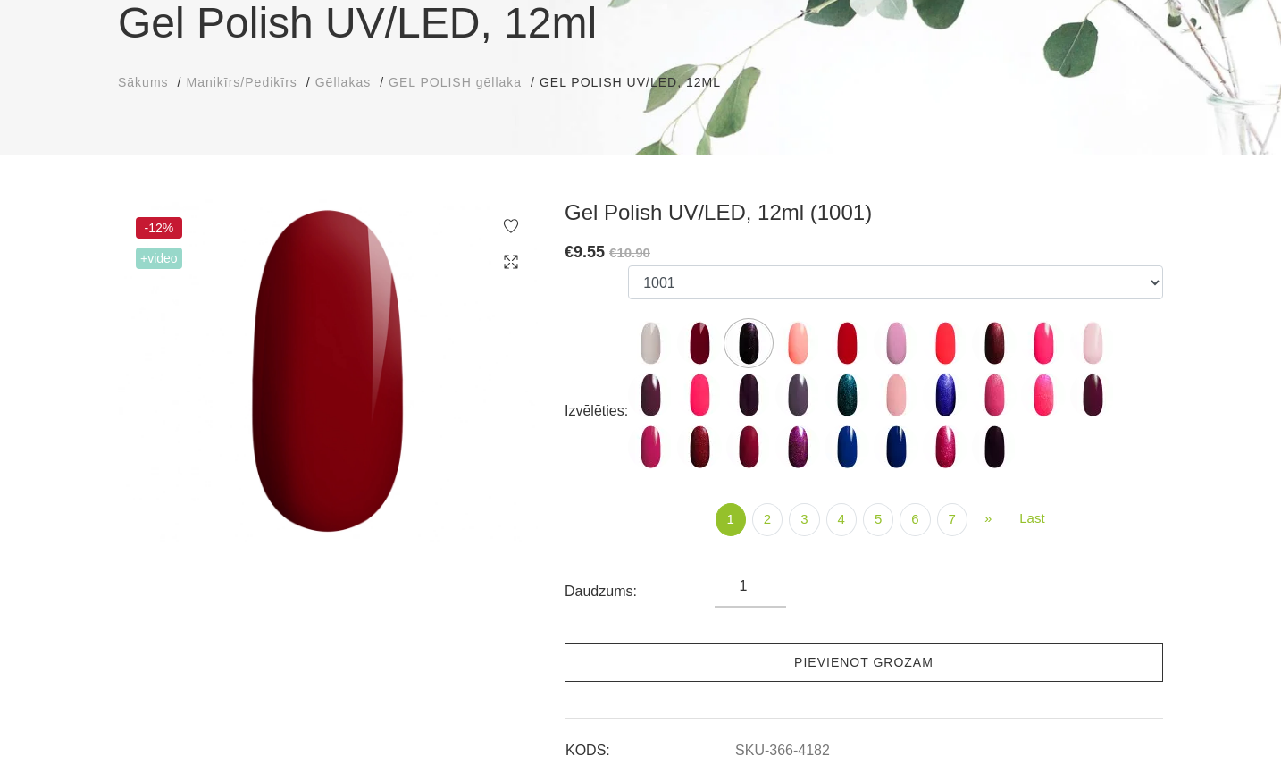
click at [734, 668] on link "Pievienot grozam" at bounding box center [863, 662] width 598 height 38
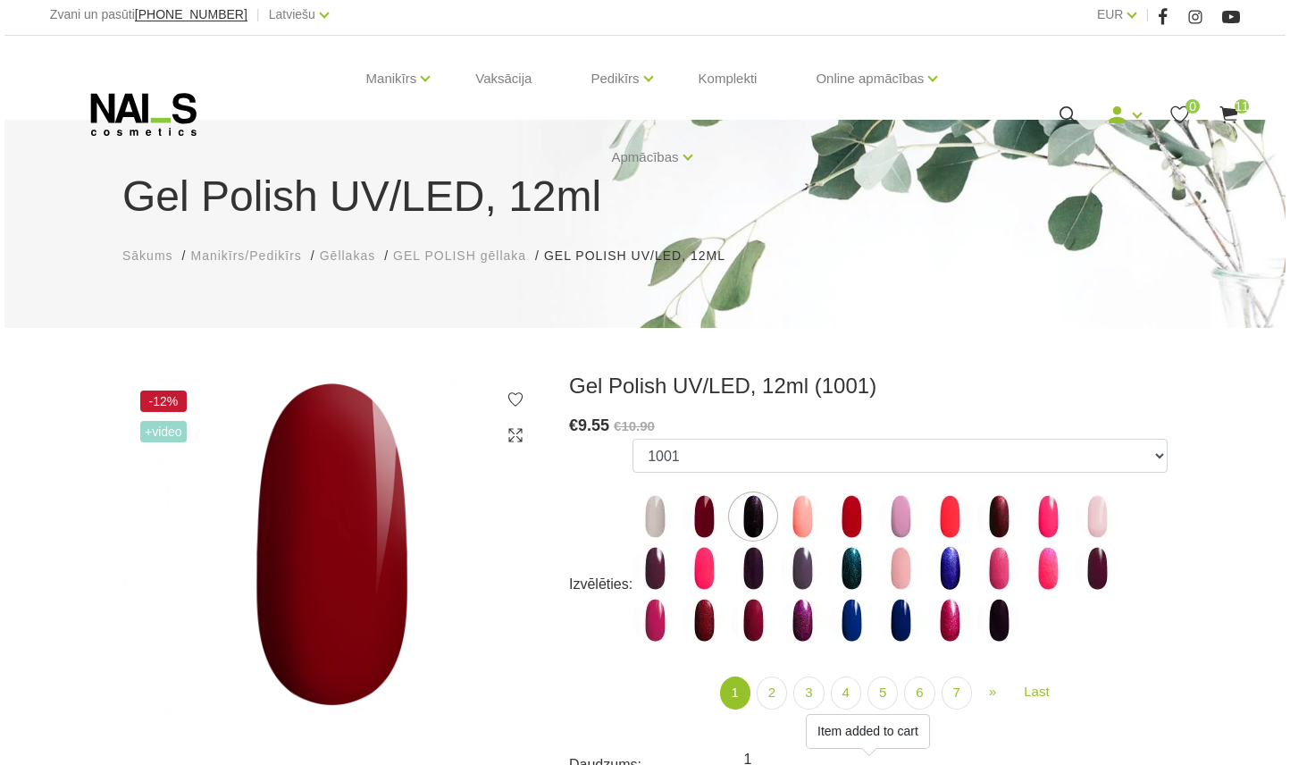
scroll to position [0, 0]
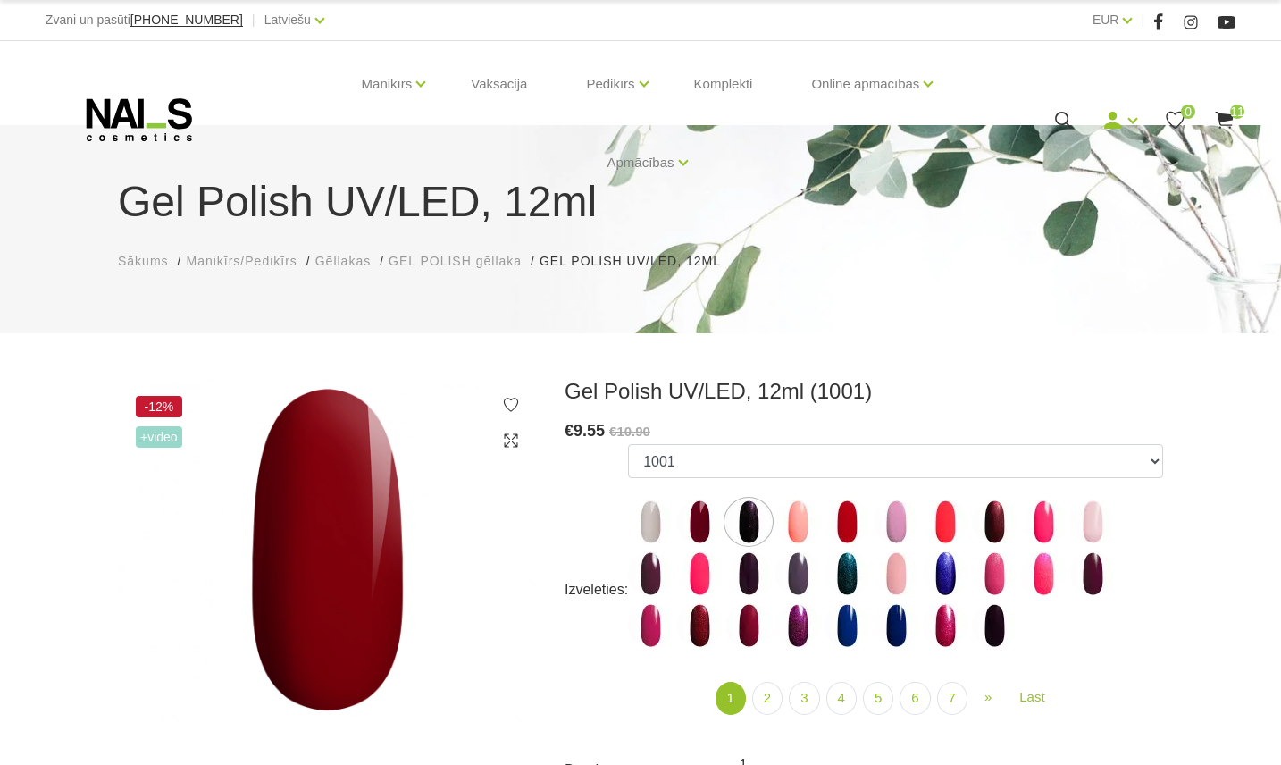
click at [1231, 115] on use at bounding box center [1224, 120] width 18 height 17
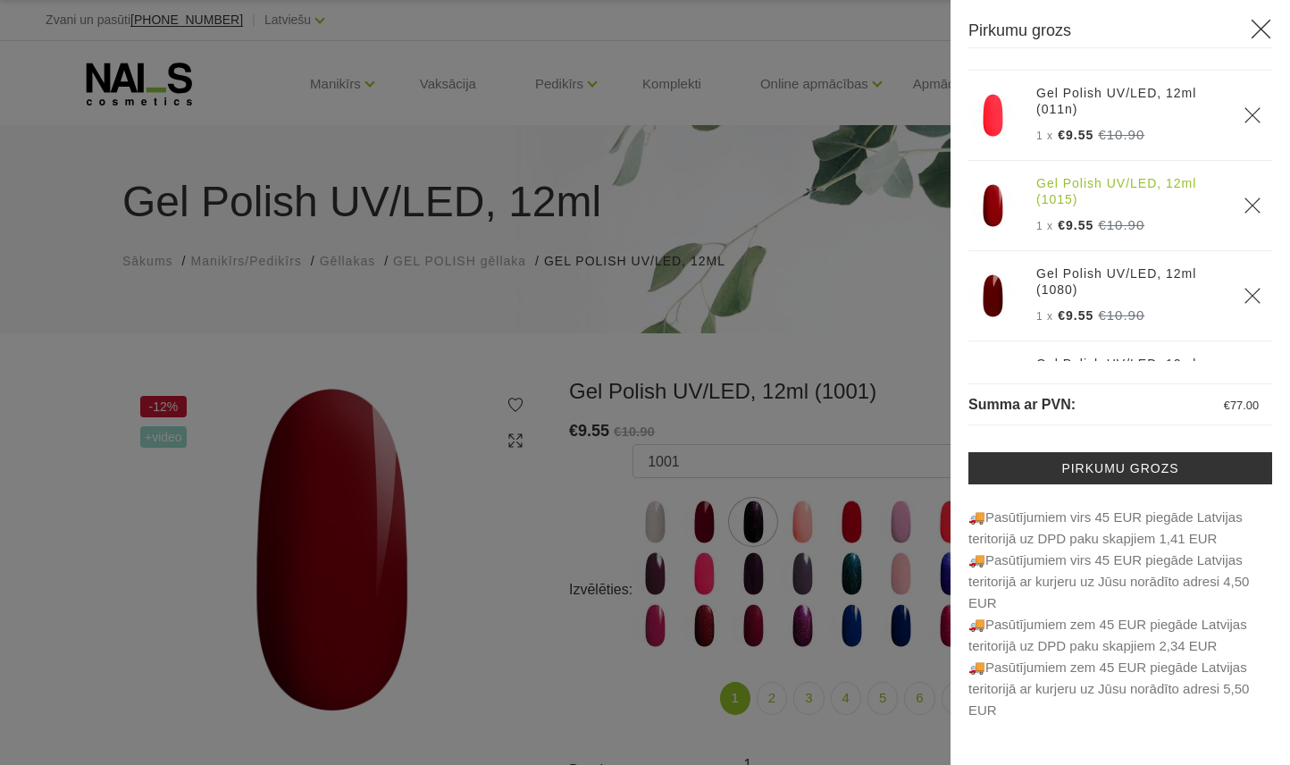
scroll to position [179, 0]
click at [1243, 288] on icon "Delete" at bounding box center [1252, 293] width 18 height 18
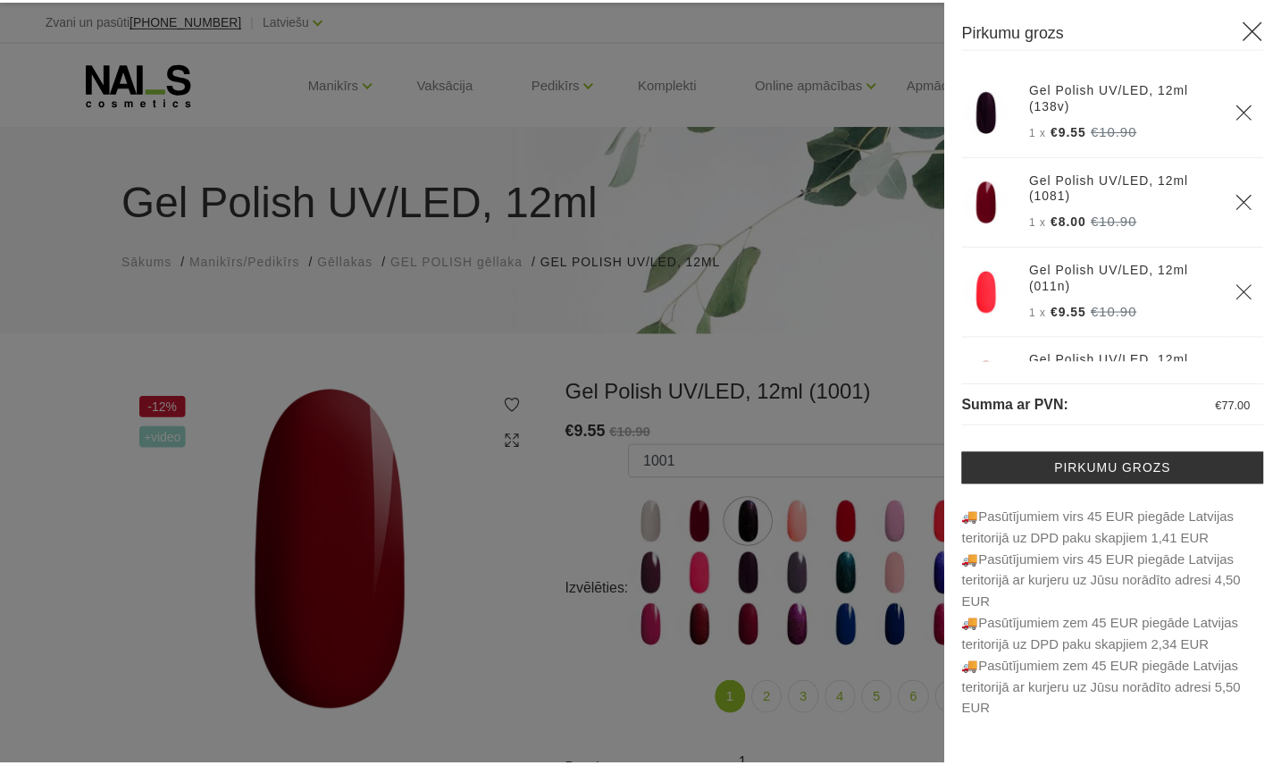
scroll to position [0, 0]
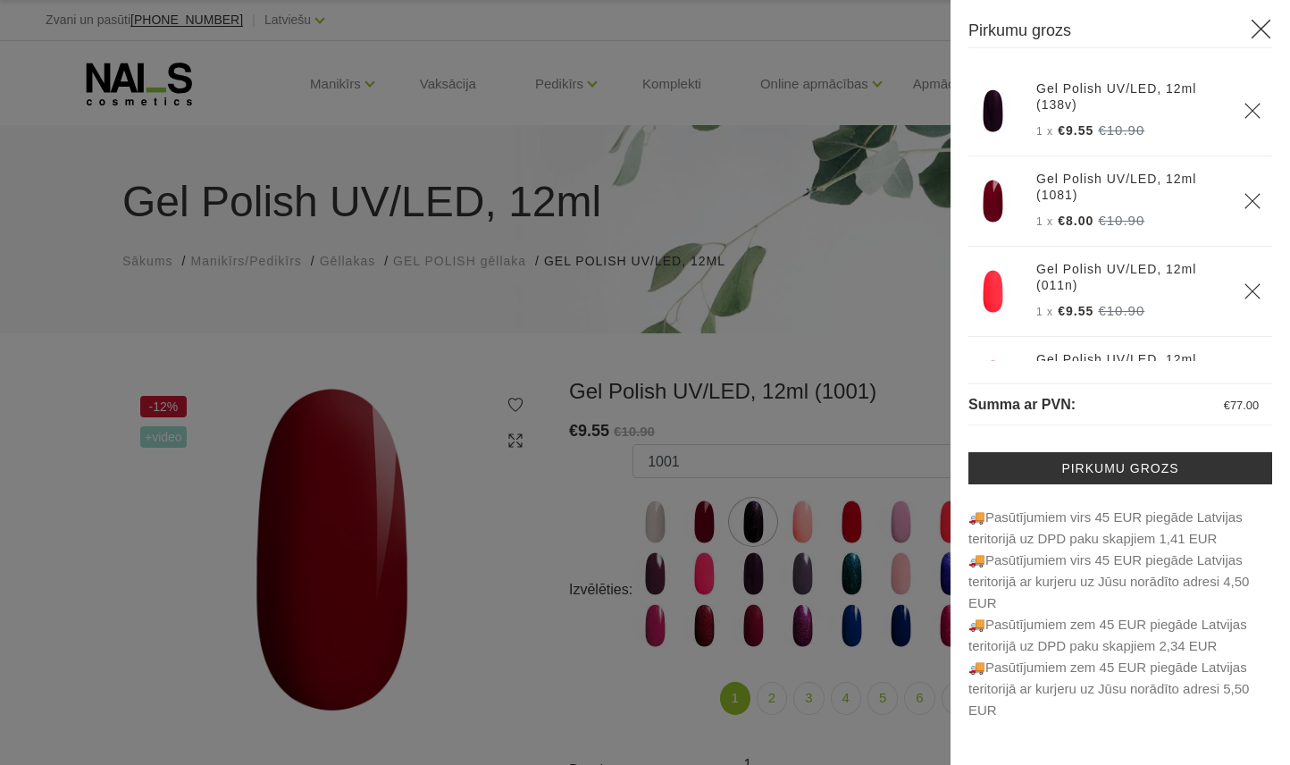
click at [1266, 25] on icon at bounding box center [1261, 29] width 22 height 22
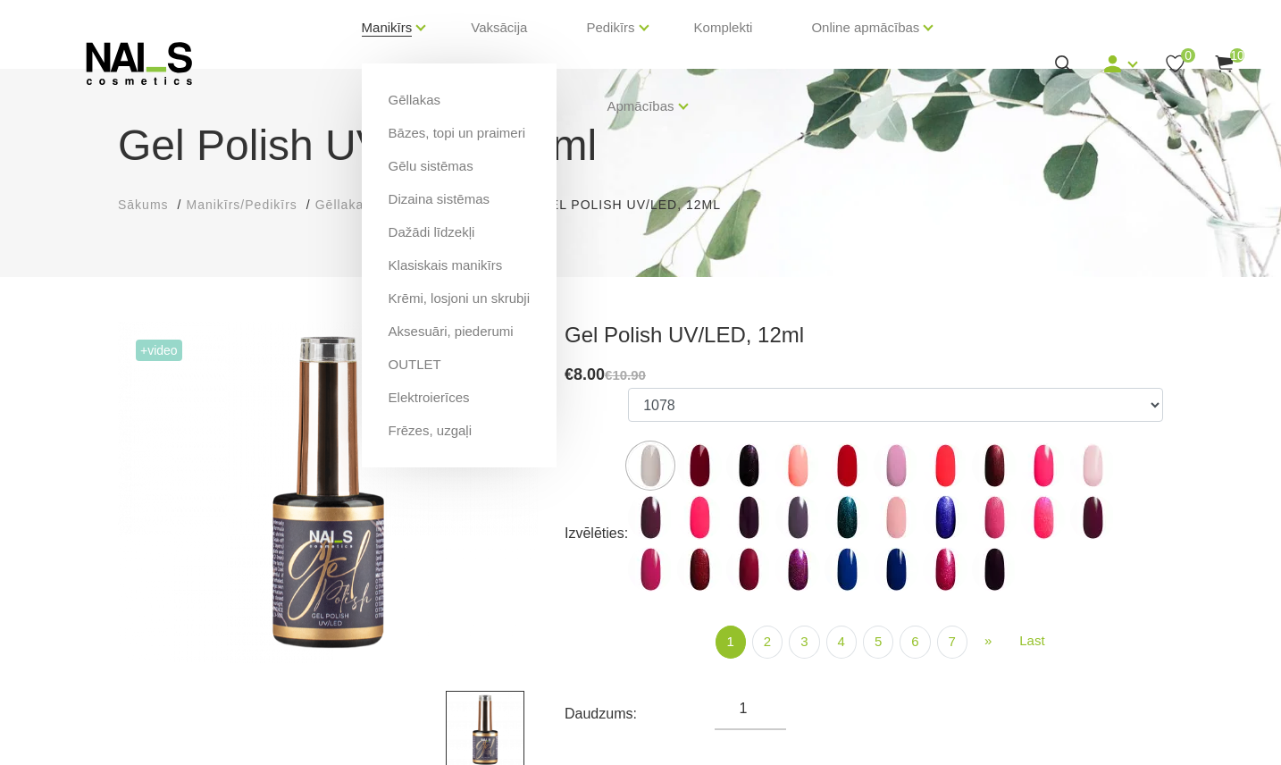
scroll to position [59, 0]
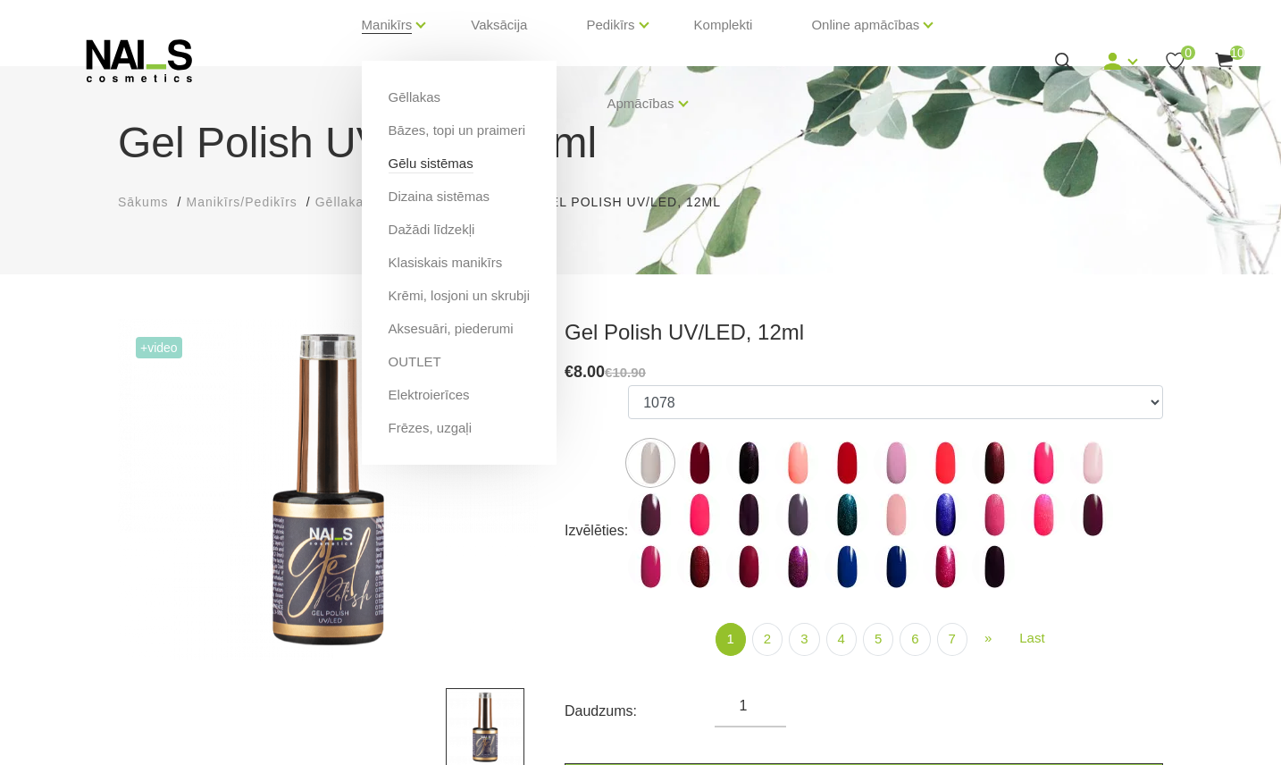
click at [430, 168] on link "Gēlu sistēmas" at bounding box center [431, 164] width 85 height 20
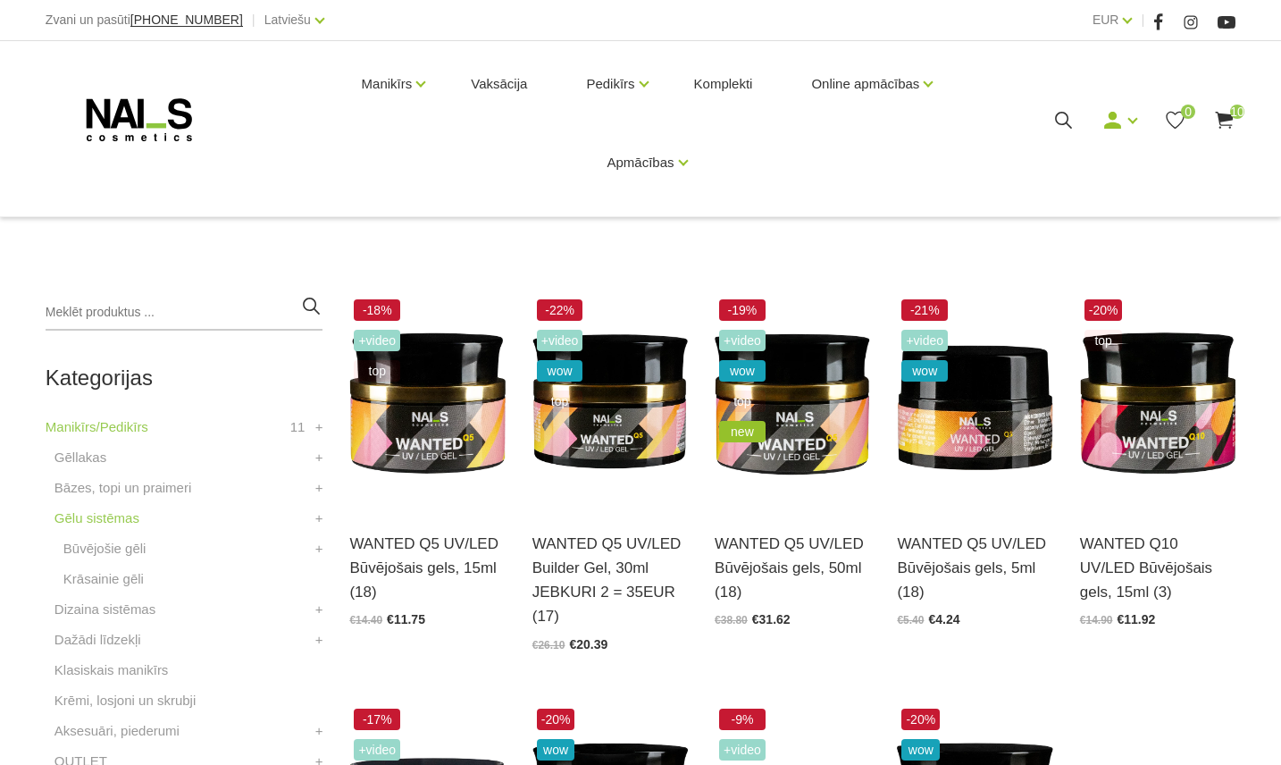
scroll to position [297, 0]
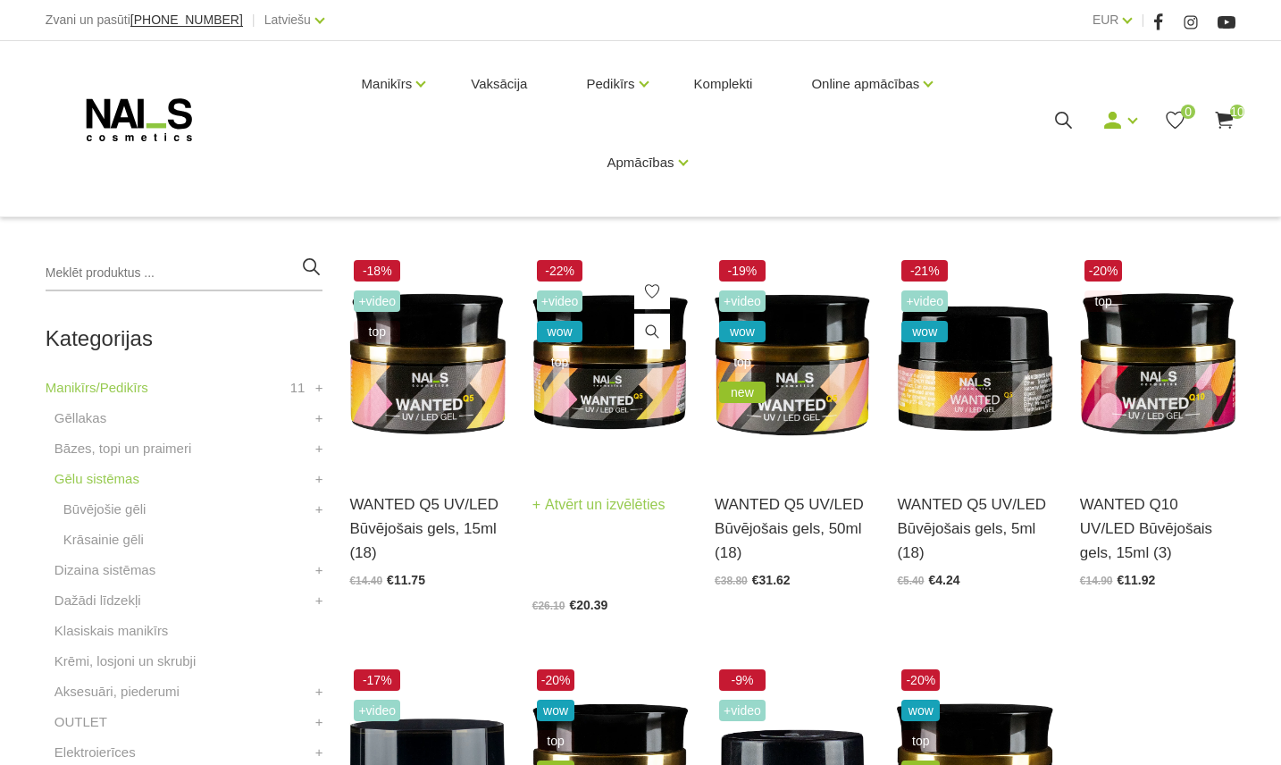
click at [600, 391] on img at bounding box center [609, 362] width 155 height 214
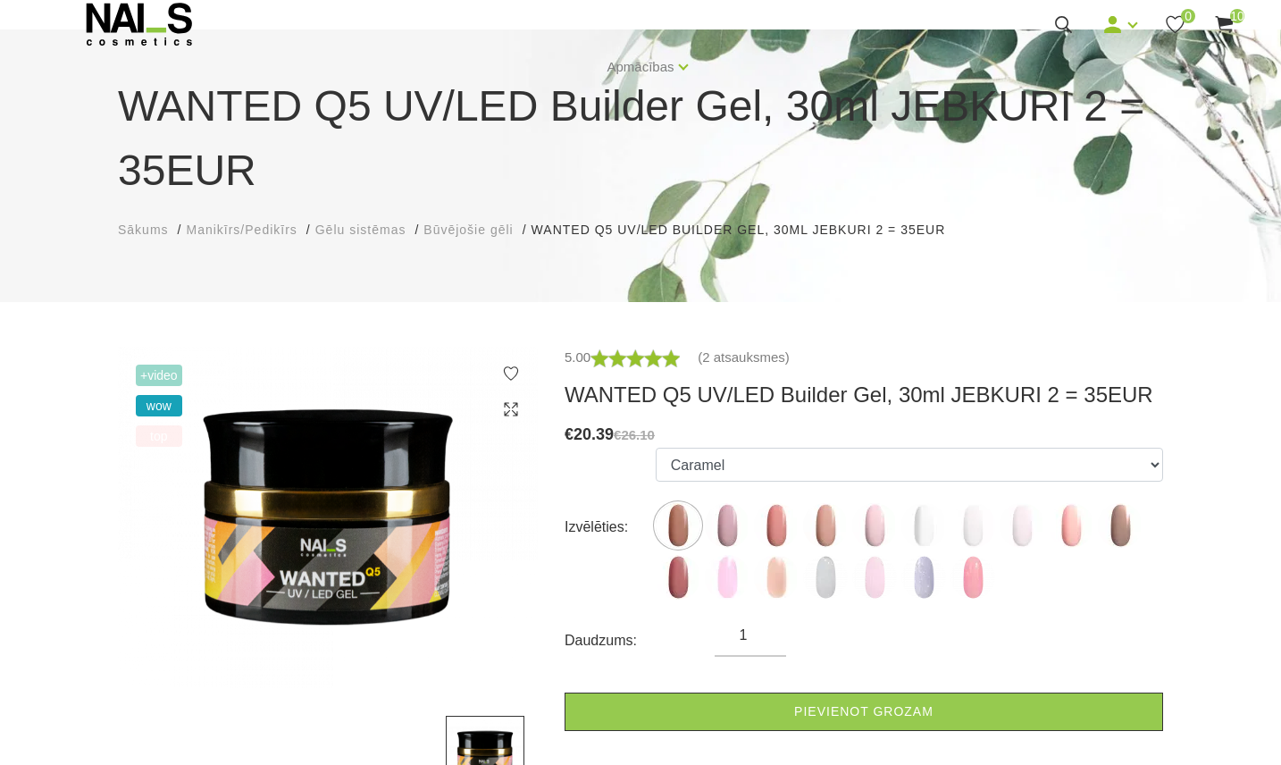
scroll to position [119, 0]
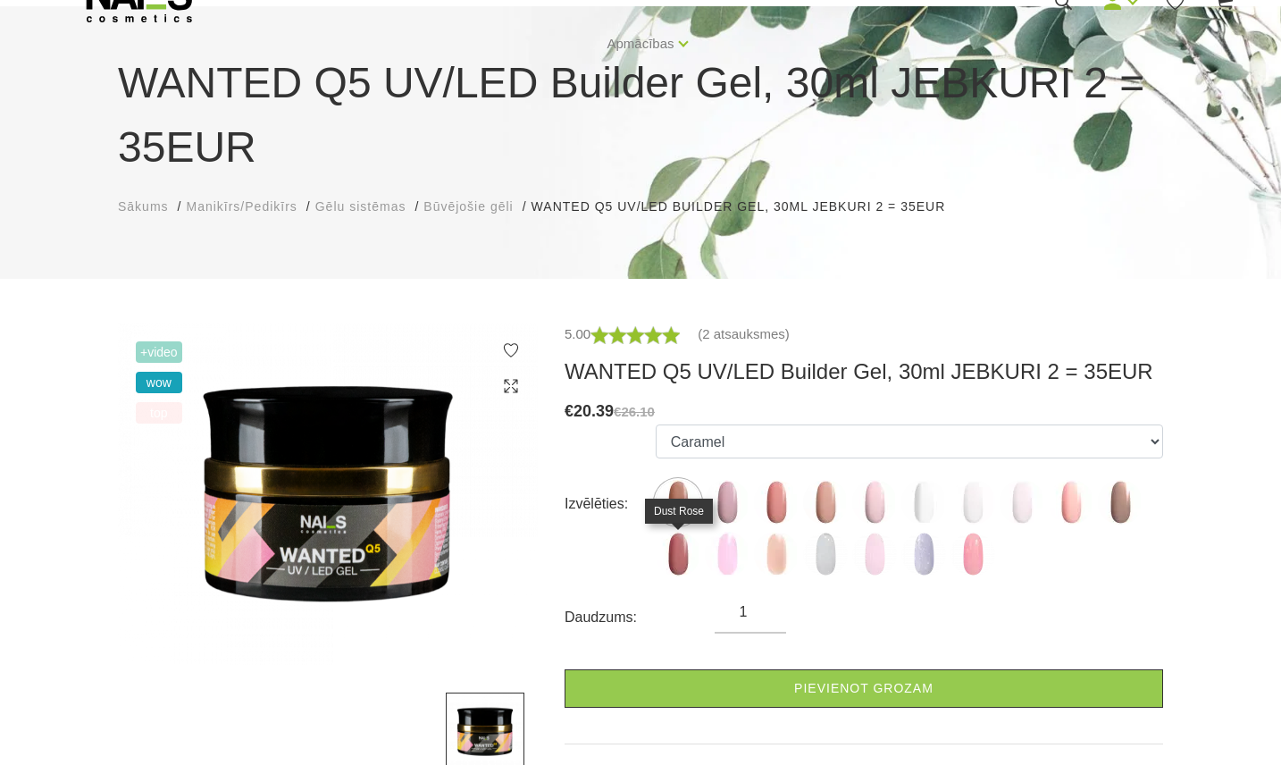
click at [681, 563] on img at bounding box center [678, 553] width 45 height 45
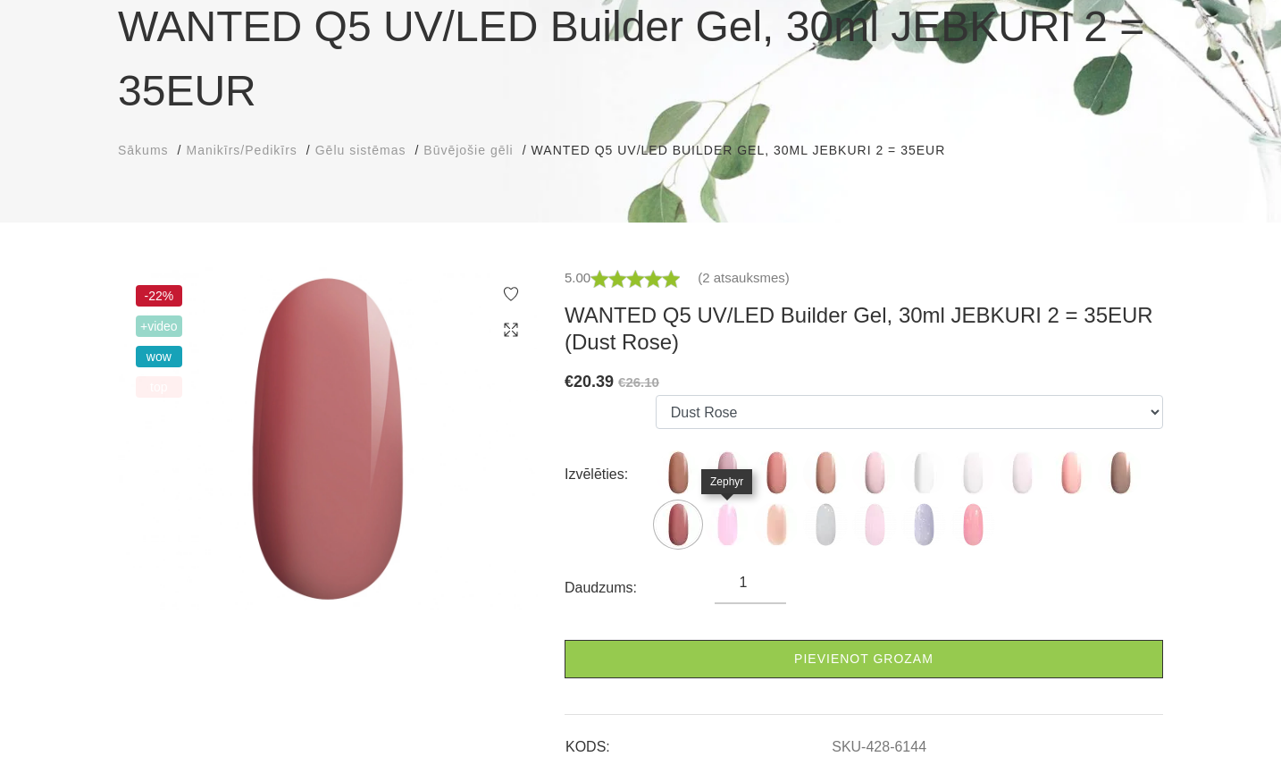
scroll to position [179, 0]
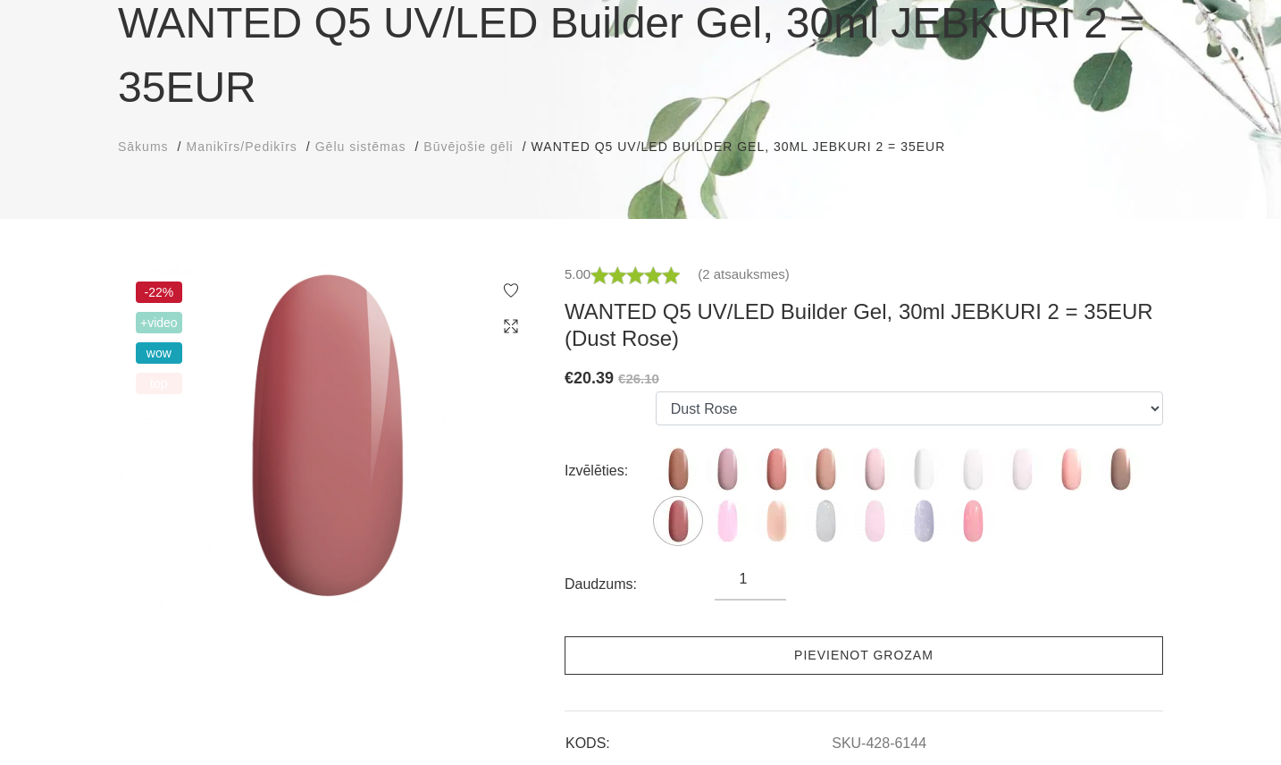
click at [875, 649] on link "Pievienot grozam" at bounding box center [863, 655] width 598 height 38
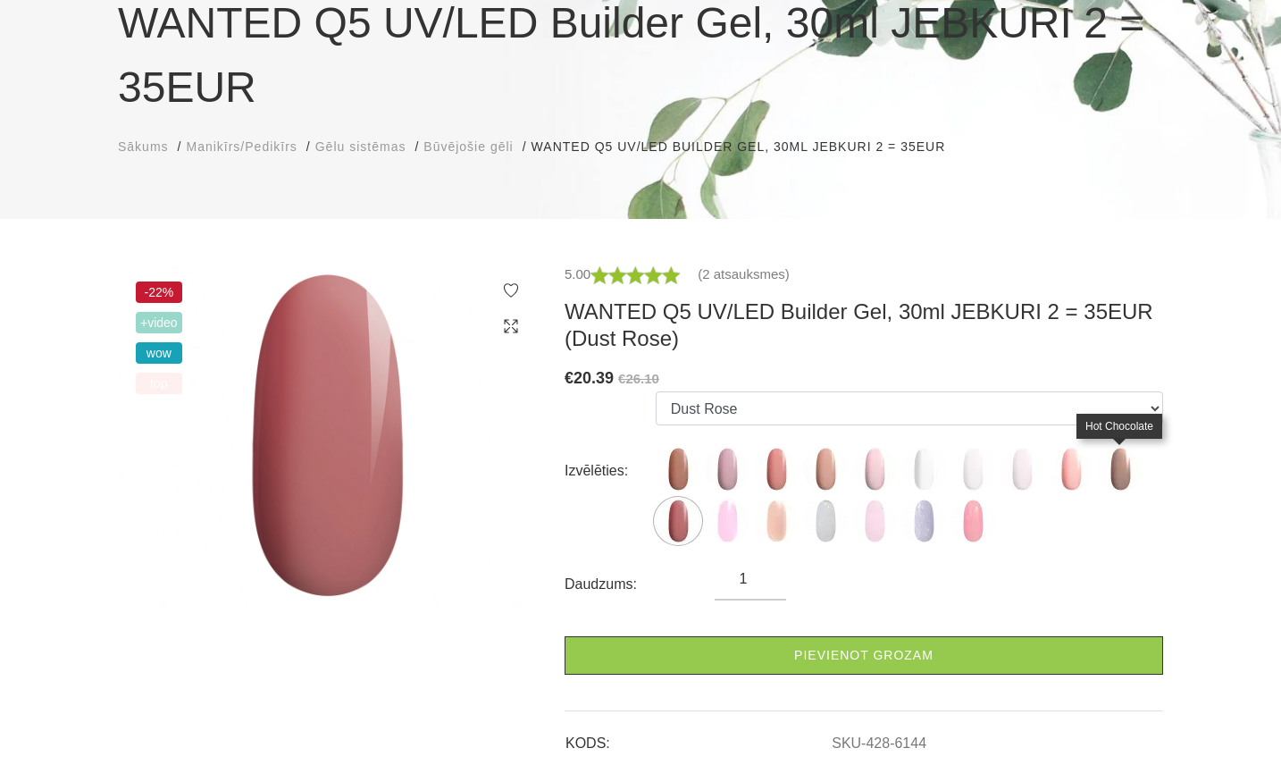
click at [1108, 471] on img at bounding box center [1120, 469] width 45 height 45
select select "6143"
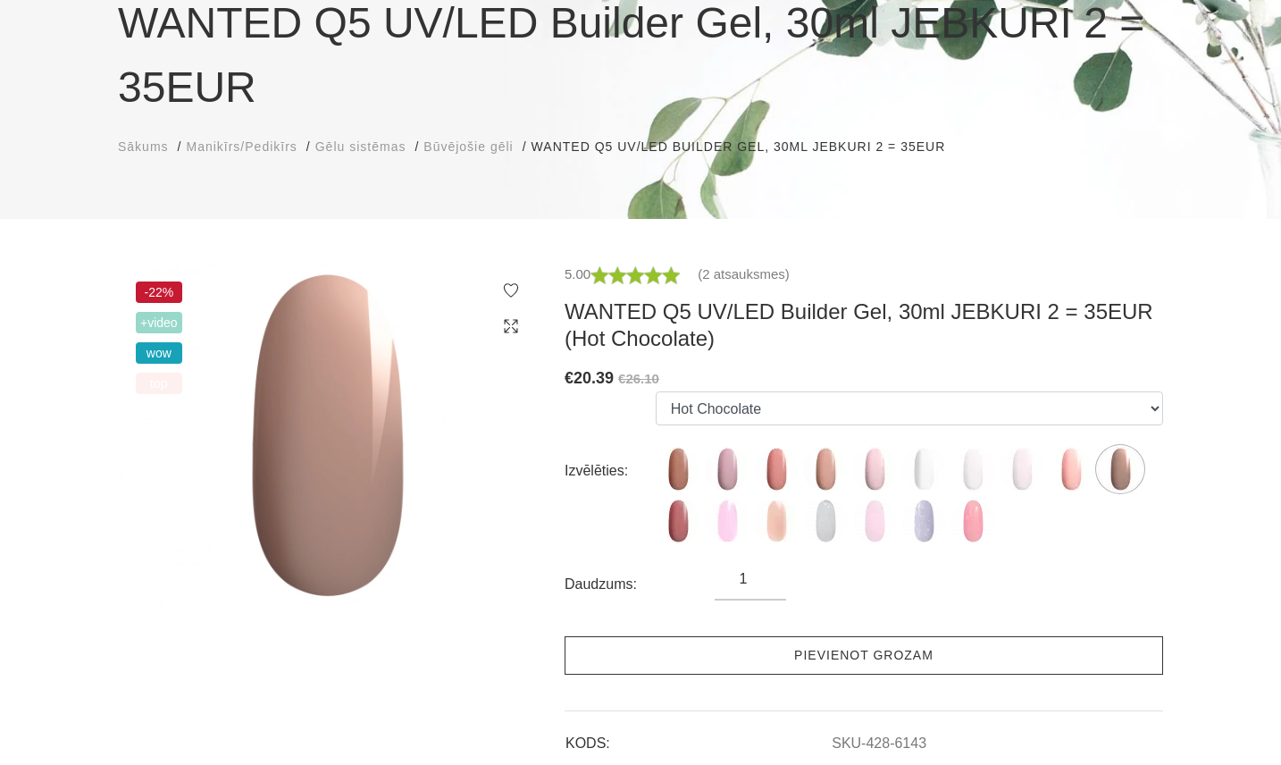
click at [782, 659] on link "Pievienot grozam" at bounding box center [863, 655] width 598 height 38
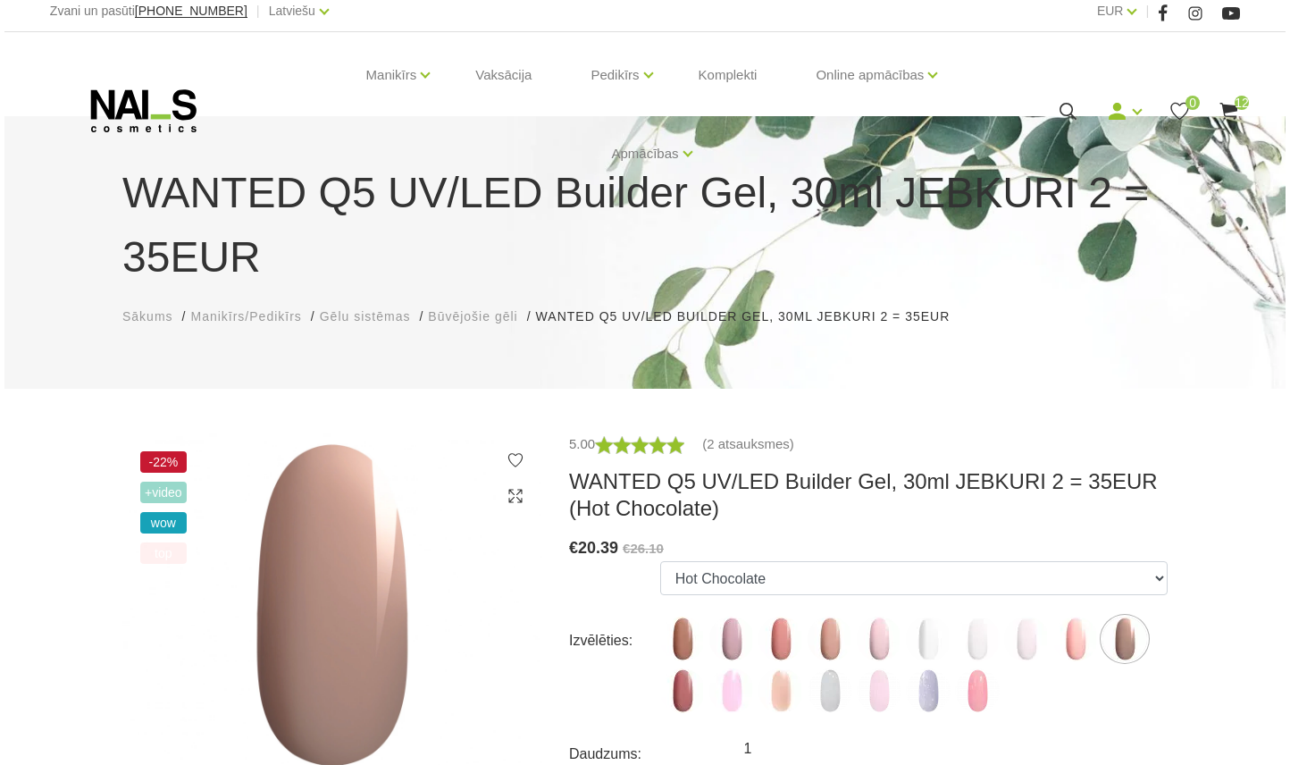
scroll to position [0, 0]
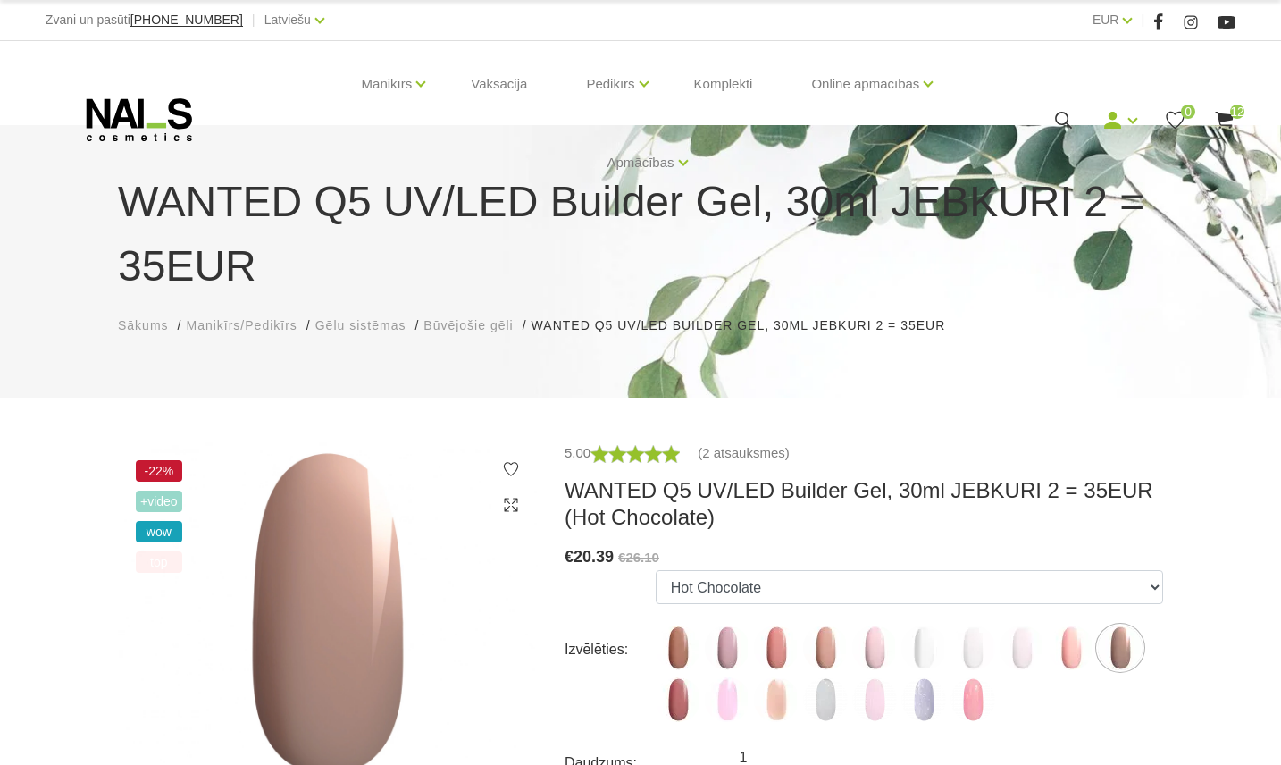
click at [1227, 114] on use at bounding box center [1224, 120] width 18 height 17
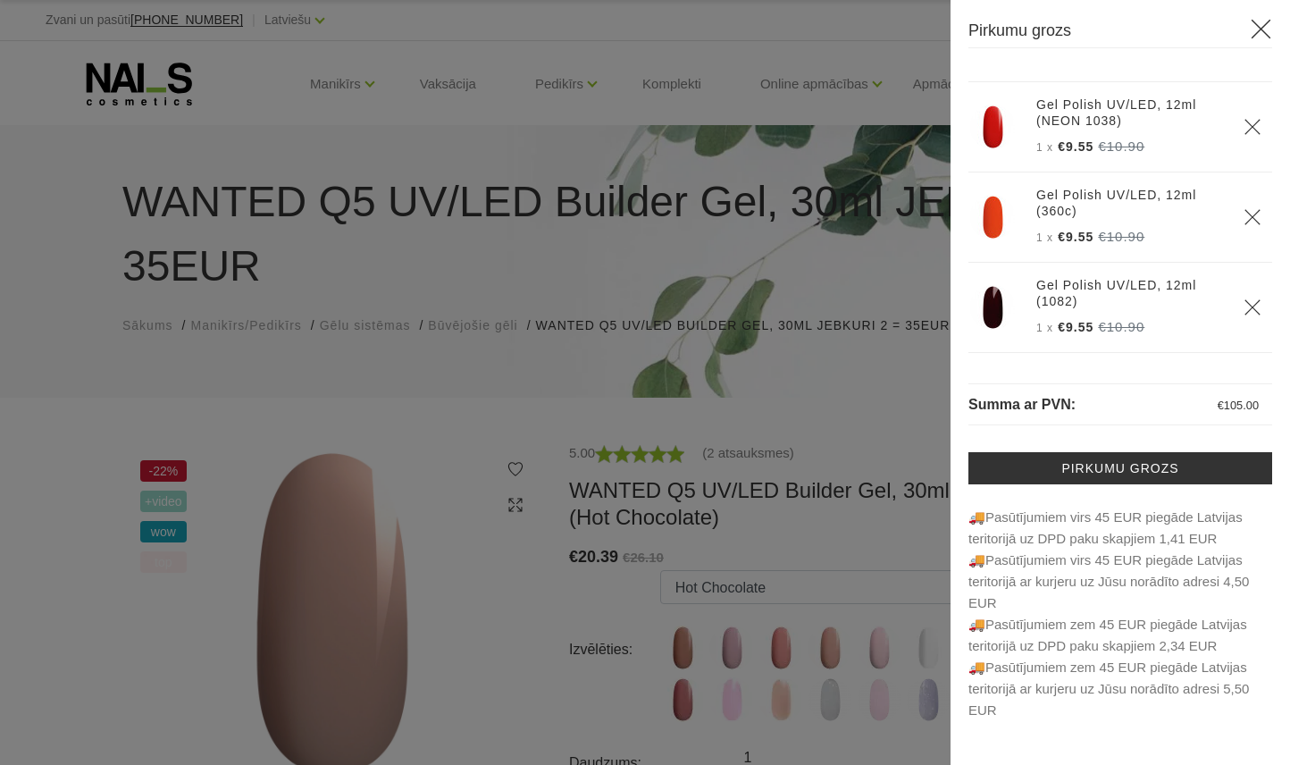
scroll to position [823, 0]
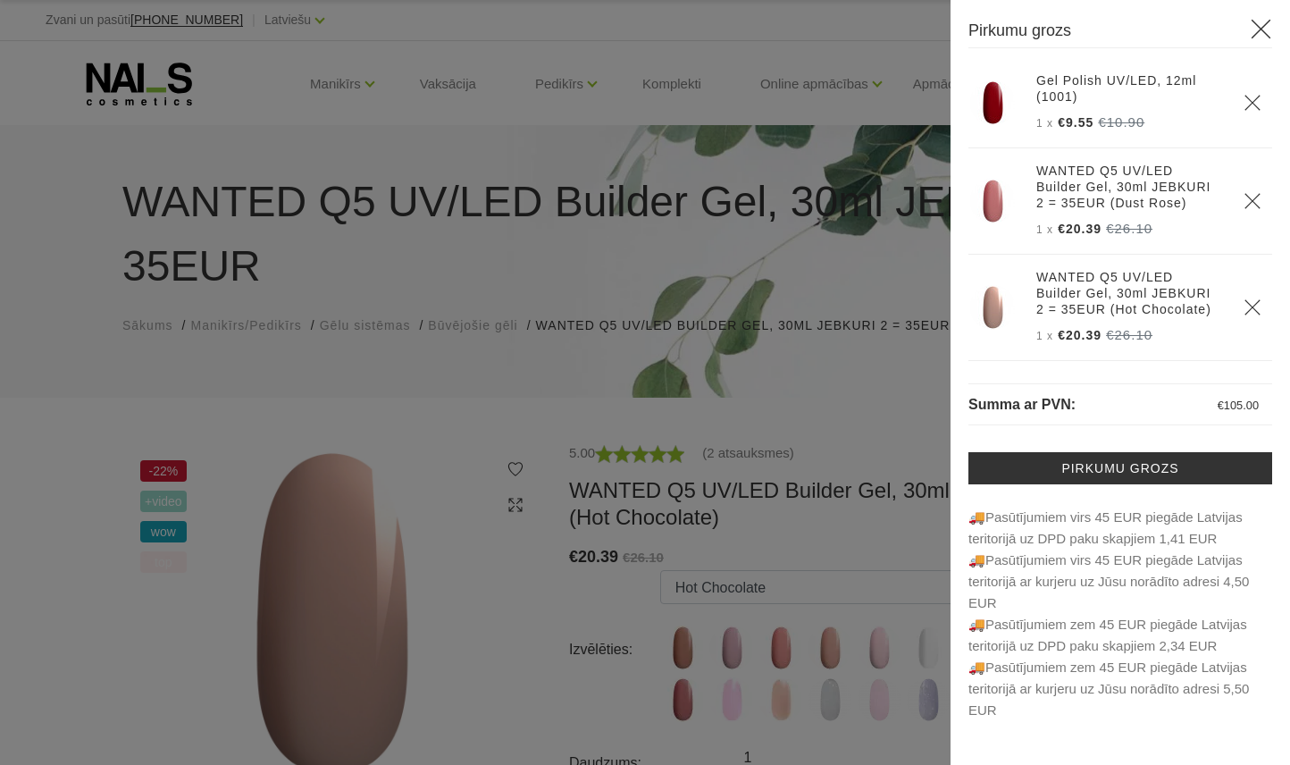
click at [667, 384] on div at bounding box center [645, 382] width 1290 height 765
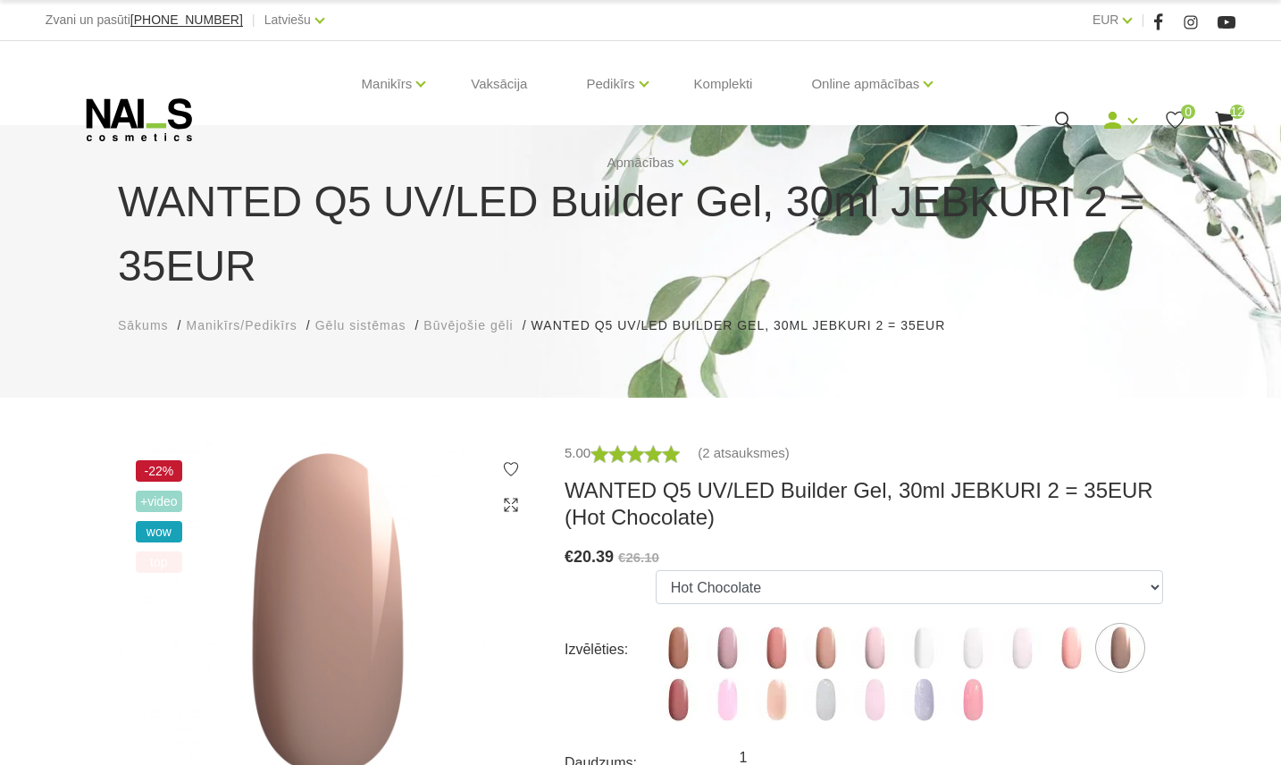
click at [1068, 119] on use at bounding box center [1063, 120] width 17 height 17
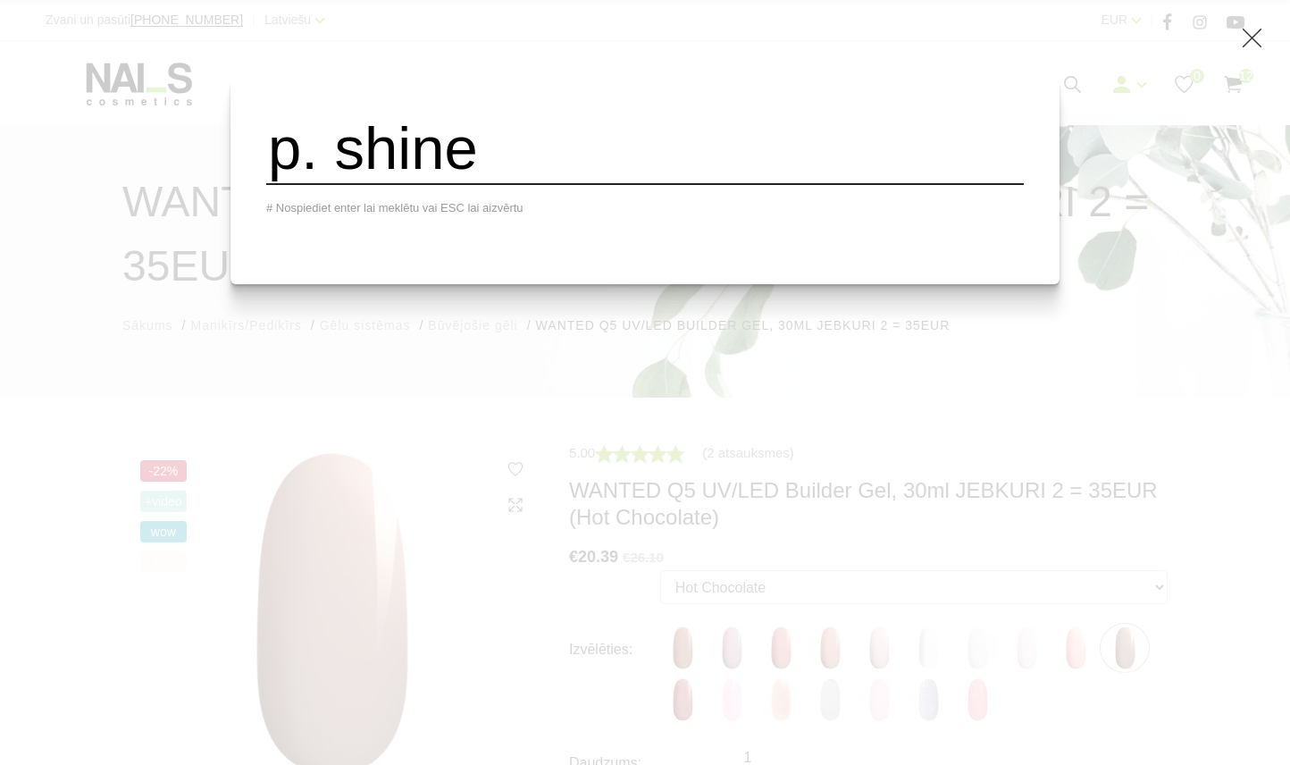
type input "p. shine"
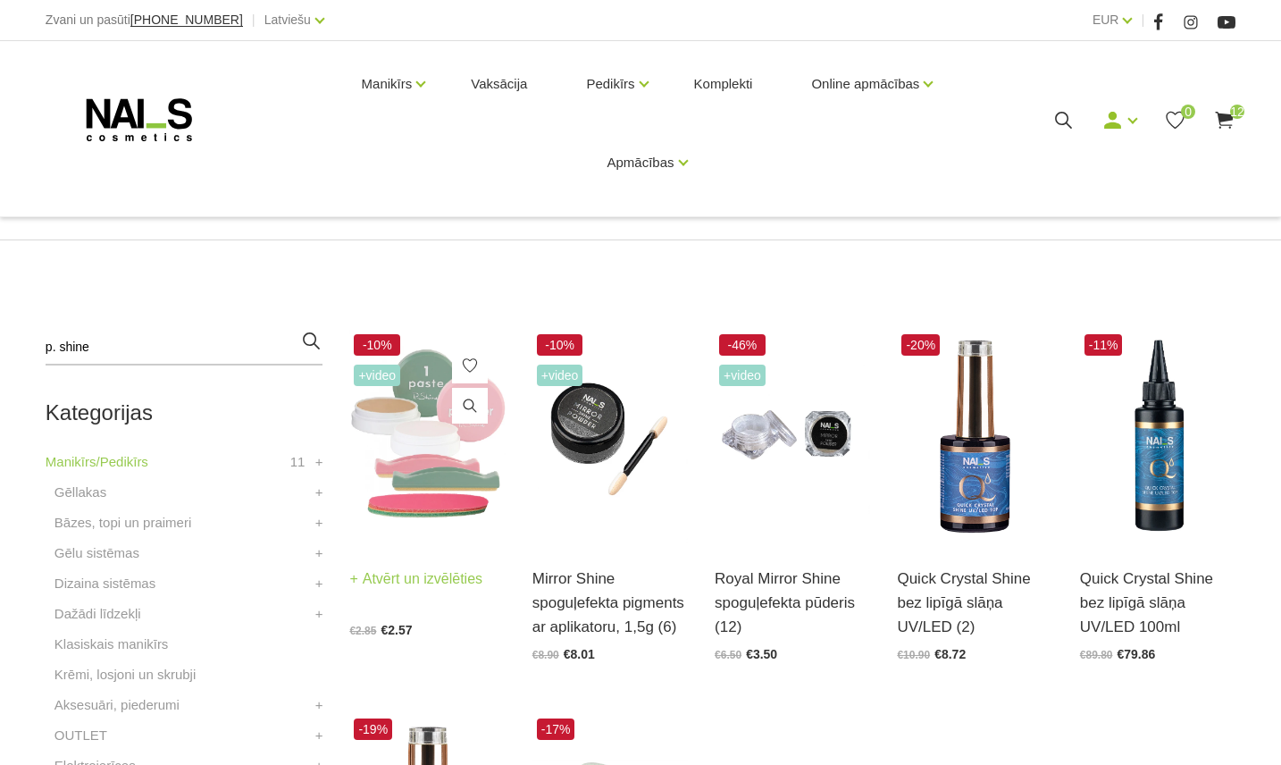
scroll to position [297, 0]
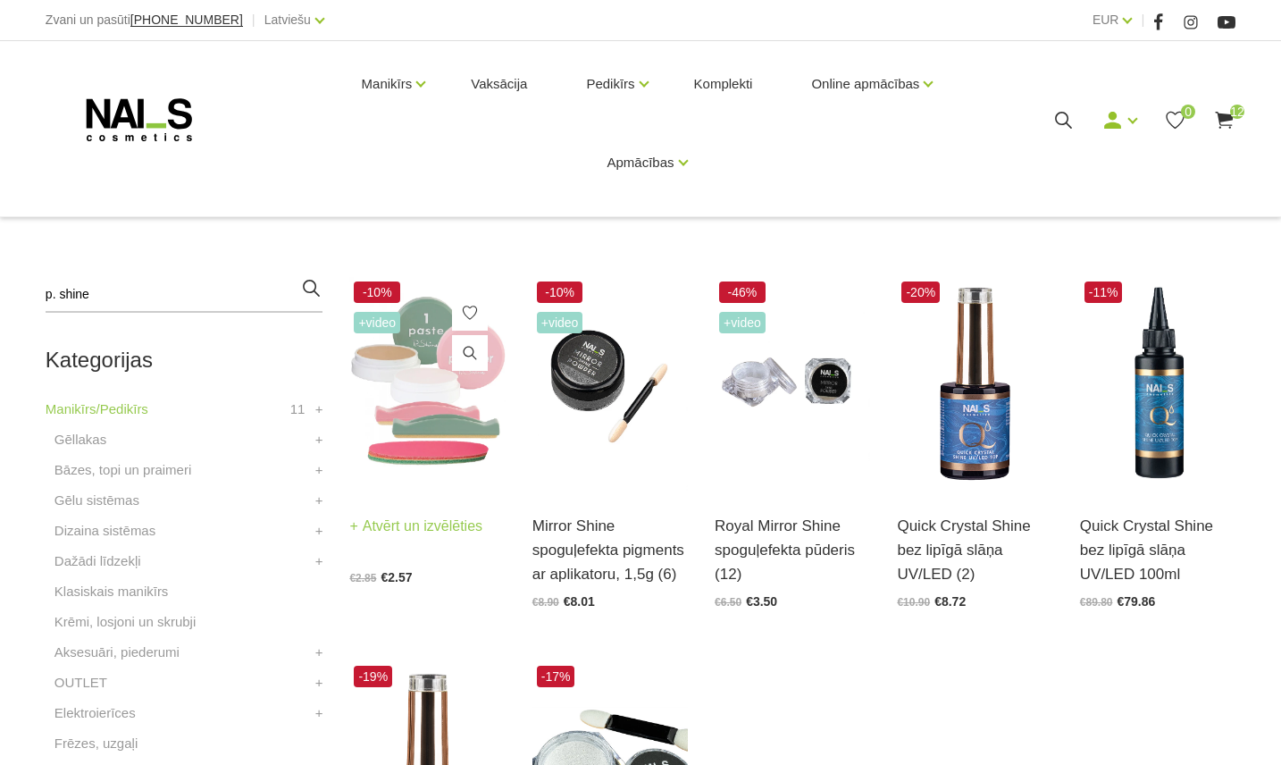
click at [441, 427] on img at bounding box center [426, 384] width 155 height 214
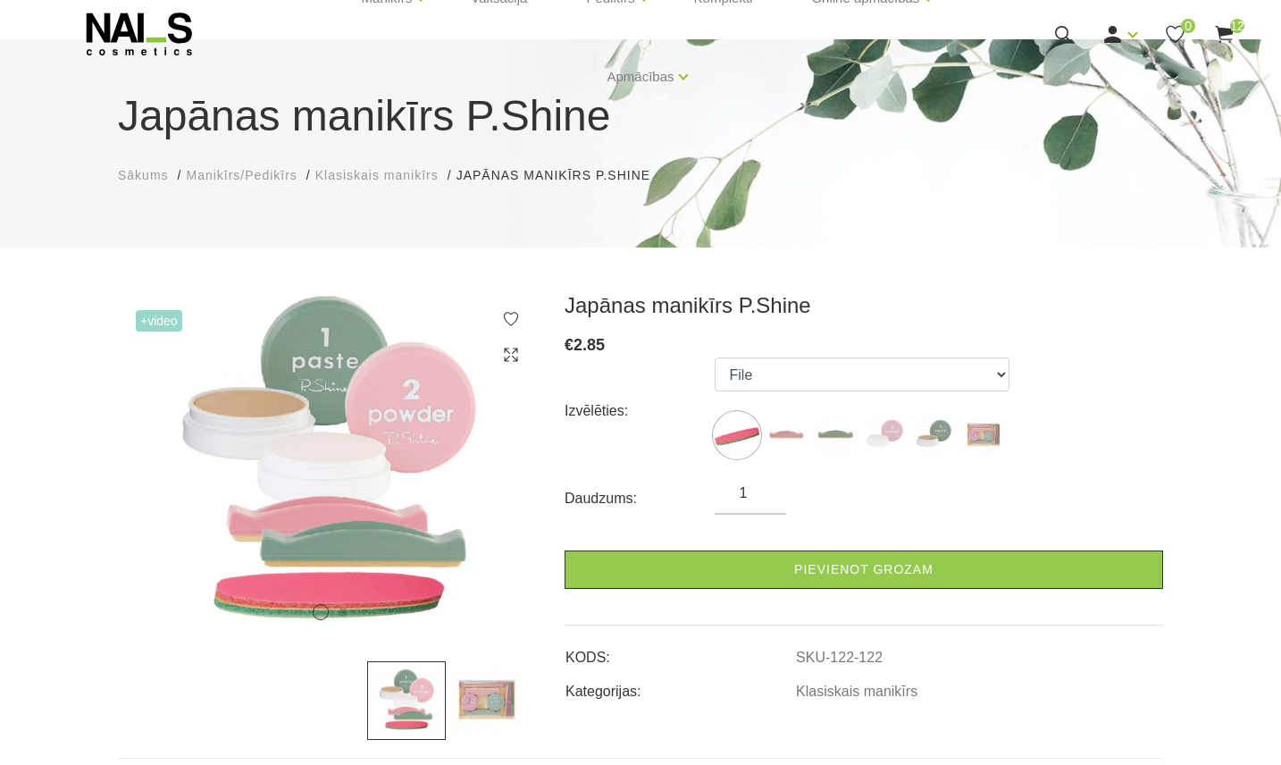
scroll to position [119, 0]
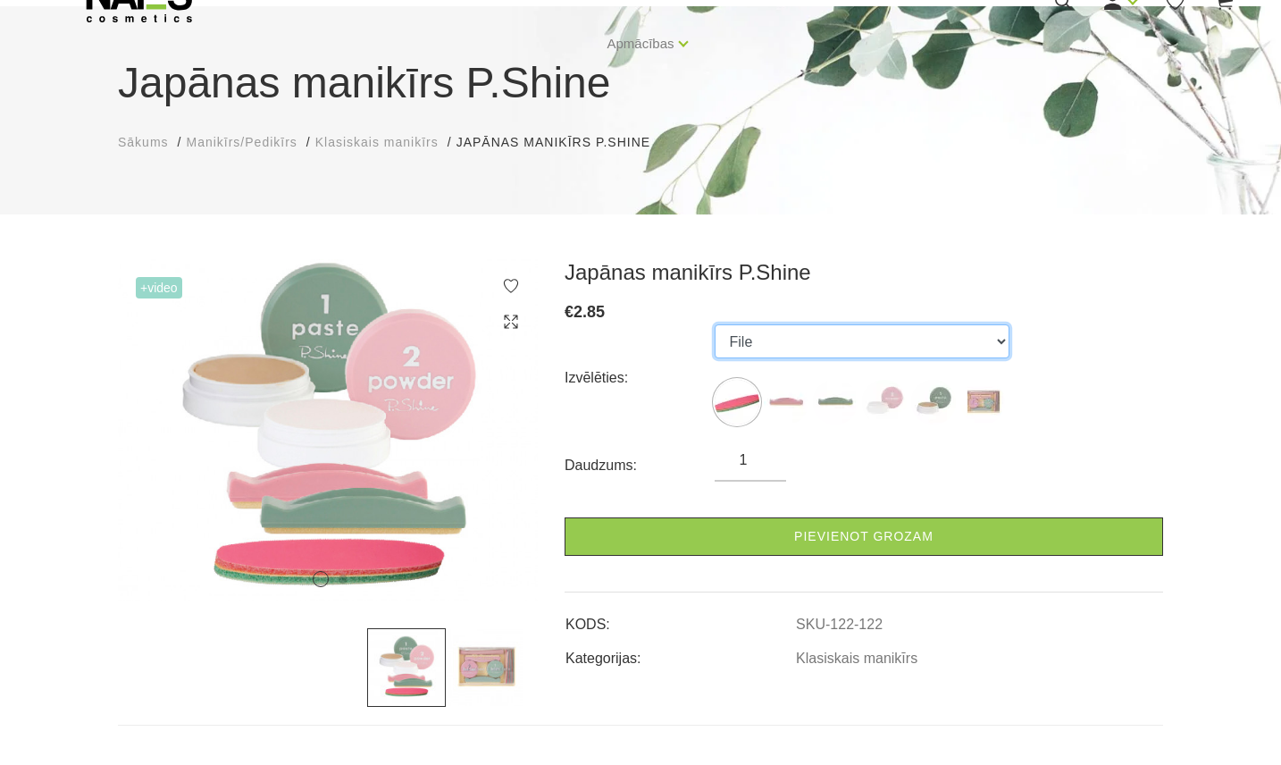
click at [833, 339] on select "File Pink Buffer Green Buffer Powder Paste "P-Shine" Nail Care Kit" at bounding box center [862, 341] width 295 height 34
click at [715, 324] on select "File Pink Buffer Green Buffer Powder Paste "P-Shine" Nail Care Kit" at bounding box center [862, 341] width 295 height 34
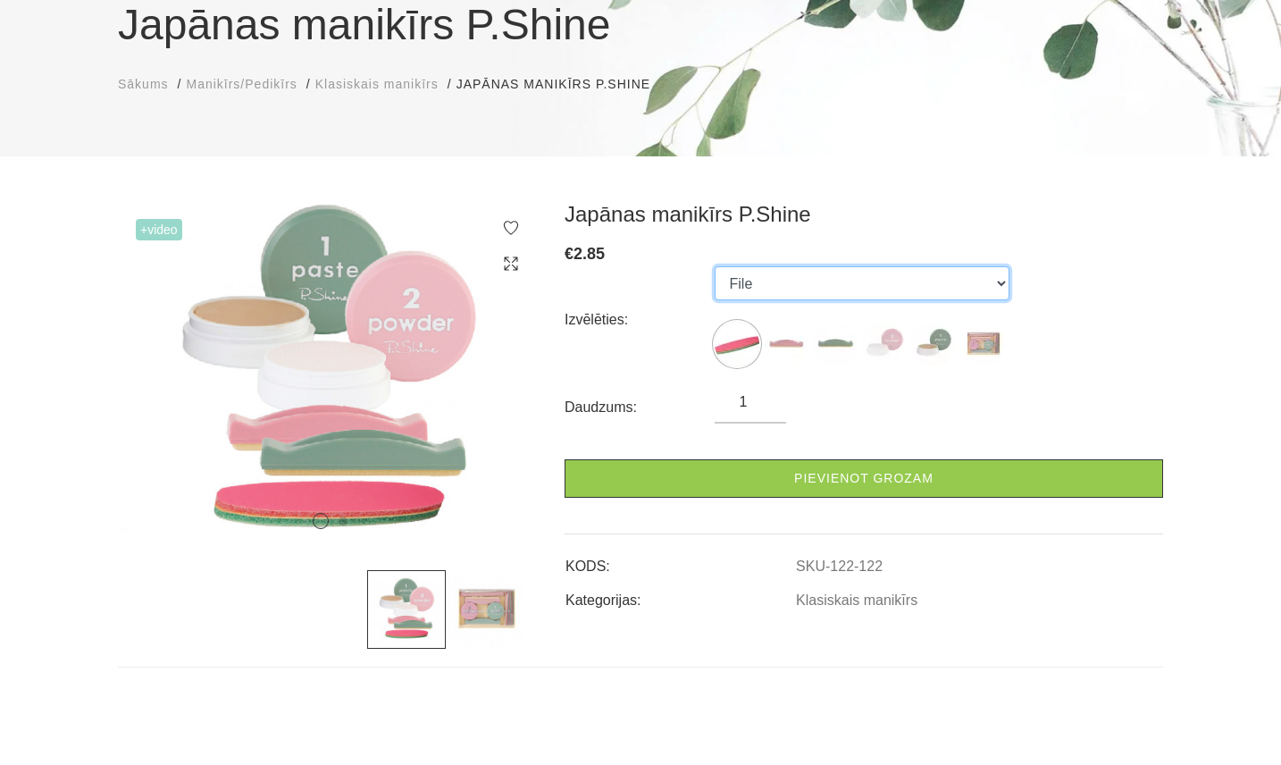
scroll to position [179, 0]
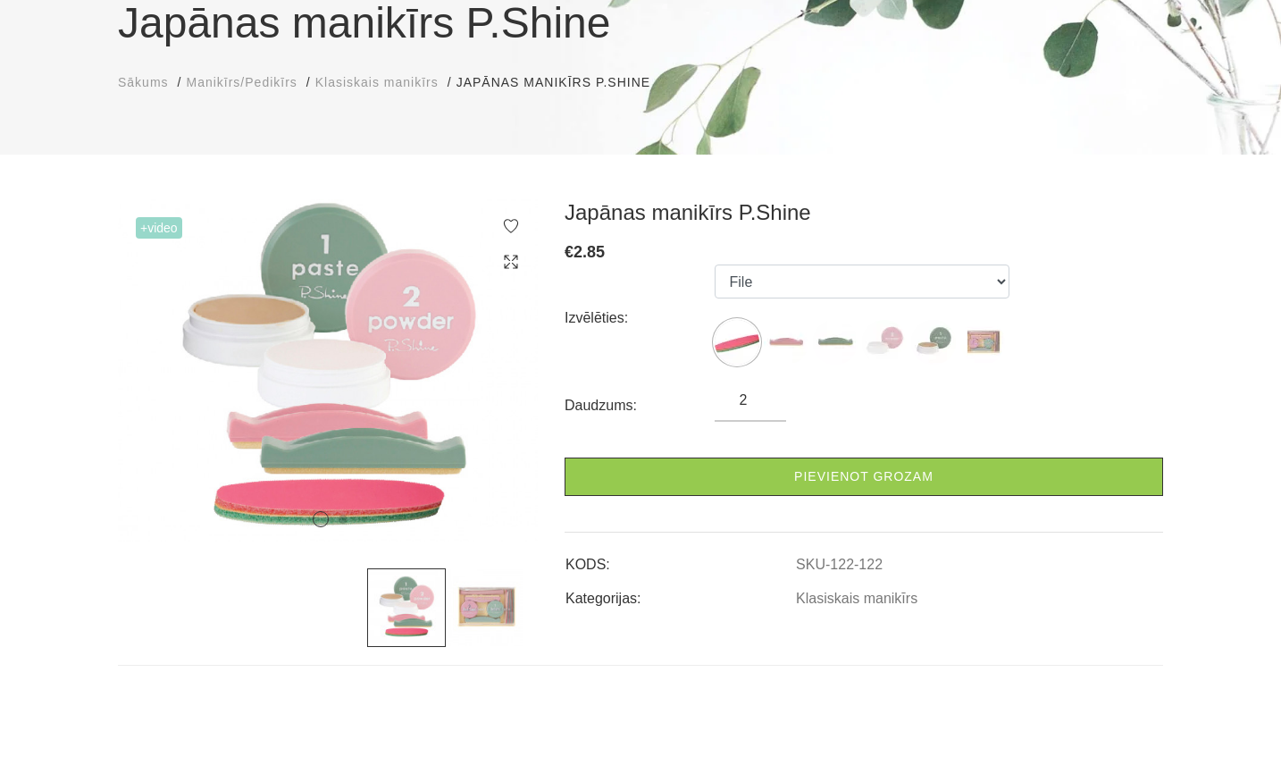
click at [762, 400] on input "2" at bounding box center [750, 399] width 71 height 21
click at [754, 401] on input "2" at bounding box center [750, 399] width 71 height 21
click at [742, 404] on input "2" at bounding box center [750, 399] width 71 height 21
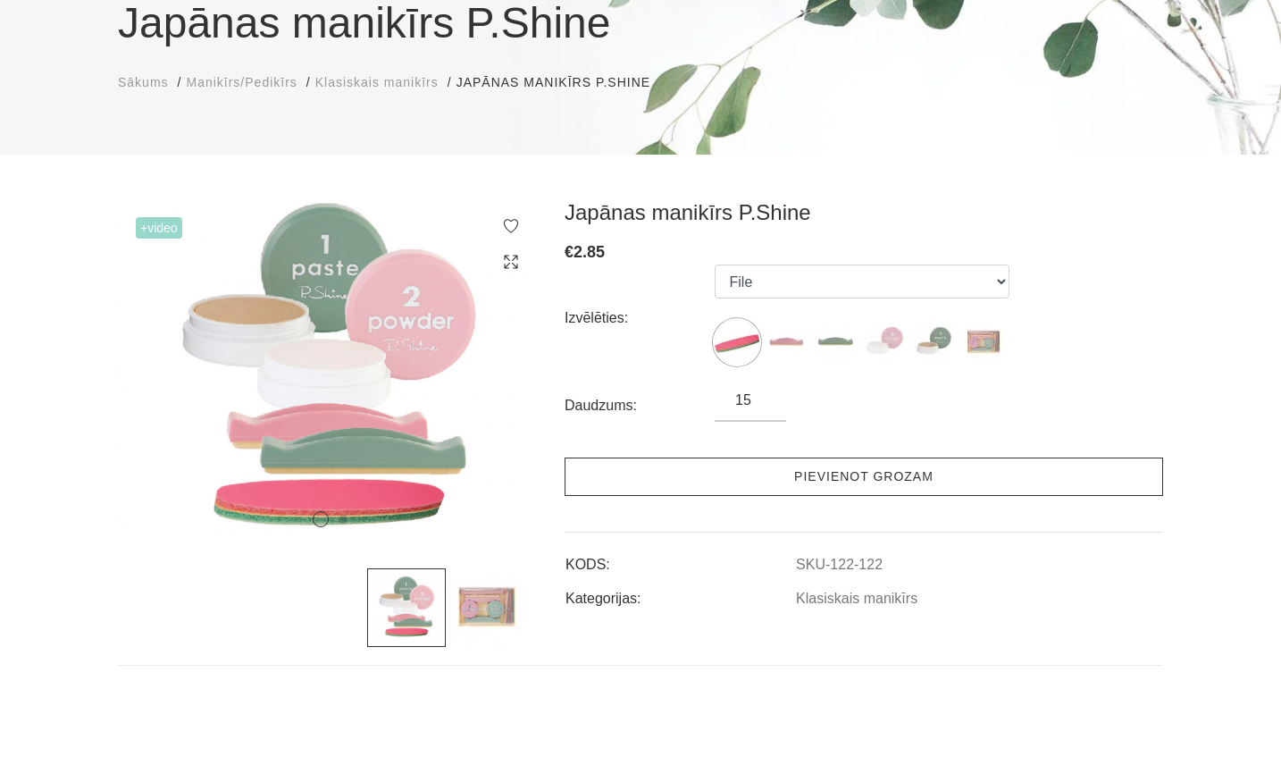
type input "15"
click at [860, 465] on link "Pievienot grozam" at bounding box center [863, 476] width 598 height 38
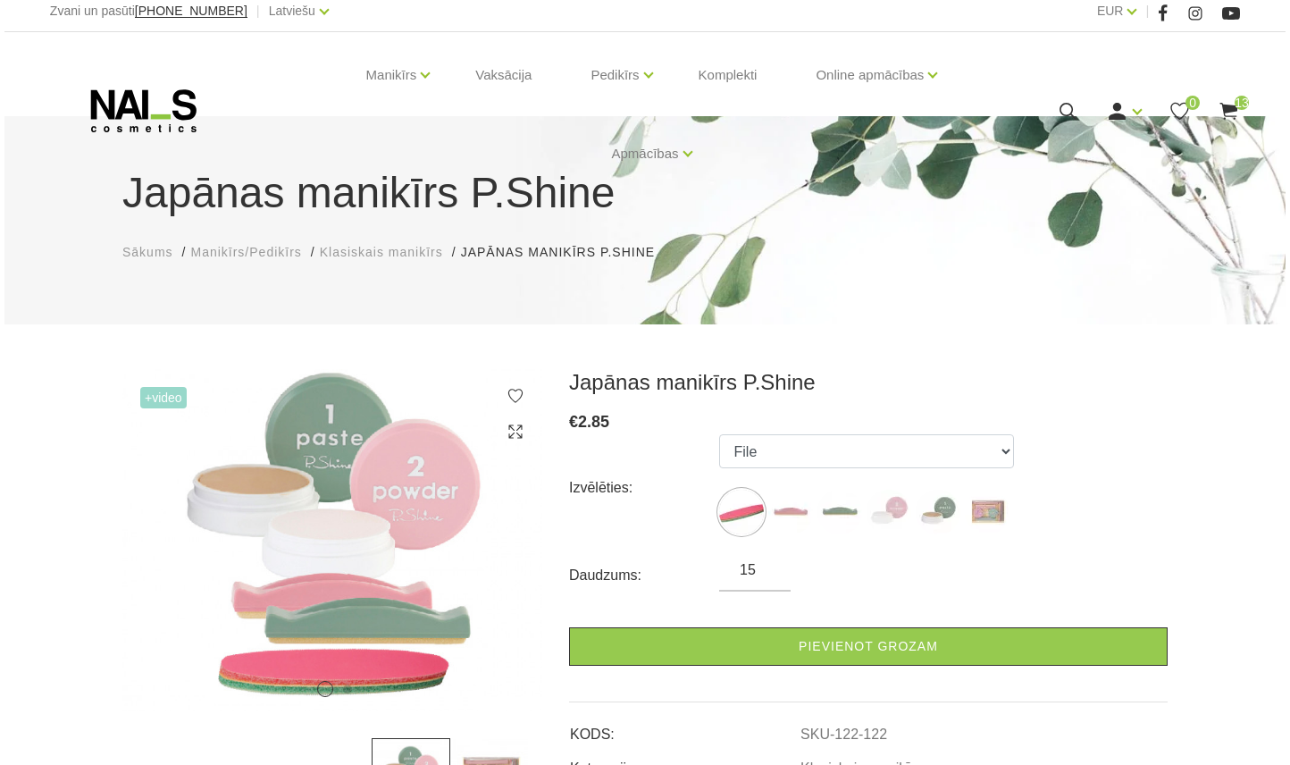
scroll to position [0, 0]
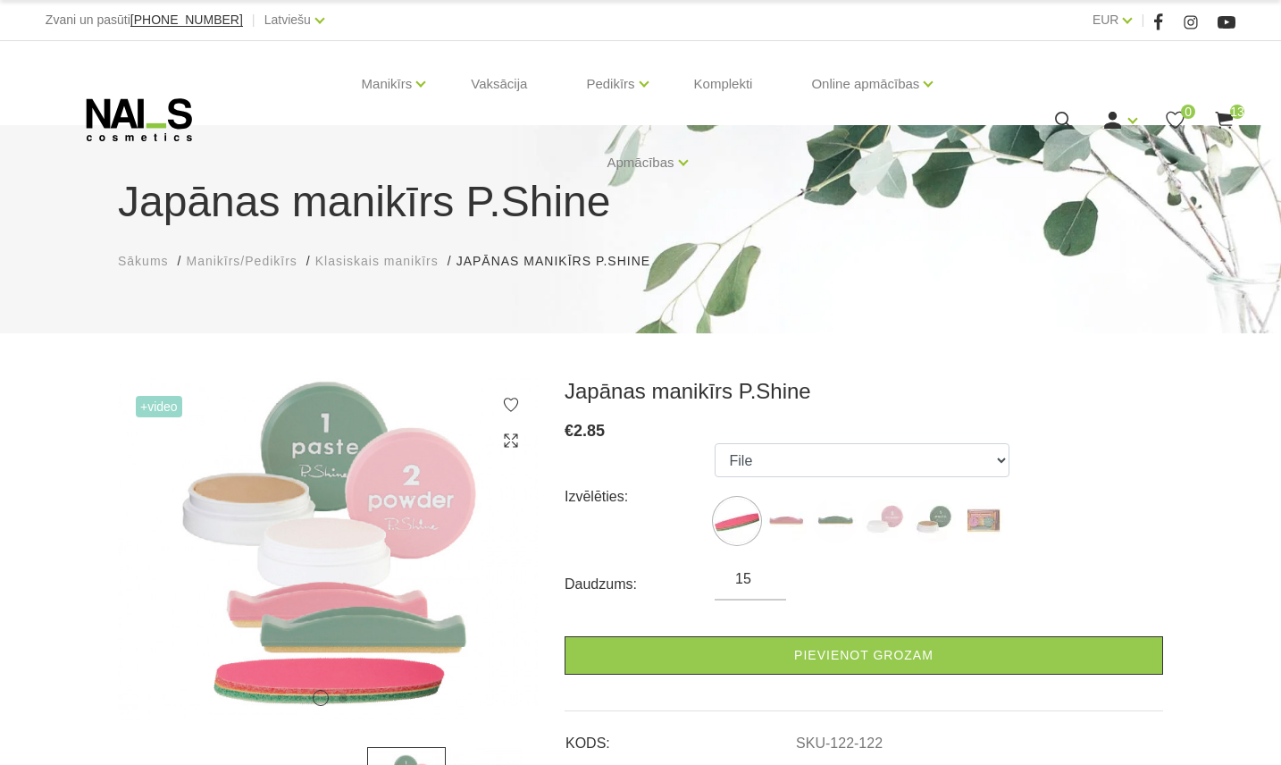
click at [1233, 114] on span "13" at bounding box center [1237, 111] width 14 height 14
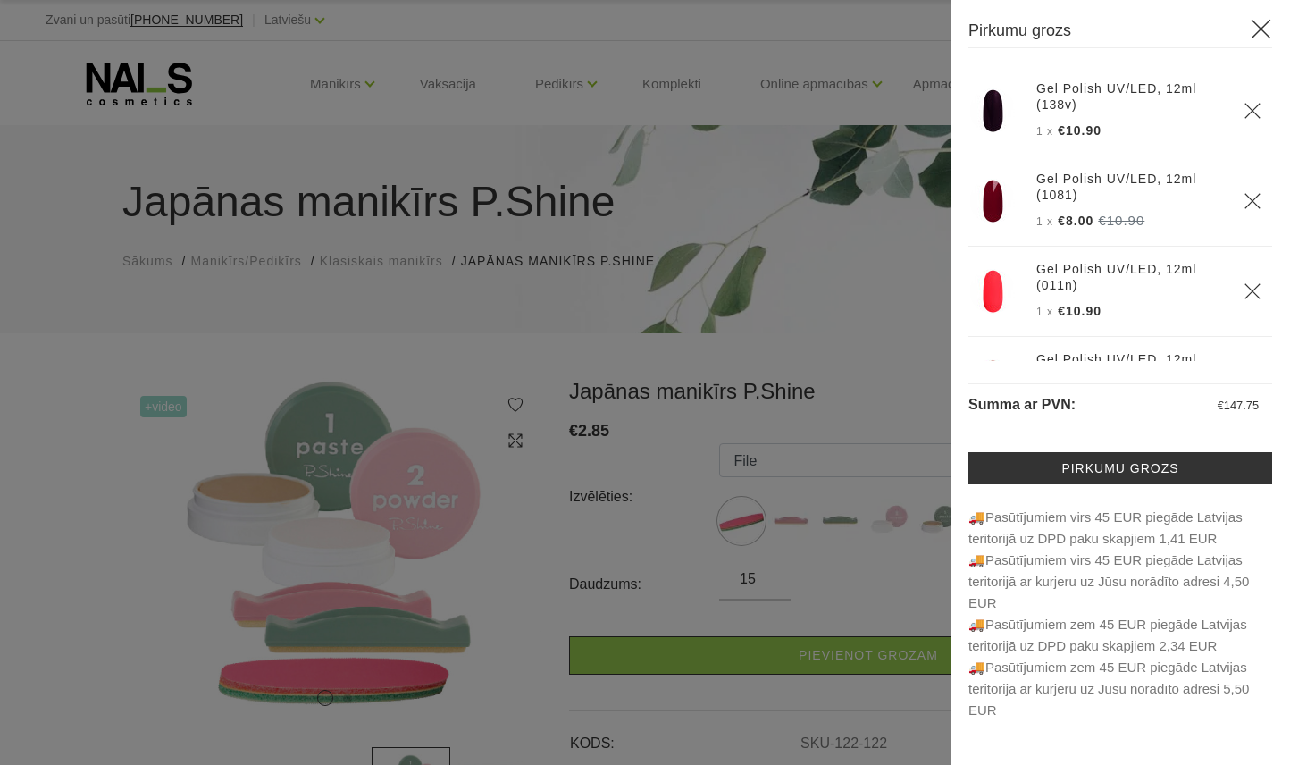
click at [663, 391] on div at bounding box center [645, 382] width 1290 height 765
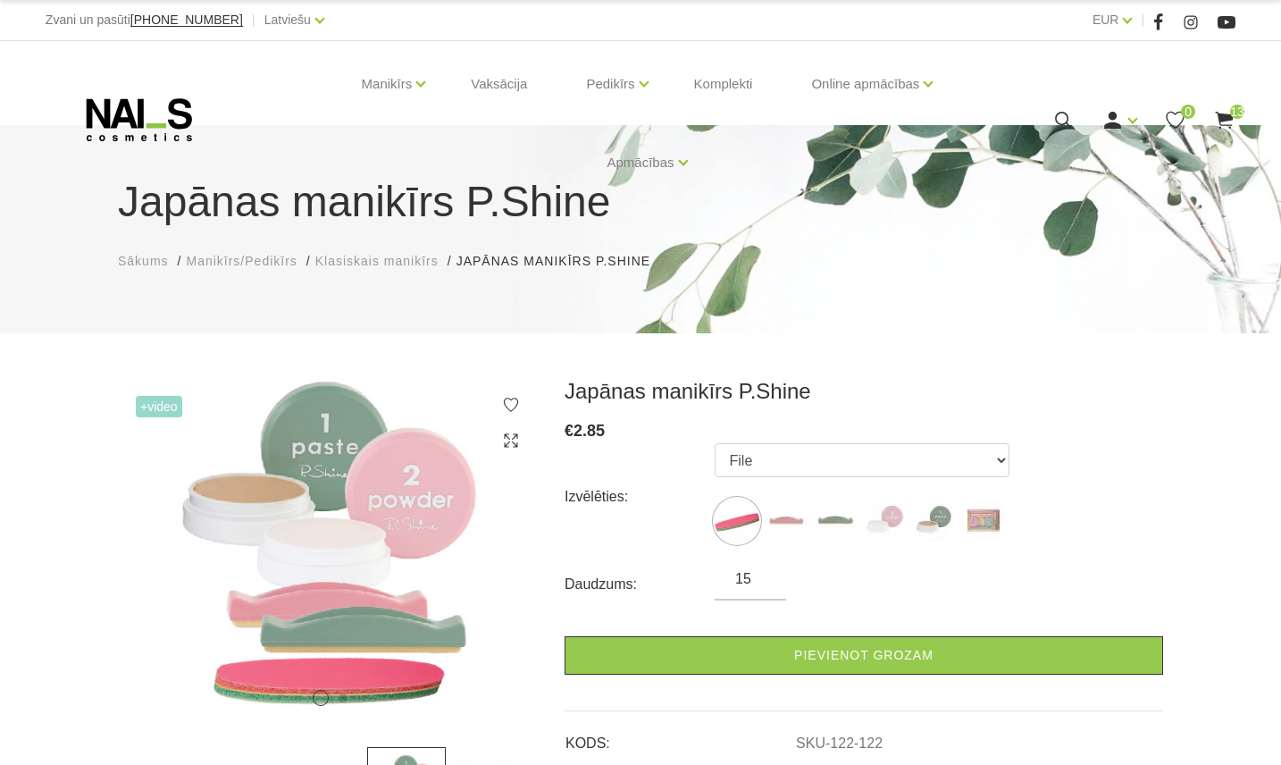
click at [1068, 115] on icon at bounding box center [1063, 120] width 22 height 22
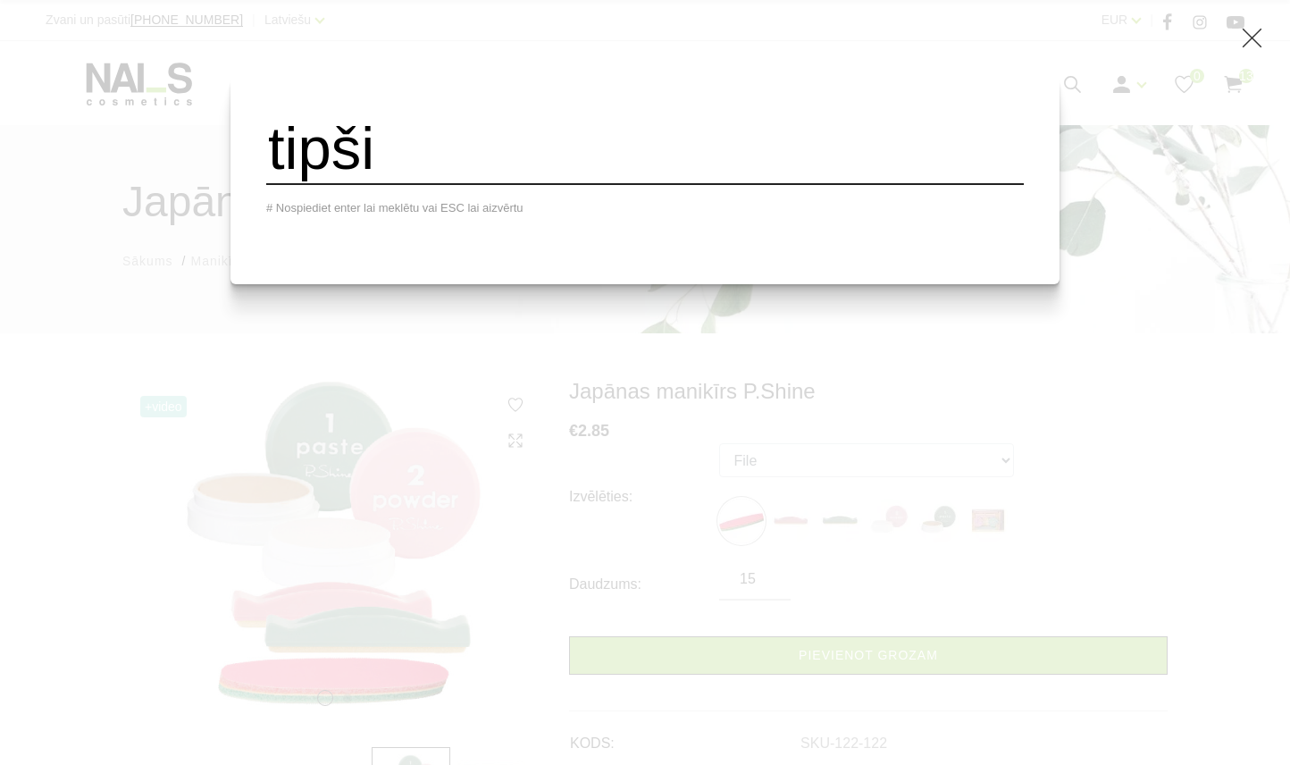
type input "tipši"
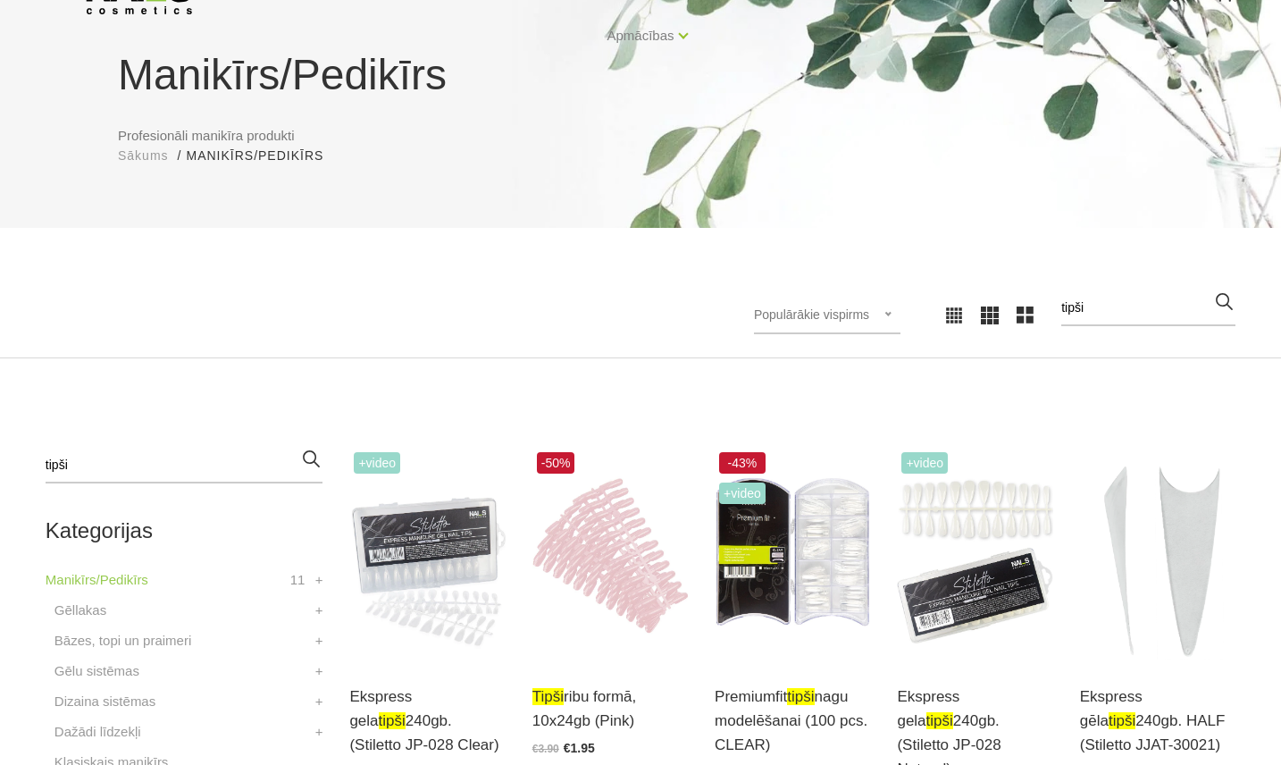
scroll to position [119, 0]
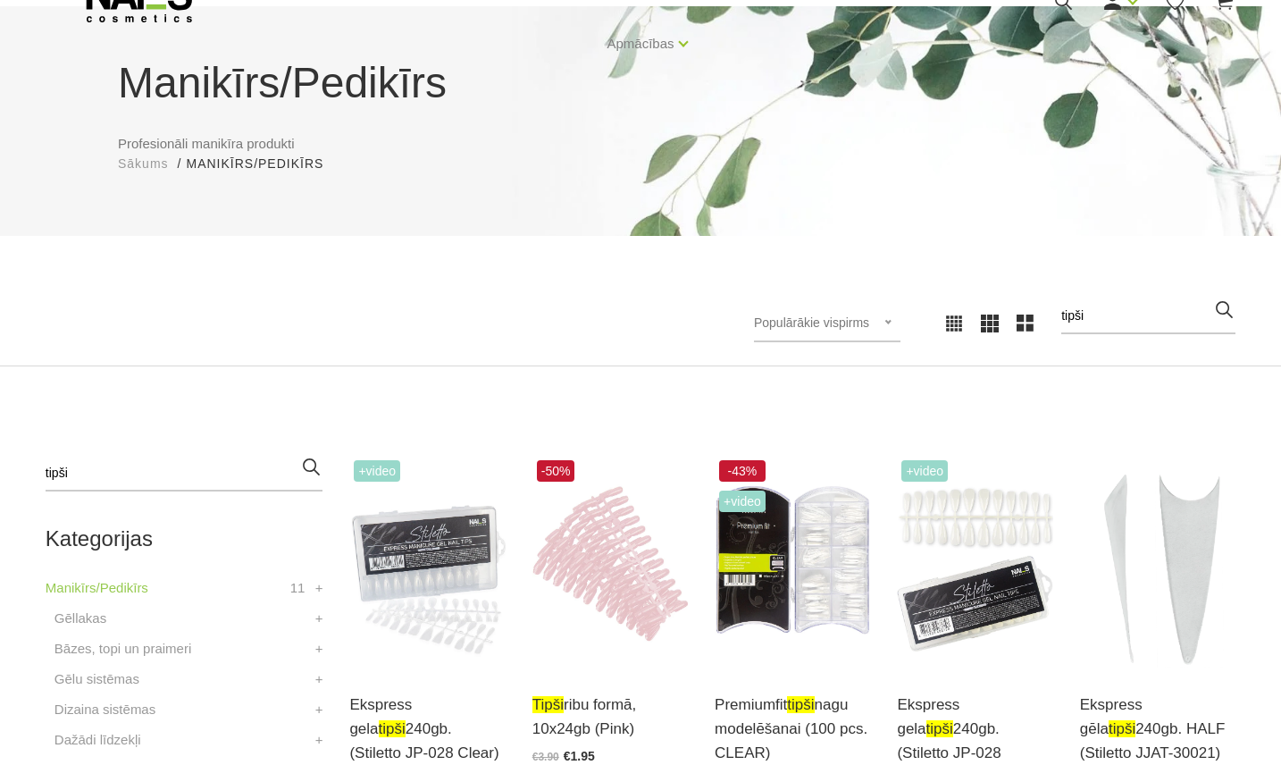
drag, startPoint x: 1131, startPoint y: 323, endPoint x: 1006, endPoint y: 313, distance: 125.4
click at [1031, 316] on div "Populārākie vispirms Jaunumi Lētākais vispirms Dārgākais vispirms Populārākie v…" at bounding box center [944, 322] width 581 height 49
type input "parau"
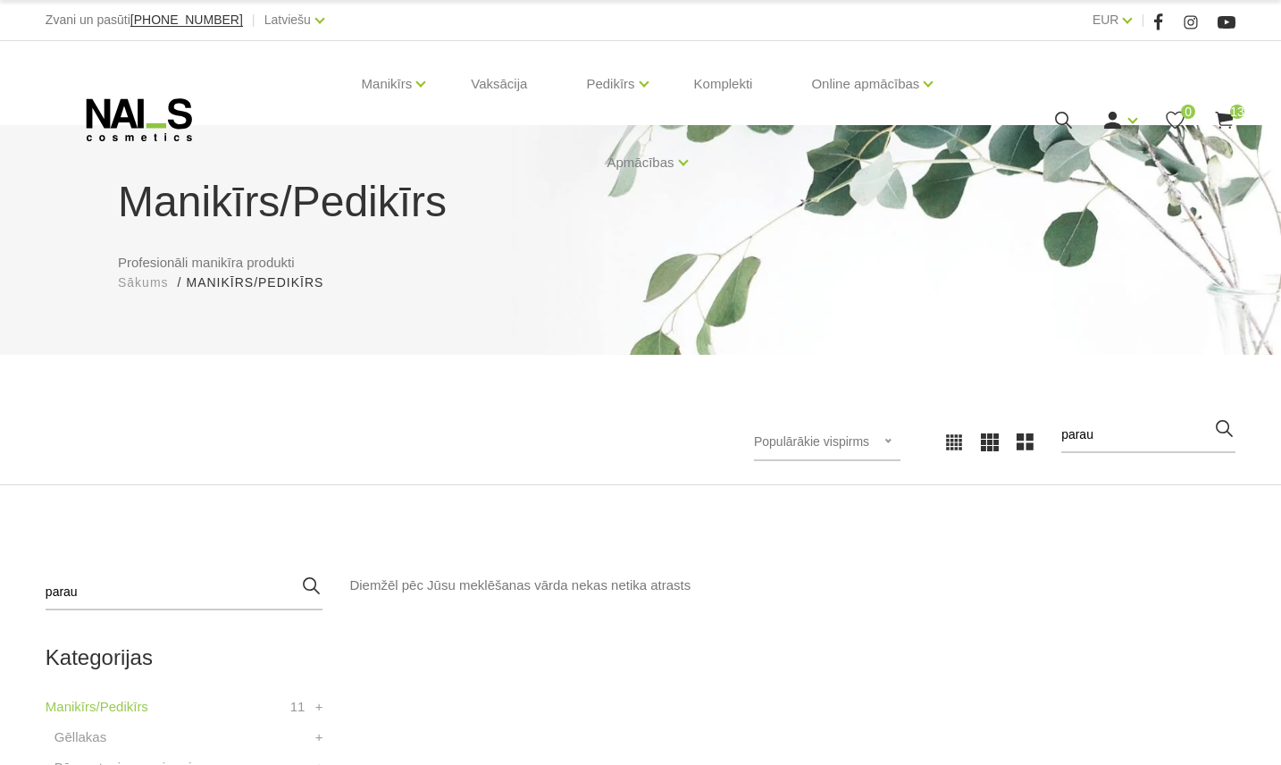
drag, startPoint x: 1099, startPoint y: 437, endPoint x: 1006, endPoint y: 425, distance: 93.6
click at [1025, 429] on div "Populārākie vispirms Jaunumi Lētākais vispirms Dārgākais vispirms Populārākie v…" at bounding box center [944, 441] width 581 height 49
click at [975, 534] on div "Manikīrs/Pedikīrs Profesionāli manikīra produkti Sākums Manikīrs/Pedikīrs Manik…" at bounding box center [640, 767] width 1281 height 1534
